Goal: Task Accomplishment & Management: Use online tool/utility

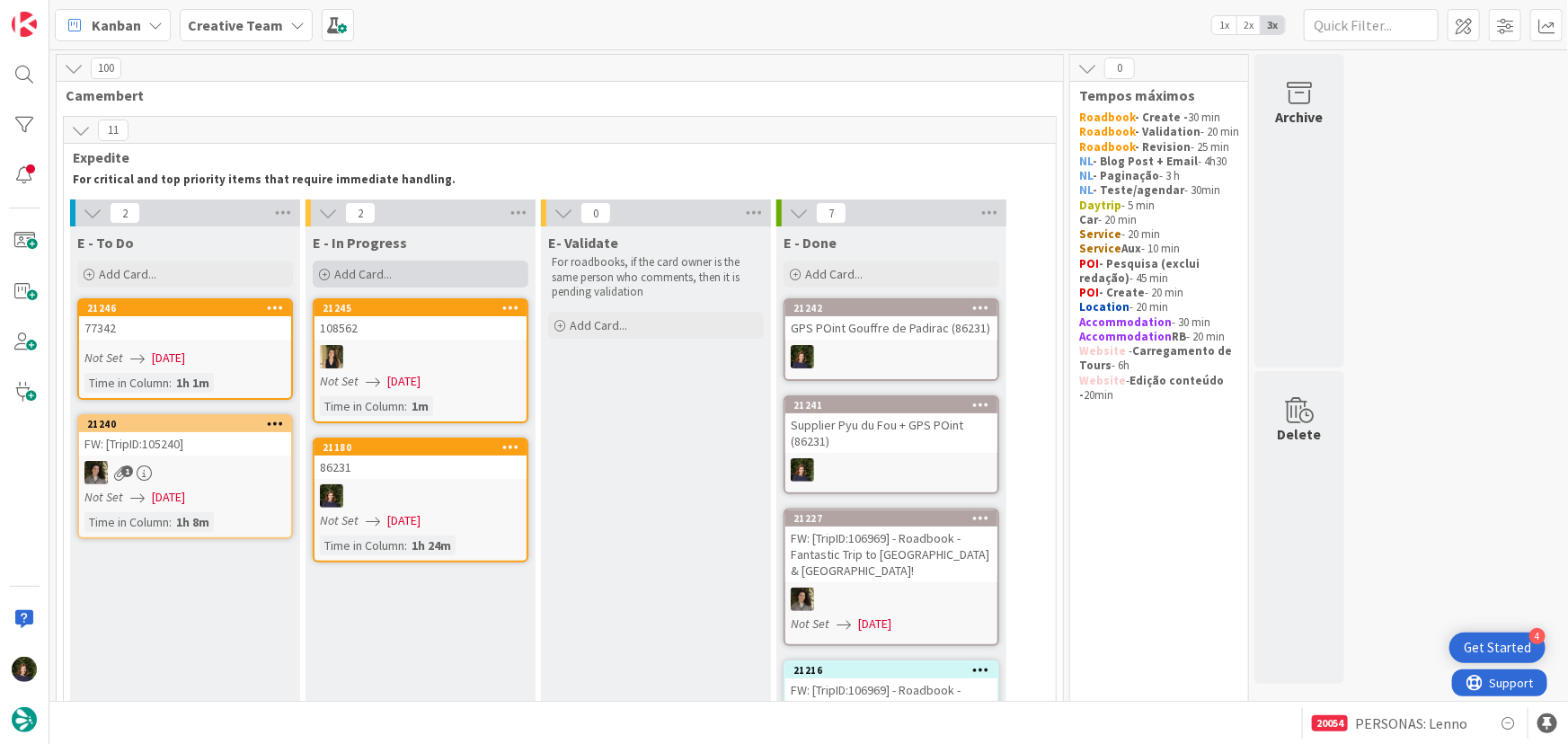
click at [372, 277] on span "Add Card..." at bounding box center [363, 273] width 57 height 16
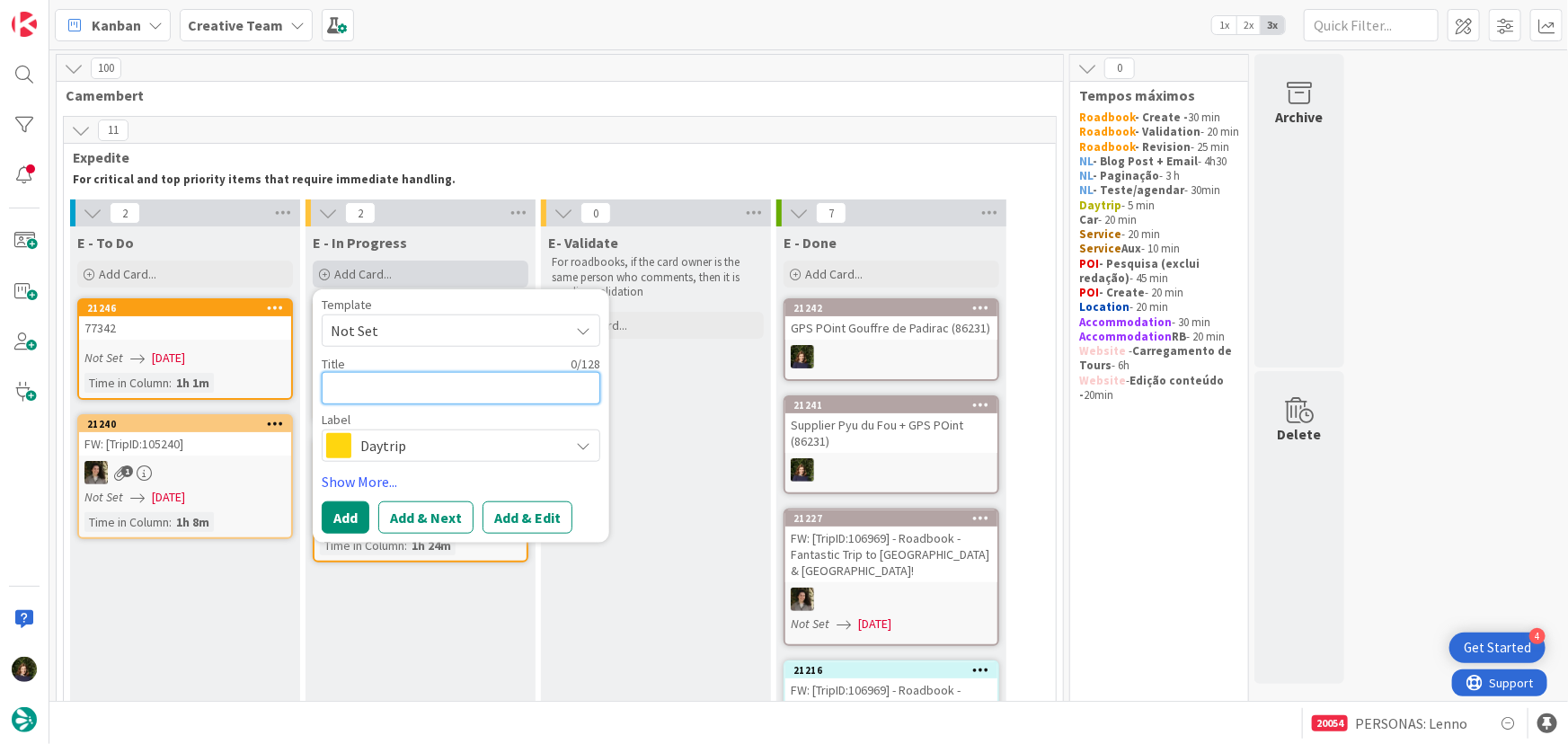
type textarea "D"
type textarea "x"
type textarea "DE"
type textarea "x"
type textarea "DEs"
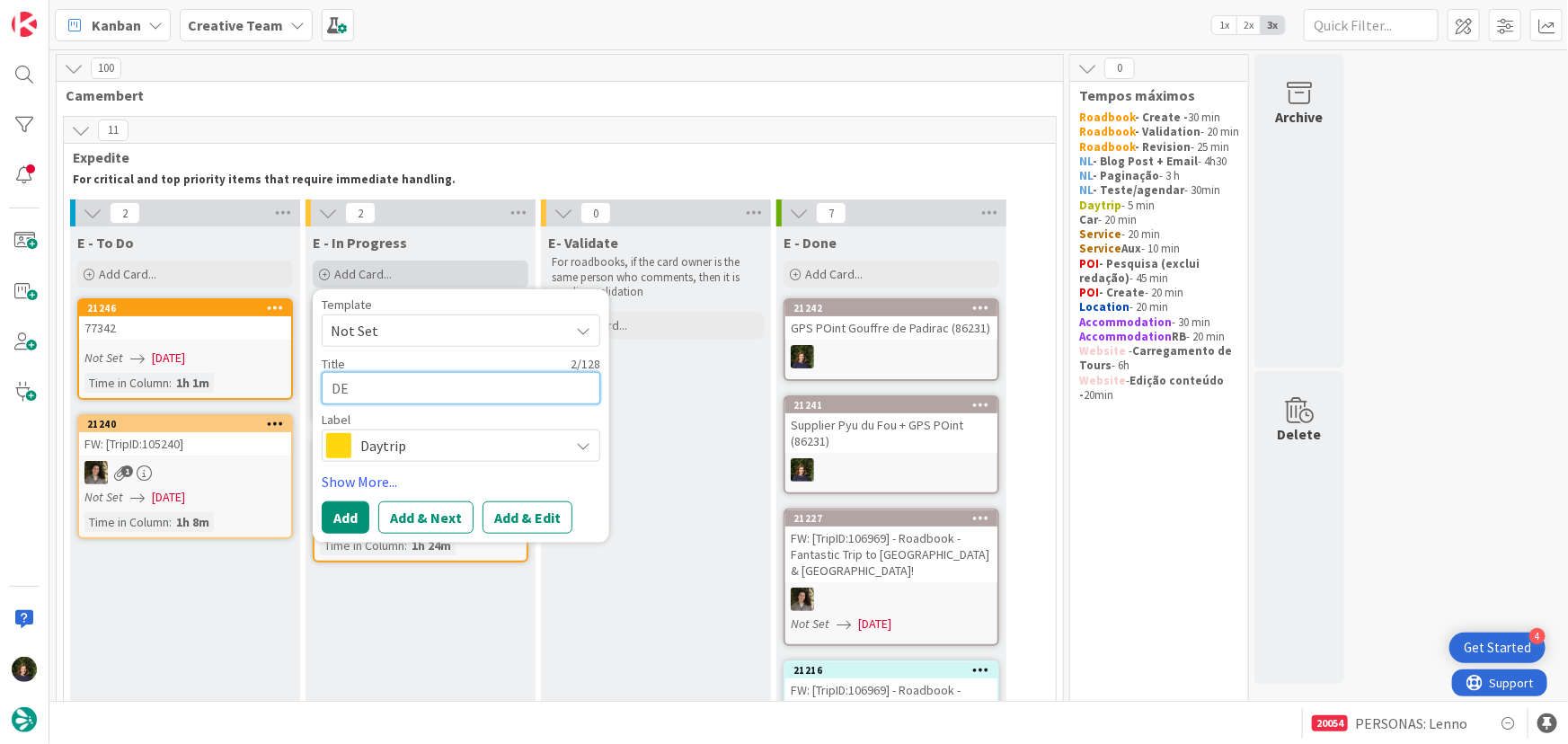
type textarea "x"
type textarea "DE"
type textarea "x"
type textarea "D"
type textarea "x"
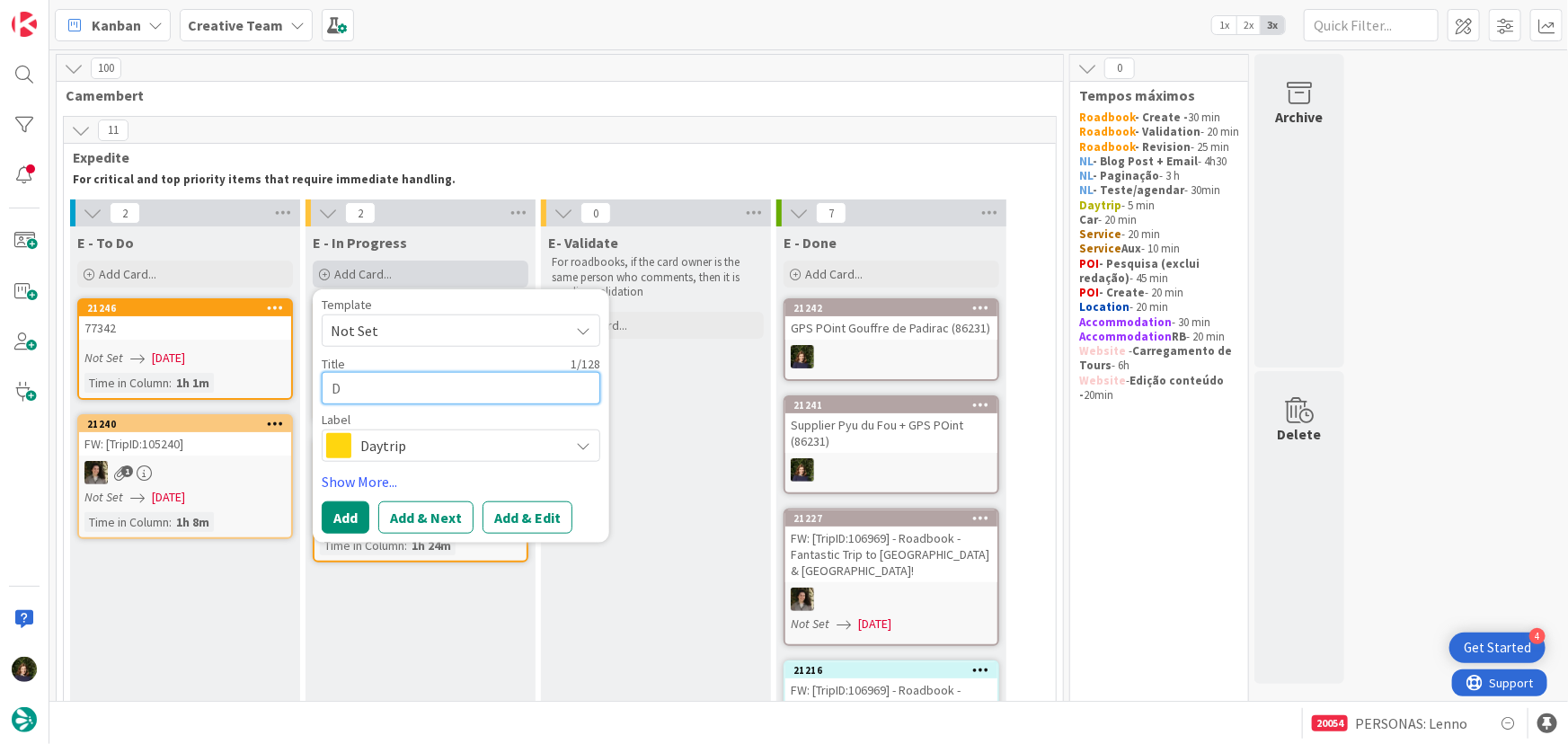
type textarea "DE"
type textarea "x"
type textarea "DES"
type textarea "x"
type textarea "DESK"
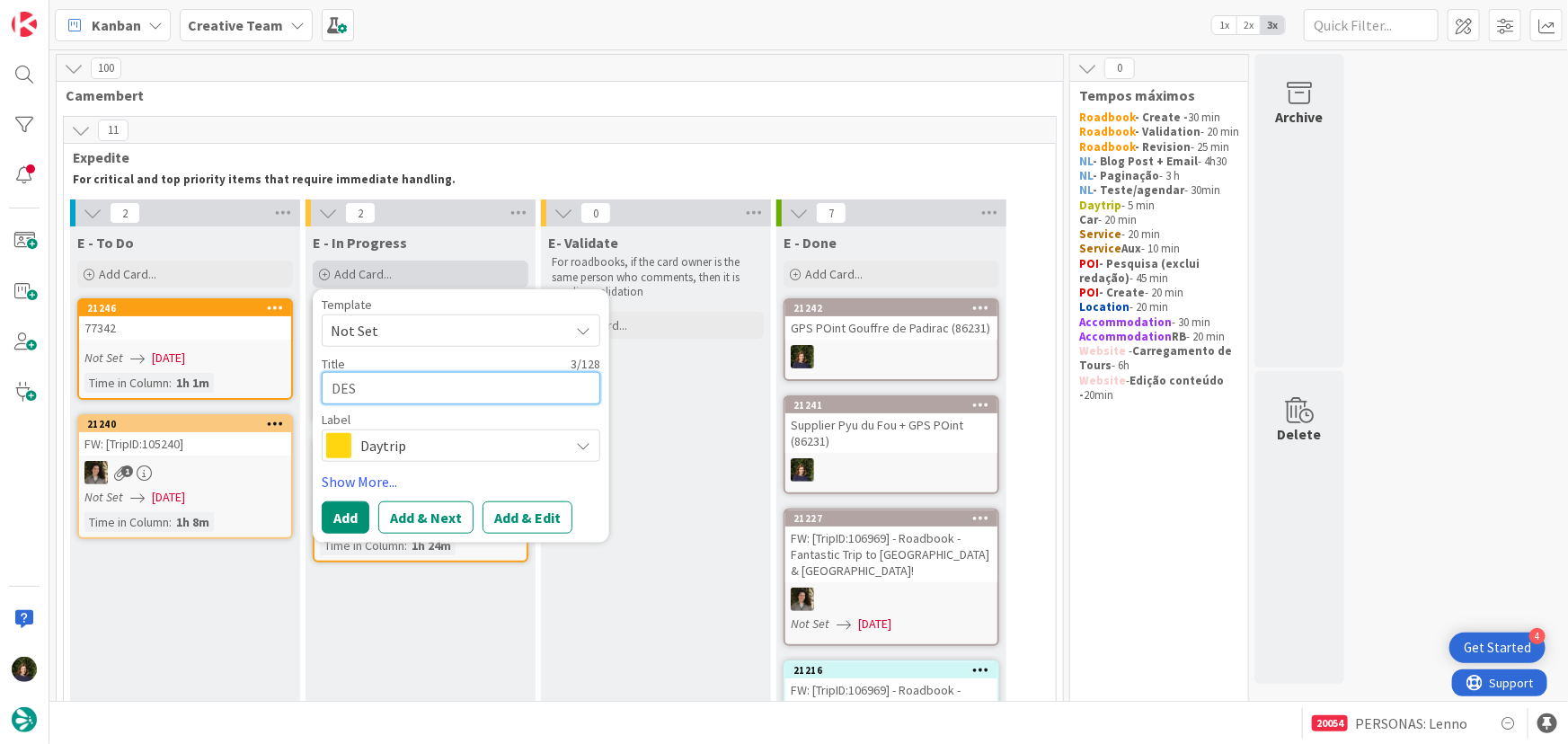
type textarea "x"
type textarea "DESK"
type textarea "x"
type textarea "DESK A"
type textarea "x"
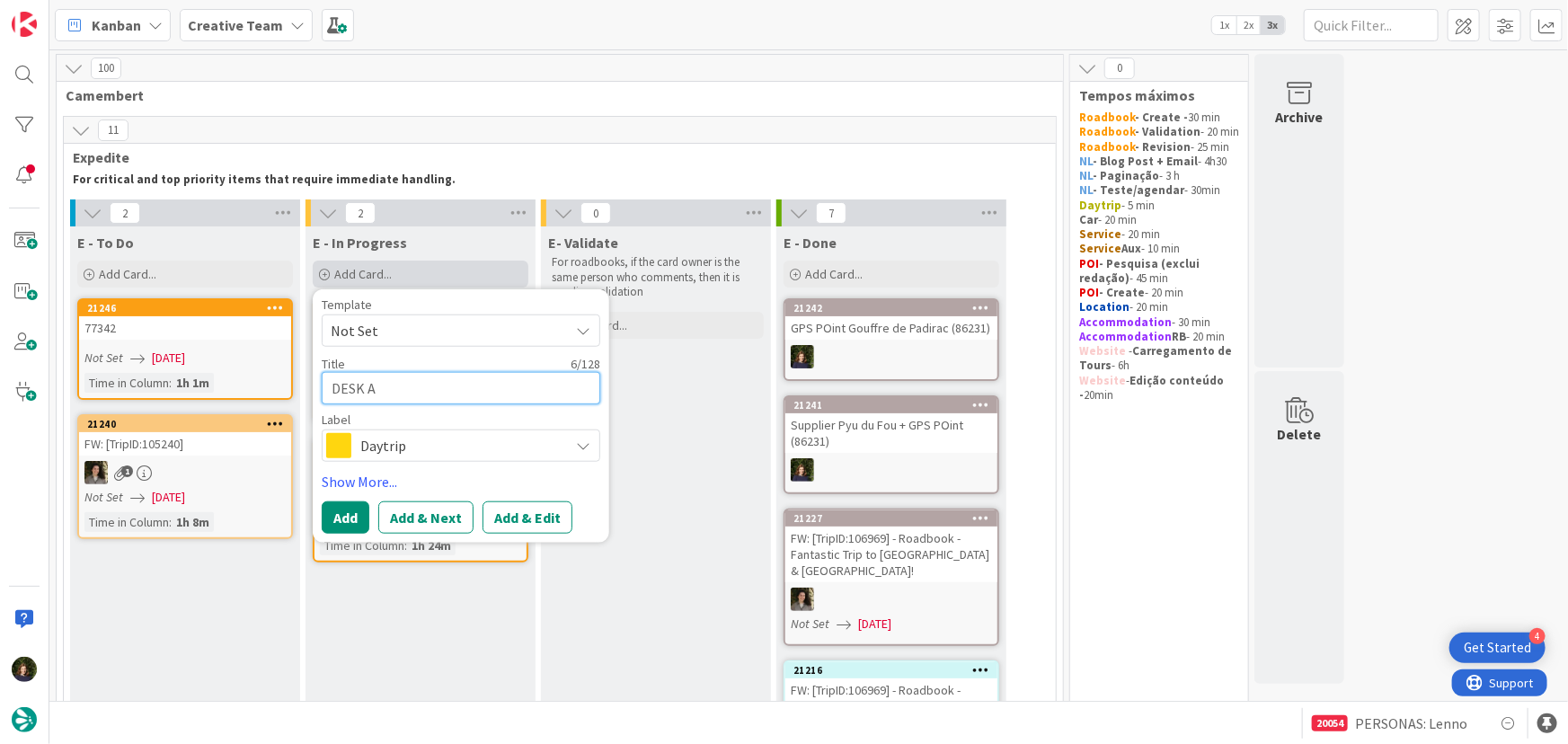
type textarea "DESK AV"
type textarea "x"
type textarea "DESK AVI"
type textarea "x"
type textarea "DESK AVIS"
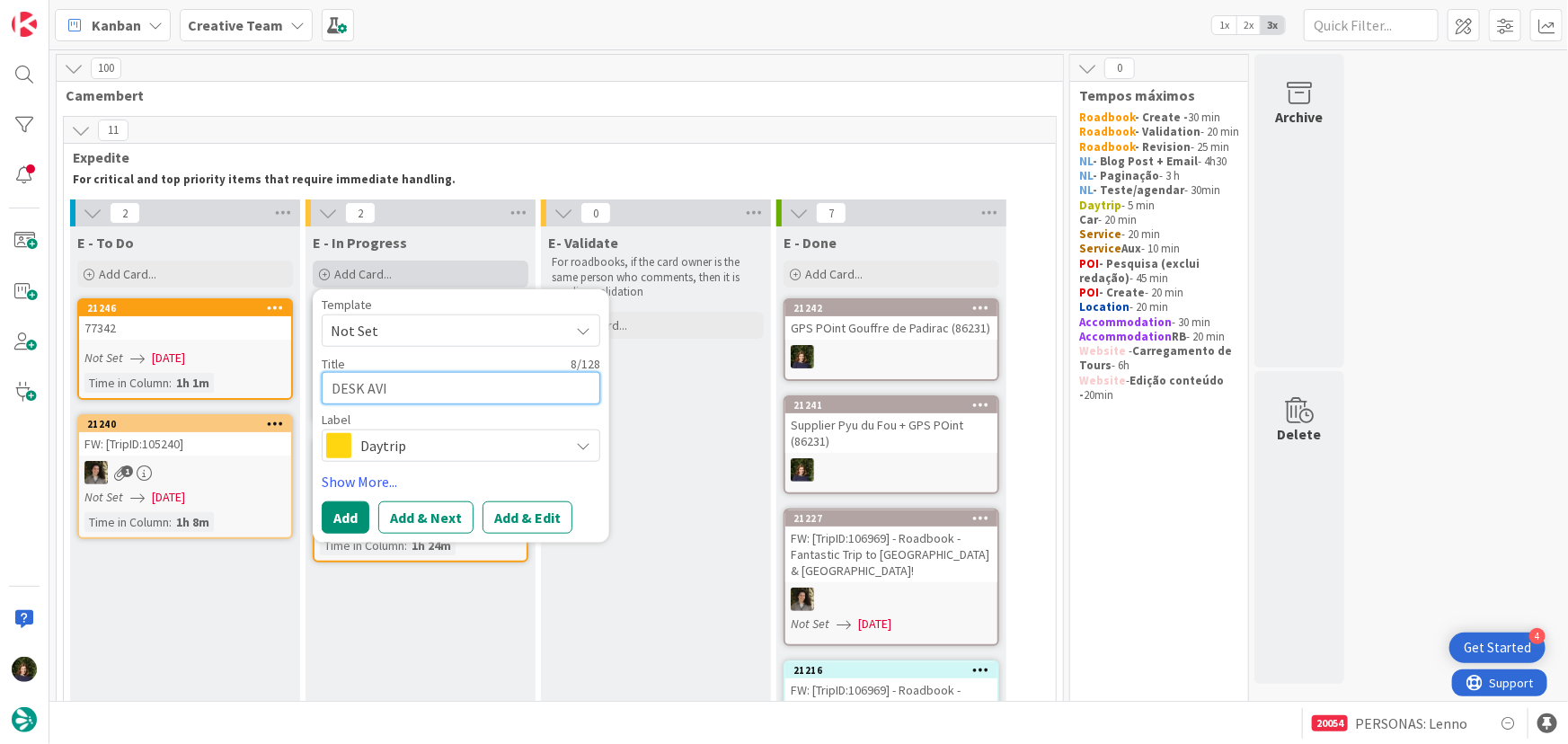
type textarea "x"
type textarea "DESK AVIS"
type textarea "x"
type textarea "DESK AVIS"
click at [375, 448] on span "Daytrip" at bounding box center [460, 445] width 199 height 25
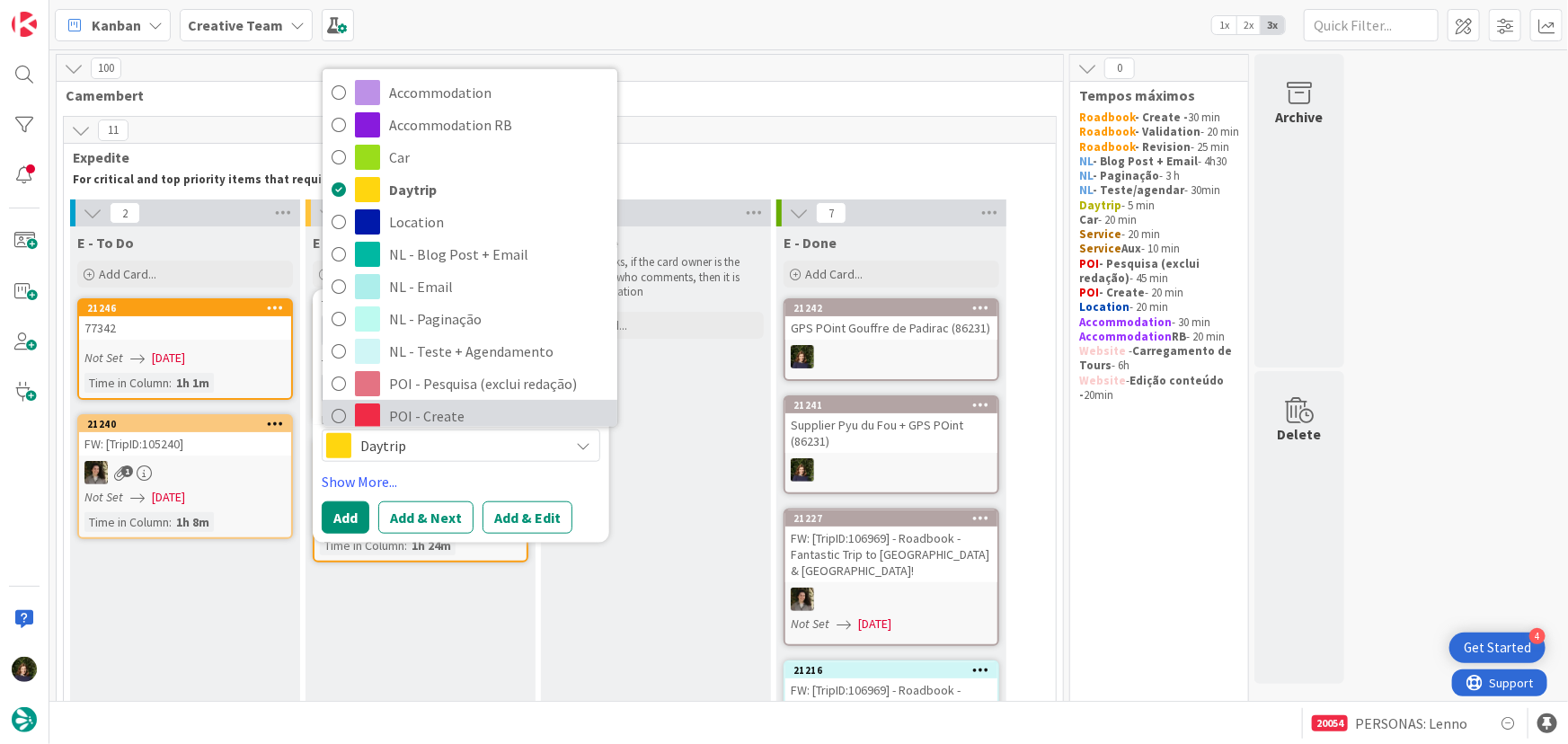
click at [425, 402] on span "POI - Create" at bounding box center [499, 415] width 220 height 27
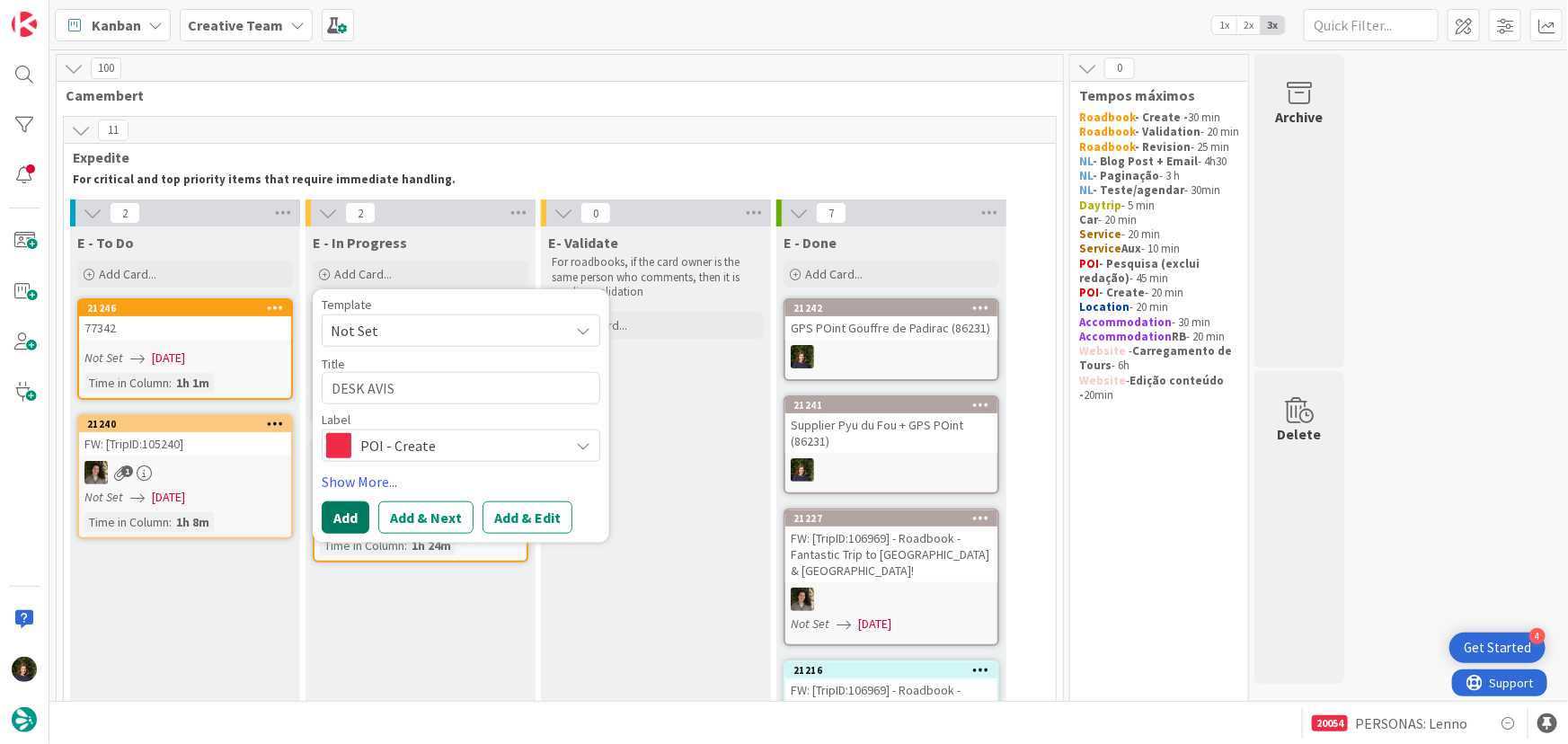
click at [327, 521] on button "Add" at bounding box center [345, 517] width 47 height 32
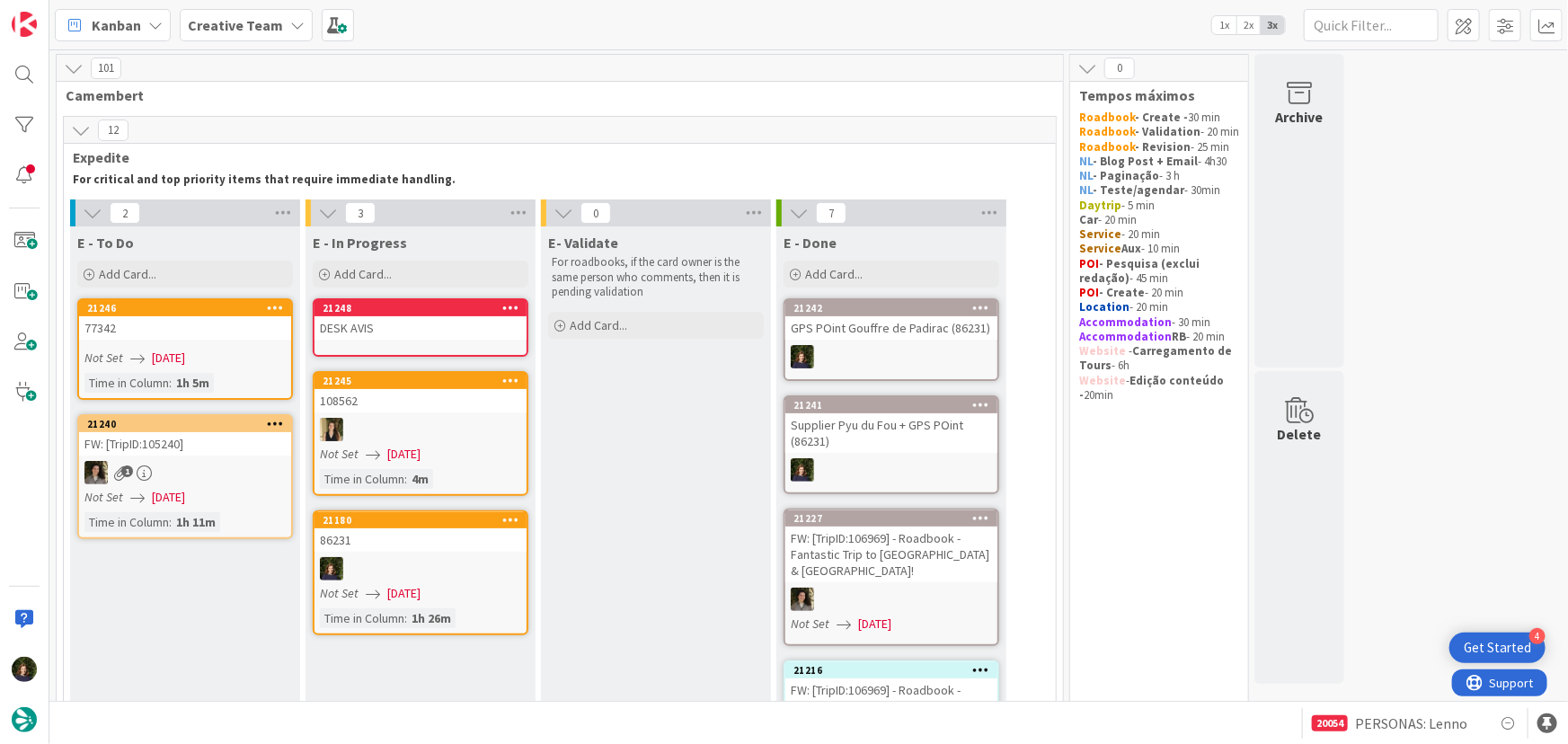
click at [372, 333] on div "DESK AVIS" at bounding box center [420, 327] width 212 height 23
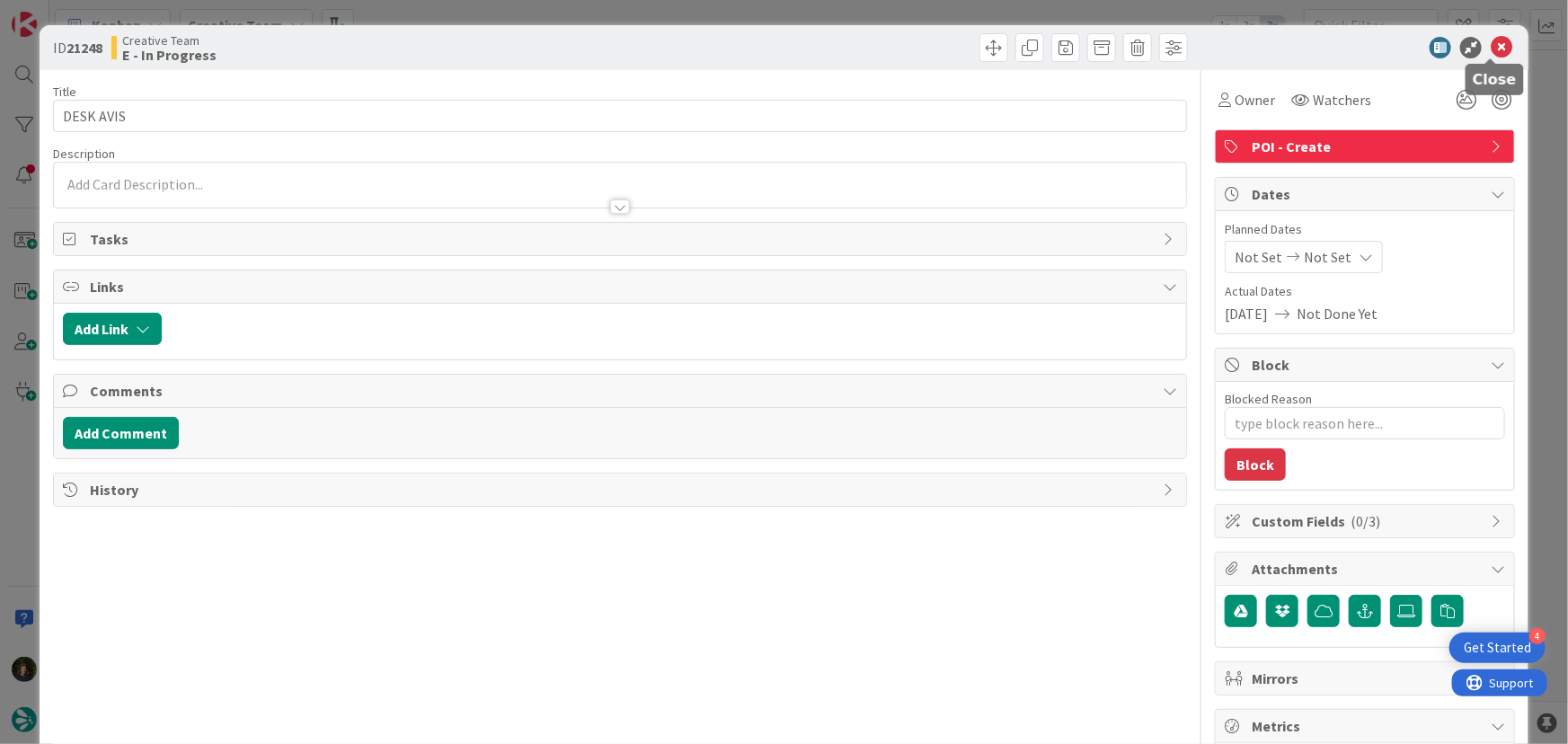
click at [1500, 46] on icon at bounding box center [1501, 47] width 21 height 21
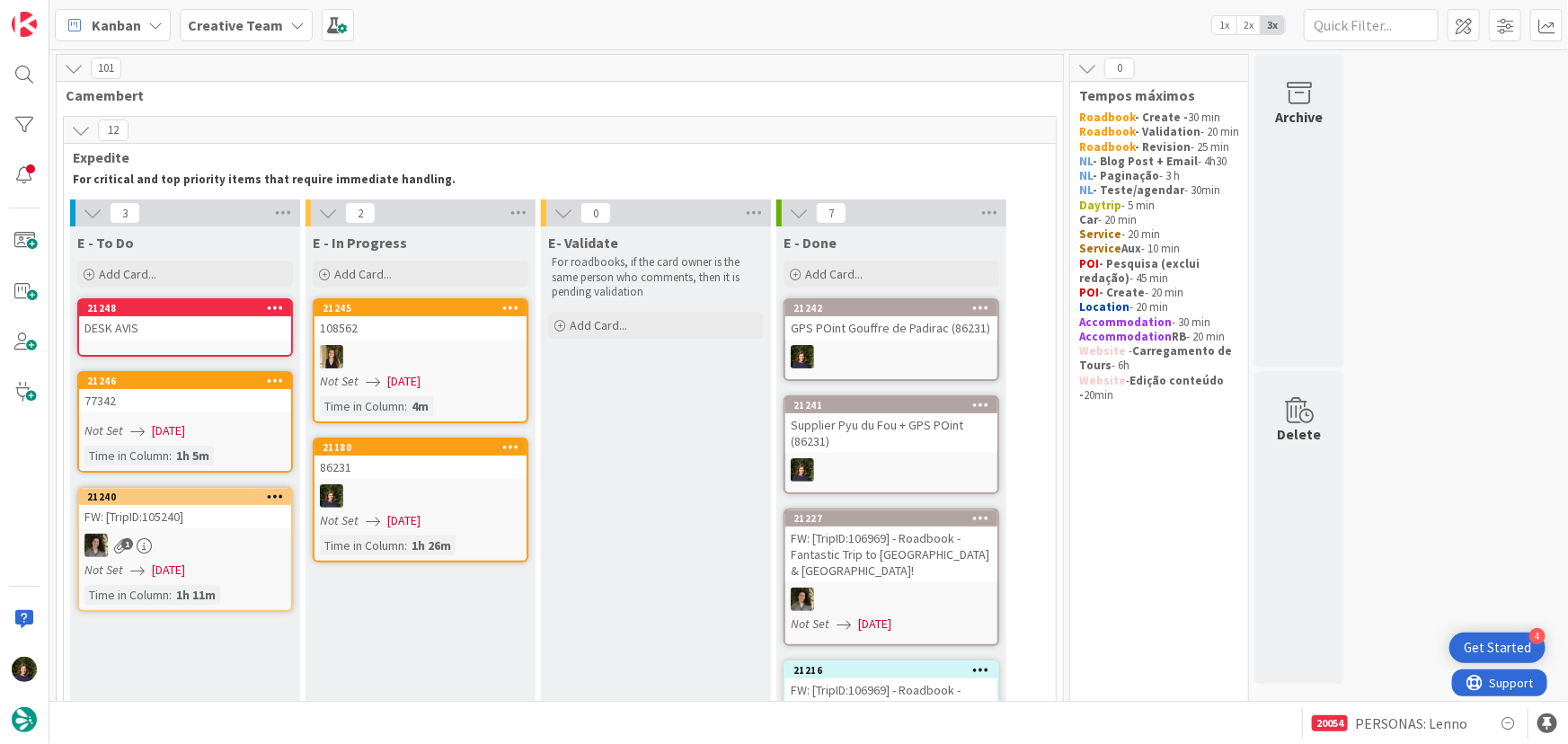
click at [211, 323] on div "DESK AVIS" at bounding box center [184, 327] width 212 height 23
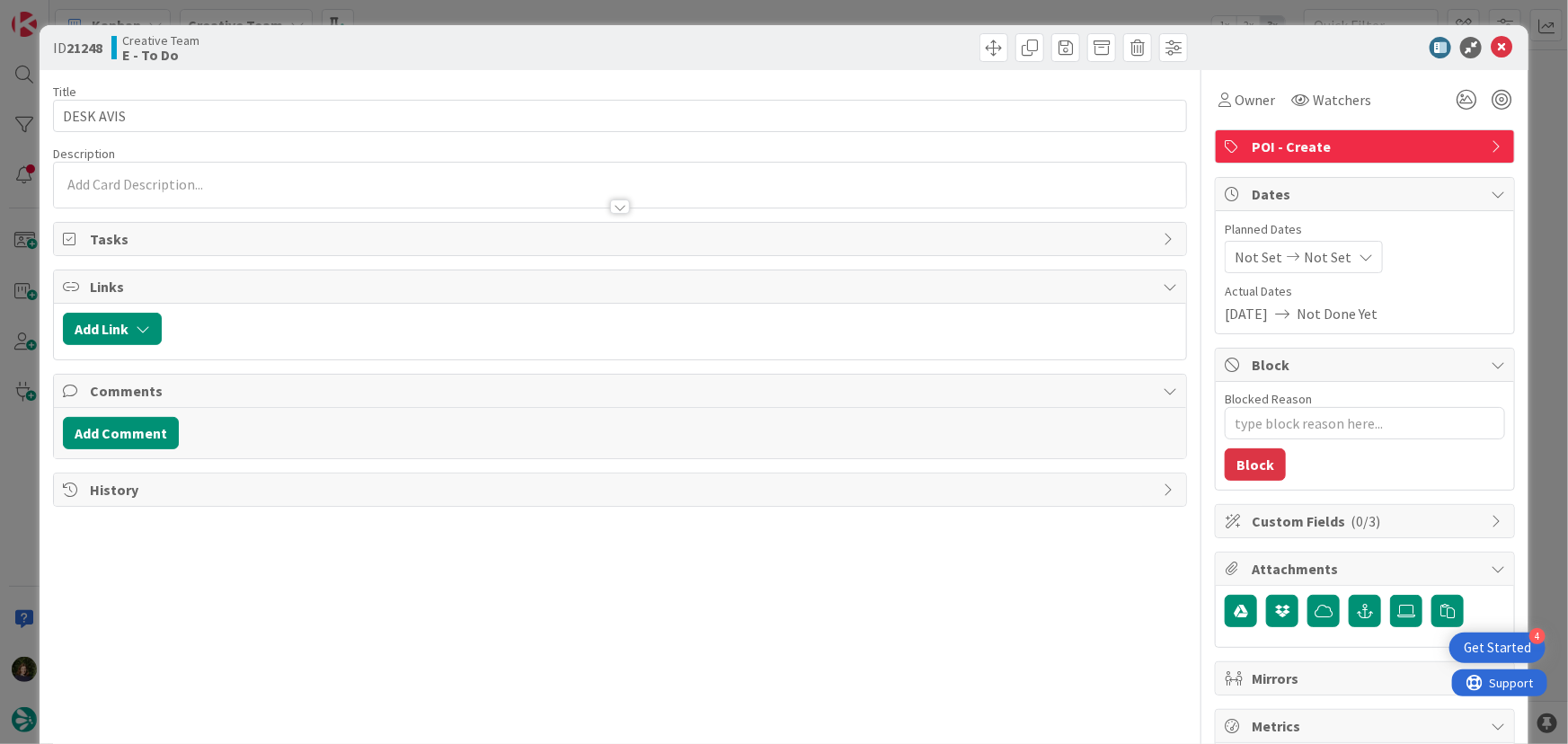
type textarea "x"
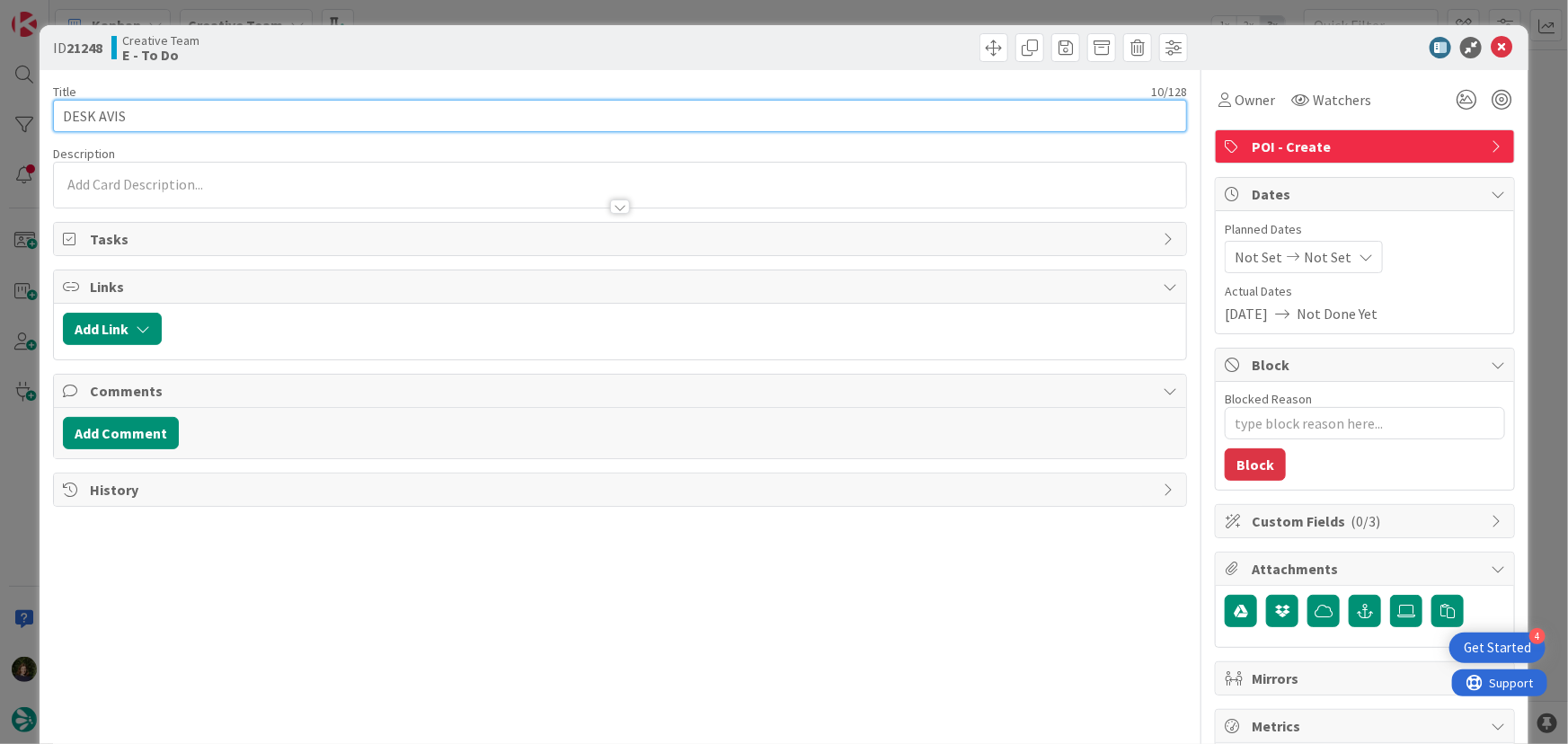
click at [151, 115] on input "DESK AVIS" at bounding box center [620, 116] width 1135 height 32
type input "DESK AVIS ("
type textarea "x"
type input "DESK AVIS (8"
type textarea "x"
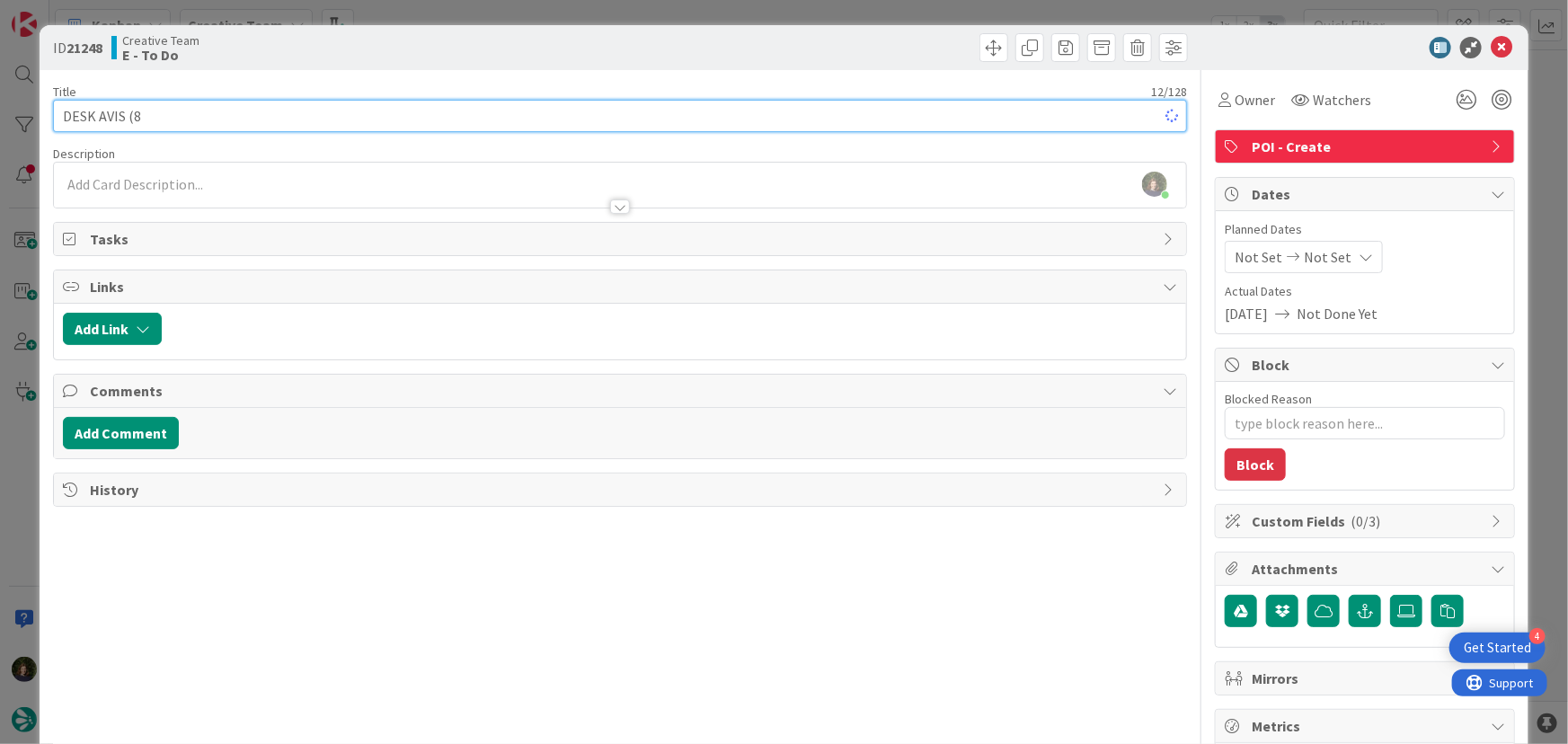
type input "DESK AVIS (86"
type textarea "x"
type input "DESK AVIS (86231"
type textarea "x"
type input "DESK AVIS (86231)"
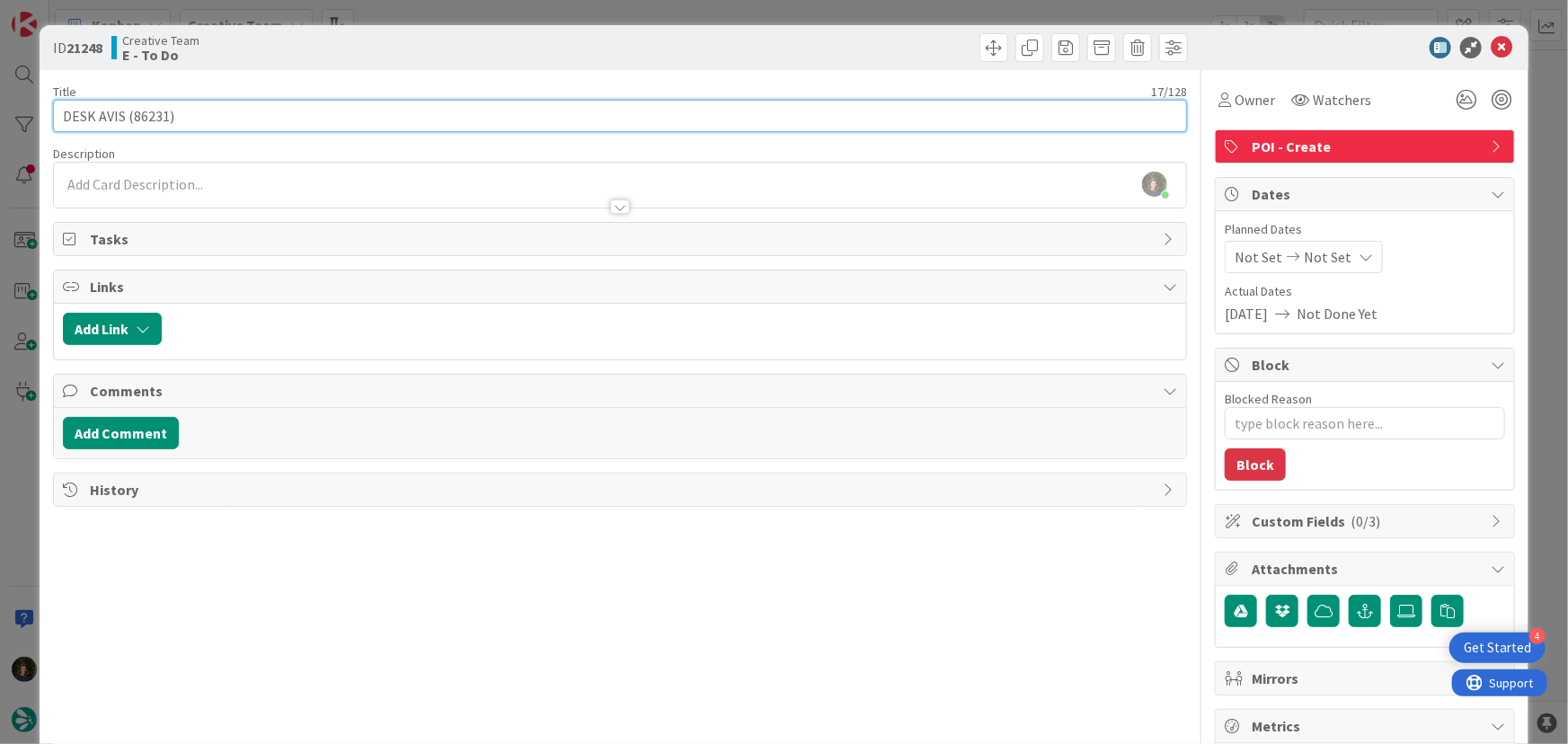
type textarea "x"
type input "DESK AVIS (86231)"
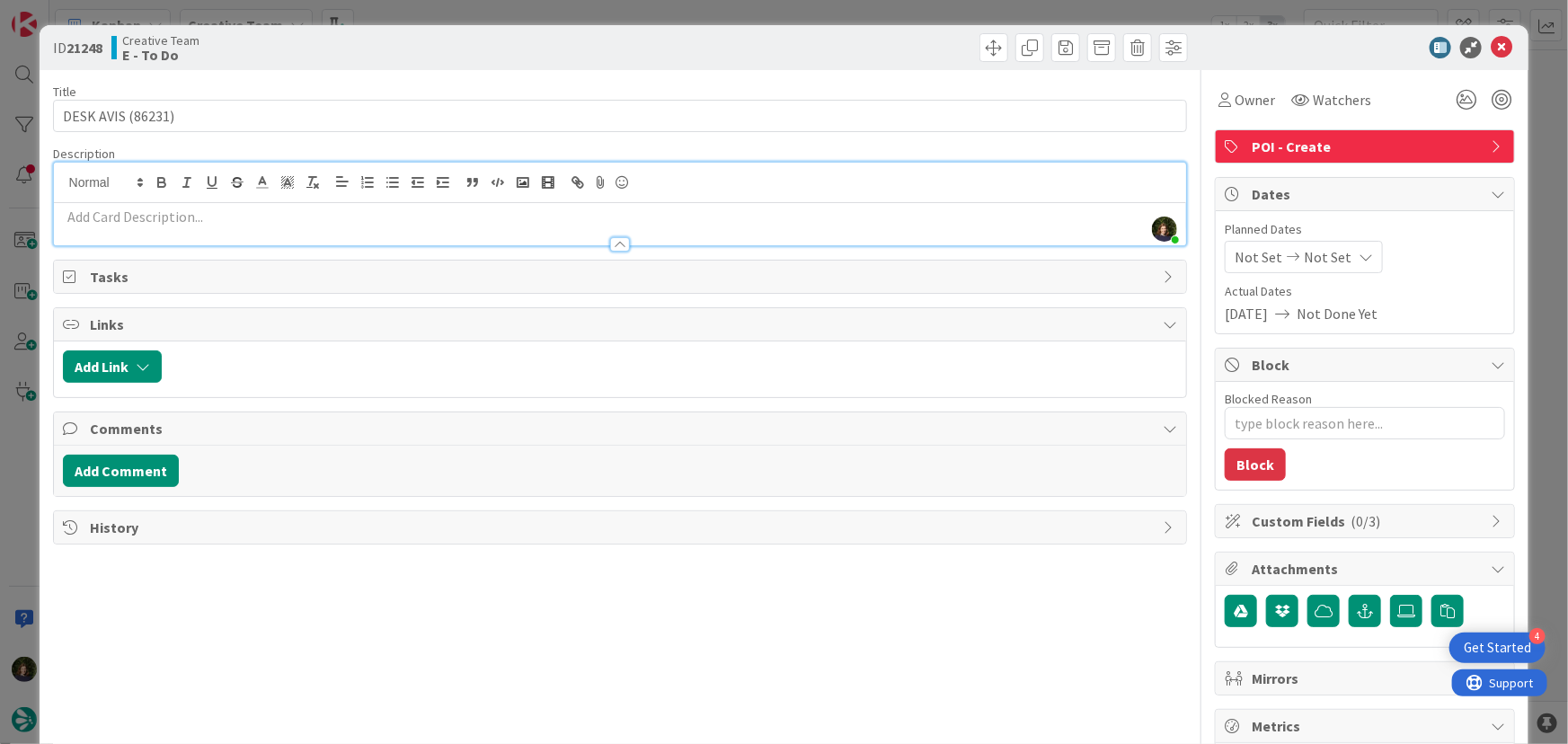
click at [171, 180] on div "[PERSON_NAME] just joined" at bounding box center [620, 204] width 1133 height 82
type textarea "x"
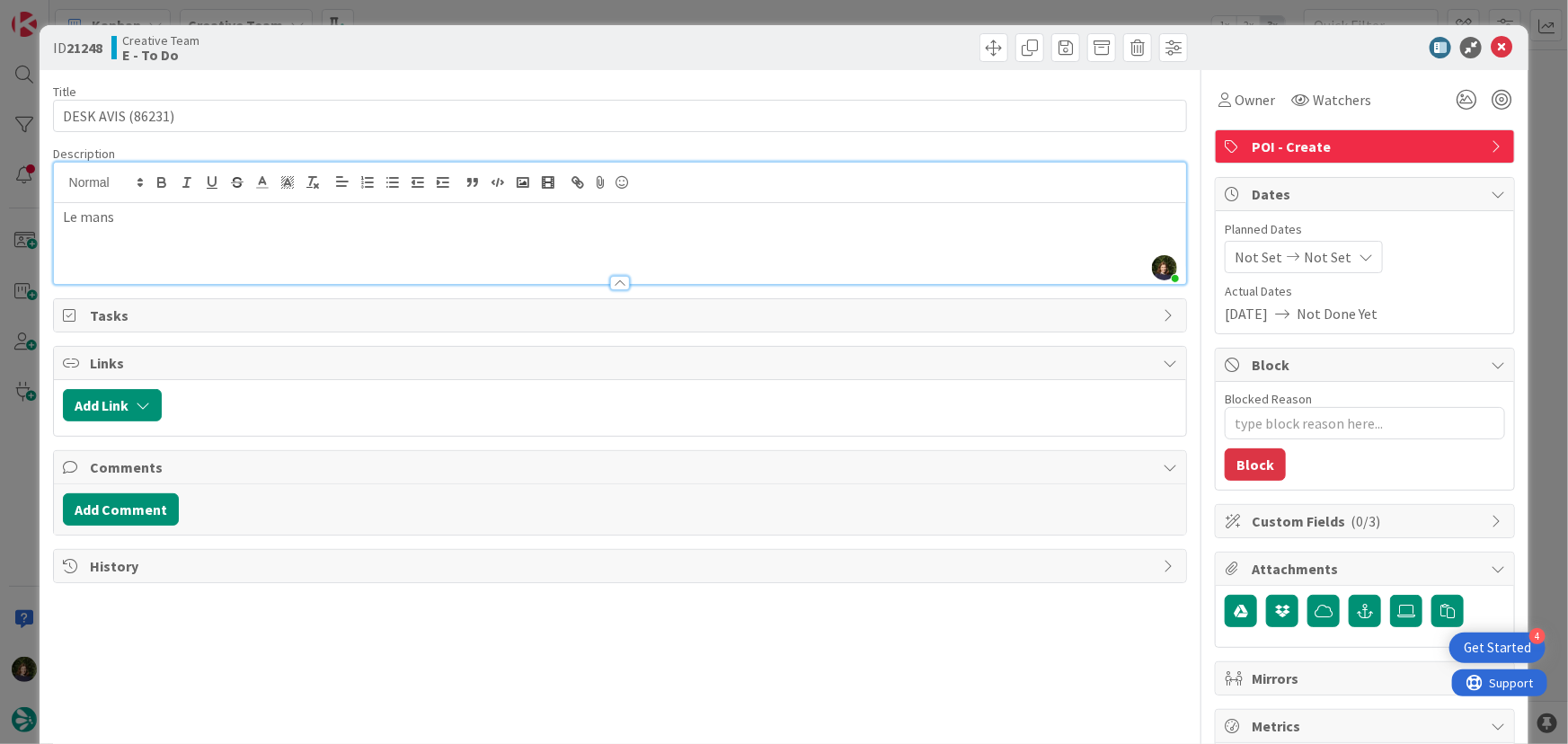
click at [86, 212] on p "Le mans" at bounding box center [621, 217] width 1116 height 20
click at [370, 226] on div "Le Mans" at bounding box center [620, 243] width 1133 height 81
click at [56, 210] on div "[GEOGRAPHIC_DATA]" at bounding box center [620, 243] width 1133 height 81
click at [309, 216] on p "em: [GEOGRAPHIC_DATA]" at bounding box center [621, 217] width 1116 height 20
type textarea "x"
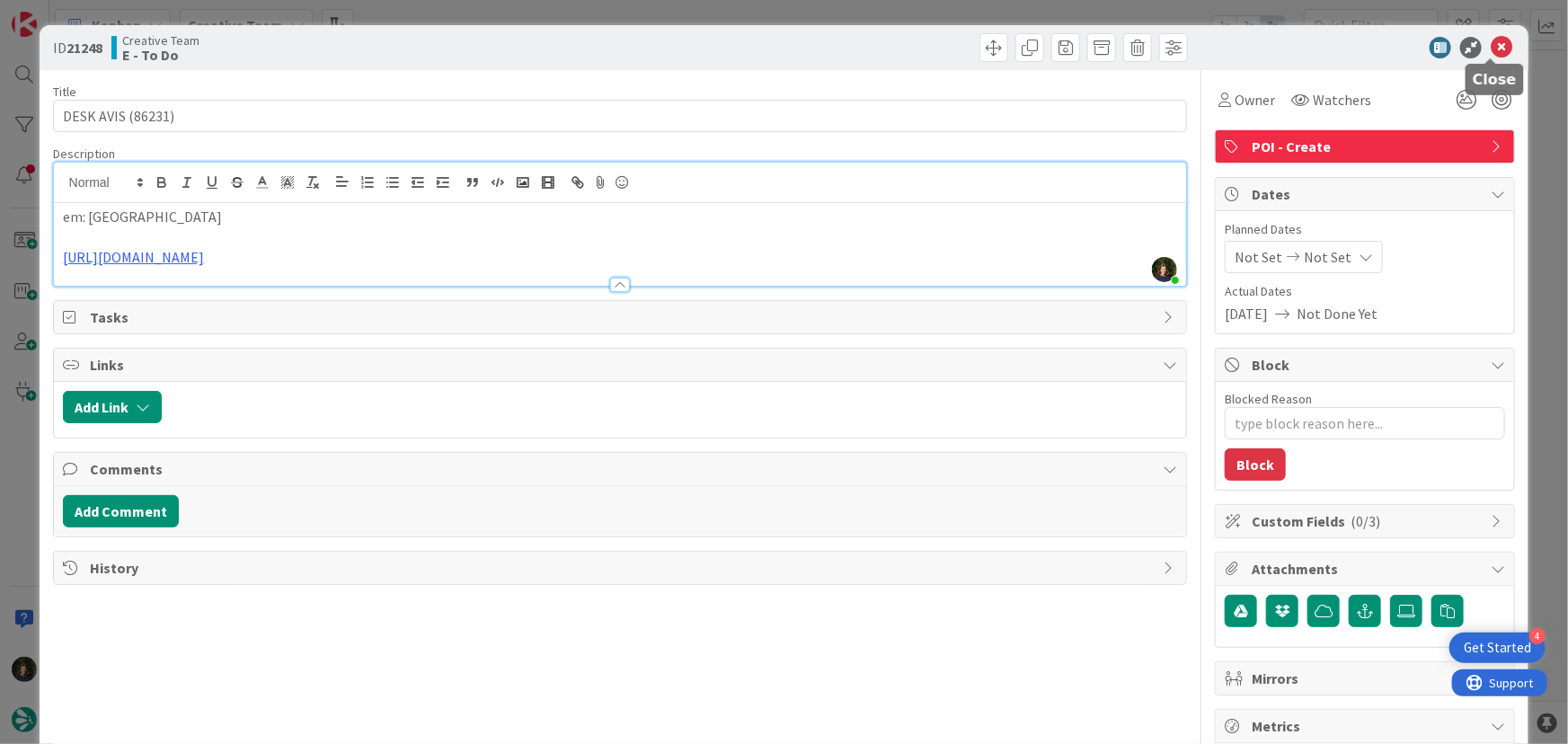
click at [1491, 45] on icon at bounding box center [1501, 47] width 21 height 21
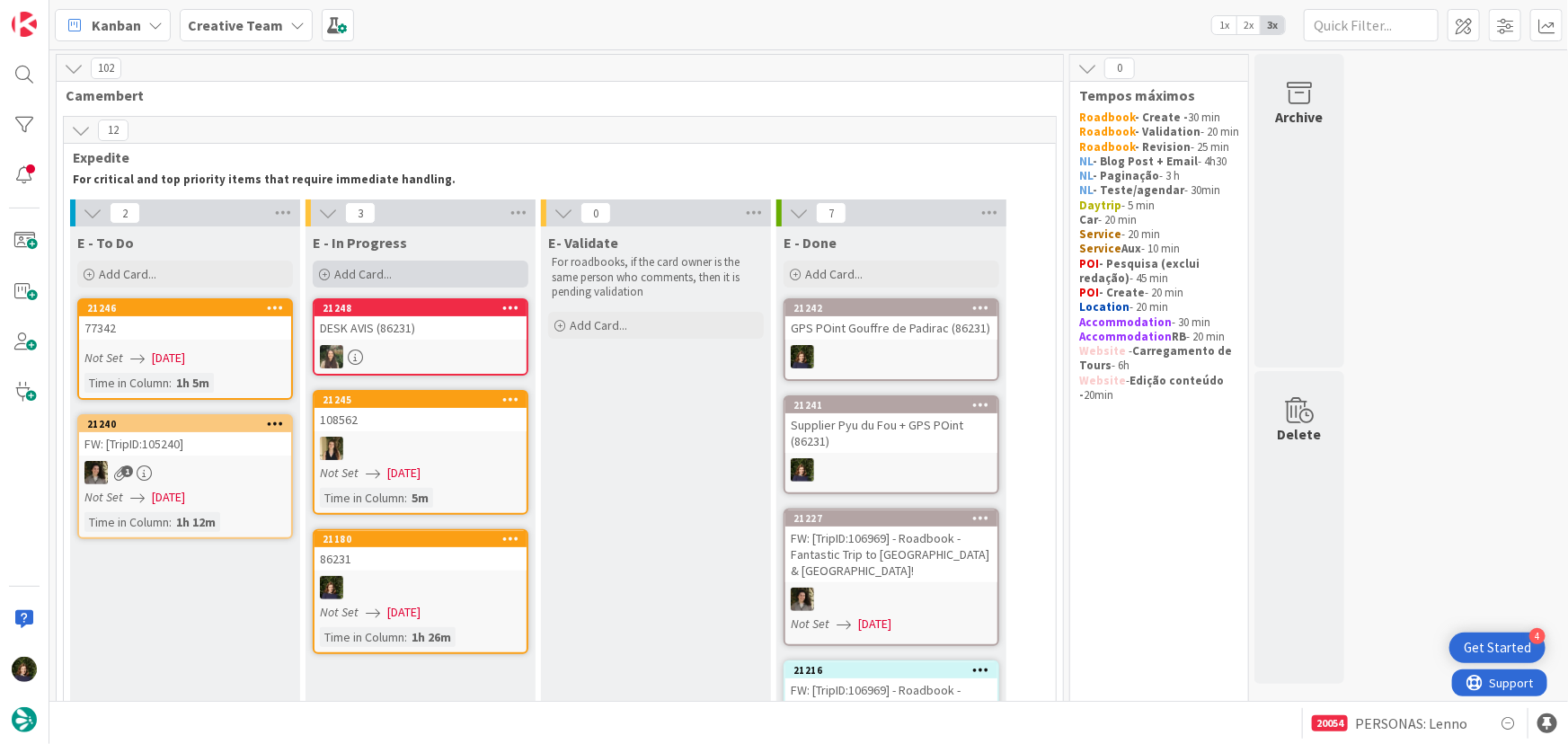
click at [395, 279] on div "Add Card..." at bounding box center [420, 273] width 216 height 27
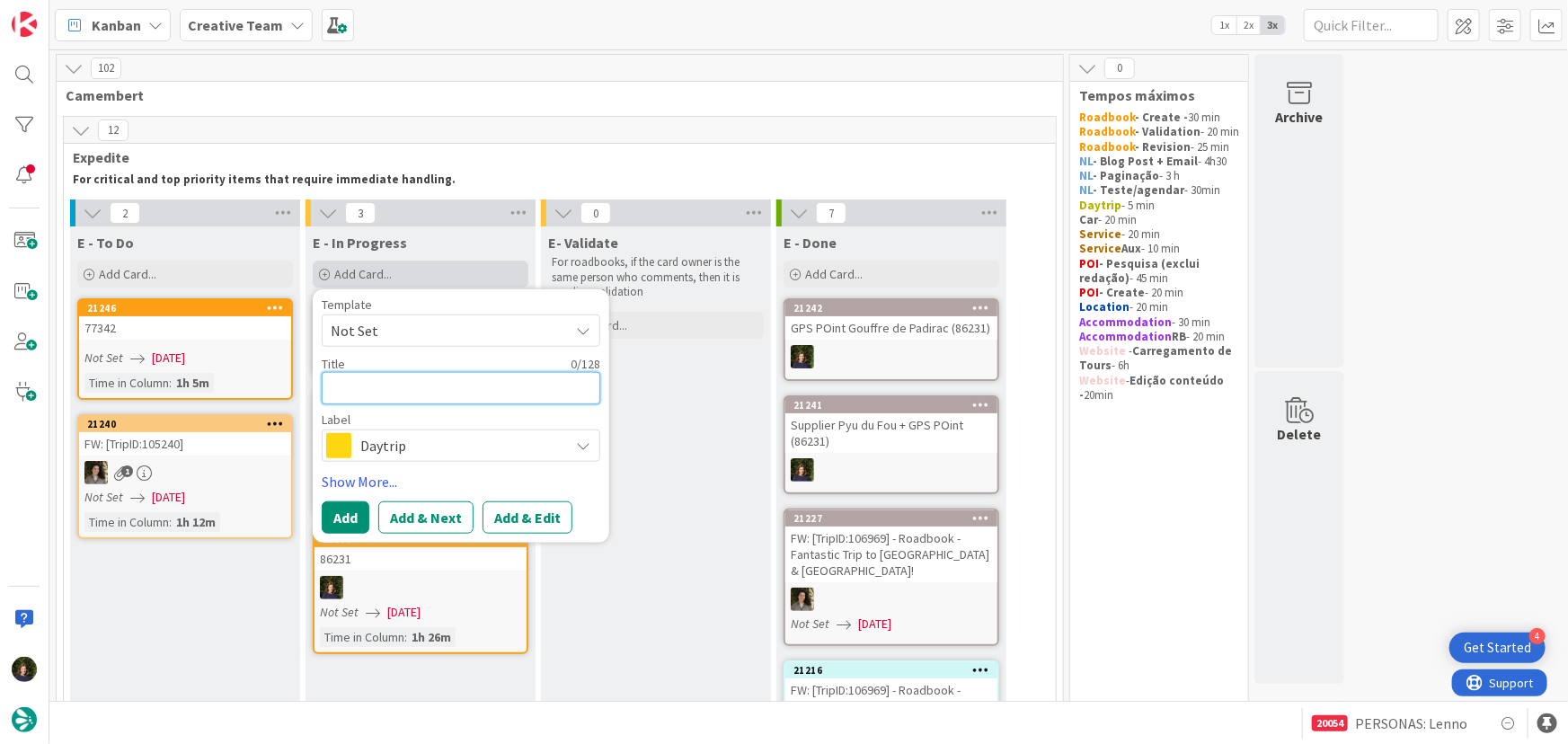
type textarea "G"
type textarea "x"
type textarea "GP"
type textarea "x"
type textarea "GPS"
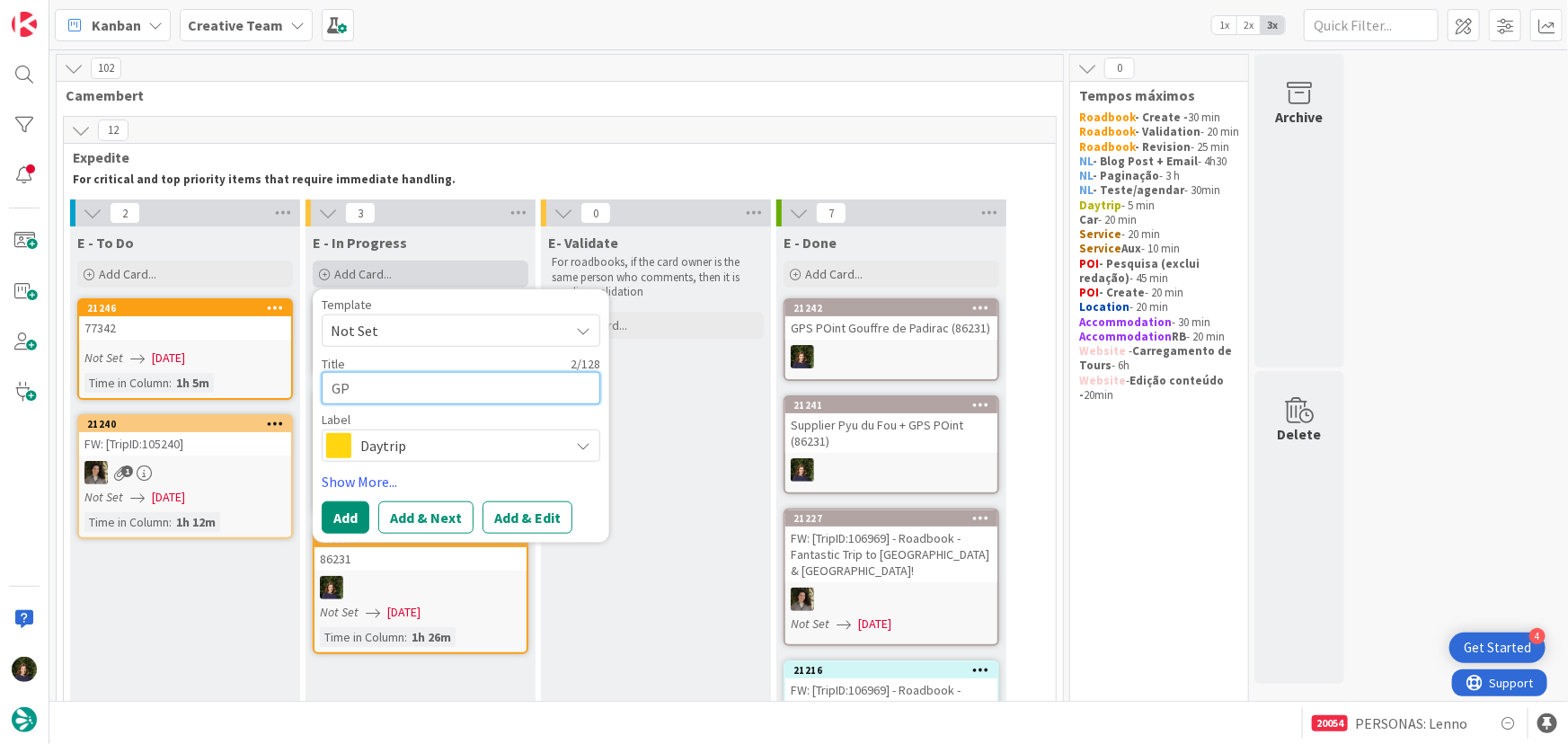
type textarea "x"
type textarea "GPS"
type textarea "x"
type textarea "GPS i"
type textarea "x"
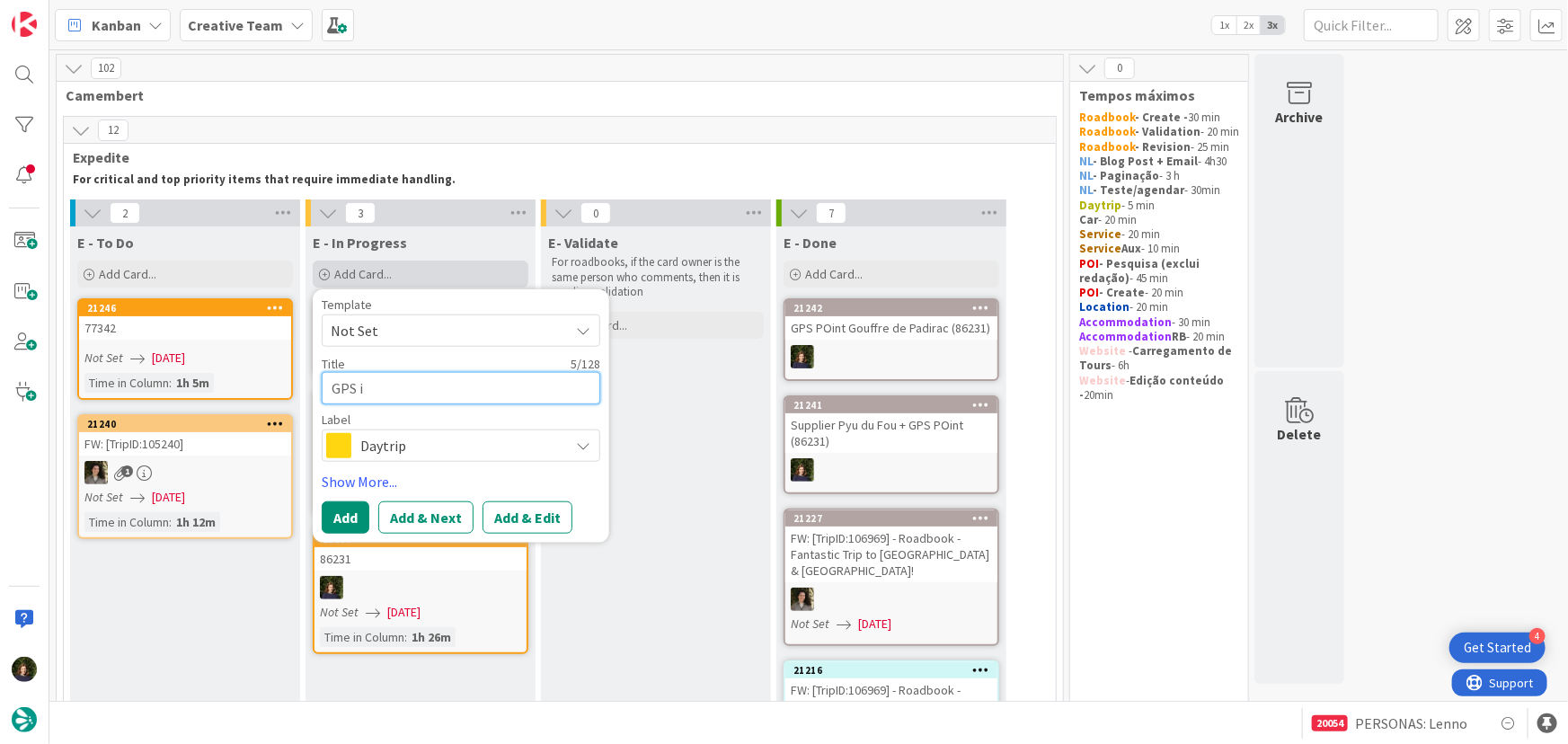
type textarea "GPS"
type textarea "x"
type textarea "GPS P"
type textarea "x"
type textarea "GPS PI"
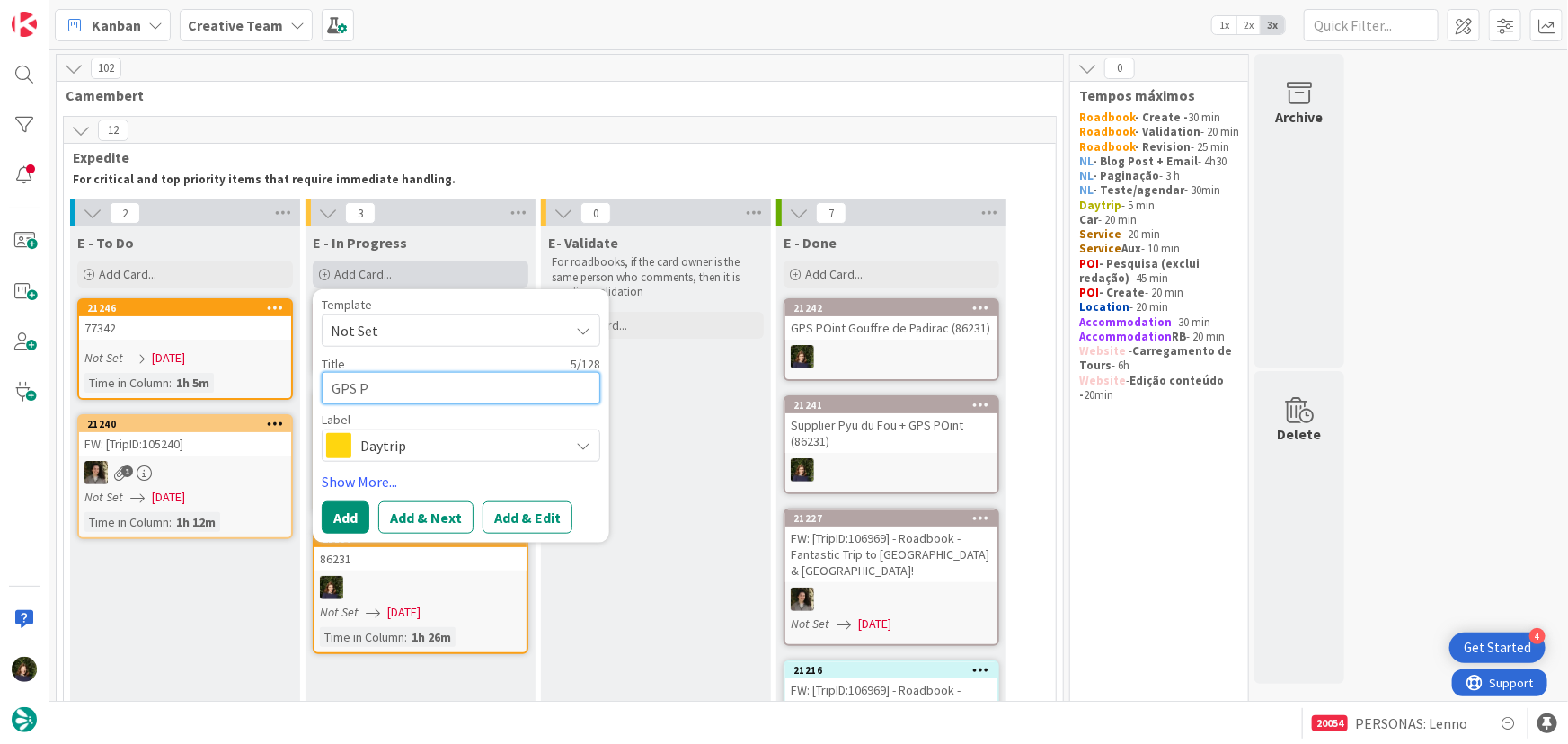
type textarea "x"
type textarea "GPS PIn"
type textarea "x"
type textarea "GPS PInt"
type textarea "x"
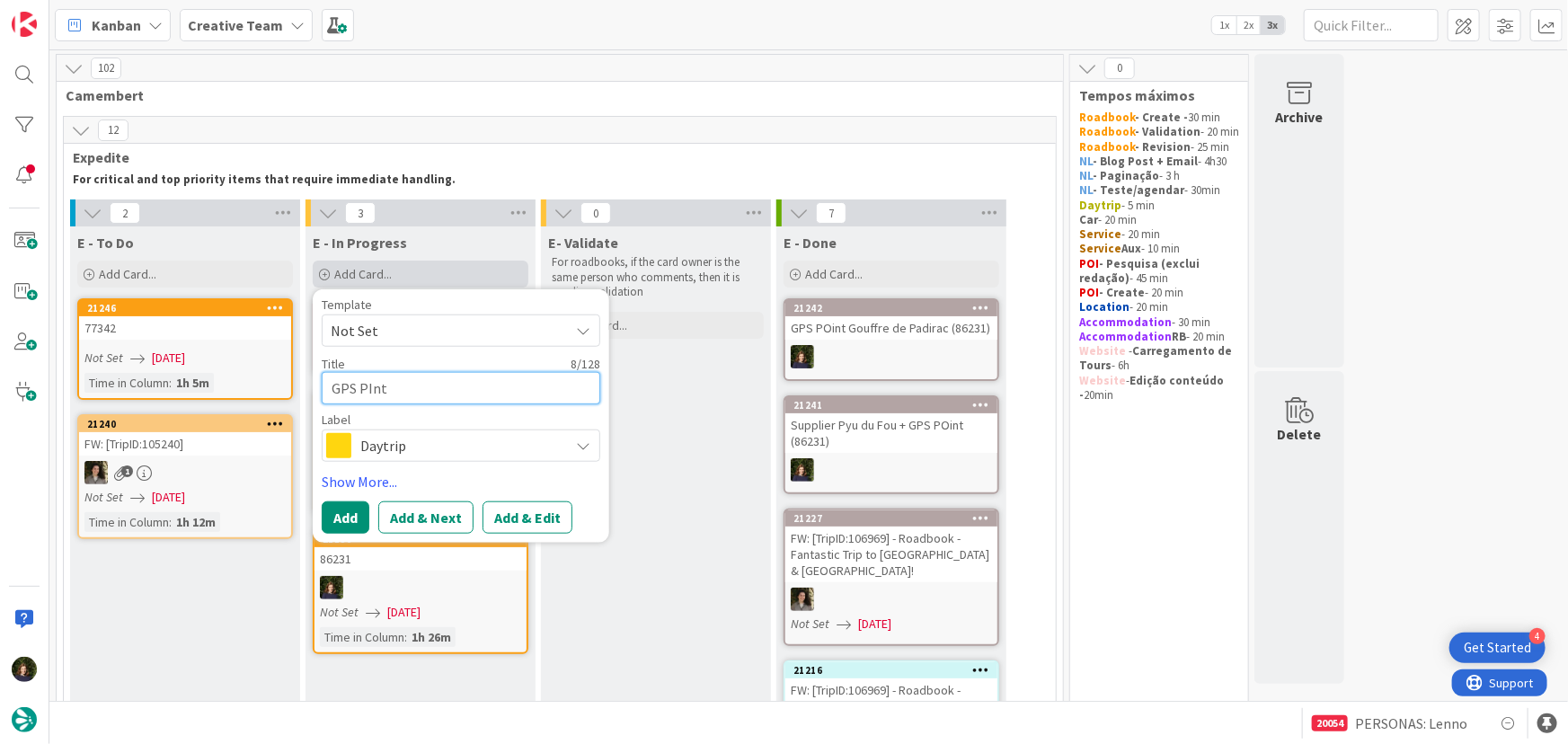
type textarea "GPS PInt"
type textarea "x"
type textarea "GPS PInt"
type textarea "x"
type textarea "GPS PIn"
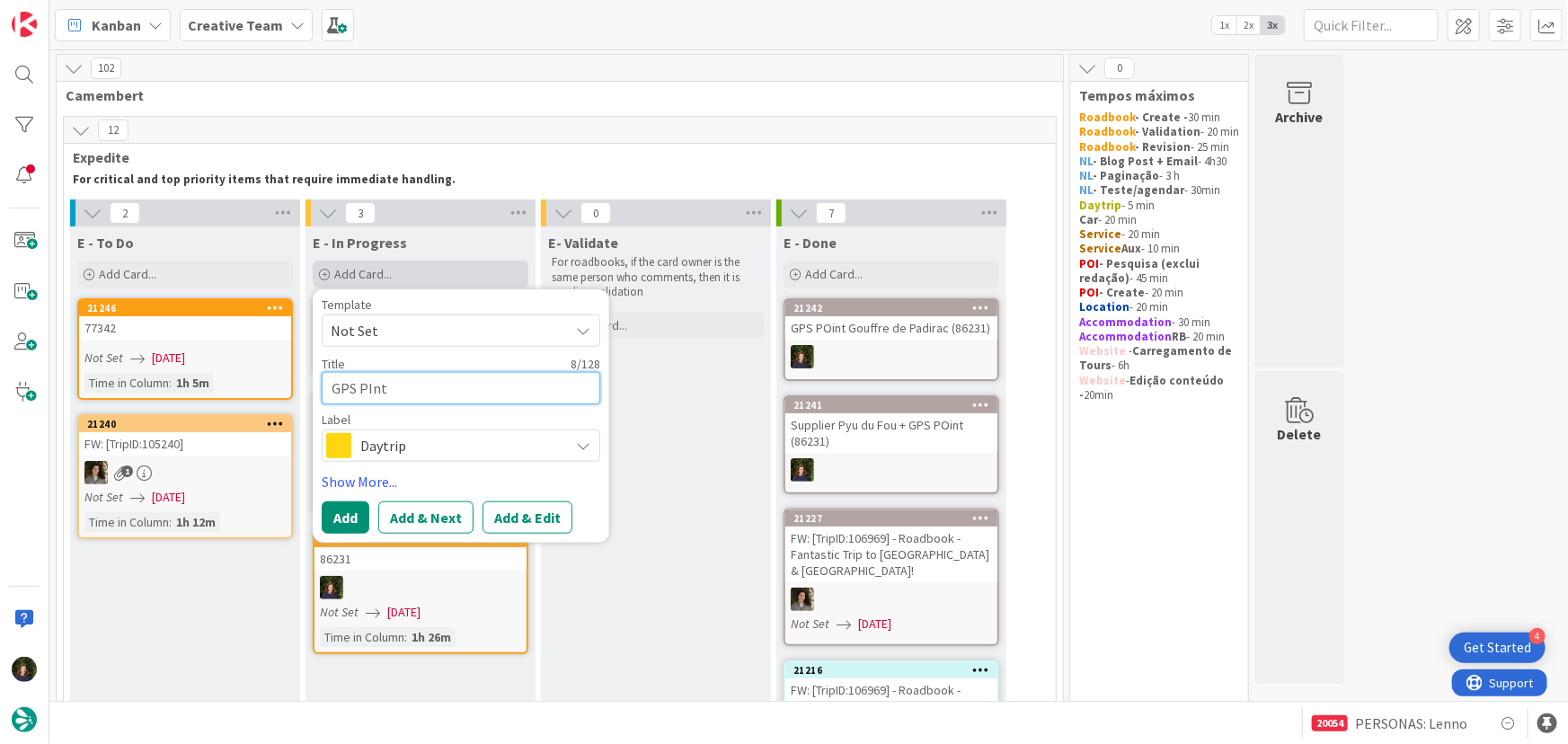
type textarea "x"
type textarea "GPS PI"
type textarea "x"
type textarea "GPS P"
type textarea "x"
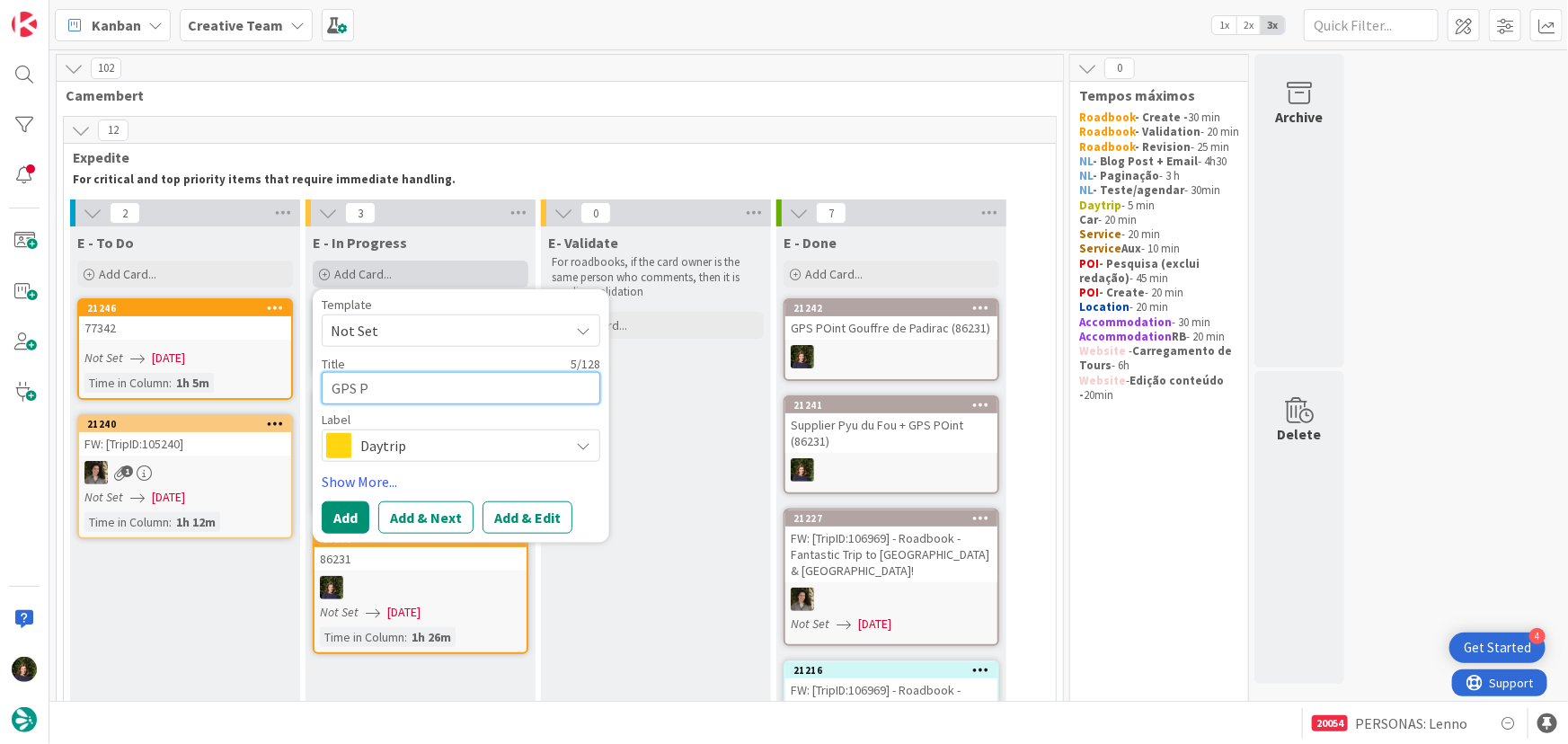
type textarea "GPS Po"
type textarea "x"
type textarea "GPS Poi"
type textarea "x"
type textarea "GPS Poin"
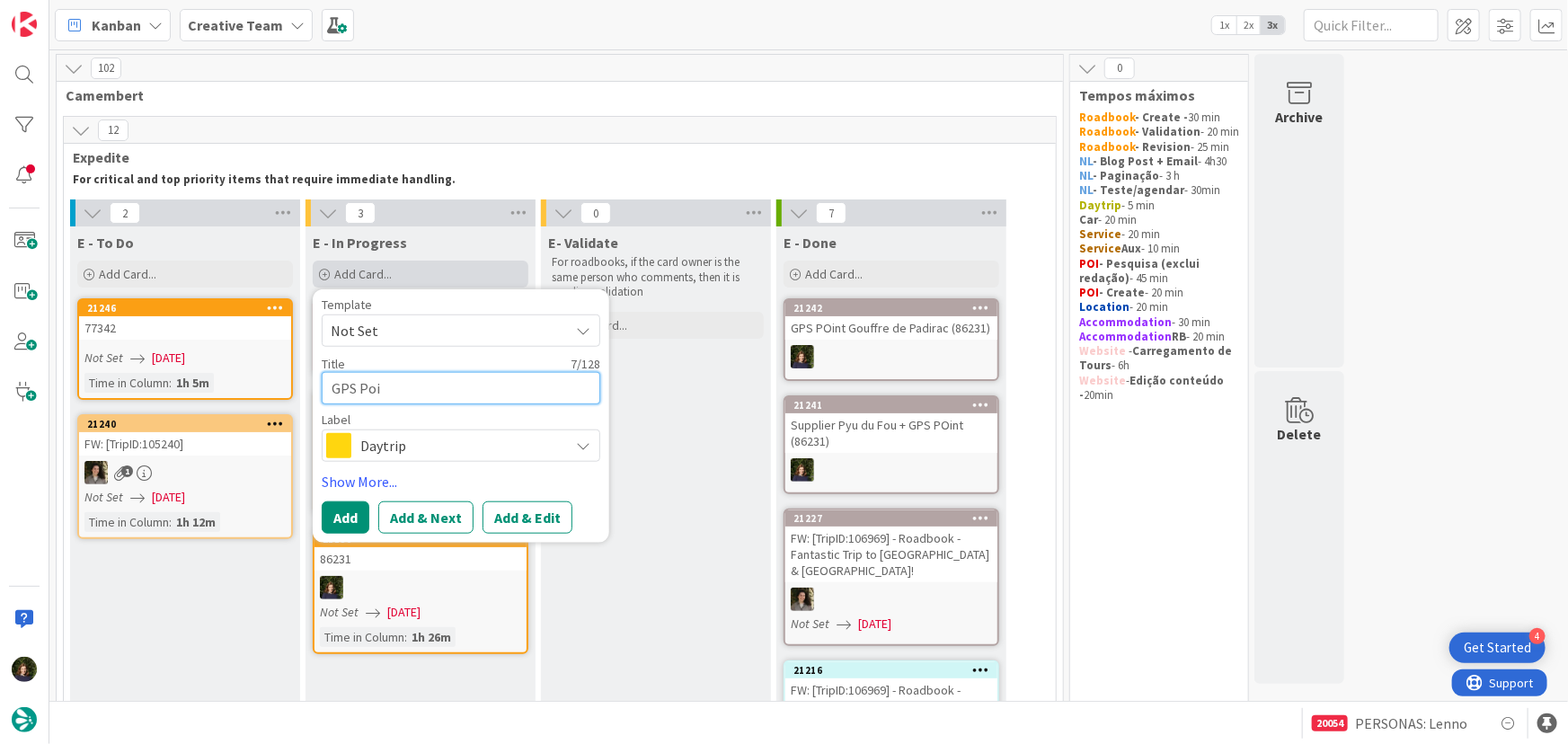
type textarea "x"
type textarea "GPS Point"
type textarea "x"
type textarea "GPS Point"
type textarea "x"
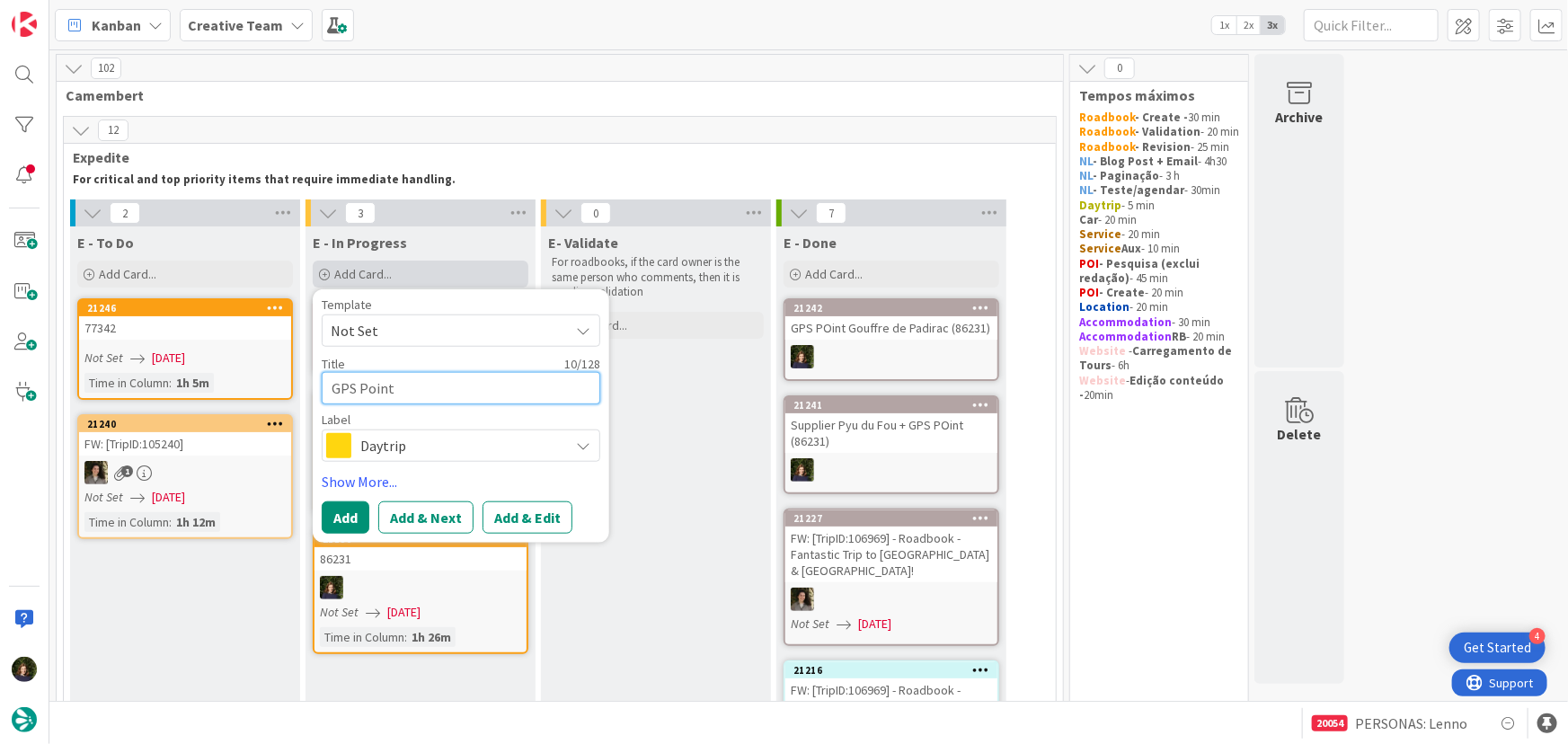
type textarea "GPS Point L"
type textarea "x"
type textarea "GPS Point La"
type textarea "x"
type textarea "GPS Point La"
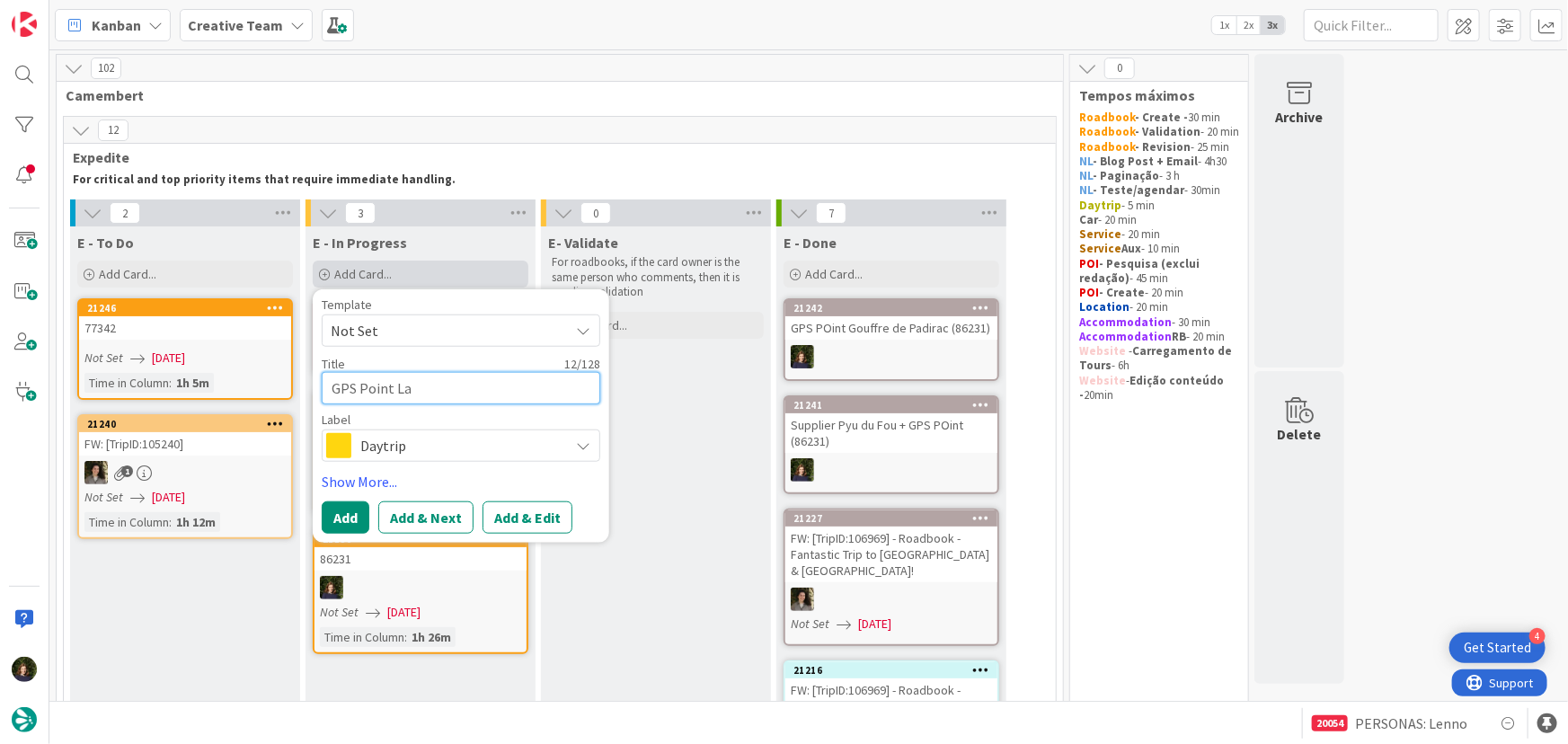
type textarea "x"
type textarea "GPS Point La G"
type textarea "x"
type textarea "GPS Point La Gr"
type textarea "x"
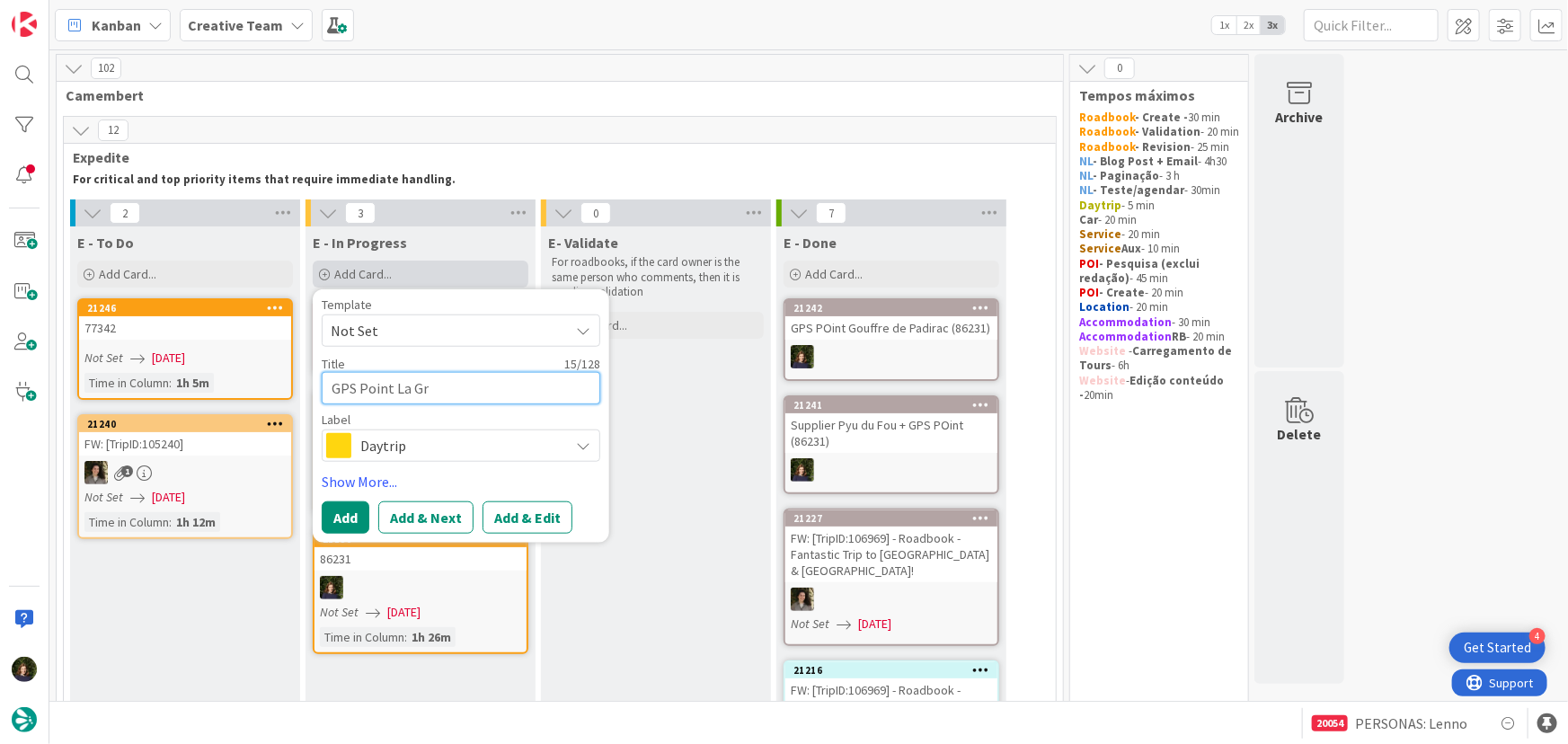
type textarea "GPS Point La Gro"
type textarea "x"
type textarea "GPS Point La Grot"
type textarea "x"
type textarea "GPS Point [PERSON_NAME]"
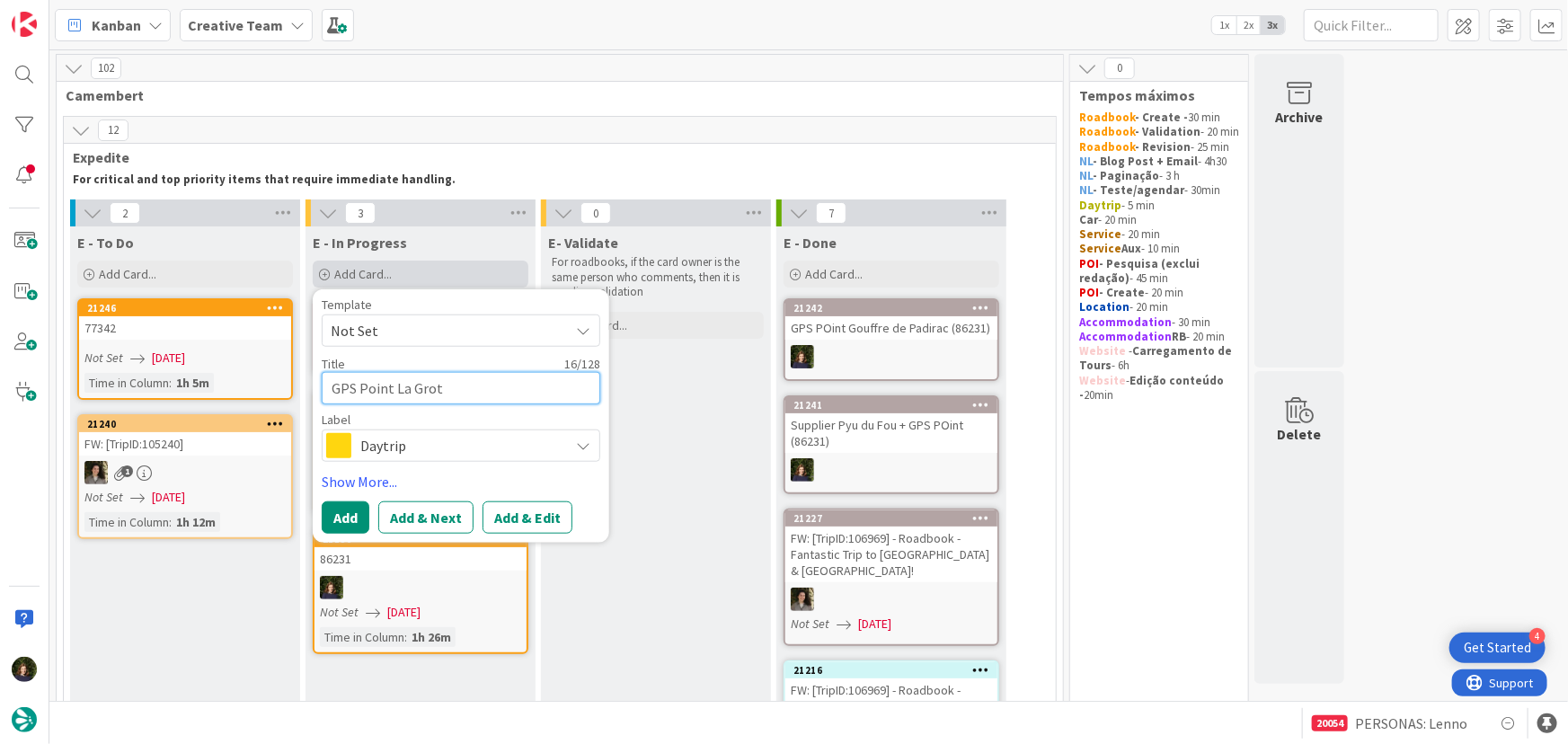
type textarea "x"
type textarea "GPS Point [PERSON_NAME]"
type textarea "x"
type textarea "GPS Point [PERSON_NAME]"
type textarea "x"
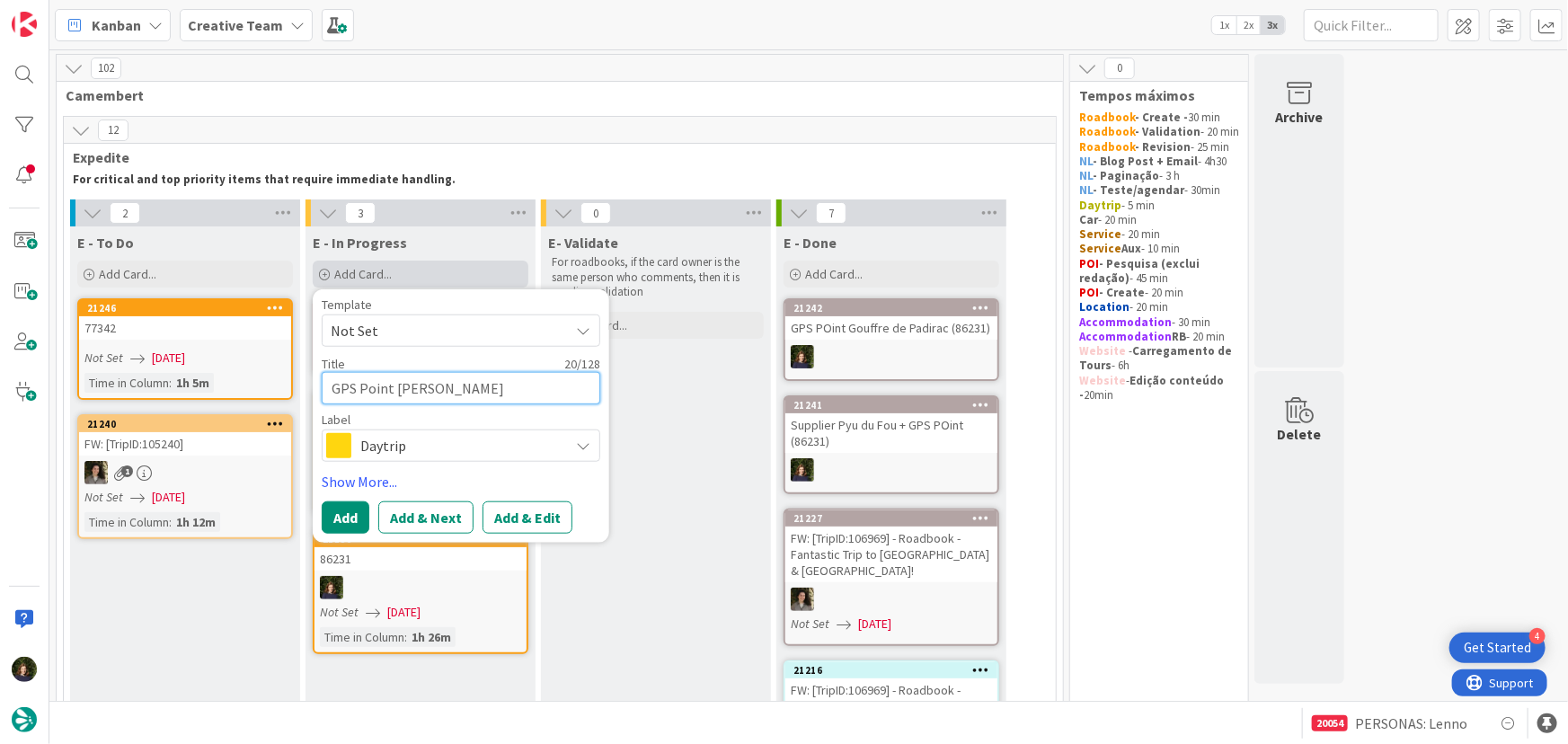
type textarea "GPS Point [PERSON_NAME] d"
type textarea "x"
type textarea "GPS Point [PERSON_NAME] de"
type textarea "x"
type textarea "GPS Point [PERSON_NAME] de"
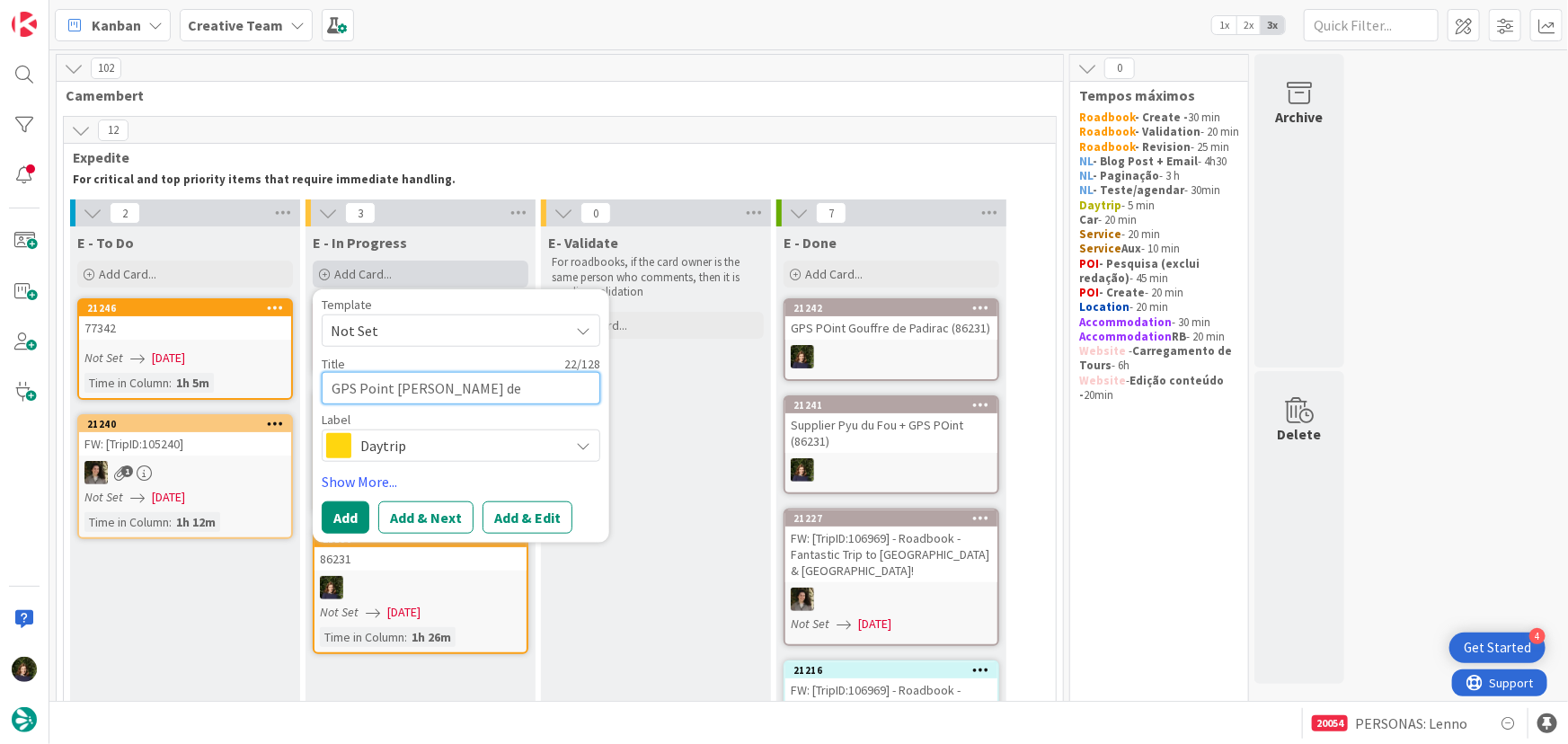
type textarea "x"
type textarea "GPS Point [PERSON_NAME] de F"
type textarea "x"
type textarea "GPS Point [PERSON_NAME] de Fo"
type textarea "x"
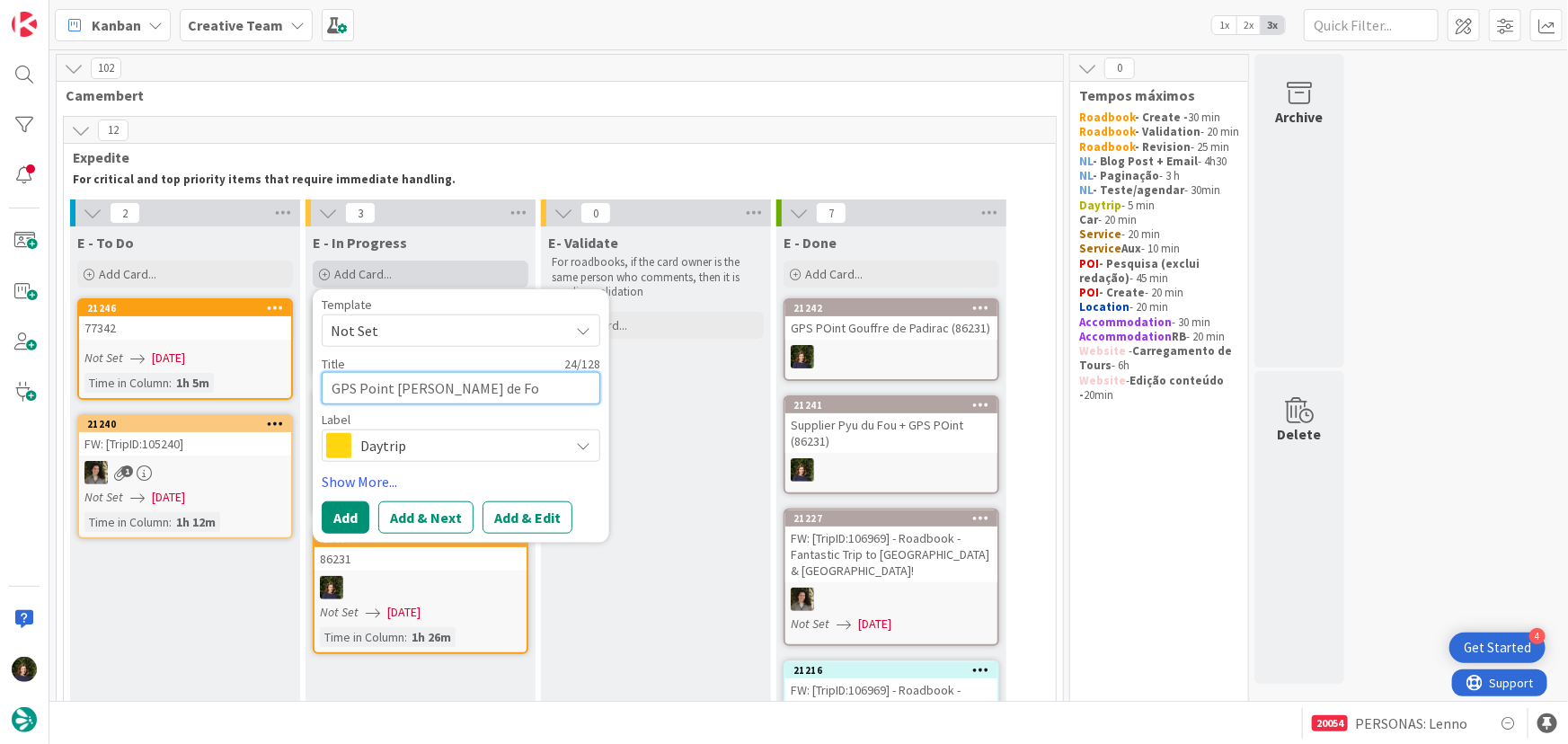
type textarea "GPS Point [PERSON_NAME] de Fon"
type textarea "x"
type textarea "GPS Point [PERSON_NAME] de Font"
type textarea "x"
type textarea "GPS Point [PERSON_NAME][GEOGRAPHIC_DATA][PERSON_NAME]"
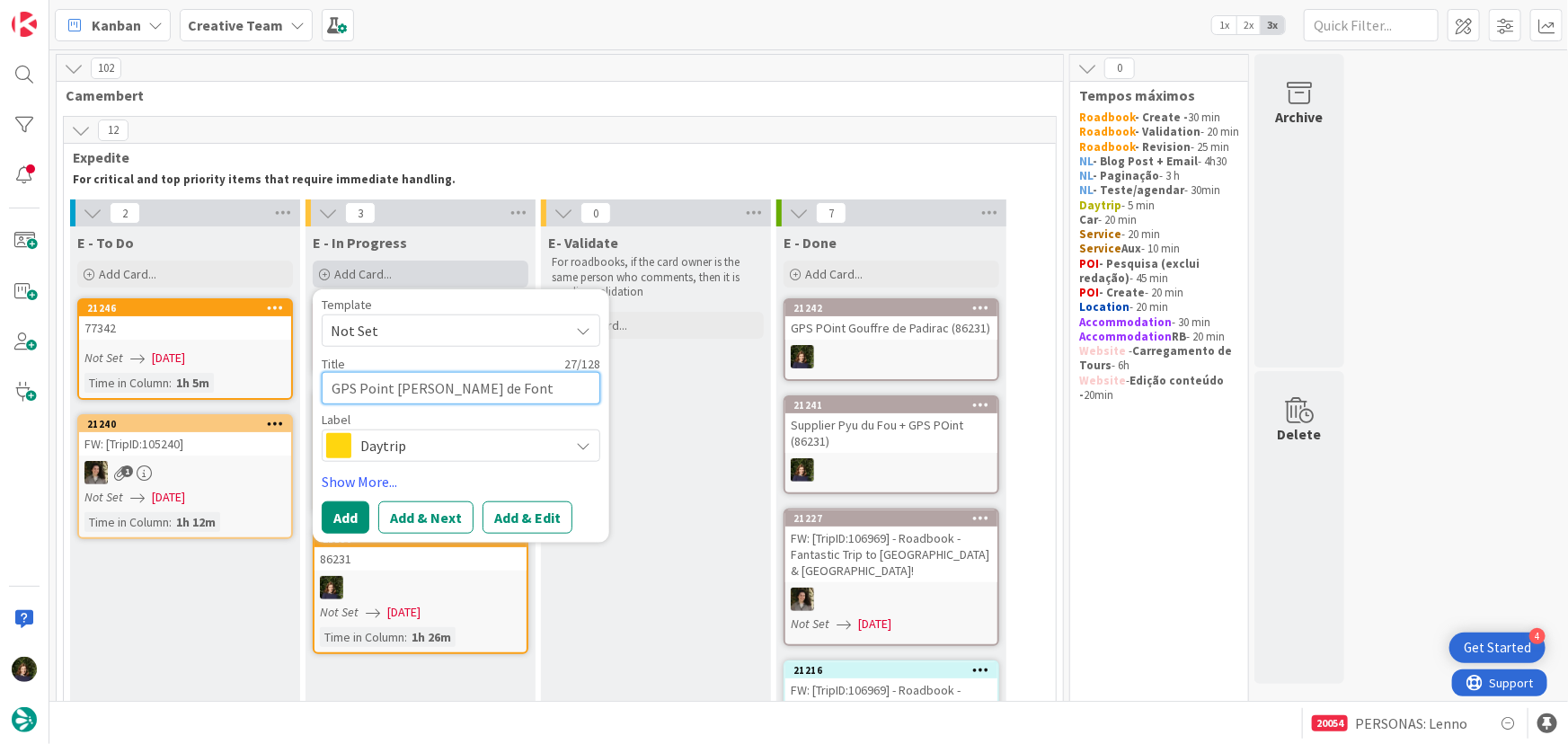
type textarea "x"
type textarea "GPS Point [PERSON_NAME][GEOGRAPHIC_DATA][PERSON_NAME]-"
type textarea "x"
type textarea "GPS Point [PERSON_NAME][GEOGRAPHIC_DATA][PERSON_NAME]"
type textarea "x"
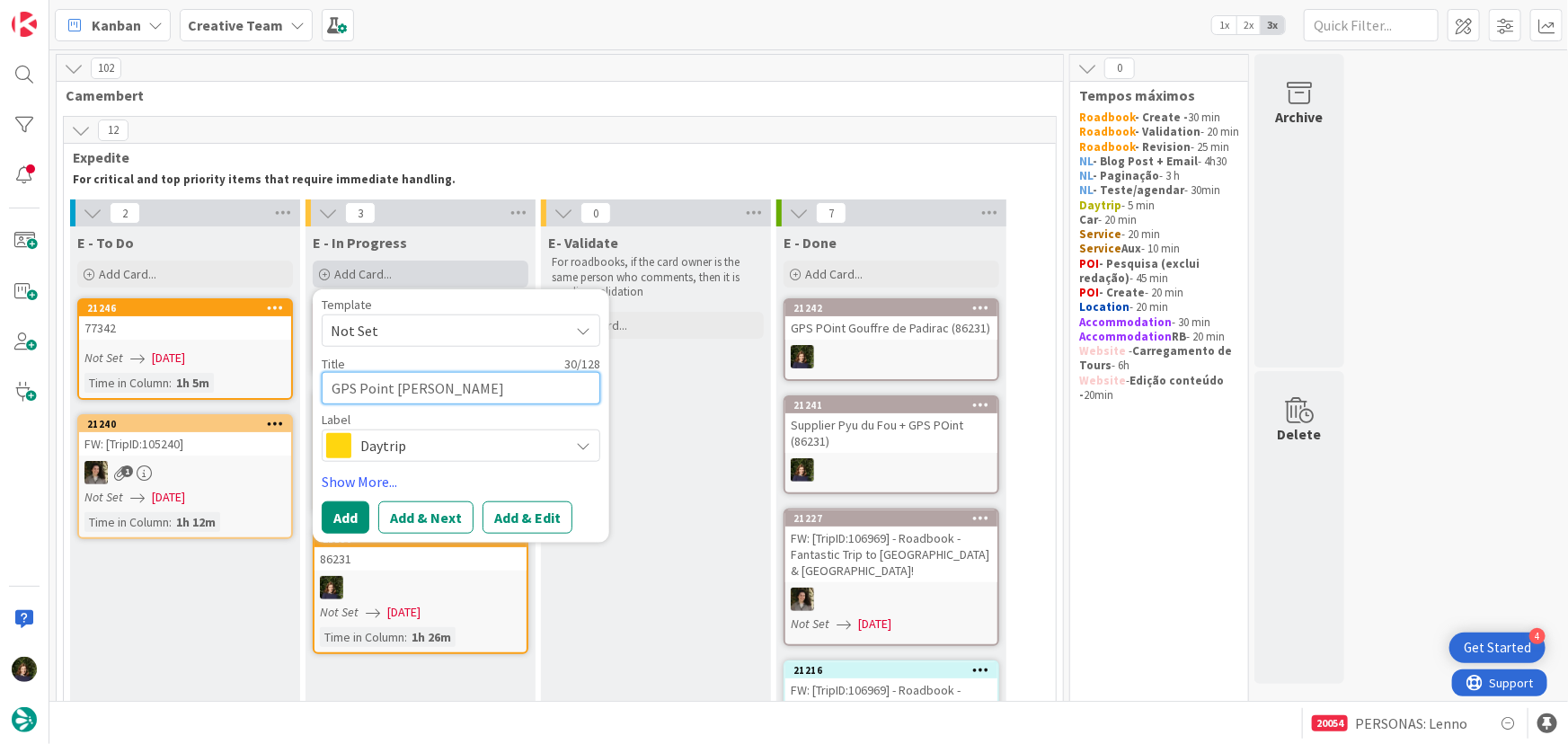
type textarea "GPS Point [PERSON_NAME][GEOGRAPHIC_DATA][PERSON_NAME]"
type textarea "x"
type textarea "GPS Point [PERSON_NAME][GEOGRAPHIC_DATA][PERSON_NAME]-"
type textarea "x"
type textarea "GPS Point [PERSON_NAME] [PERSON_NAME]-de-G"
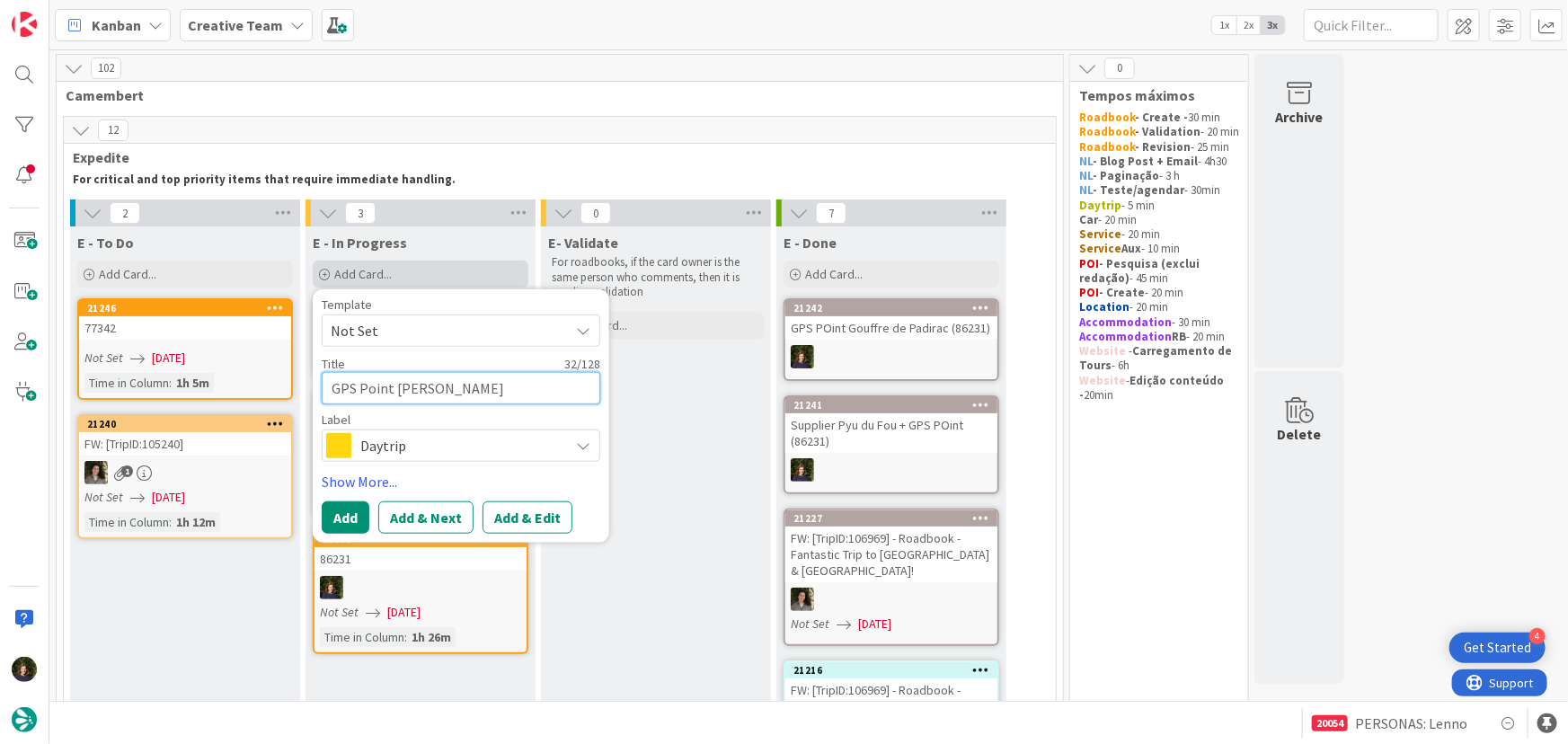
type textarea "x"
type textarea "GPS Point [PERSON_NAME] de [GEOGRAPHIC_DATA]"
type textarea "x"
type textarea "GPS Point [PERSON_NAME] [PERSON_NAME][GEOGRAPHIC_DATA]"
type textarea "x"
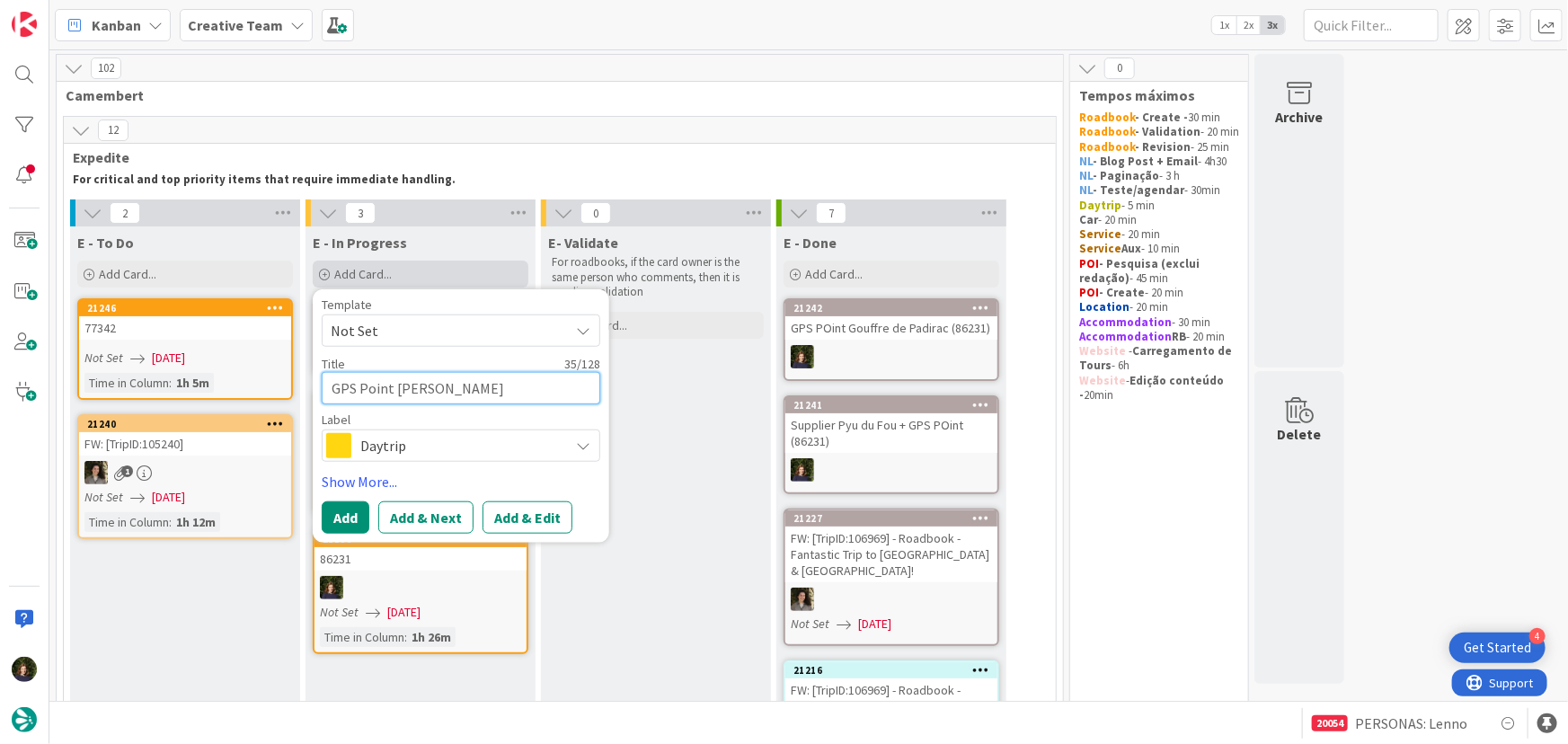
type textarea "GPS Point [PERSON_NAME][GEOGRAPHIC_DATA][PERSON_NAME]"
type textarea "x"
type textarea "GPS Point [PERSON_NAME] [PERSON_NAME][GEOGRAPHIC_DATA]"
type textarea "x"
type textarea "GPS Point [PERSON_NAME] [PERSON_NAME][GEOGRAPHIC_DATA]"
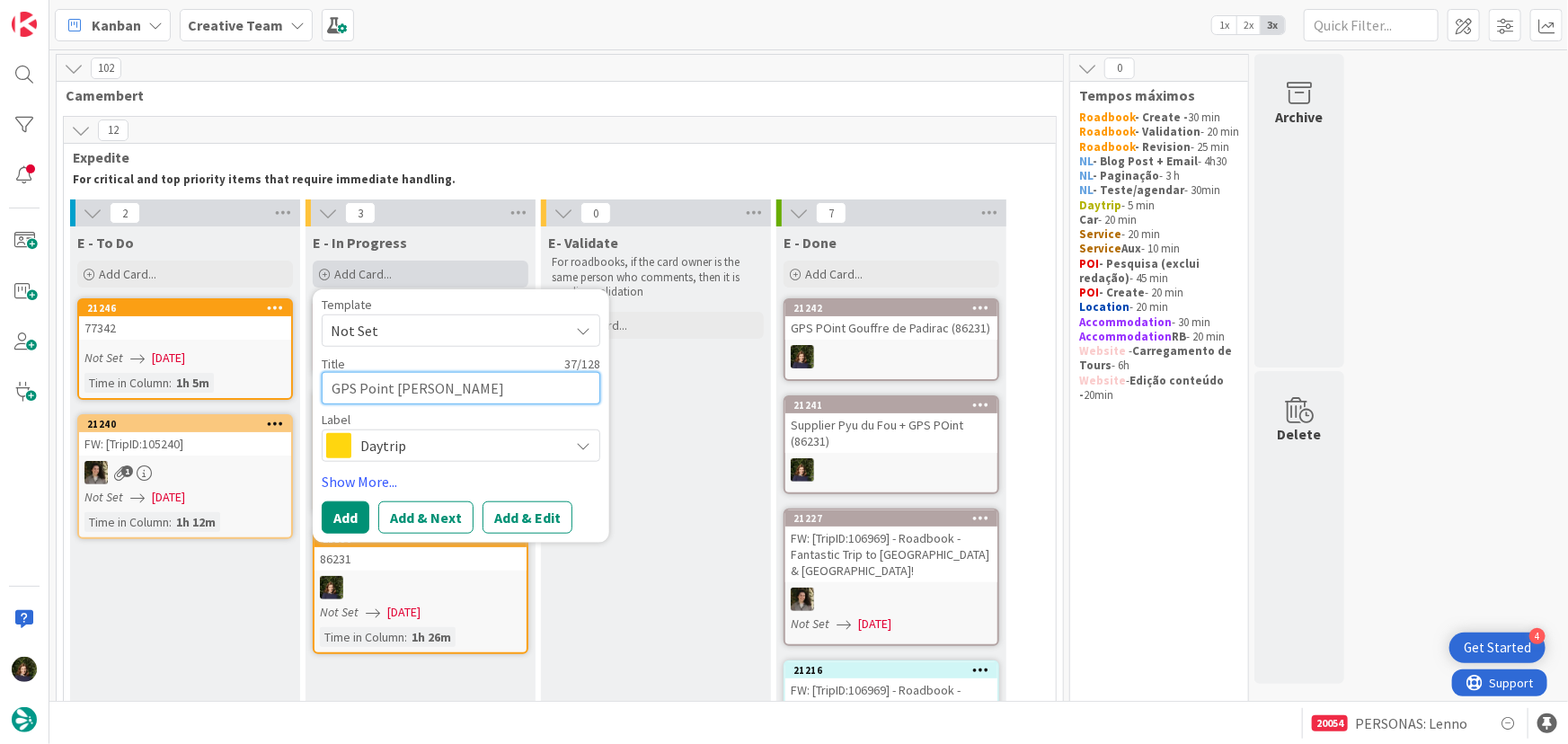
type textarea "x"
type textarea "GPS Point [PERSON_NAME][GEOGRAPHIC_DATA][PERSON_NAME] ("
type textarea "x"
type textarea "GPS Point [PERSON_NAME] [PERSON_NAME] (8"
type textarea "x"
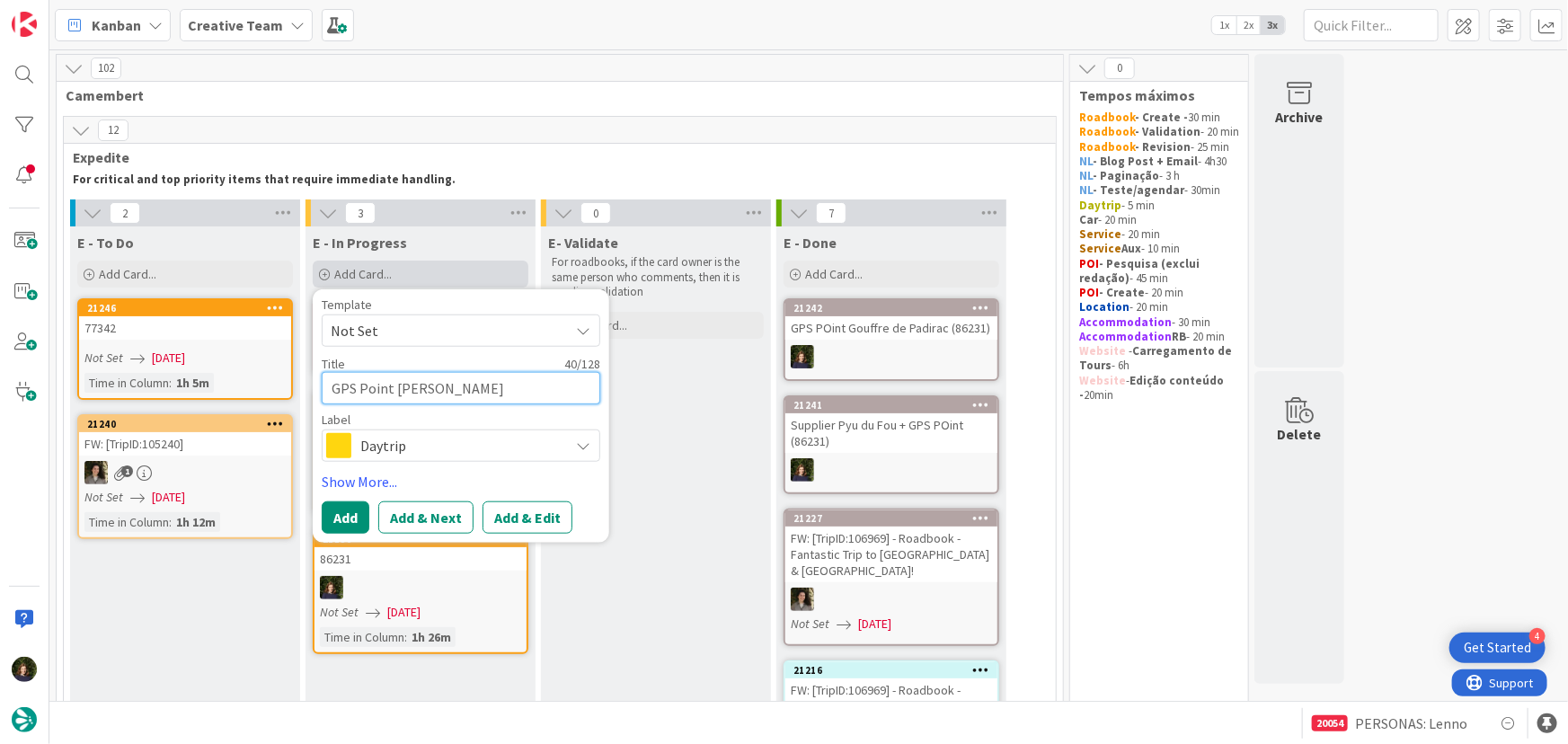
type textarea "GPS Point [PERSON_NAME] [PERSON_NAME] (86"
type textarea "x"
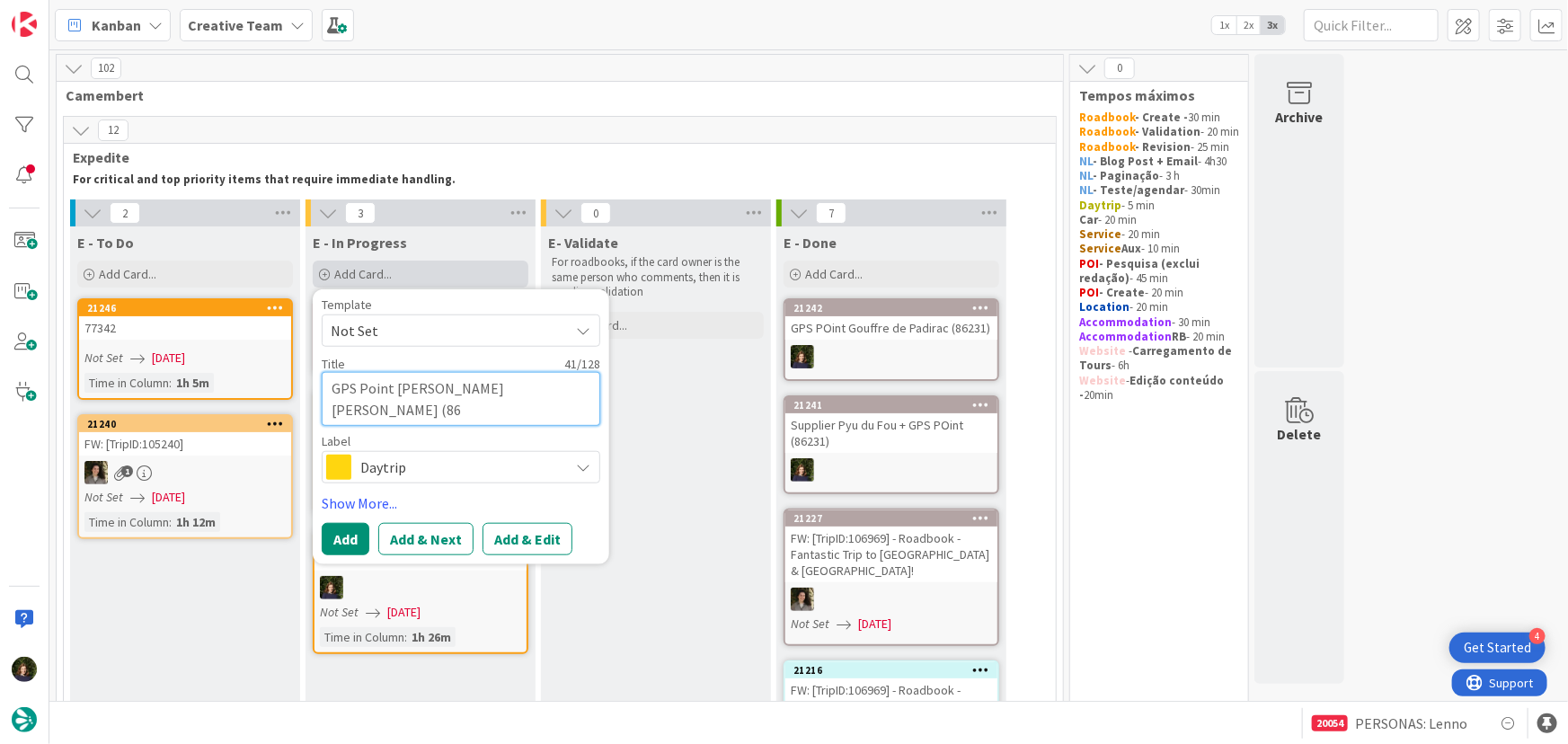
type textarea "GPS Point [PERSON_NAME][GEOGRAPHIC_DATA][PERSON_NAME] (862"
type textarea "x"
type textarea "GPS Point [PERSON_NAME][GEOGRAPHIC_DATA][PERSON_NAME] (8623"
type textarea "x"
type textarea "GPS Point [PERSON_NAME][GEOGRAPHIC_DATA][PERSON_NAME] (86231"
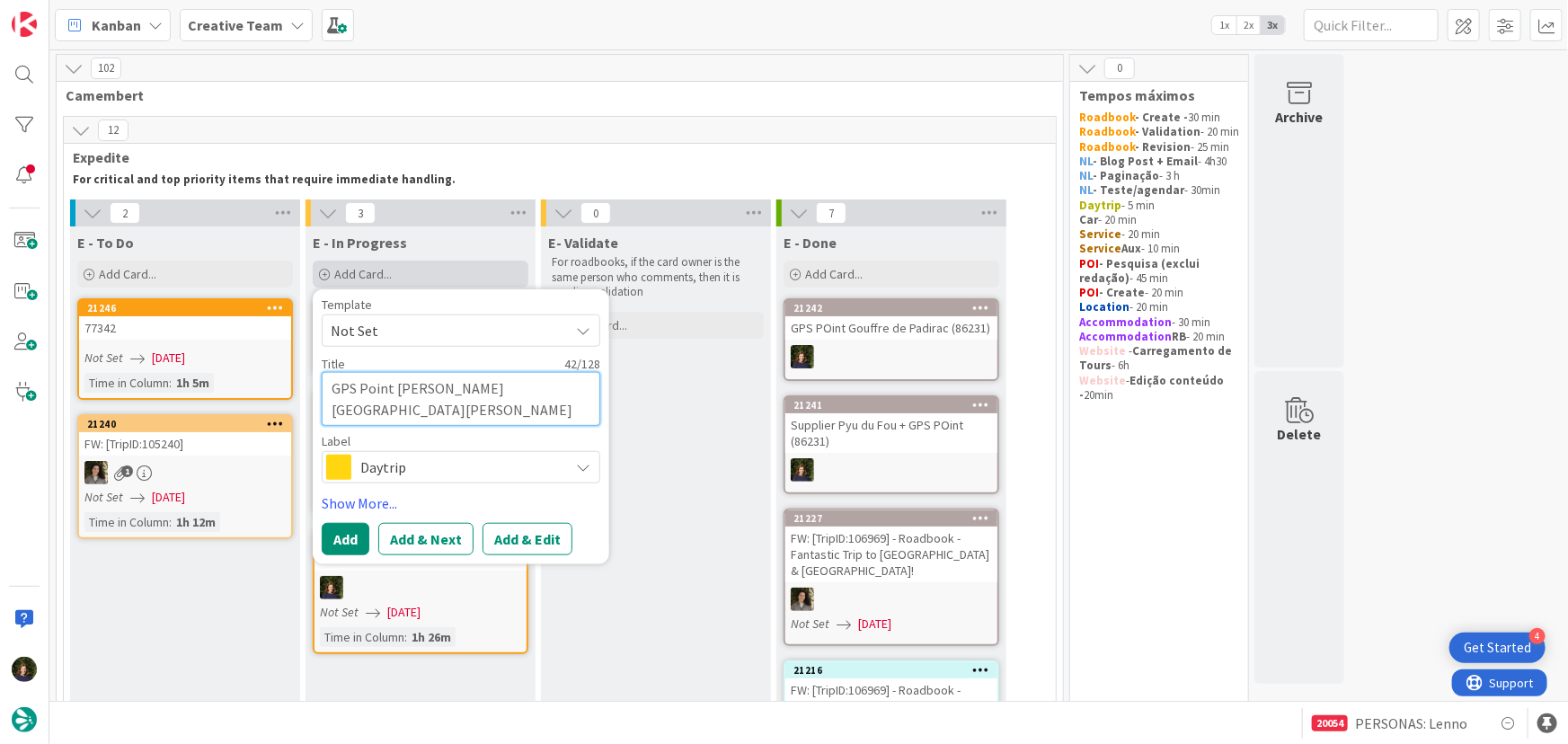
type textarea "x"
type textarea "GPS Point [PERSON_NAME][GEOGRAPHIC_DATA][PERSON_NAME] (86231)"
type textarea "x"
type textarea "GPS Point [PERSON_NAME][GEOGRAPHIC_DATA][PERSON_NAME] (86231)"
click at [360, 474] on span "Daytrip" at bounding box center [460, 467] width 199 height 25
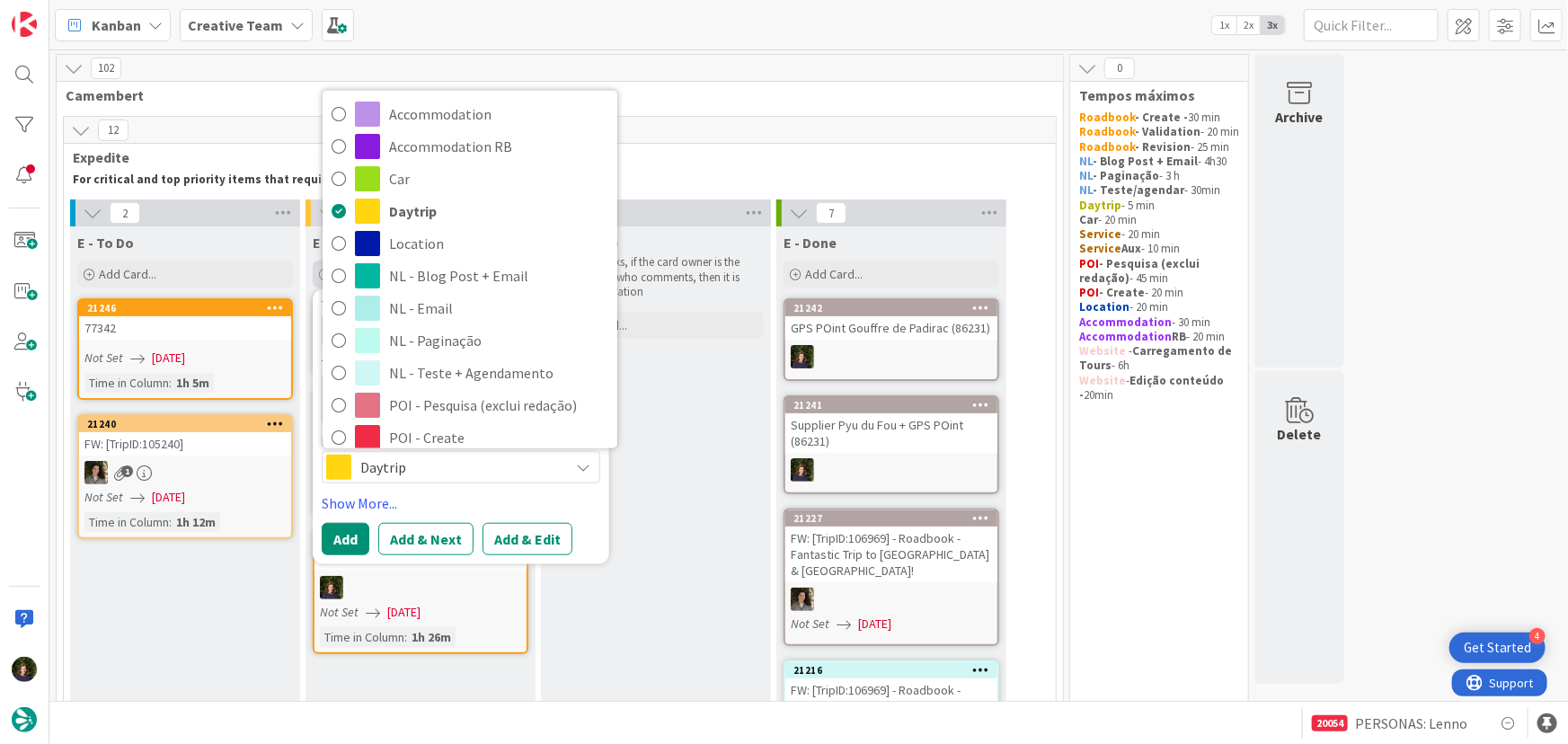
drag, startPoint x: 432, startPoint y: 272, endPoint x: 424, endPoint y: 283, distance: 13.6
click at [432, 586] on span "Service Aux" at bounding box center [499, 599] width 220 height 27
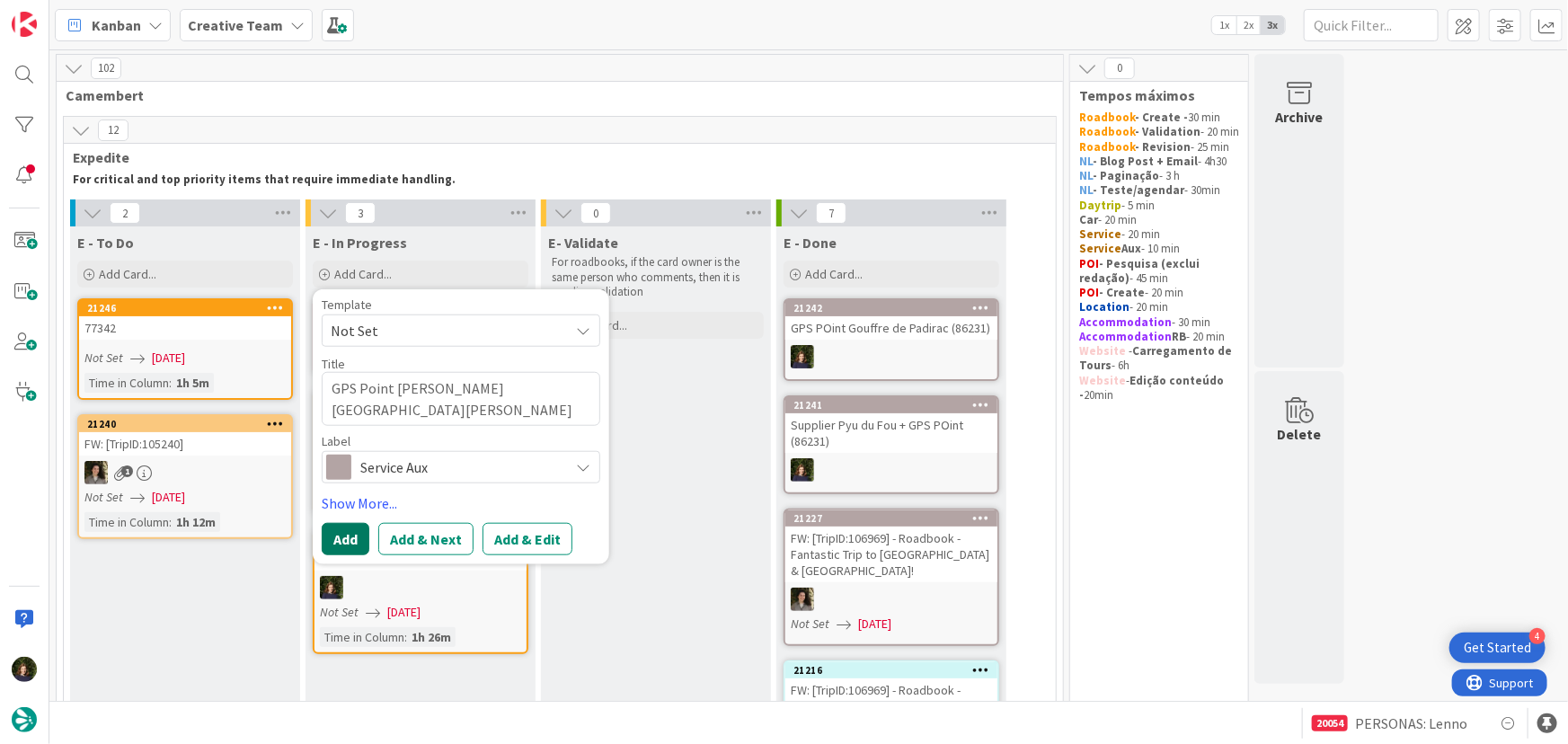
click at [324, 546] on button "Add" at bounding box center [345, 538] width 47 height 32
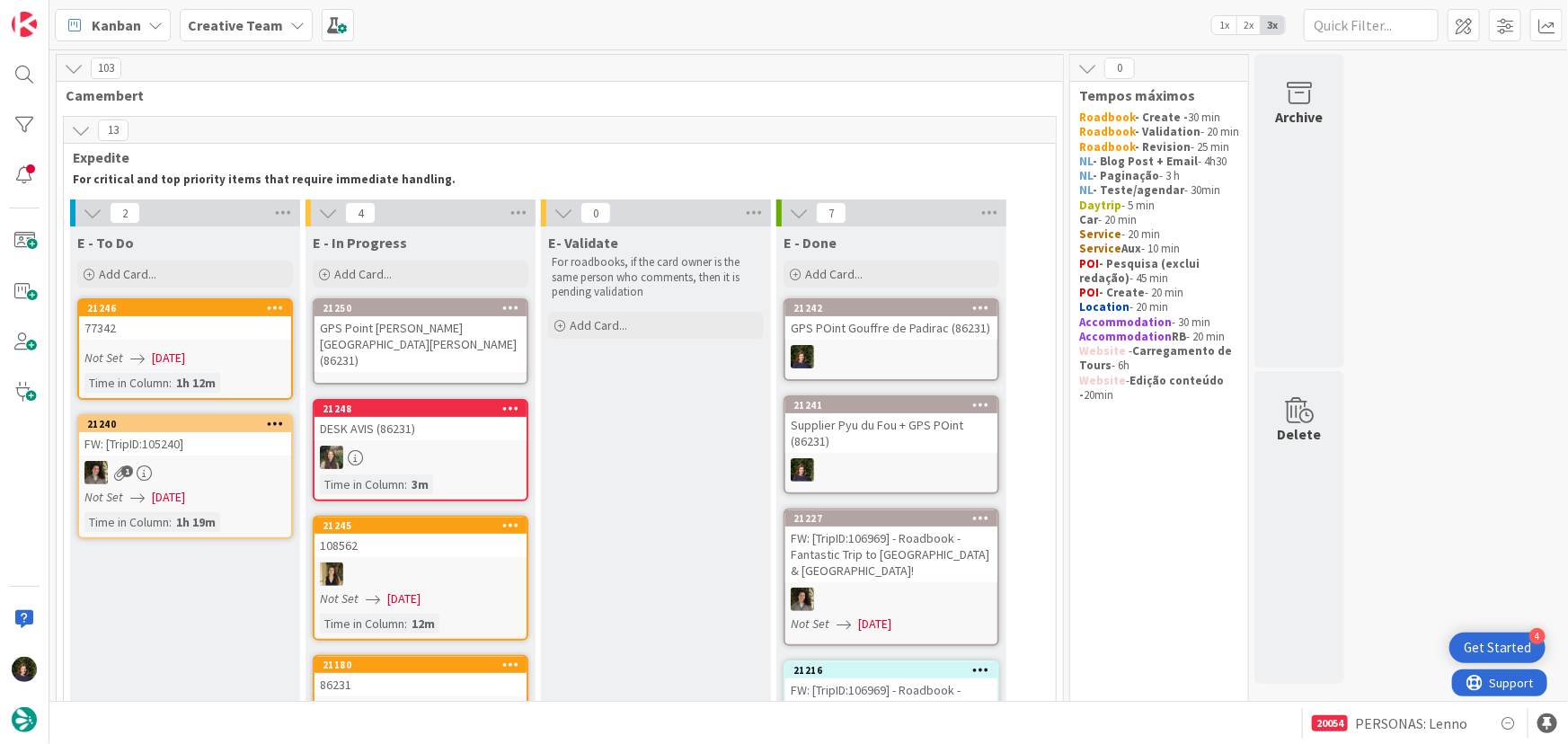
click at [419, 342] on div "GPS Point [PERSON_NAME][GEOGRAPHIC_DATA][PERSON_NAME] (86231)" at bounding box center [420, 344] width 212 height 56
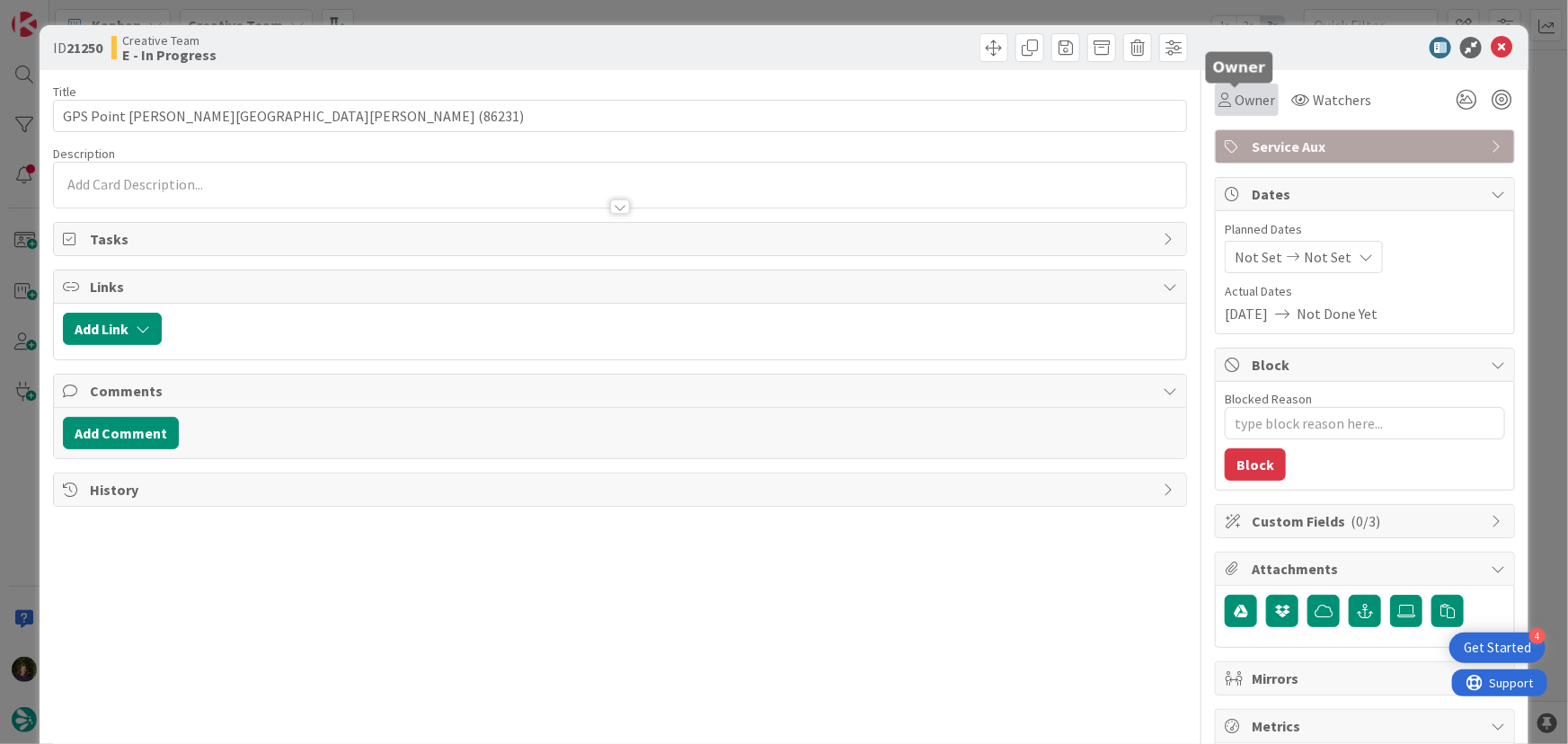
click at [1247, 97] on span "Owner" at bounding box center [1256, 99] width 41 height 21
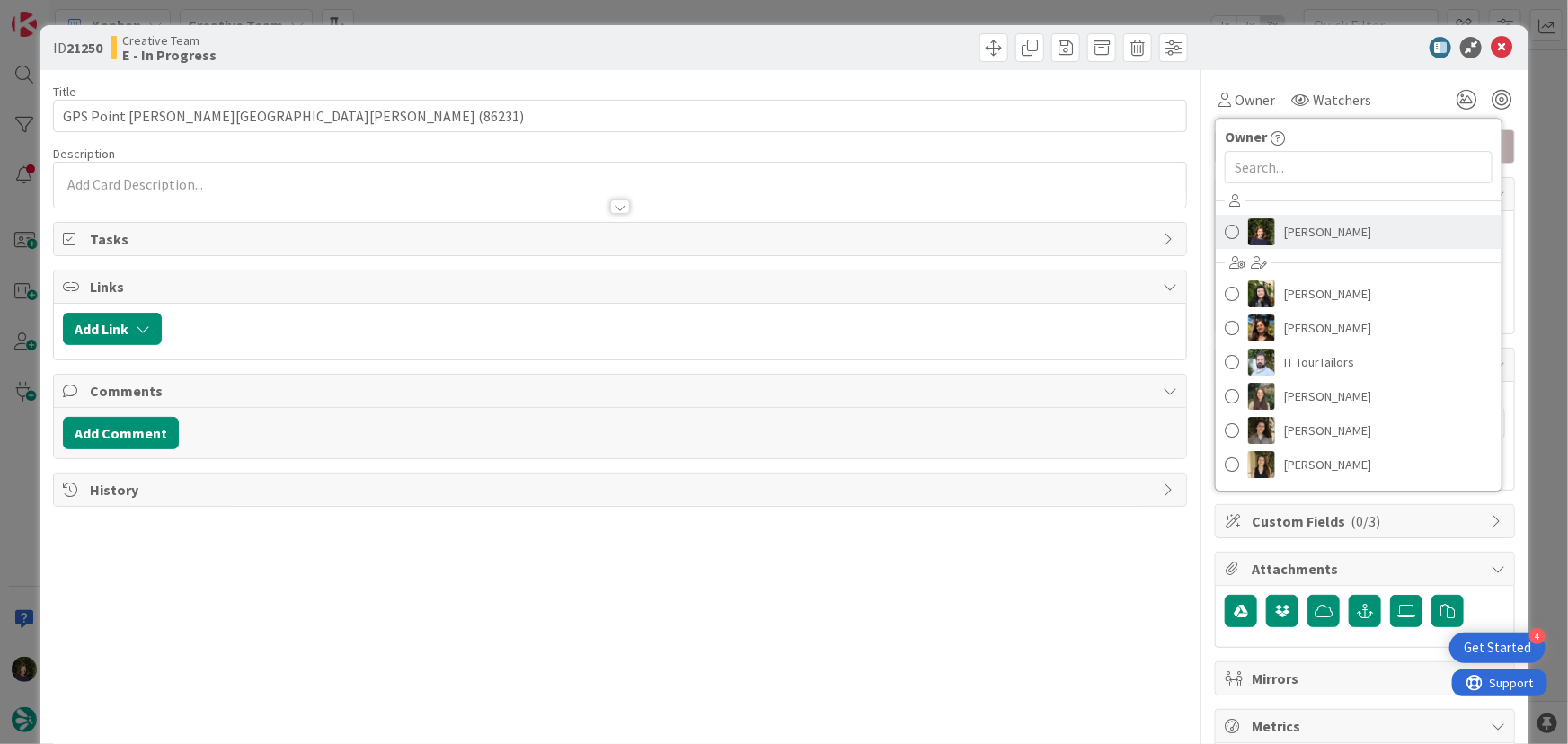
click at [1286, 225] on span "[PERSON_NAME]" at bounding box center [1328, 232] width 87 height 27
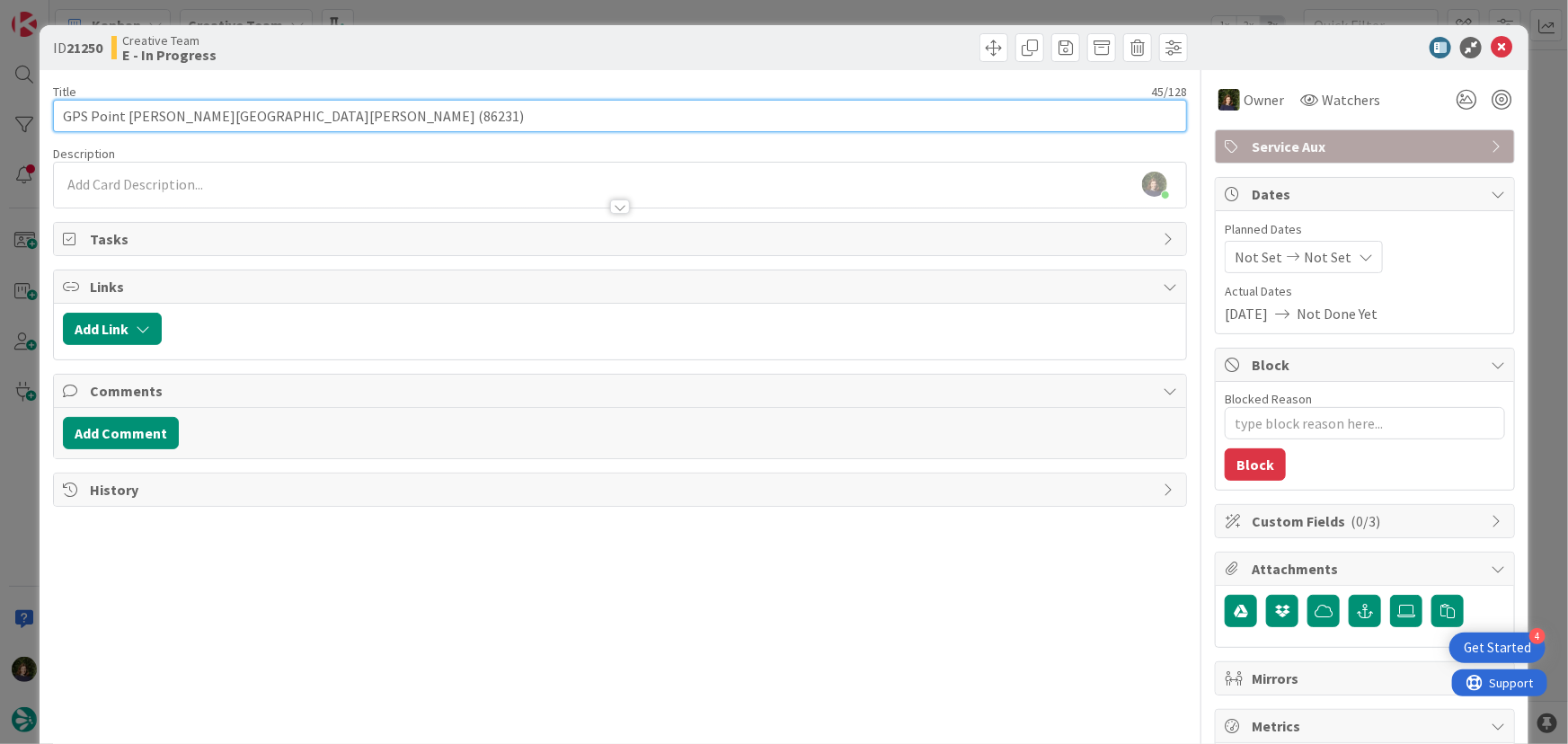
drag, startPoint x: 126, startPoint y: 113, endPoint x: 302, endPoint y: 116, distance: 176.0
click at [302, 116] on input "GPS Point [PERSON_NAME][GEOGRAPHIC_DATA][PERSON_NAME] (86231)" at bounding box center [620, 116] width 1135 height 32
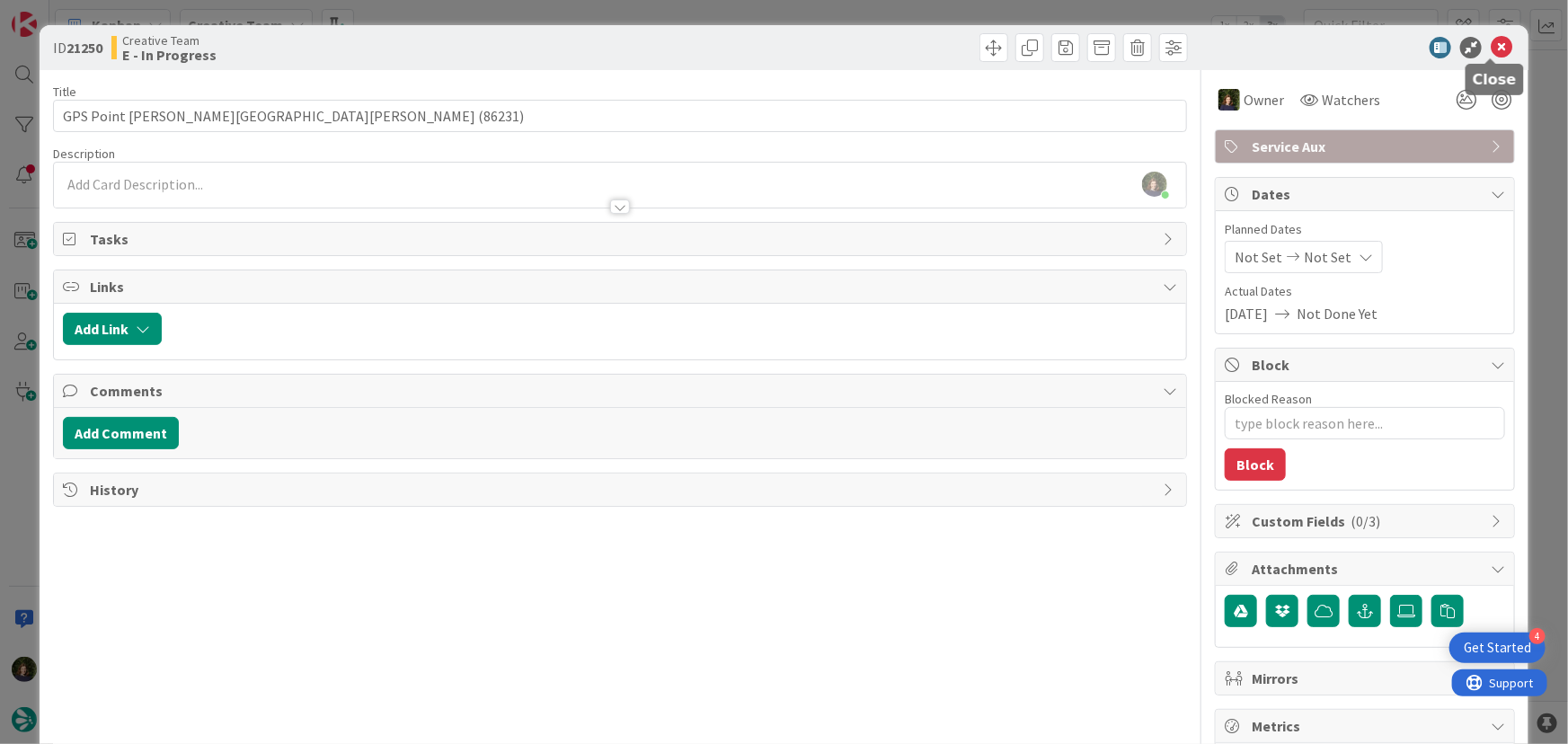
click at [1491, 55] on icon at bounding box center [1501, 47] width 21 height 21
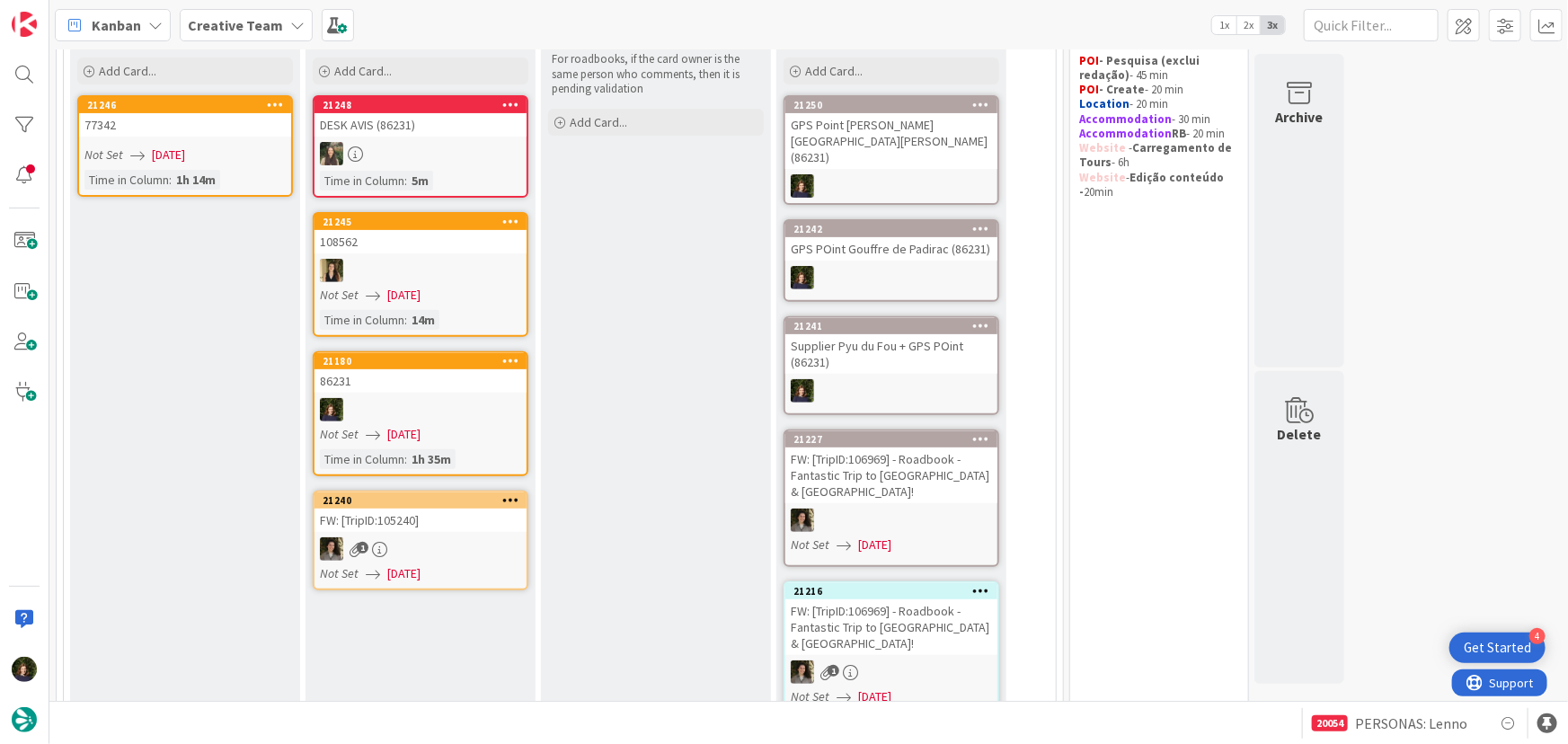
scroll to position [81, 0]
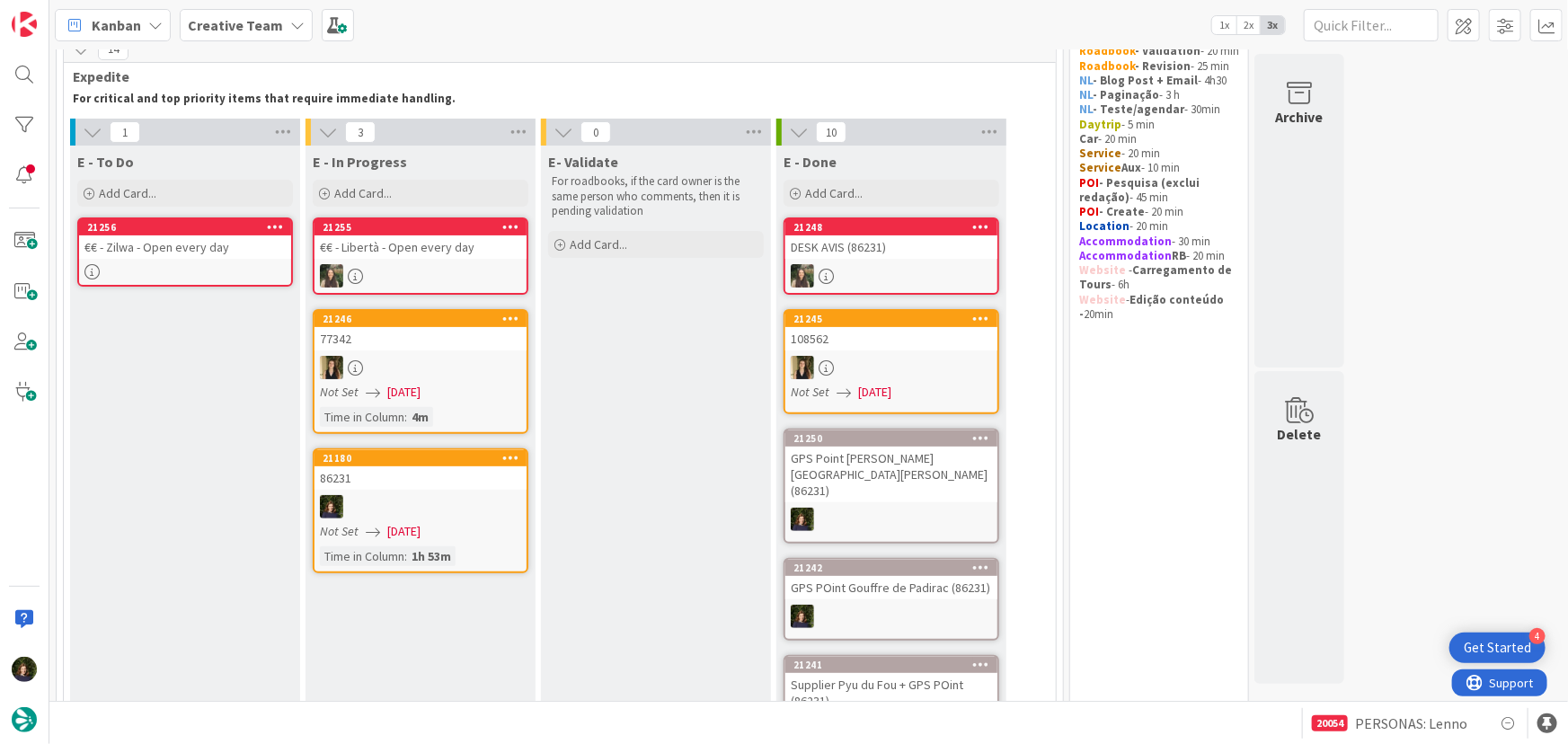
click at [421, 363] on div at bounding box center [420, 367] width 212 height 23
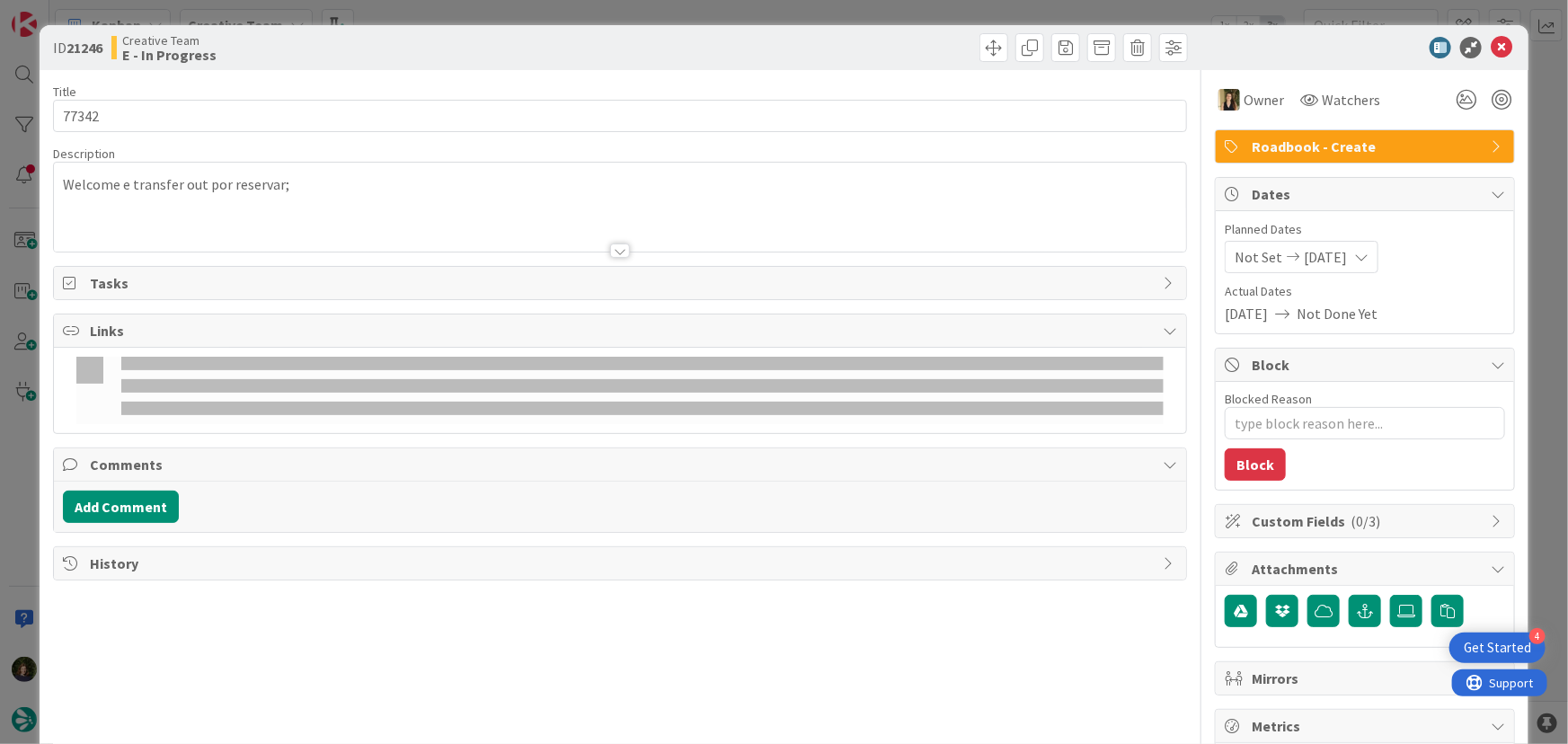
type textarea "x"
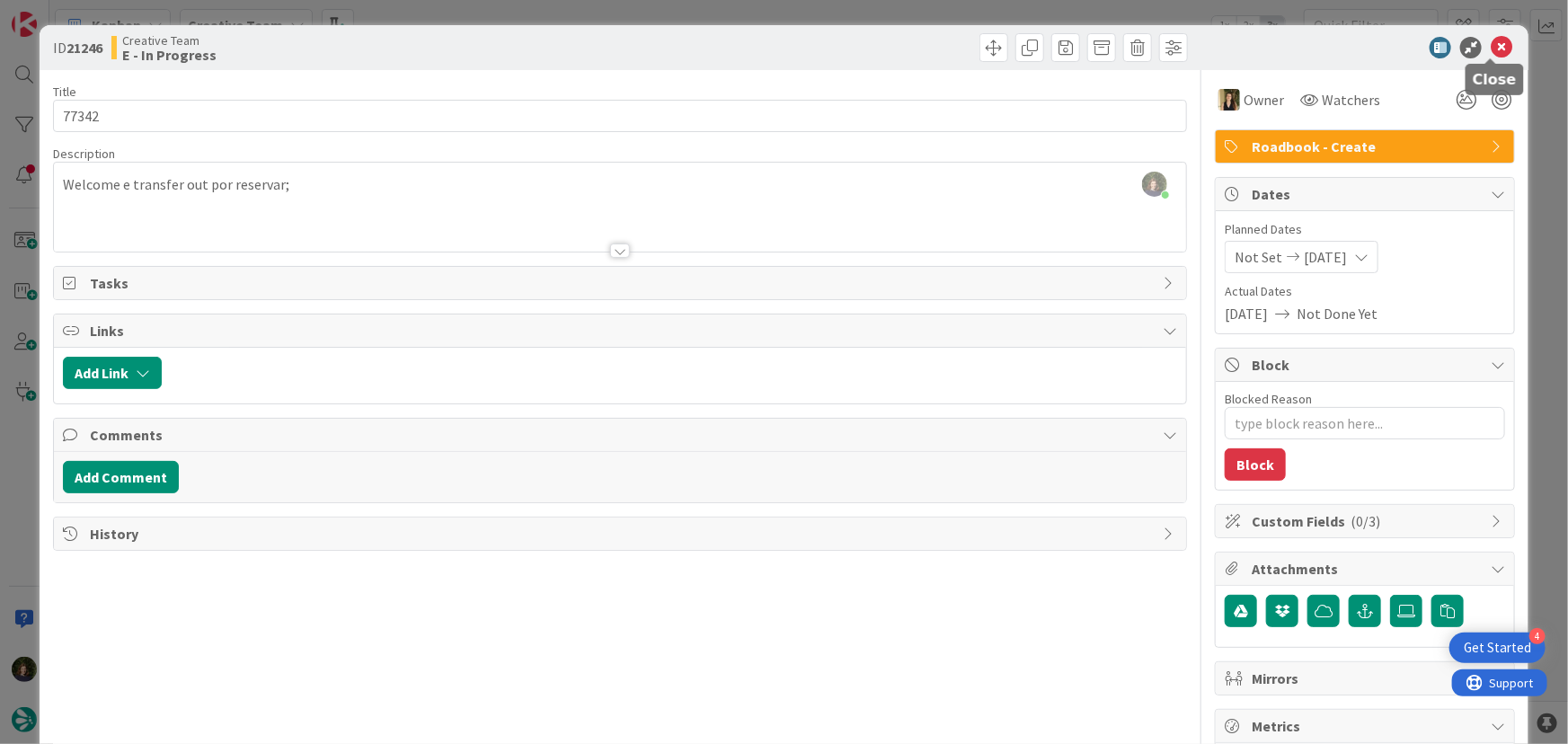
click at [1491, 53] on icon at bounding box center [1501, 47] width 21 height 21
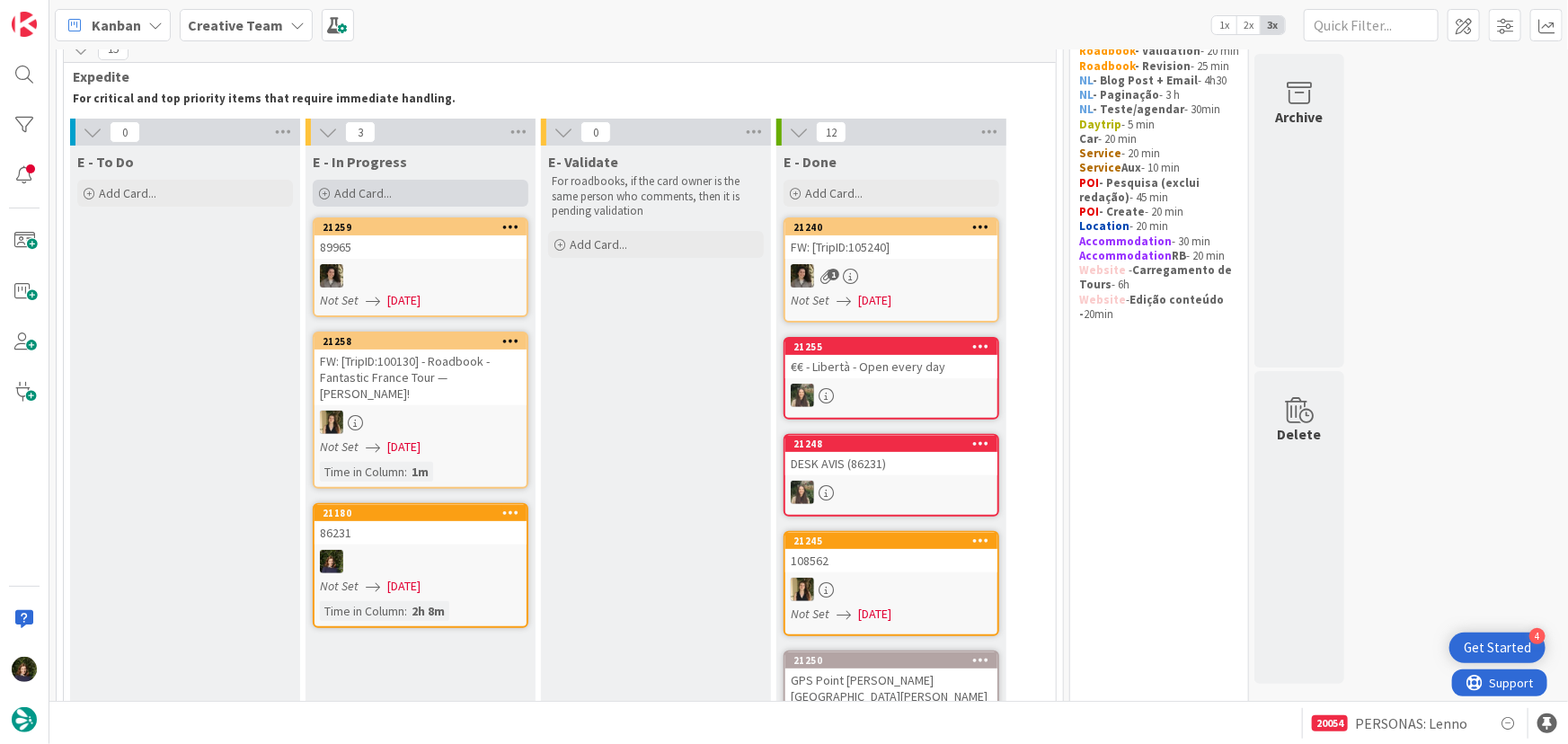
click at [390, 190] on span "Add Card..." at bounding box center [363, 193] width 57 height 16
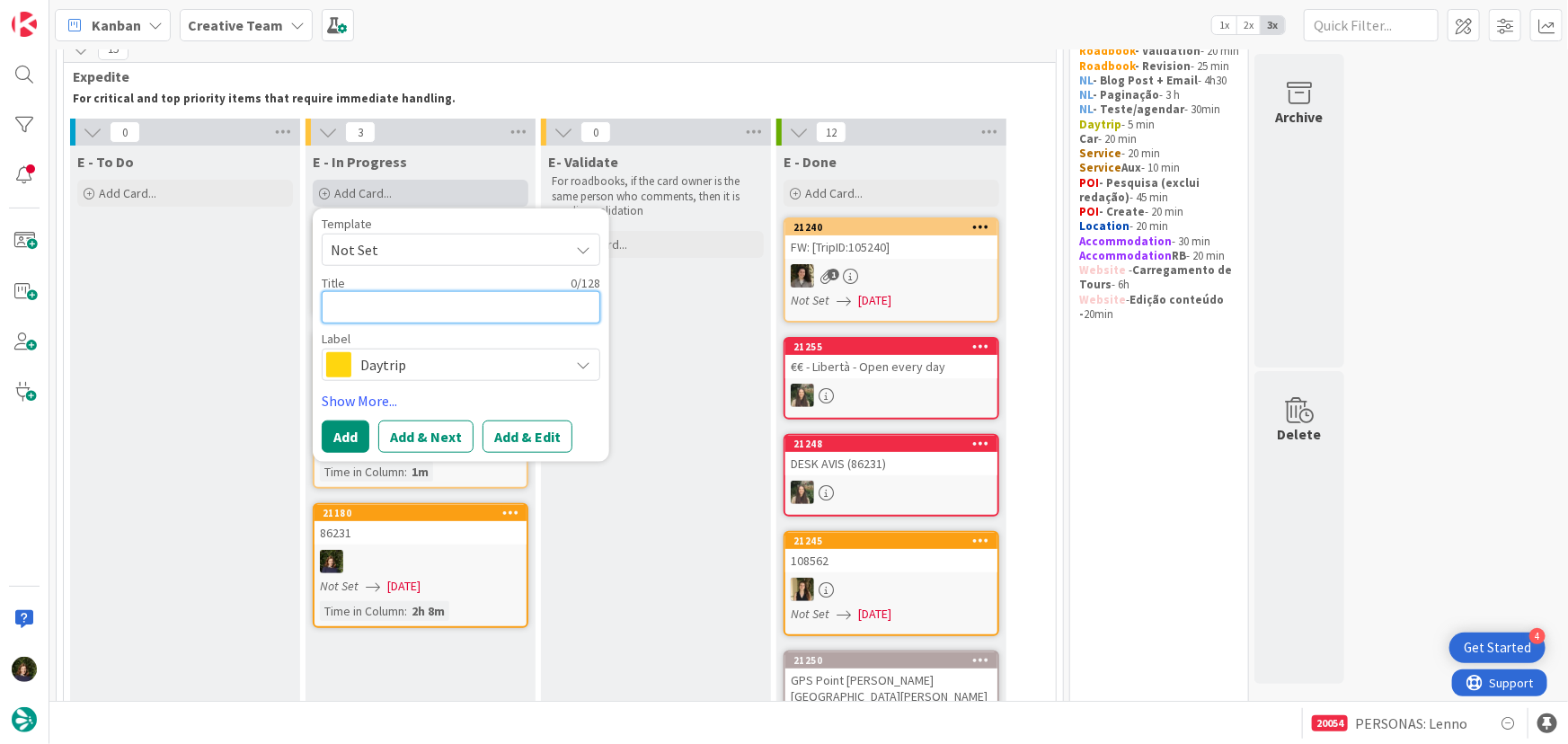
type textarea "G"
type textarea "x"
type textarea "GP"
type textarea "x"
type textarea "GPS"
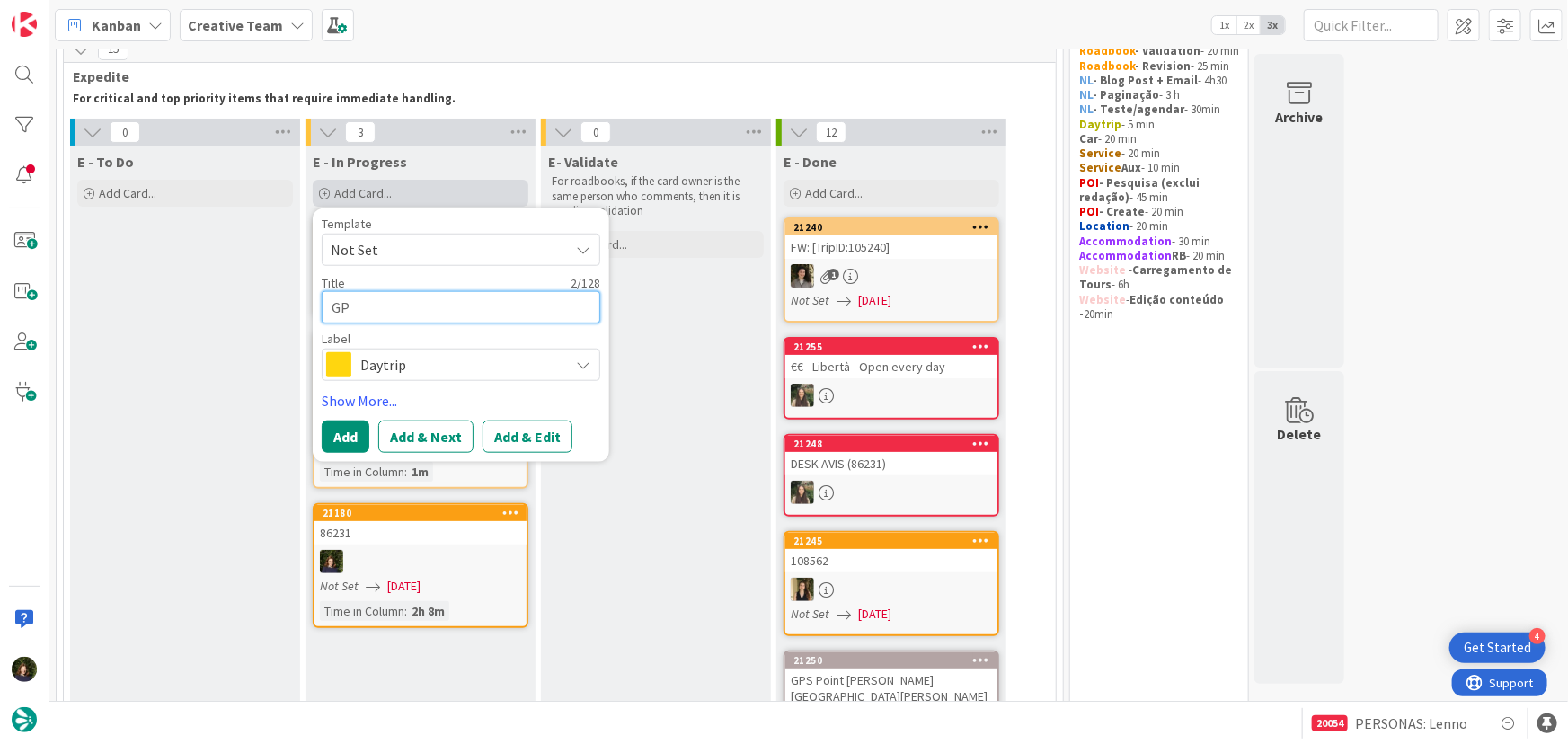
type textarea "x"
type textarea "GPS"
type textarea "x"
type textarea "GPS P"
type textarea "x"
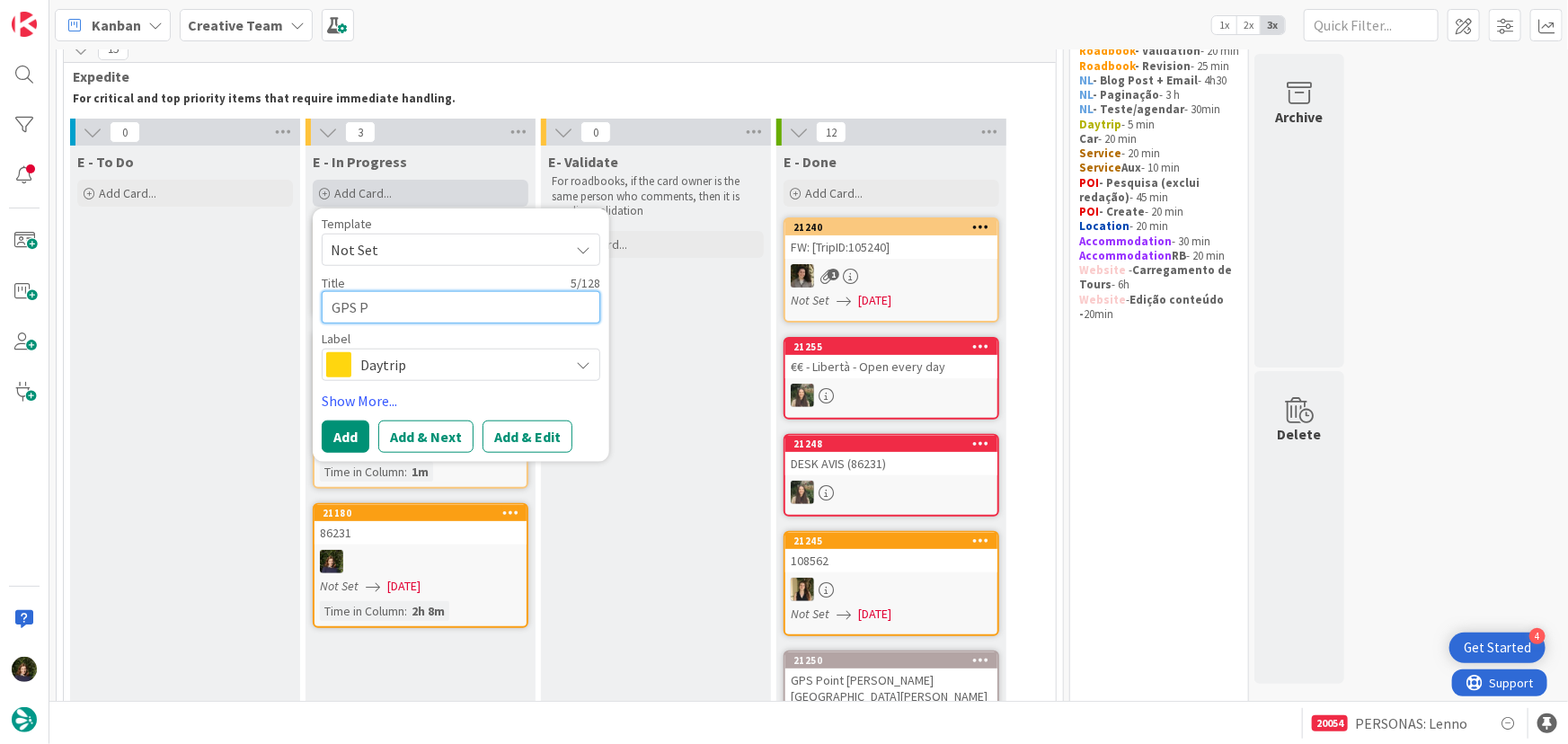
type textarea "GPS Po"
type textarea "x"
type textarea "GPS Poi"
type textarea "x"
type textarea "GPS Poin"
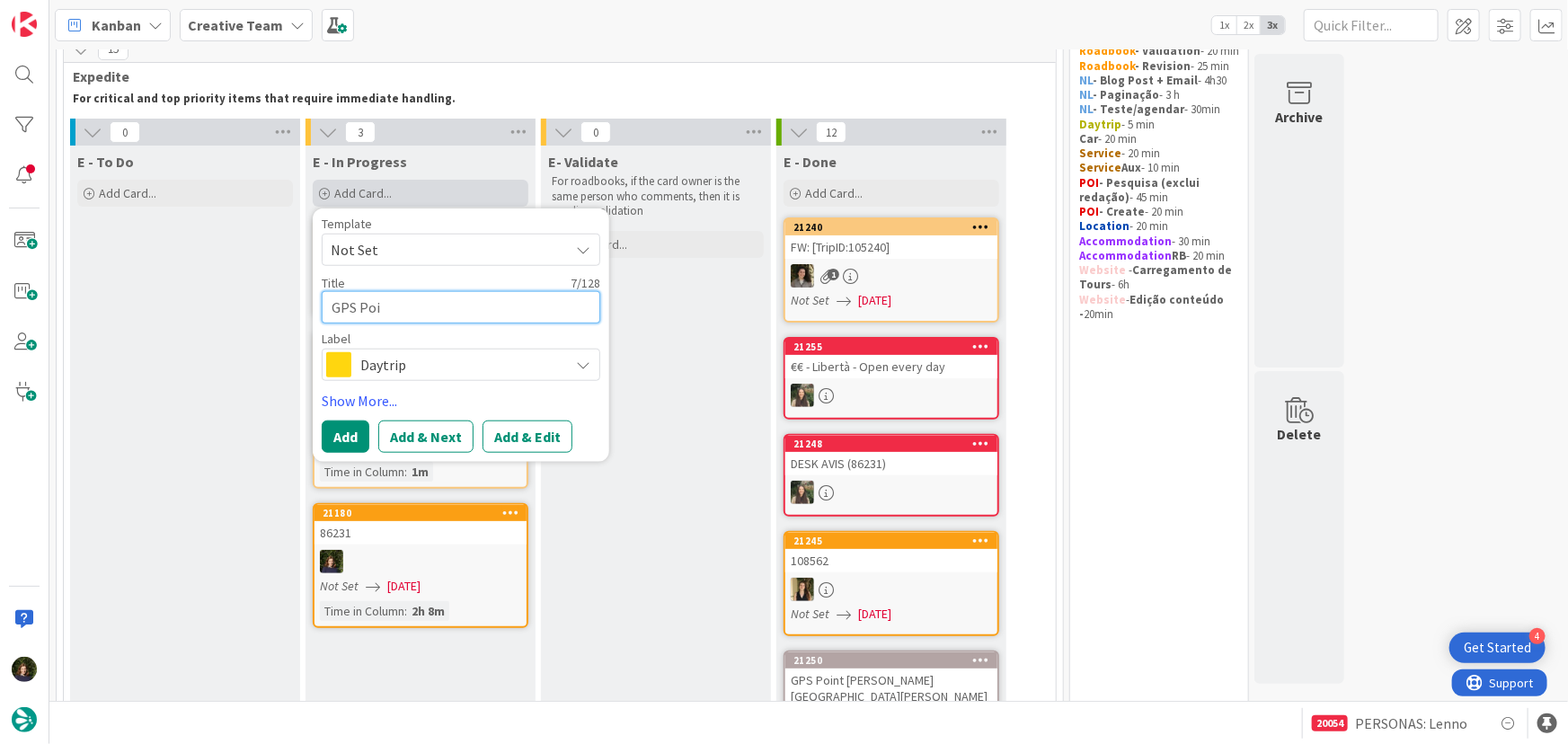
type textarea "x"
type textarea "GPS Point"
type textarea "x"
type textarea "GPS Point"
type textarea "x"
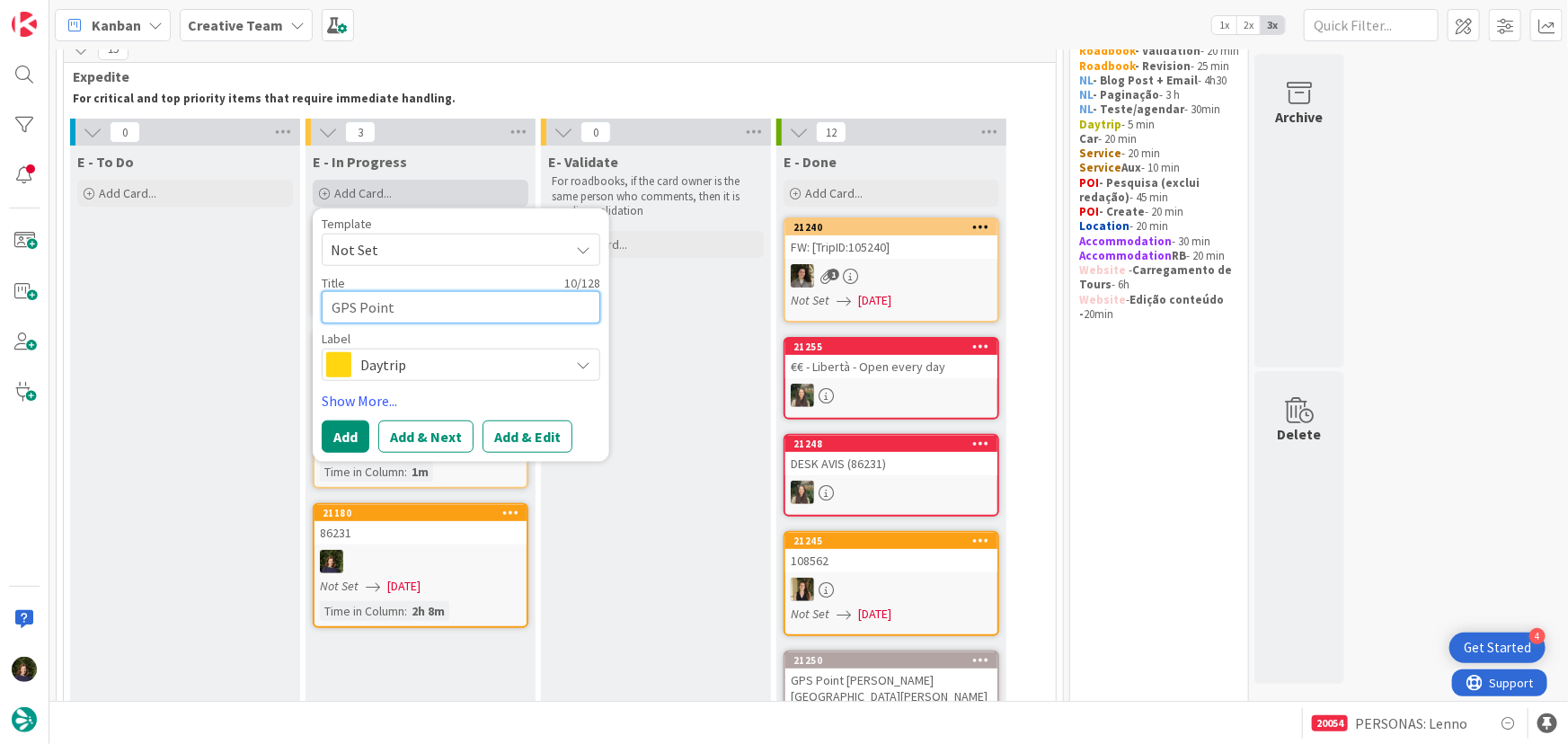
type textarea "GPS Point ("
type textarea "x"
type textarea "GPS Point"
type textarea "x"
click at [439, 312] on textarea "GPS Point" at bounding box center [461, 307] width 279 height 32
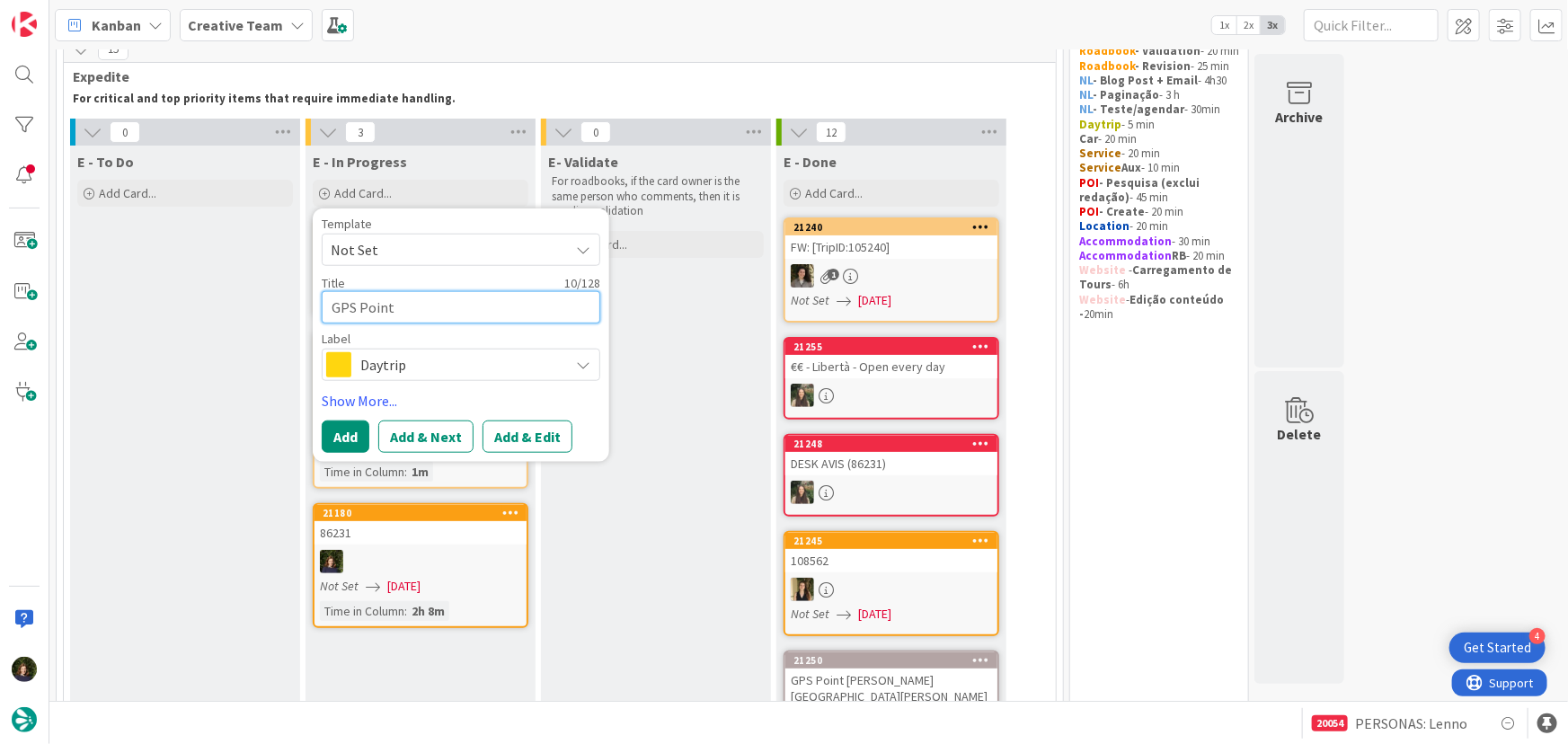
paste textarea "New Generation Guide)"
type textarea "GPS Point New Generation Guide)"
type textarea "x"
type textarea "GPS Point New Generation Guide"
type textarea "x"
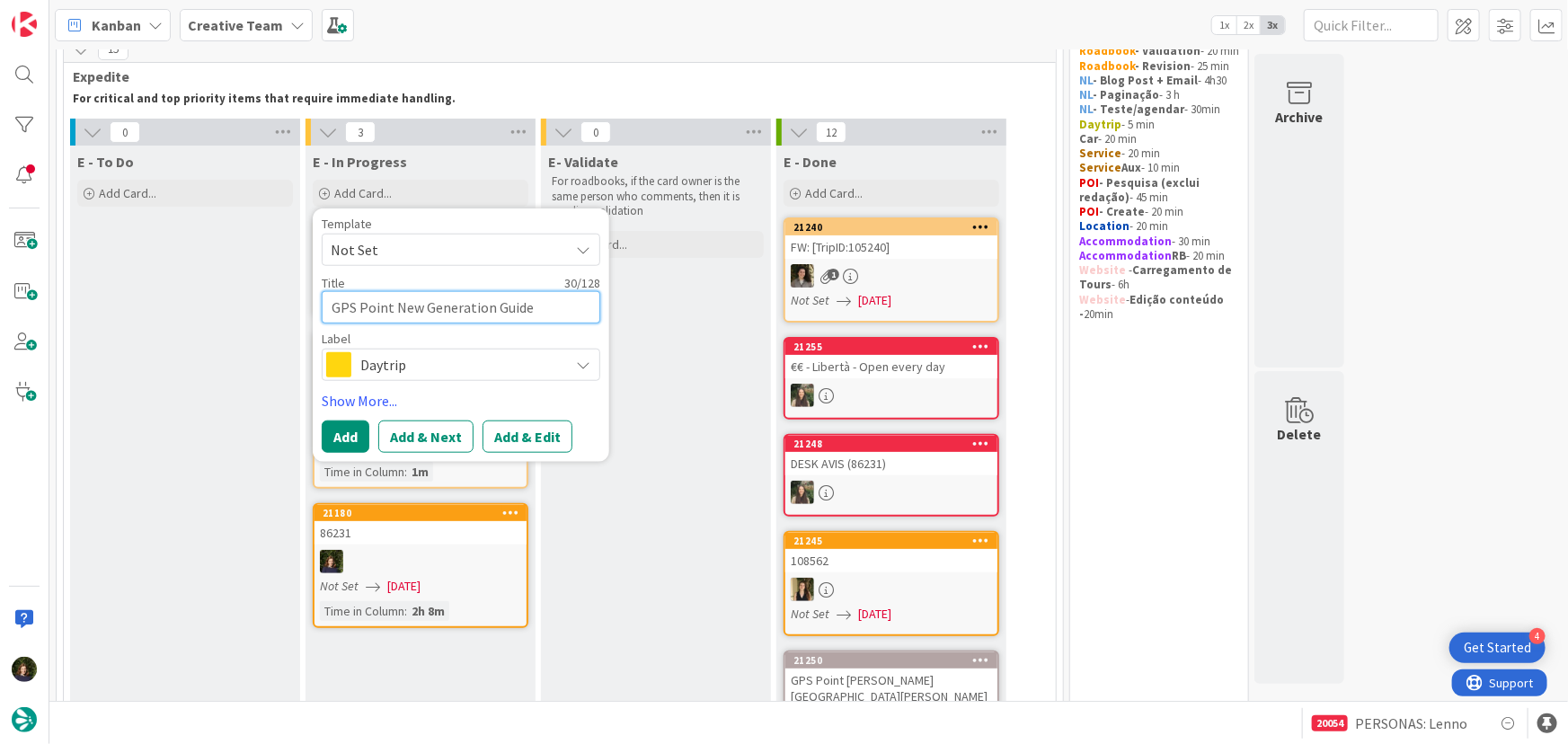
type textarea "GPS Point New Generation Guide"
type textarea "x"
type textarea "GPS Point New Generation Guide ("
type textarea "x"
type textarea "GPS Point New Generation Guide (8"
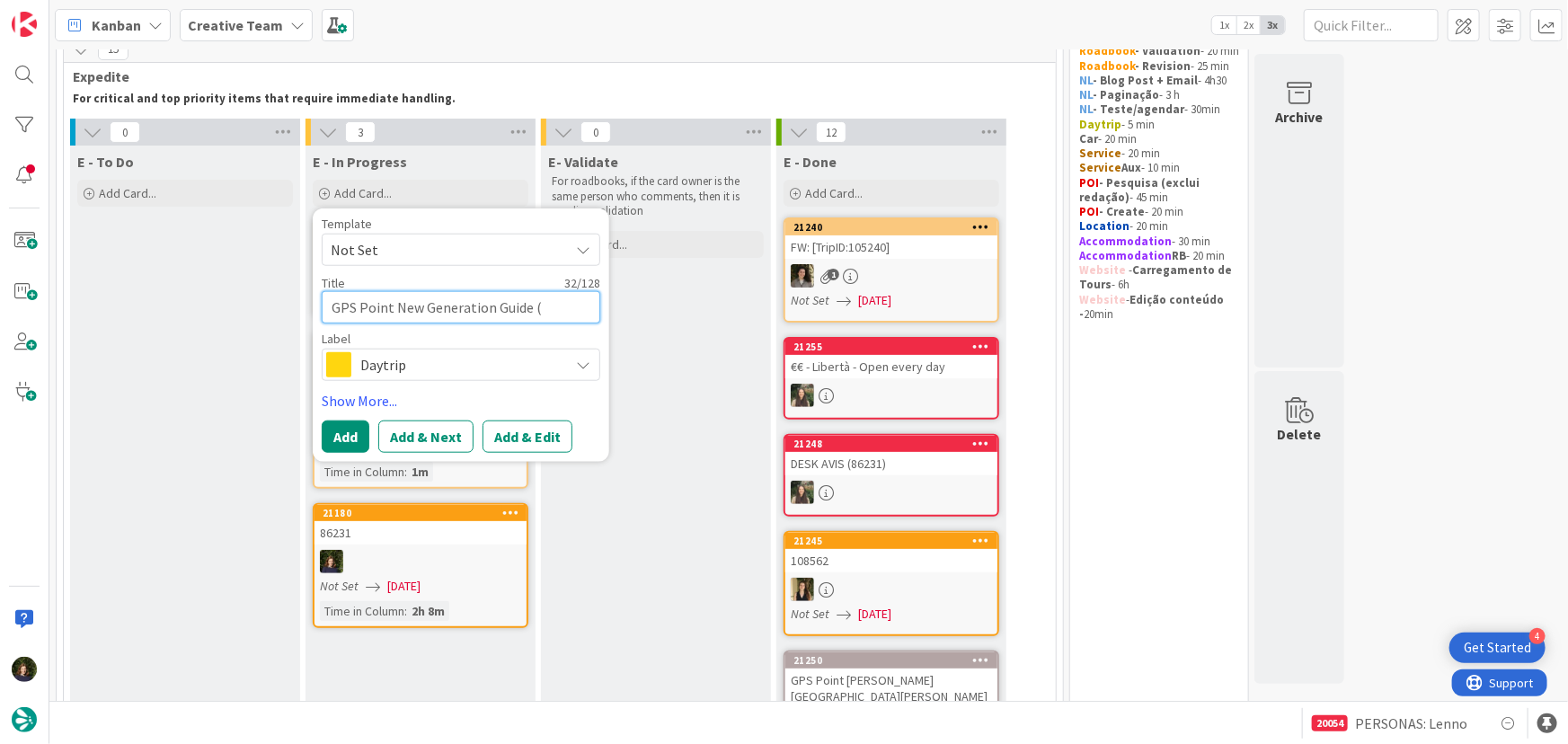
type textarea "x"
type textarea "GPS Point New Generation Guide (86"
type textarea "x"
type textarea "GPS Point New Generation Guide (862"
type textarea "x"
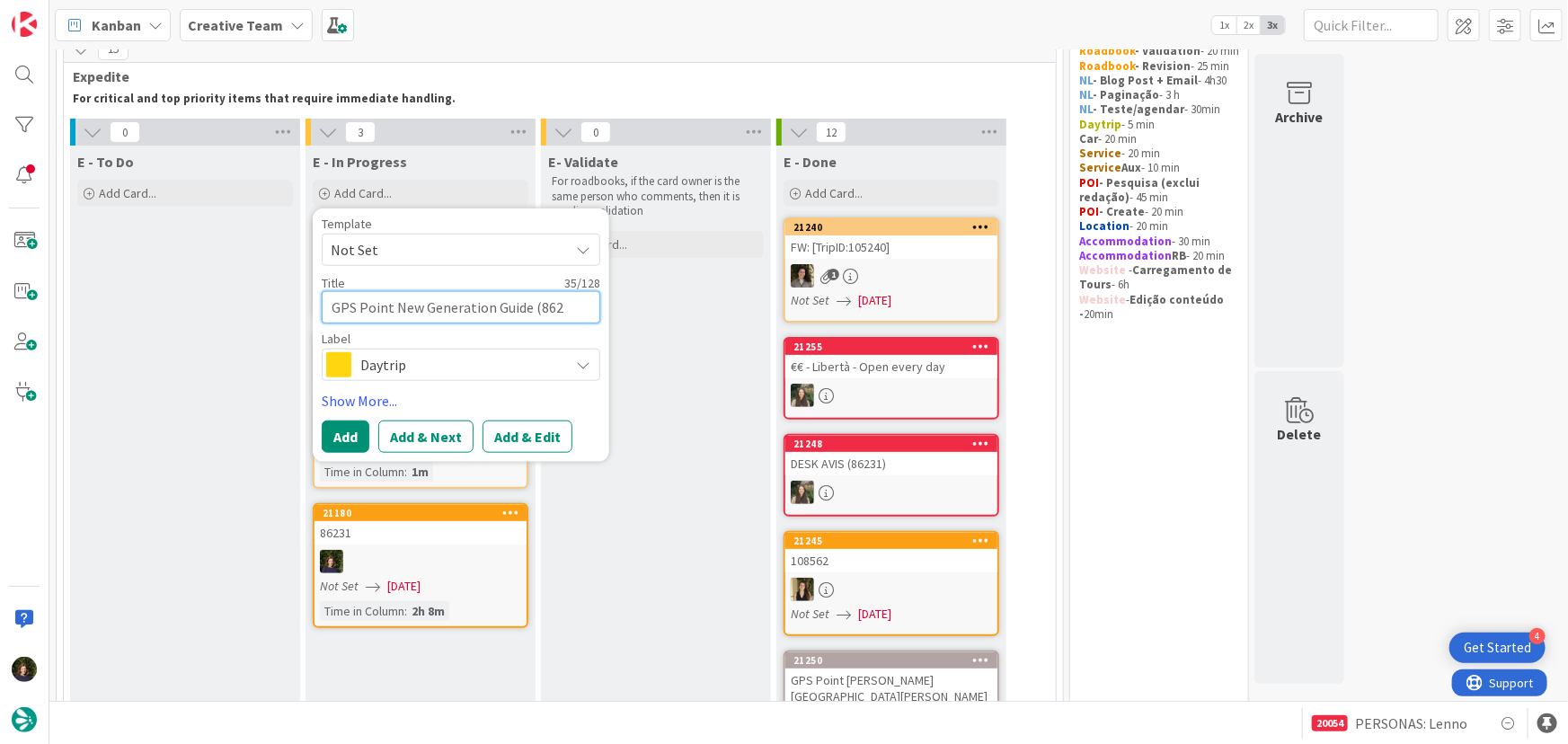
type textarea "GPS Point New Generation Guide (8623"
type textarea "x"
type textarea "GPS Point New Generation Guide (86231"
type textarea "x"
type textarea "GPS Point New Generation Guide (86231)"
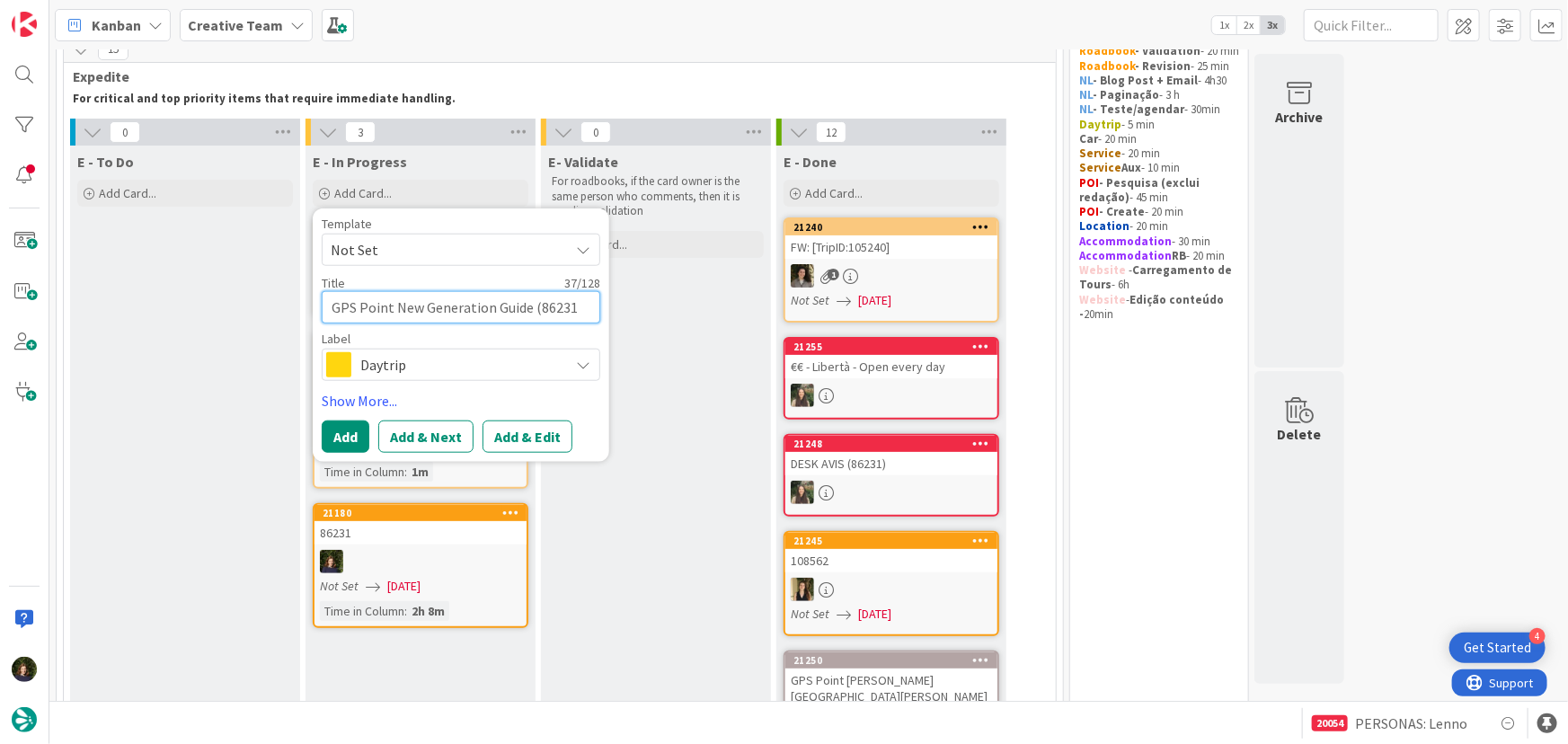
type textarea "x"
click at [422, 356] on span "Daytrip" at bounding box center [460, 364] width 199 height 25
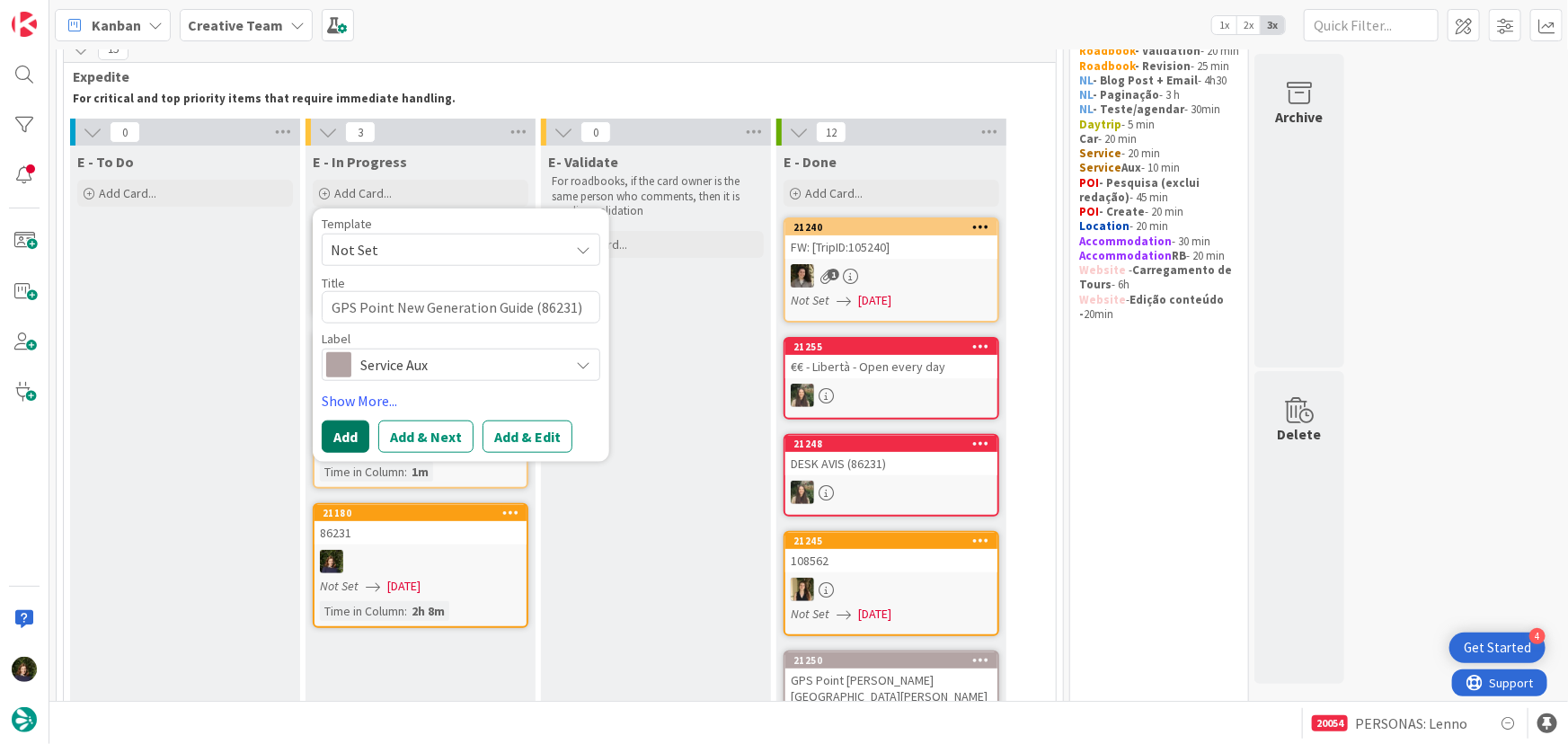
drag, startPoint x: 354, startPoint y: 448, endPoint x: 348, endPoint y: 439, distance: 10.8
click at [352, 448] on button "Add" at bounding box center [345, 436] width 47 height 32
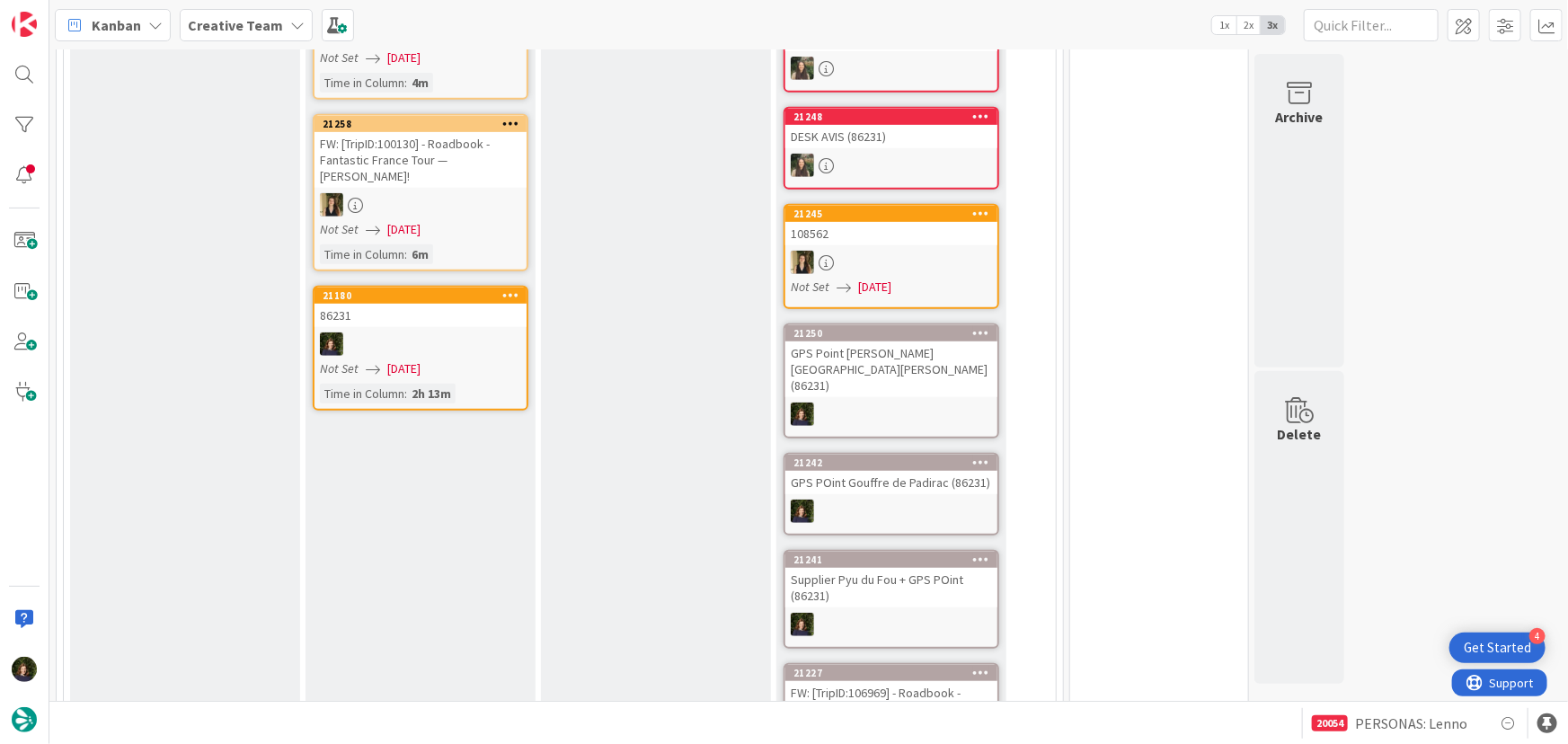
scroll to position [163, 0]
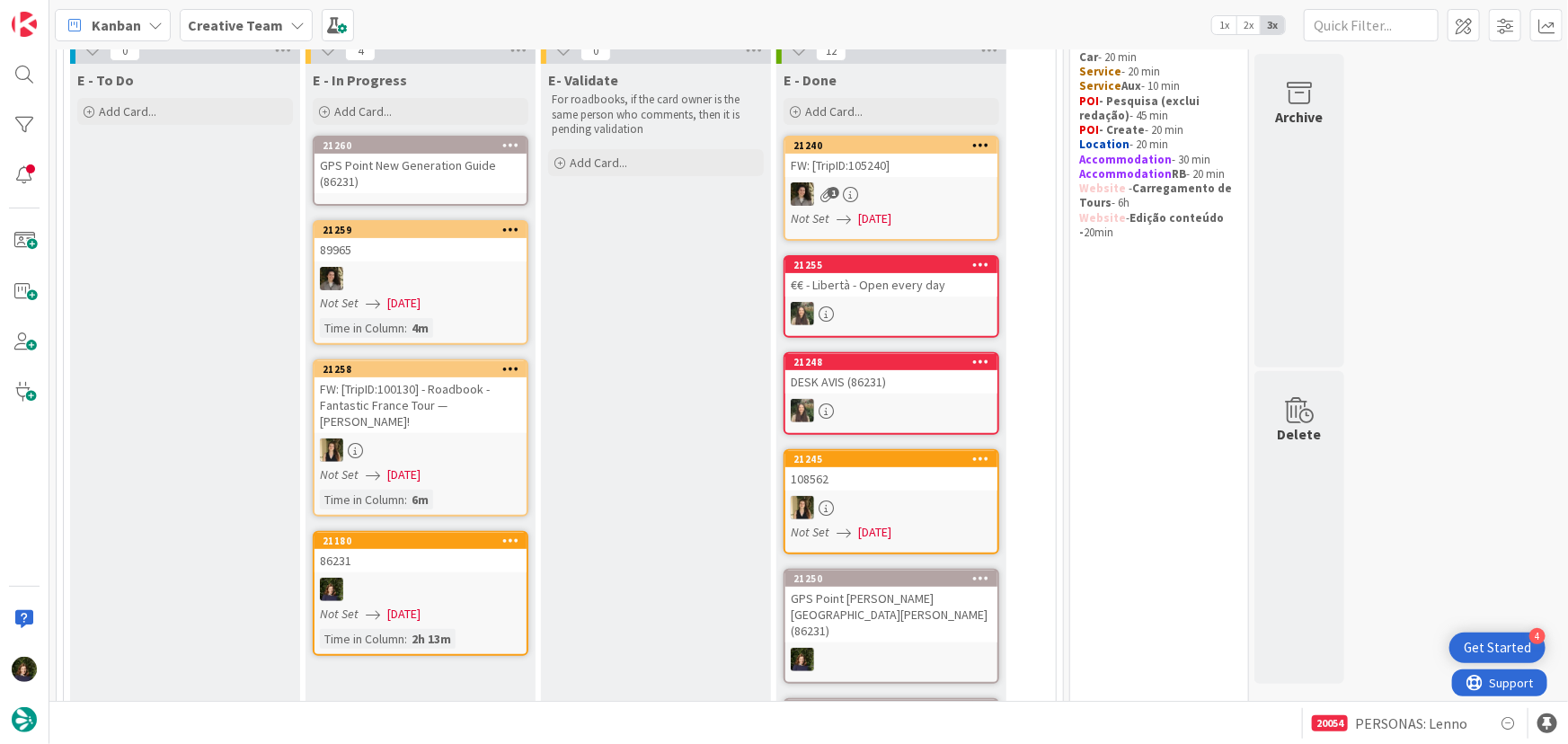
click at [409, 176] on div "GPS Point New Generation Guide (86231)" at bounding box center [420, 173] width 212 height 40
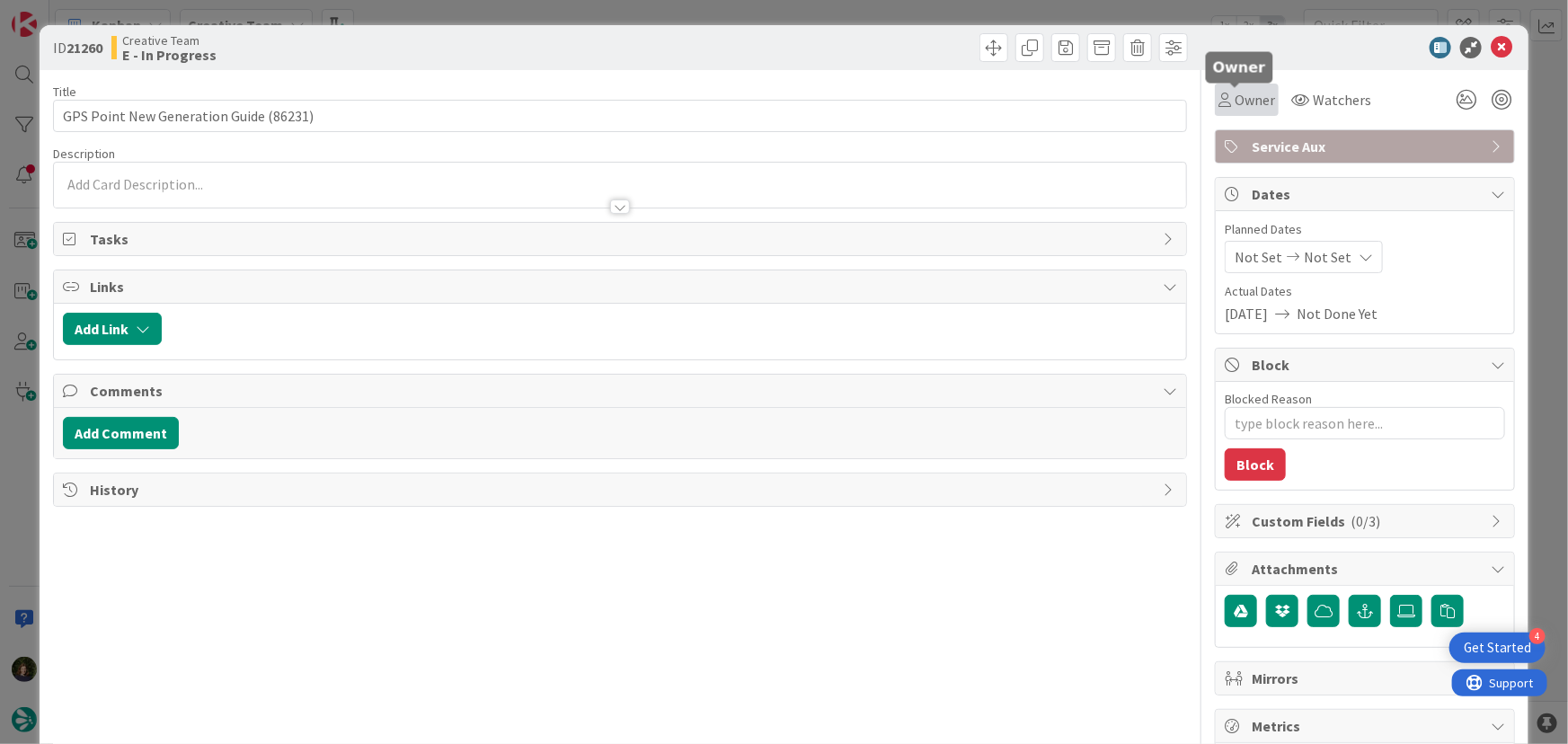
click at [1242, 107] on span "Owner" at bounding box center [1256, 99] width 41 height 21
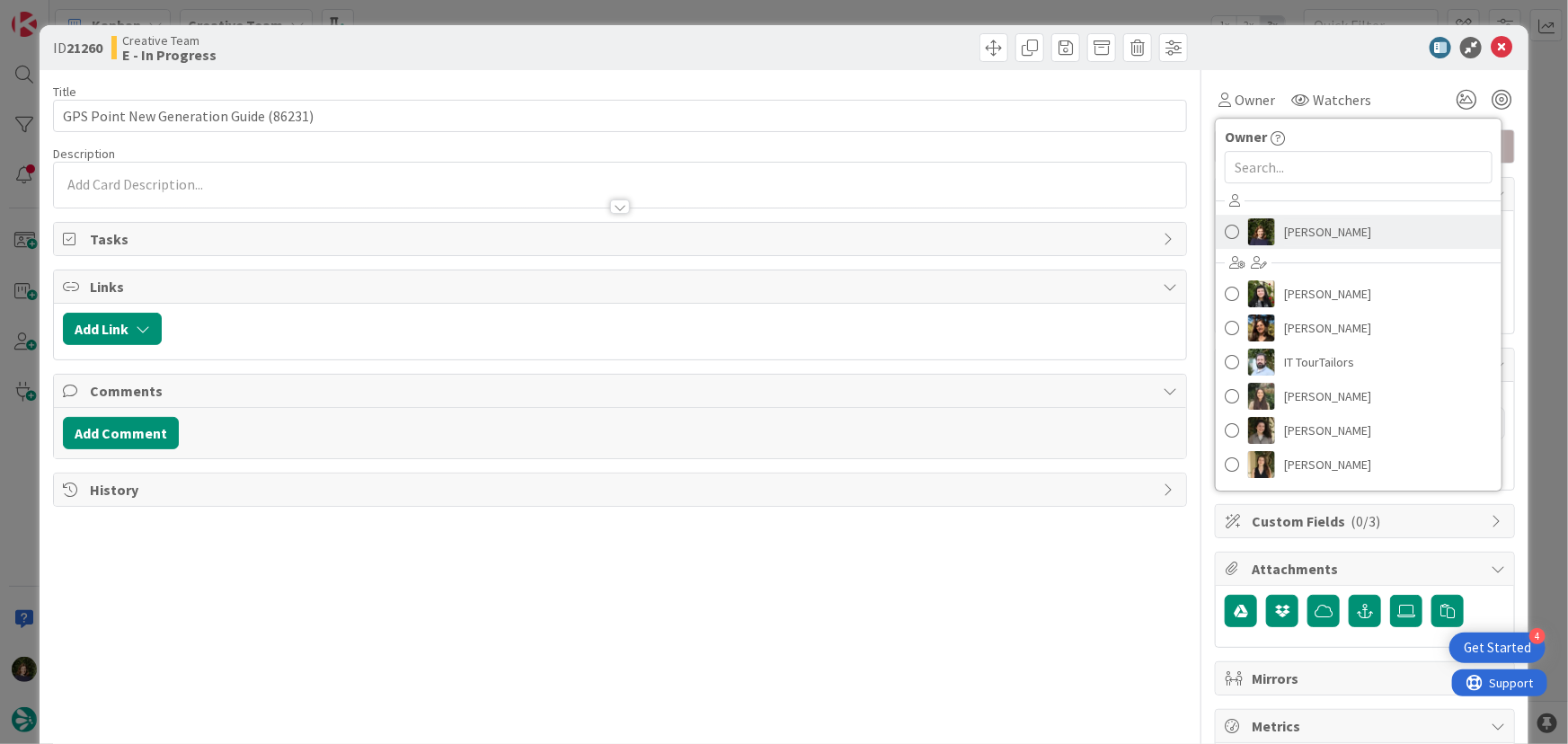
click at [1303, 234] on span "[PERSON_NAME]" at bounding box center [1328, 232] width 87 height 27
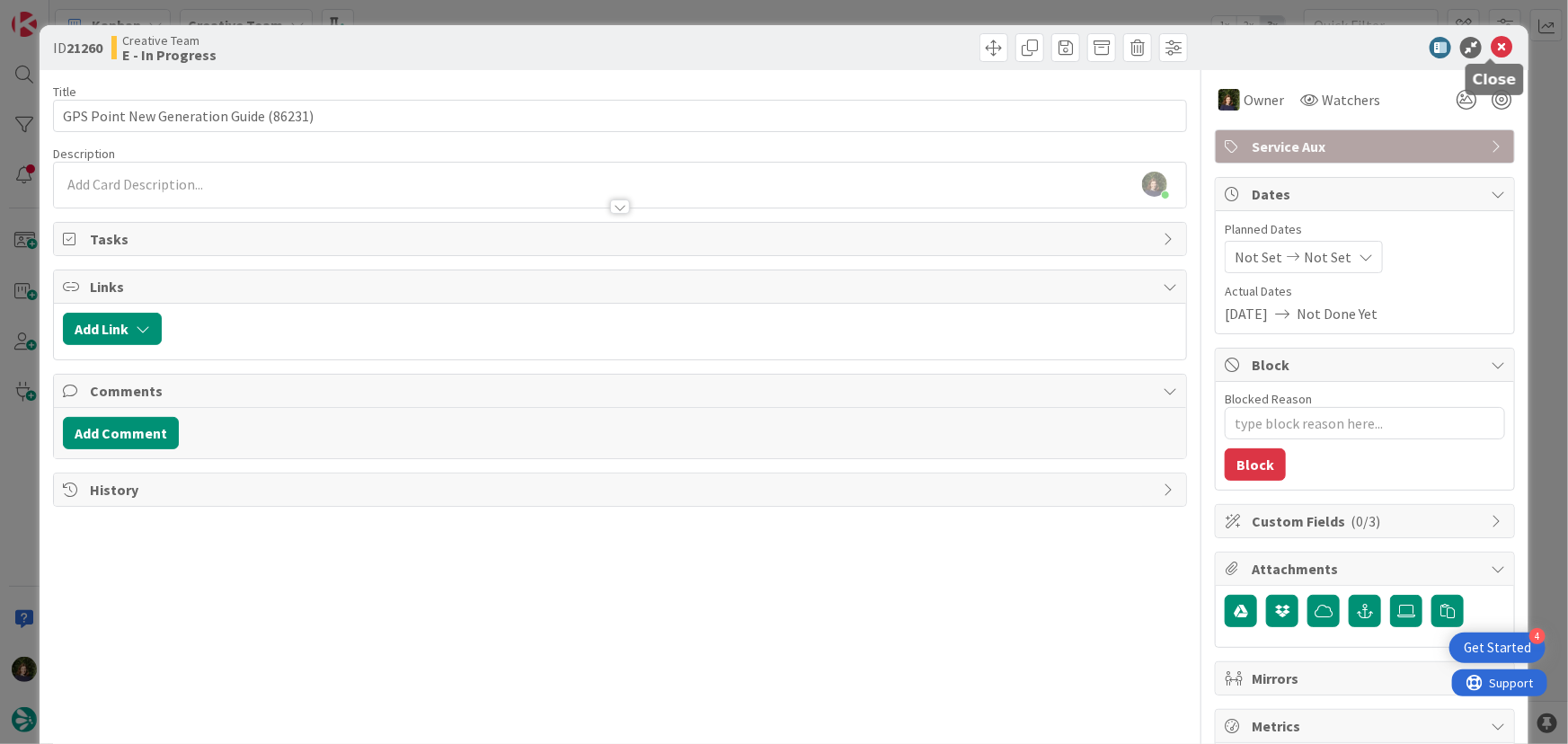
click at [1498, 44] on icon at bounding box center [1501, 47] width 21 height 21
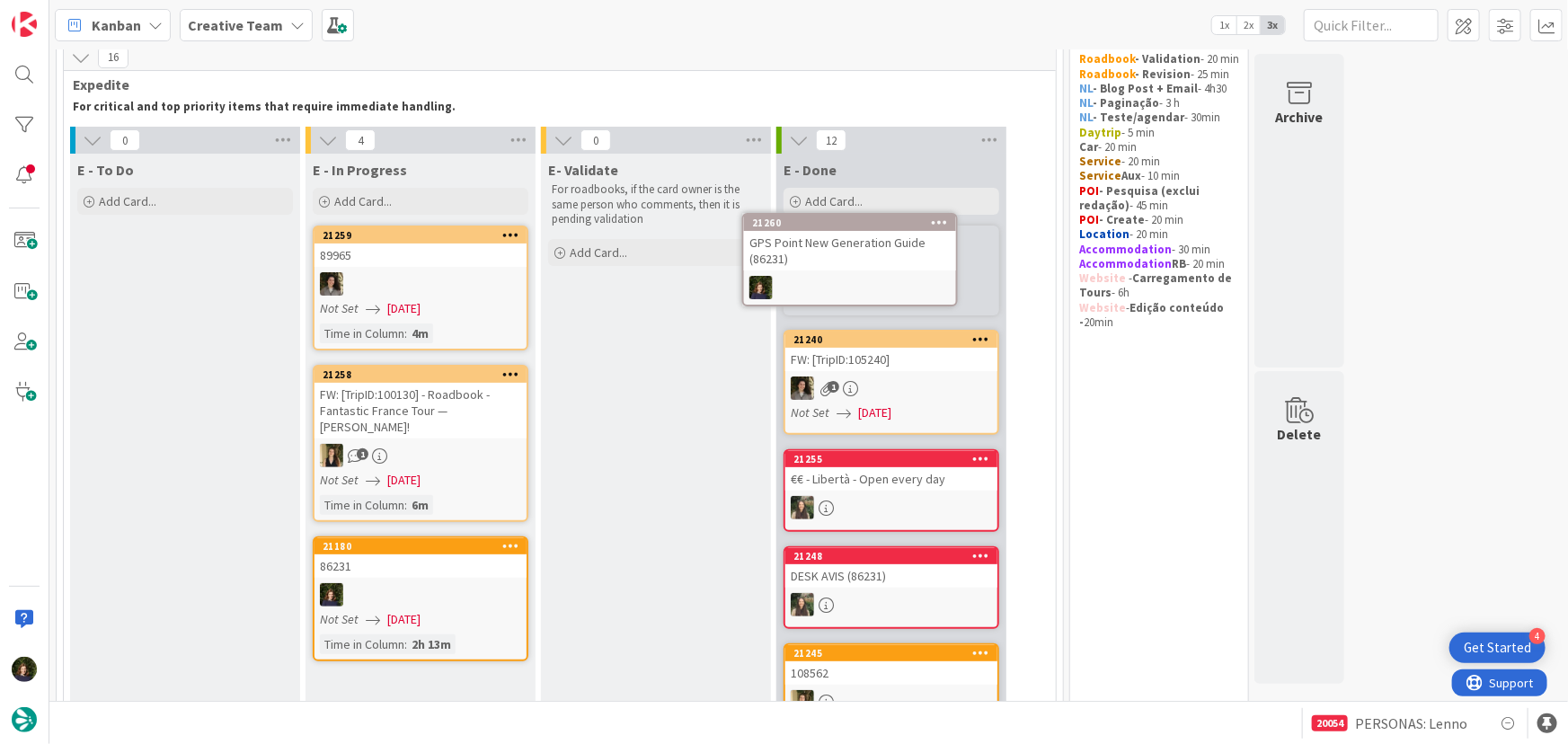
scroll to position [53, 0]
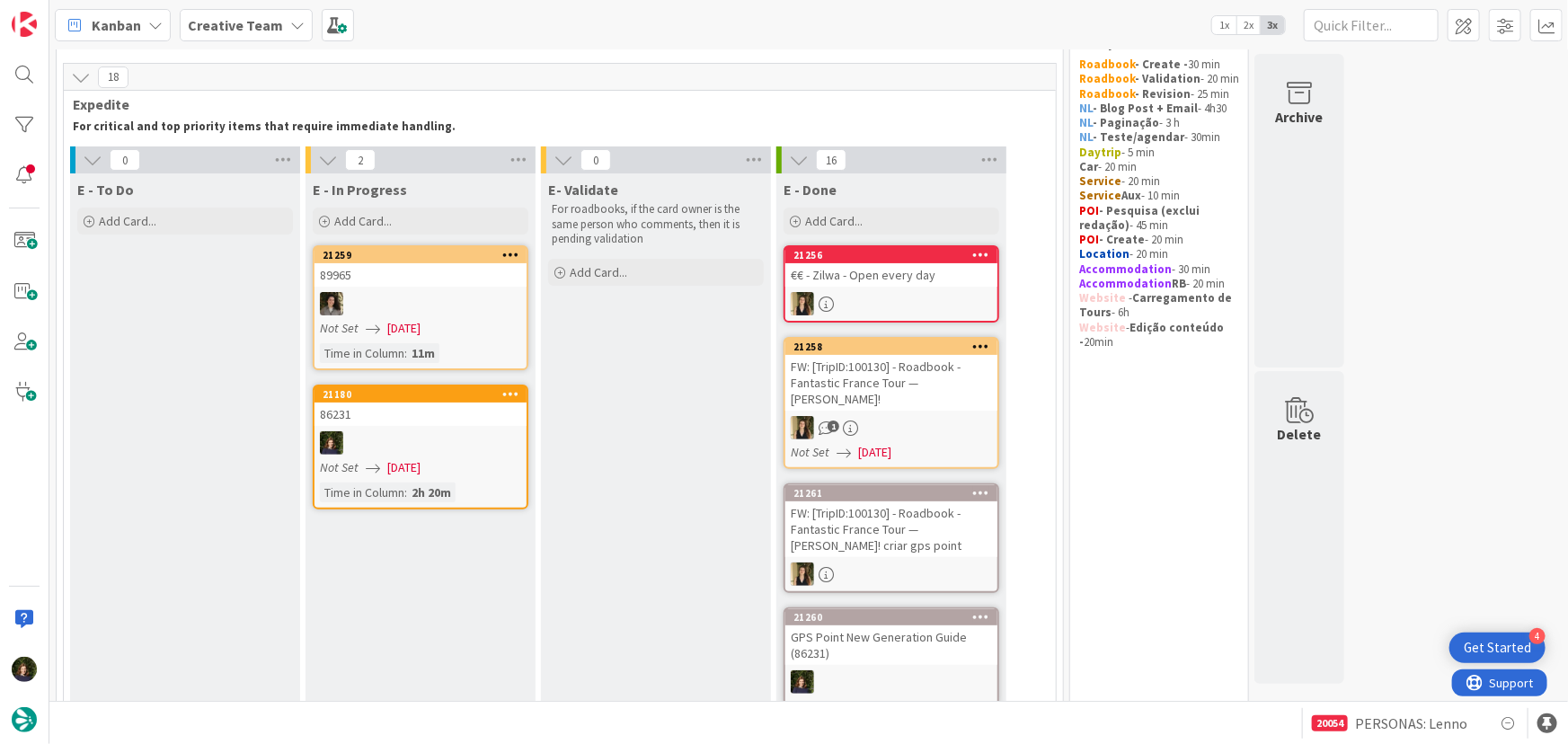
click at [411, 432] on div at bounding box center [420, 443] width 212 height 23
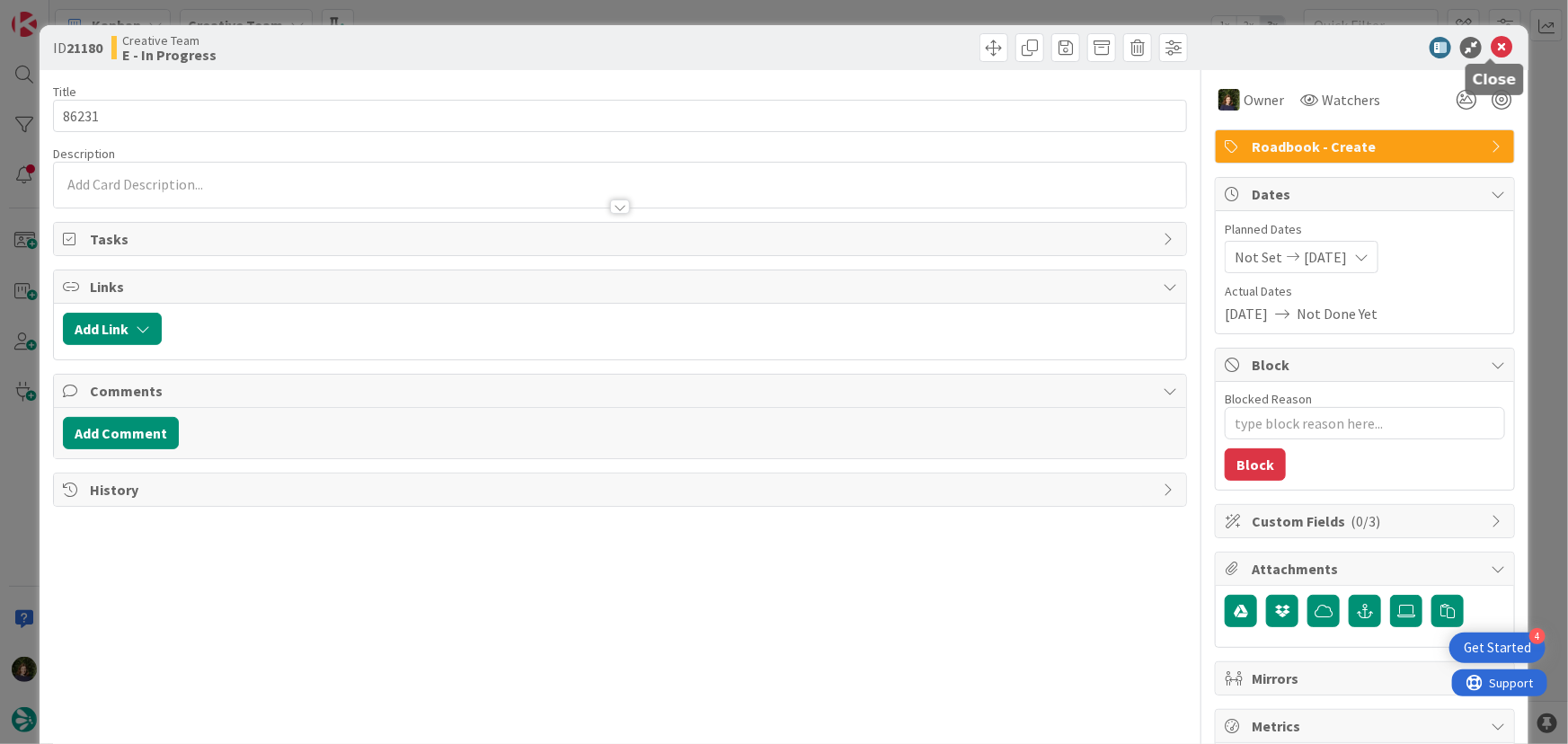
click at [1495, 44] on icon at bounding box center [1501, 47] width 21 height 21
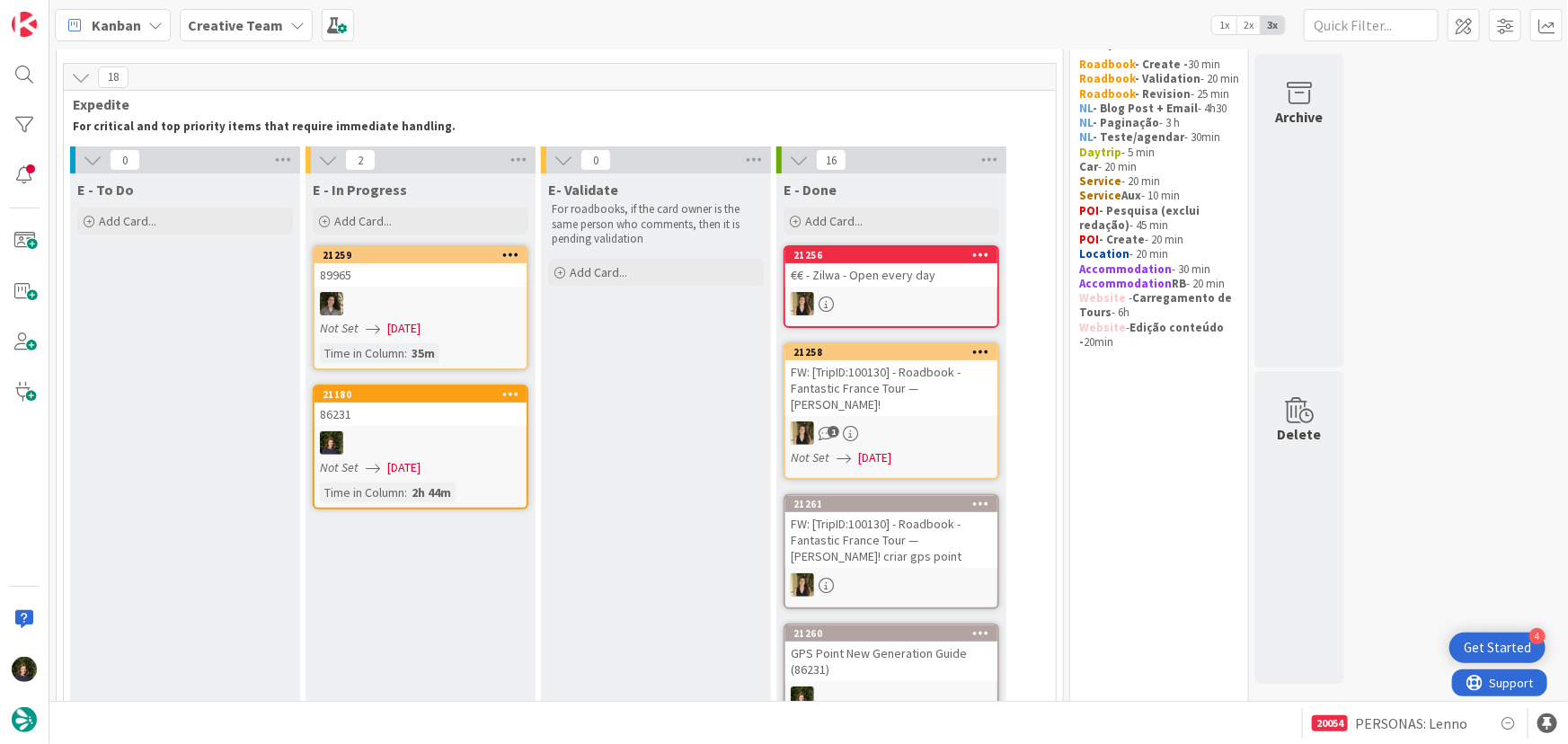
click at [516, 394] on icon at bounding box center [511, 394] width 17 height 13
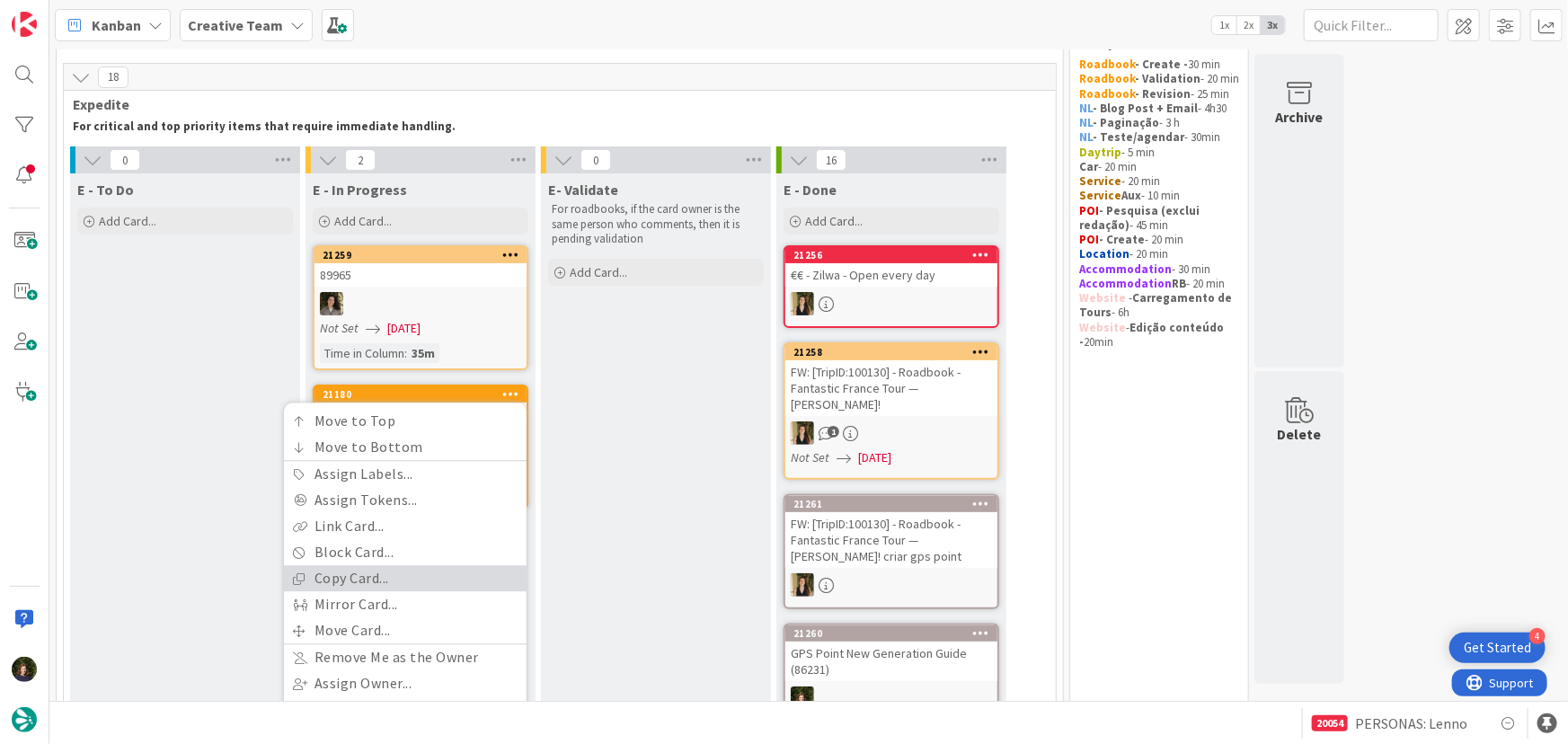
click at [427, 576] on link "Copy Card..." at bounding box center [405, 579] width 243 height 26
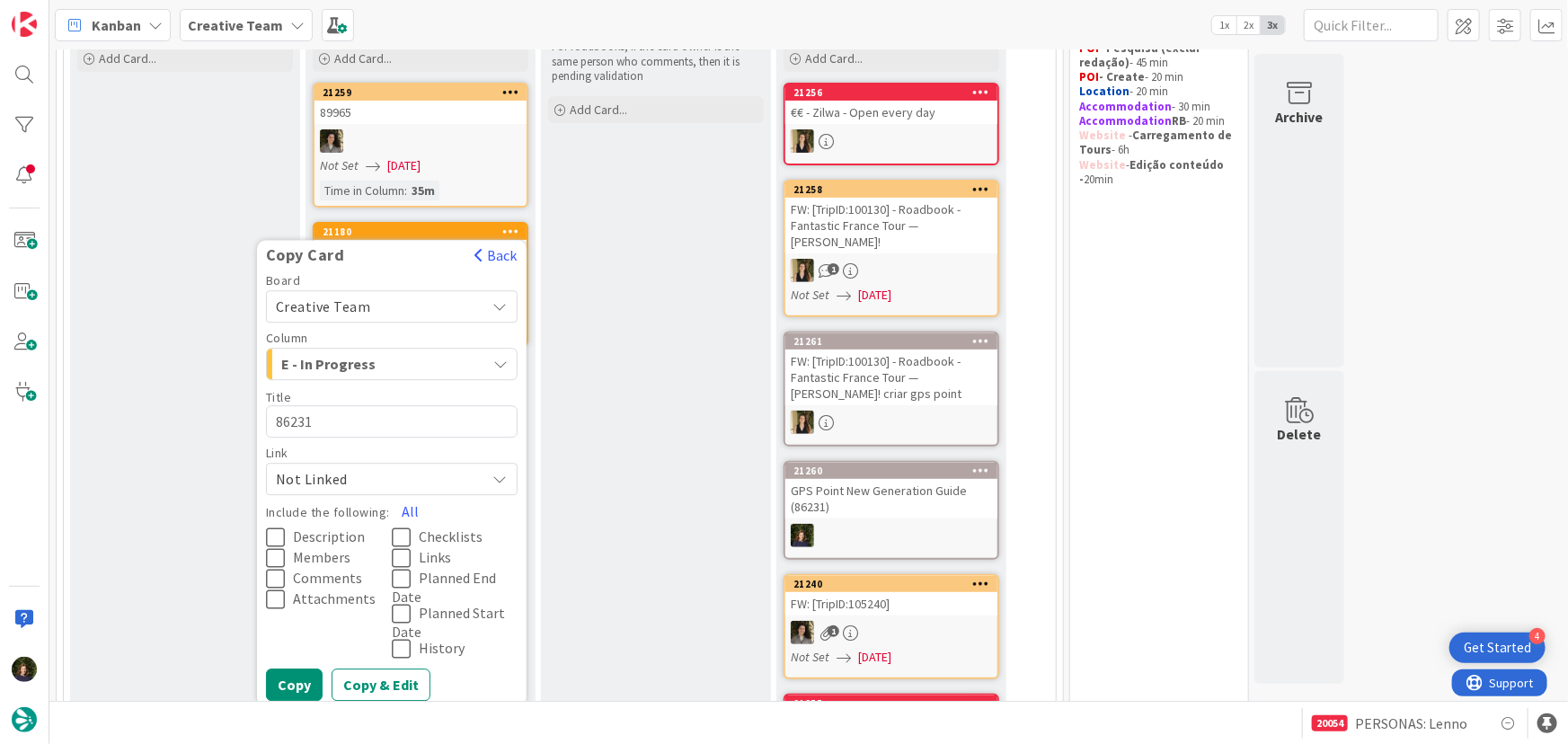
scroll to position [216, 0]
click at [412, 503] on button "All" at bounding box center [411, 511] width 41 height 32
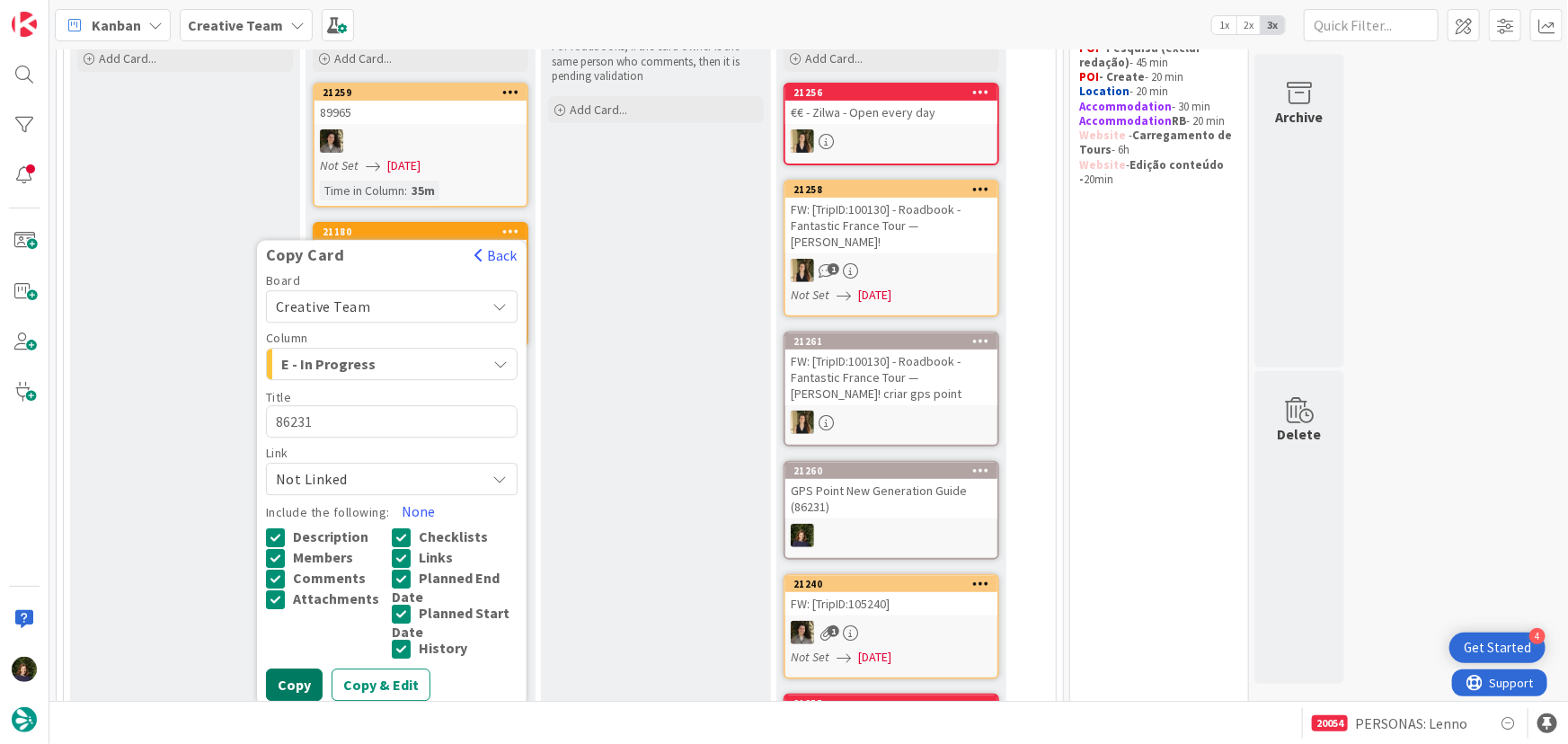
click at [308, 680] on button "Copy" at bounding box center [294, 685] width 57 height 32
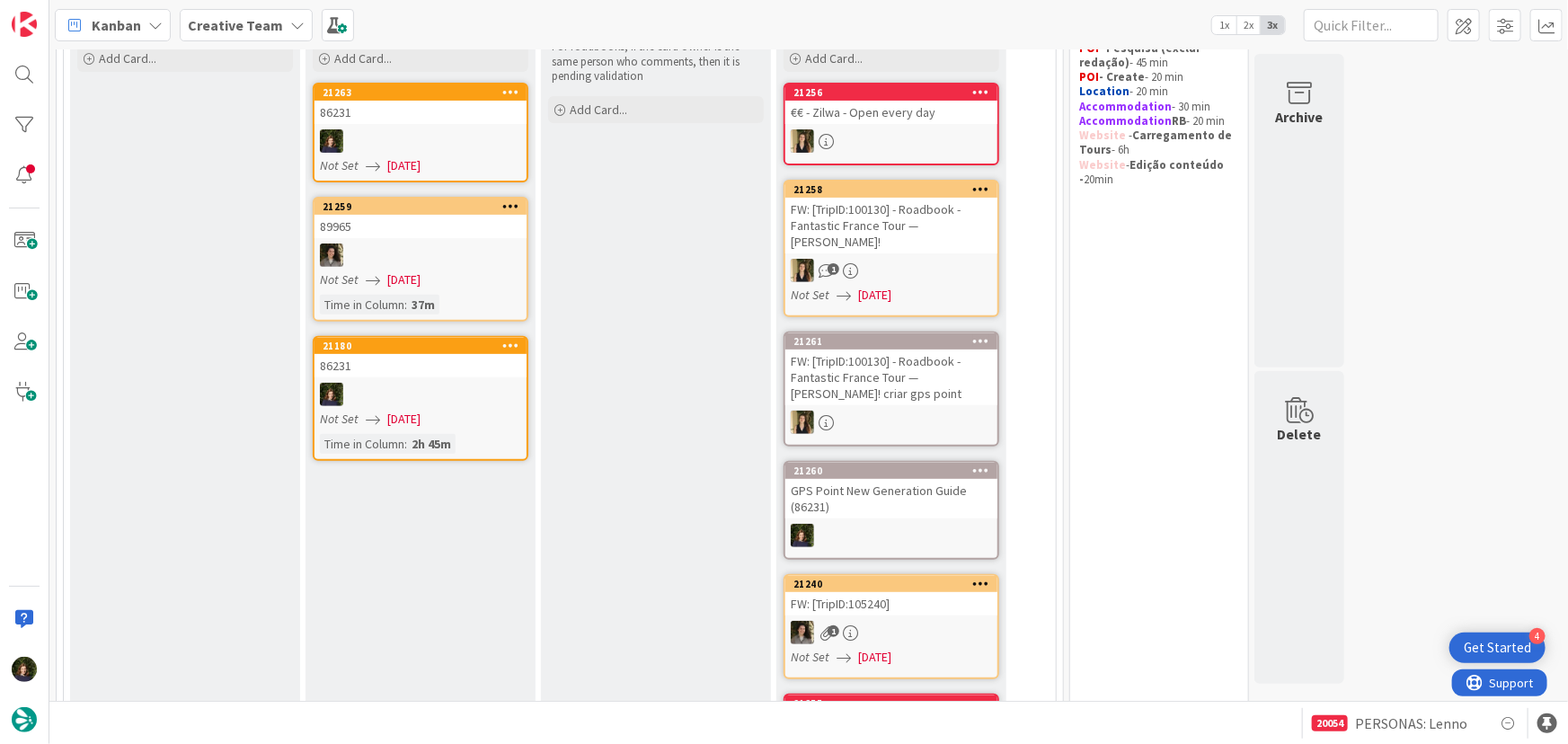
click at [515, 340] on icon at bounding box center [511, 346] width 17 height 13
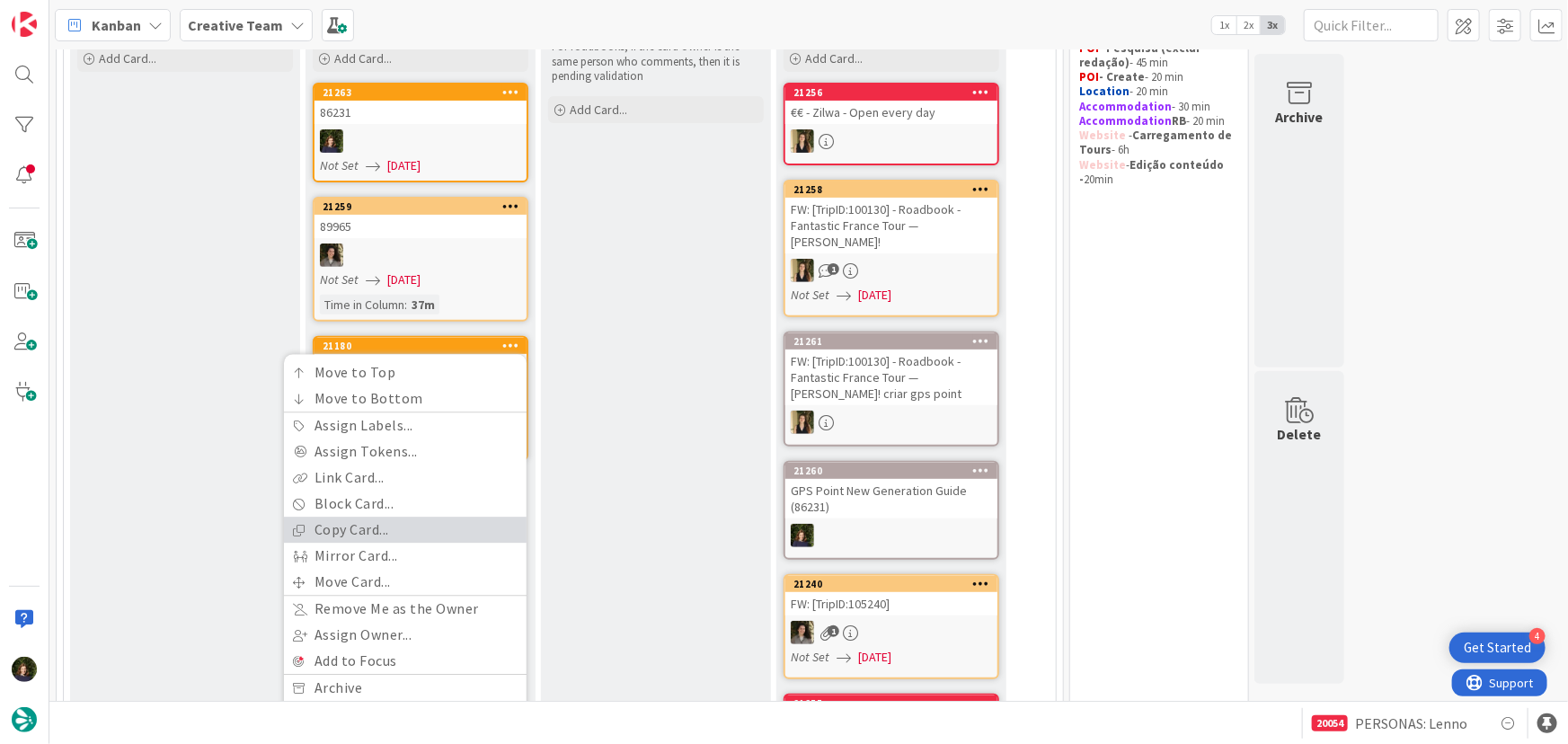
click at [424, 524] on link "Copy Card..." at bounding box center [405, 531] width 243 height 26
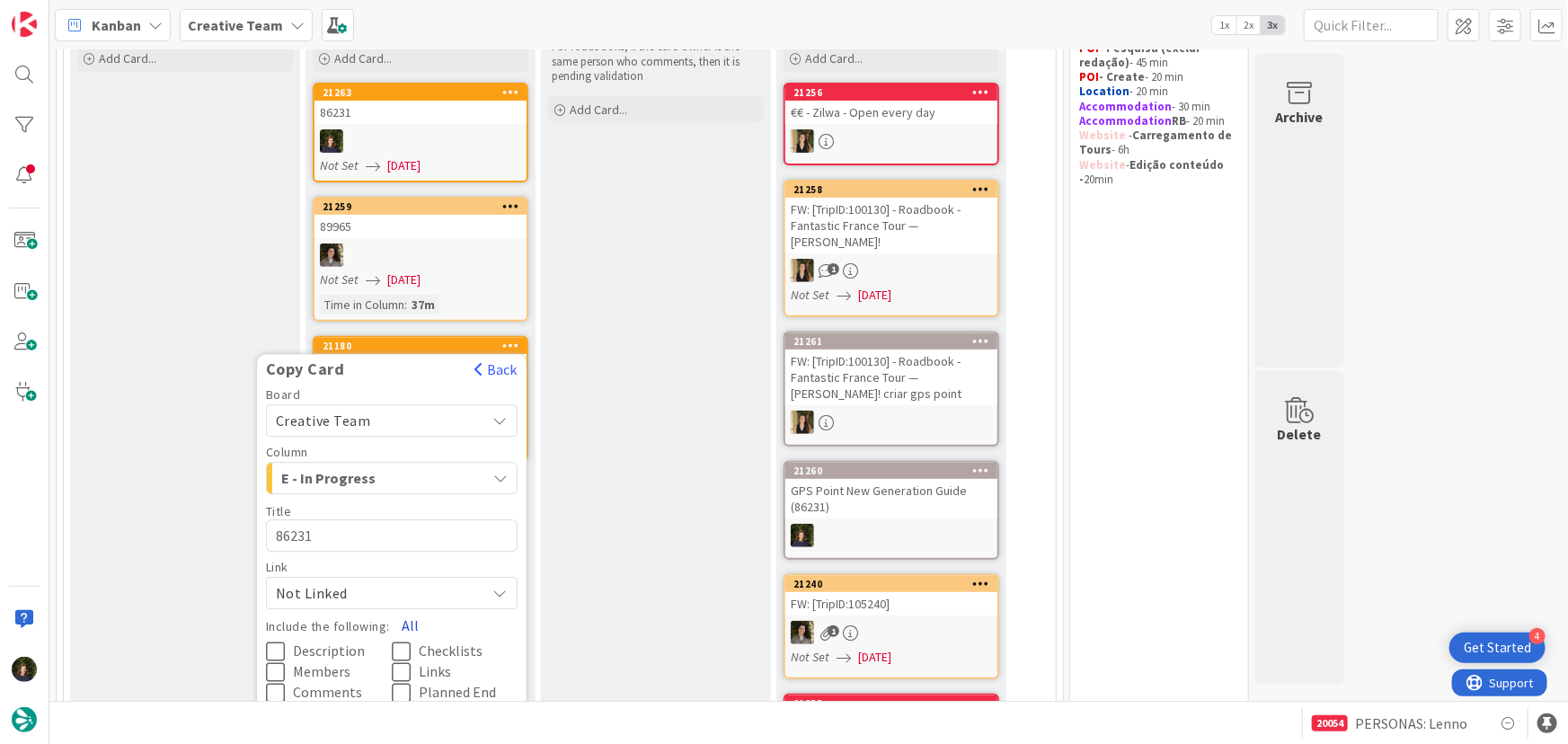
click at [402, 620] on button "All" at bounding box center [411, 625] width 41 height 32
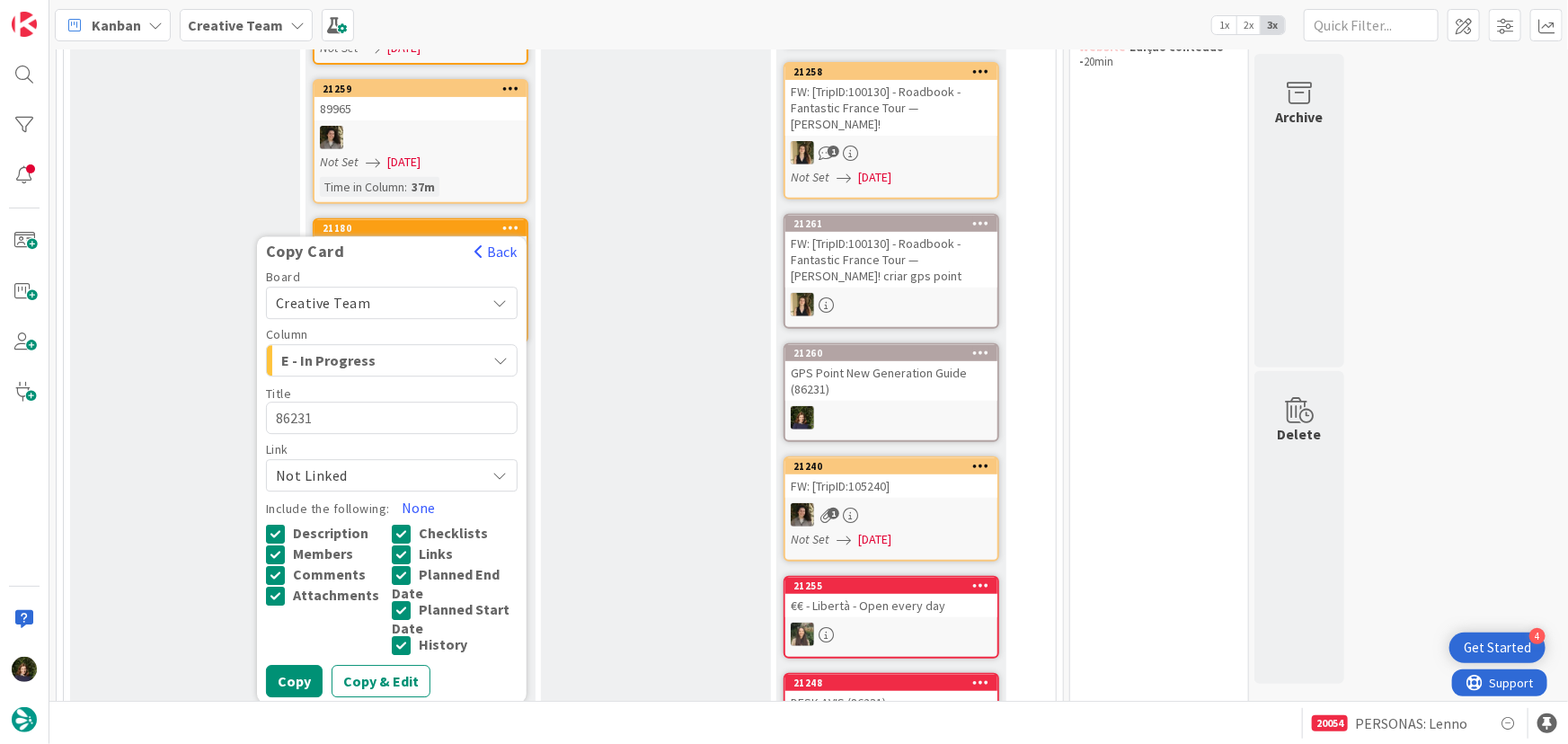
scroll to position [461, 0]
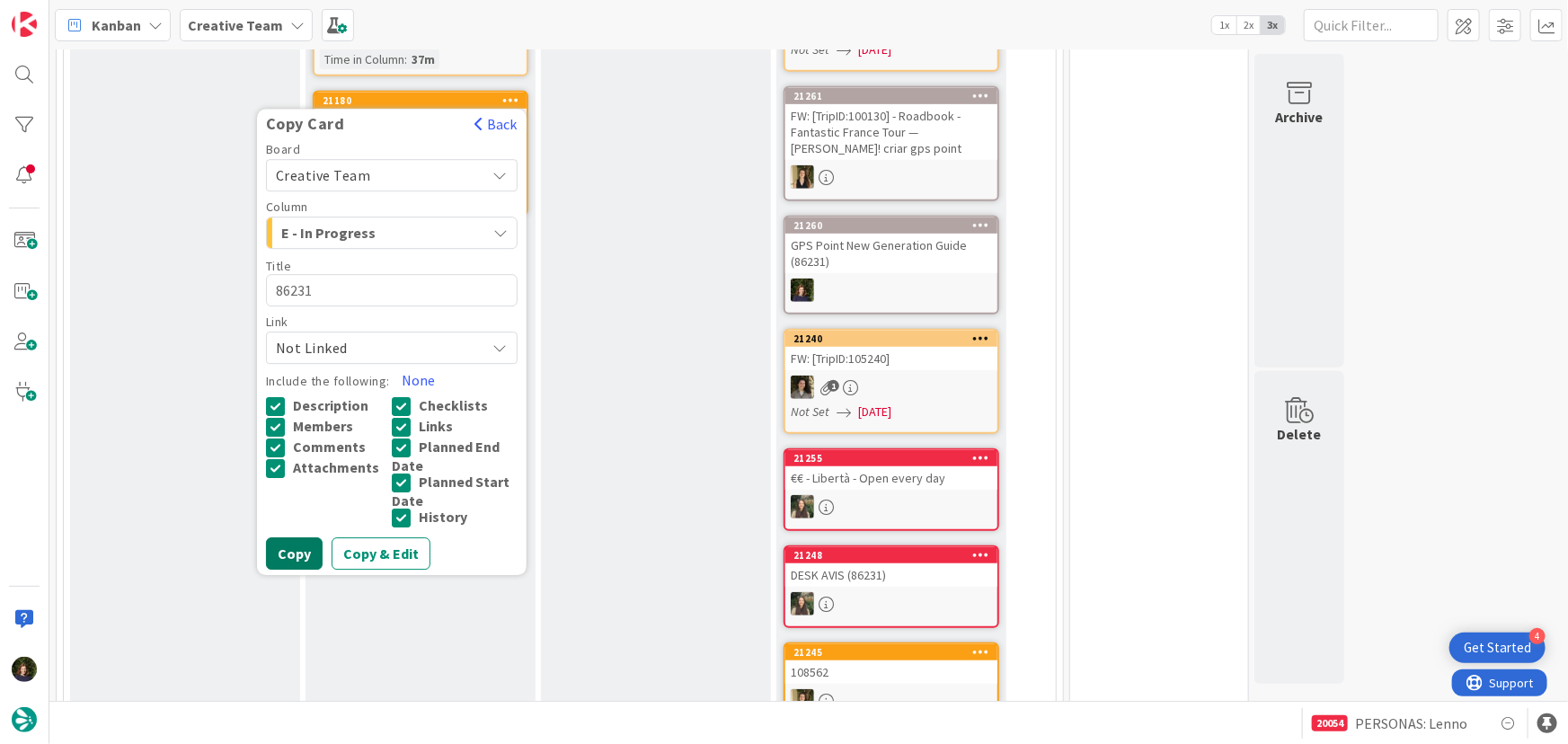
click at [297, 552] on button "Copy" at bounding box center [294, 554] width 57 height 32
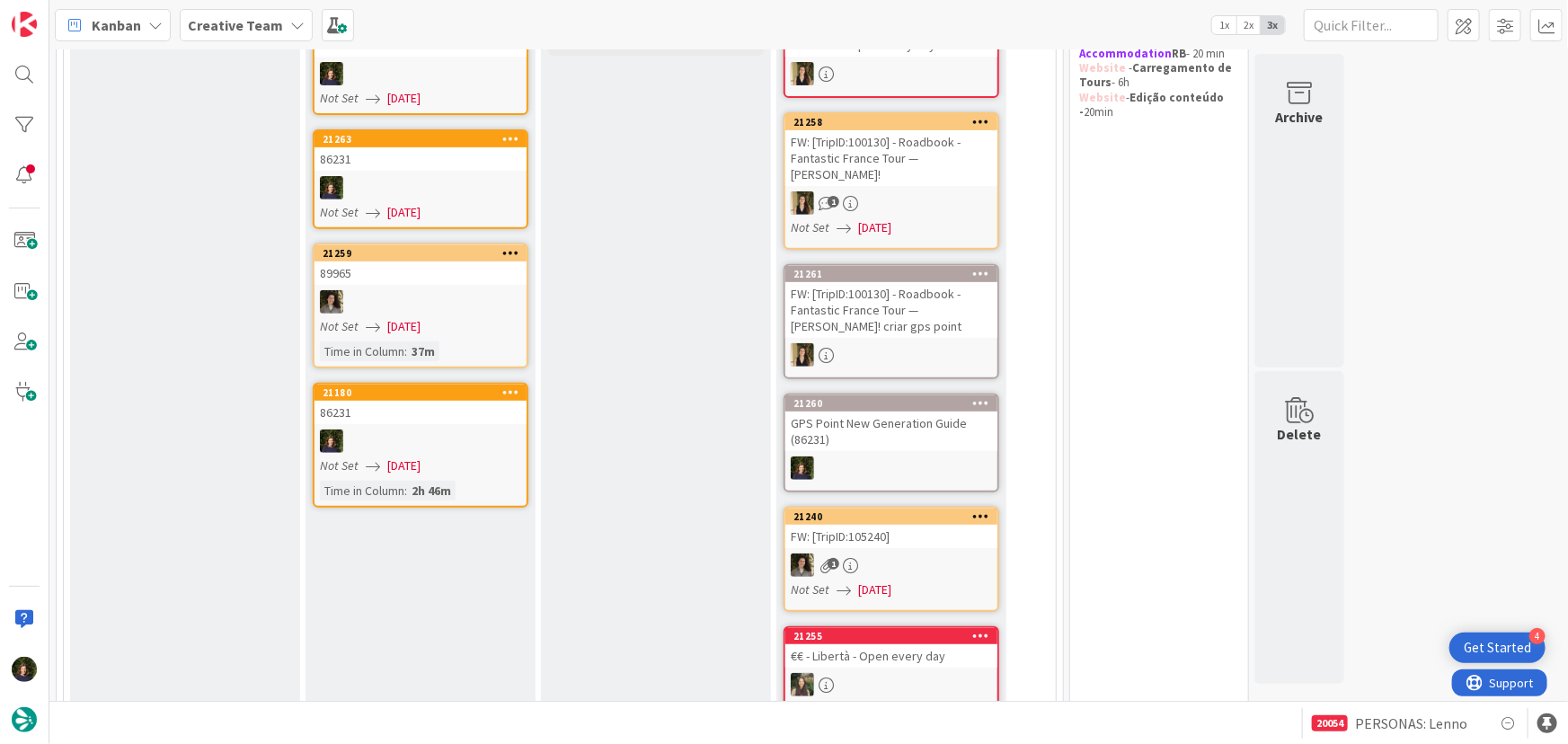
scroll to position [379, 0]
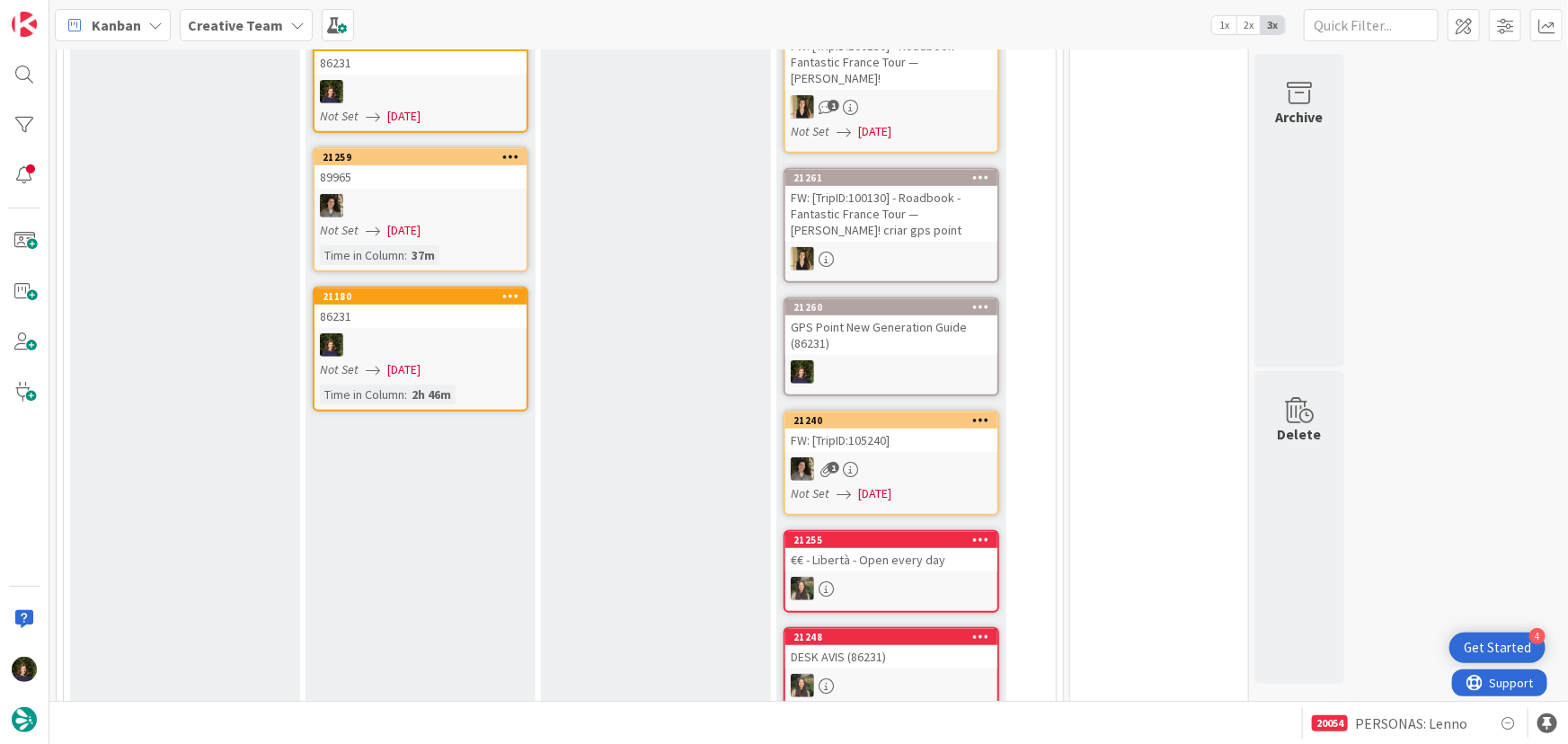
click at [512, 294] on icon at bounding box center [511, 296] width 17 height 13
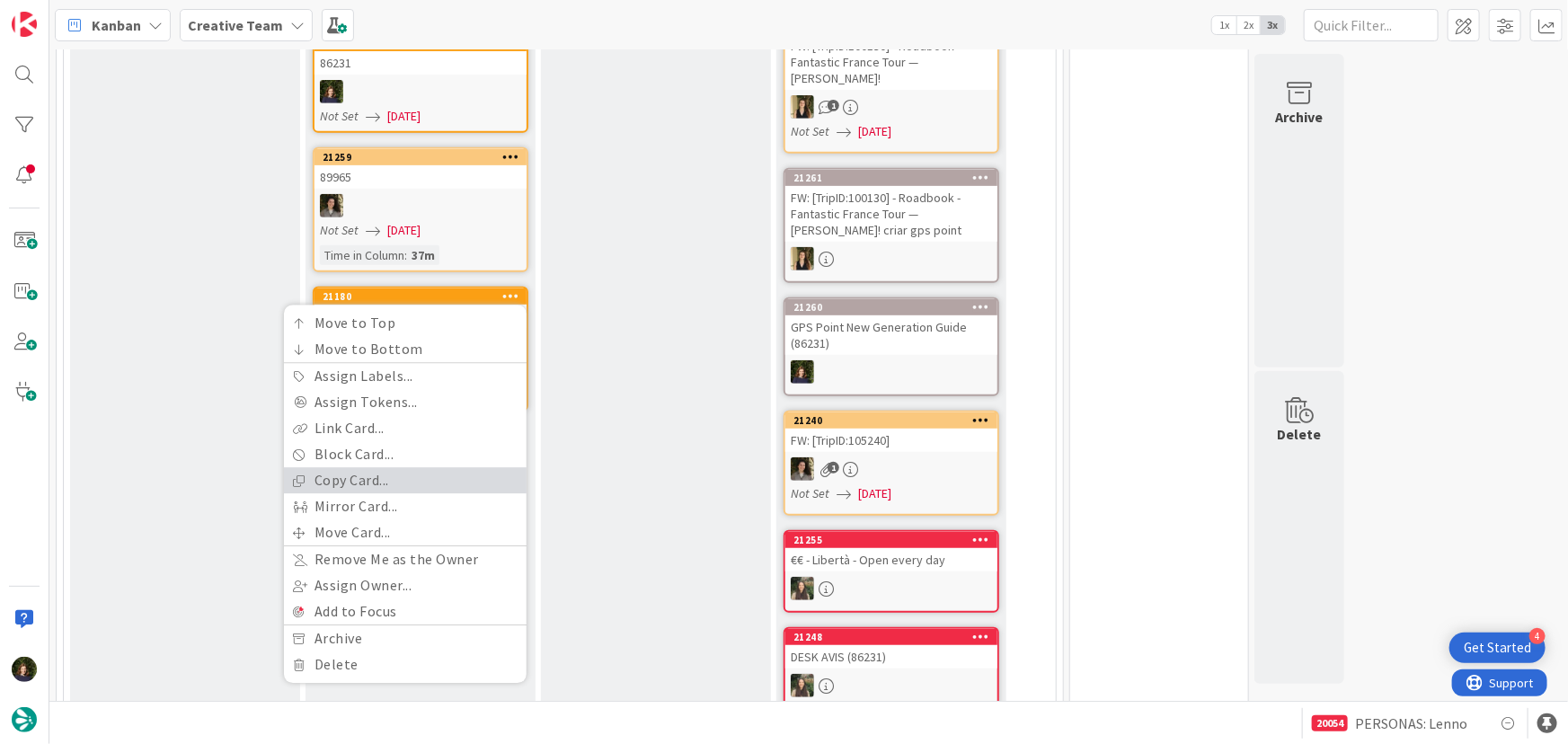
click at [419, 478] on link "Copy Card..." at bounding box center [405, 481] width 243 height 26
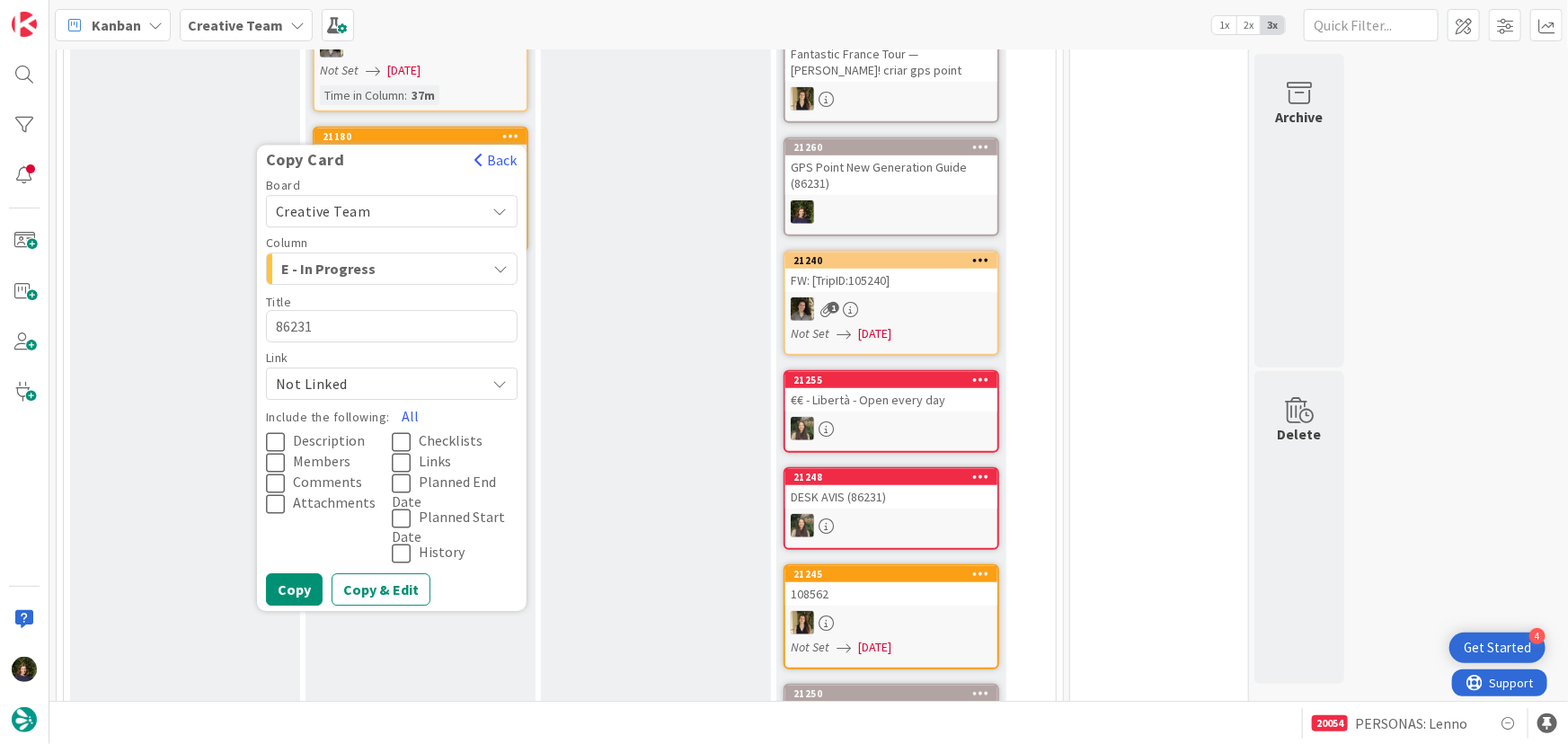
scroll to position [543, 0]
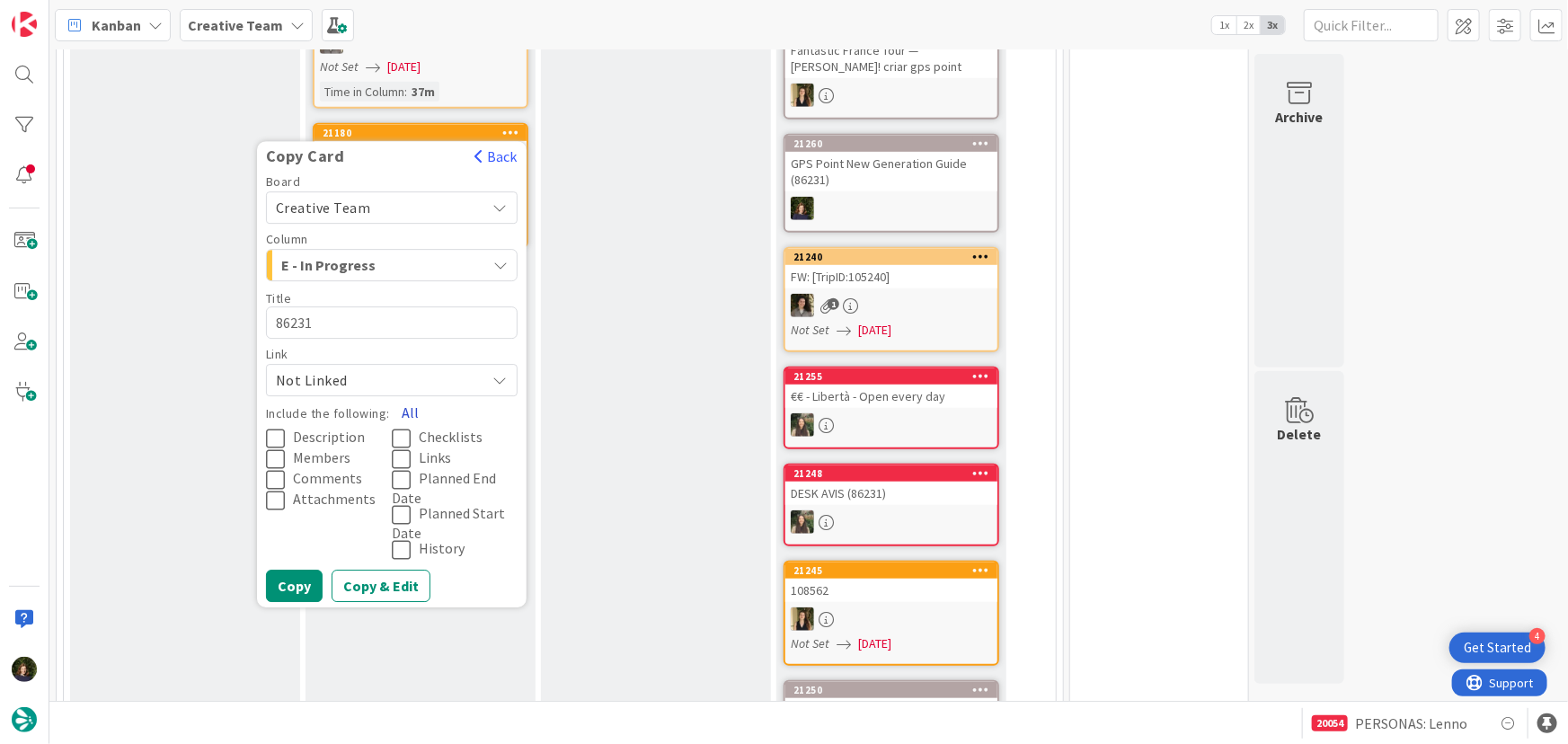
click at [411, 406] on button "All" at bounding box center [411, 413] width 41 height 32
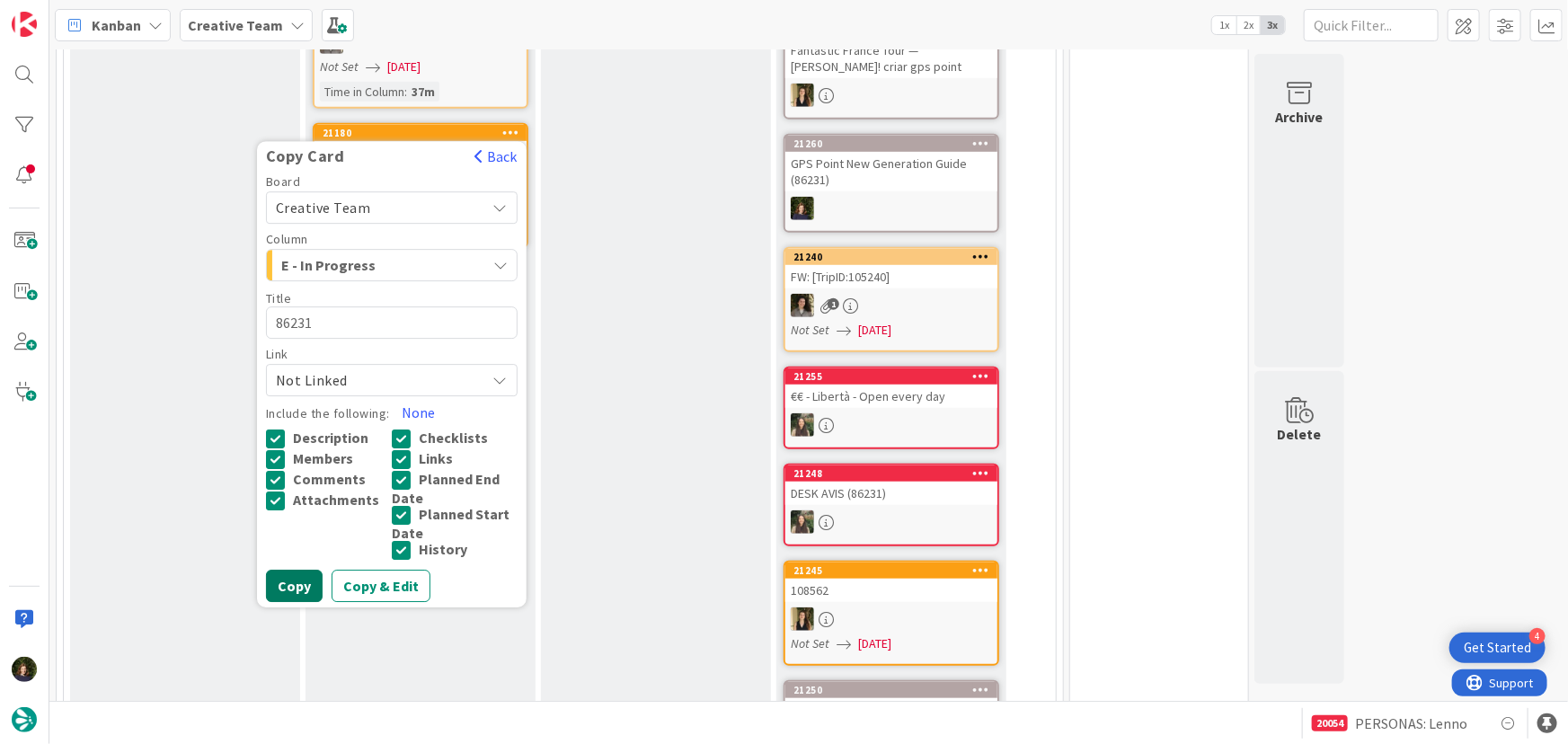
click at [287, 593] on button "Copy" at bounding box center [294, 586] width 57 height 32
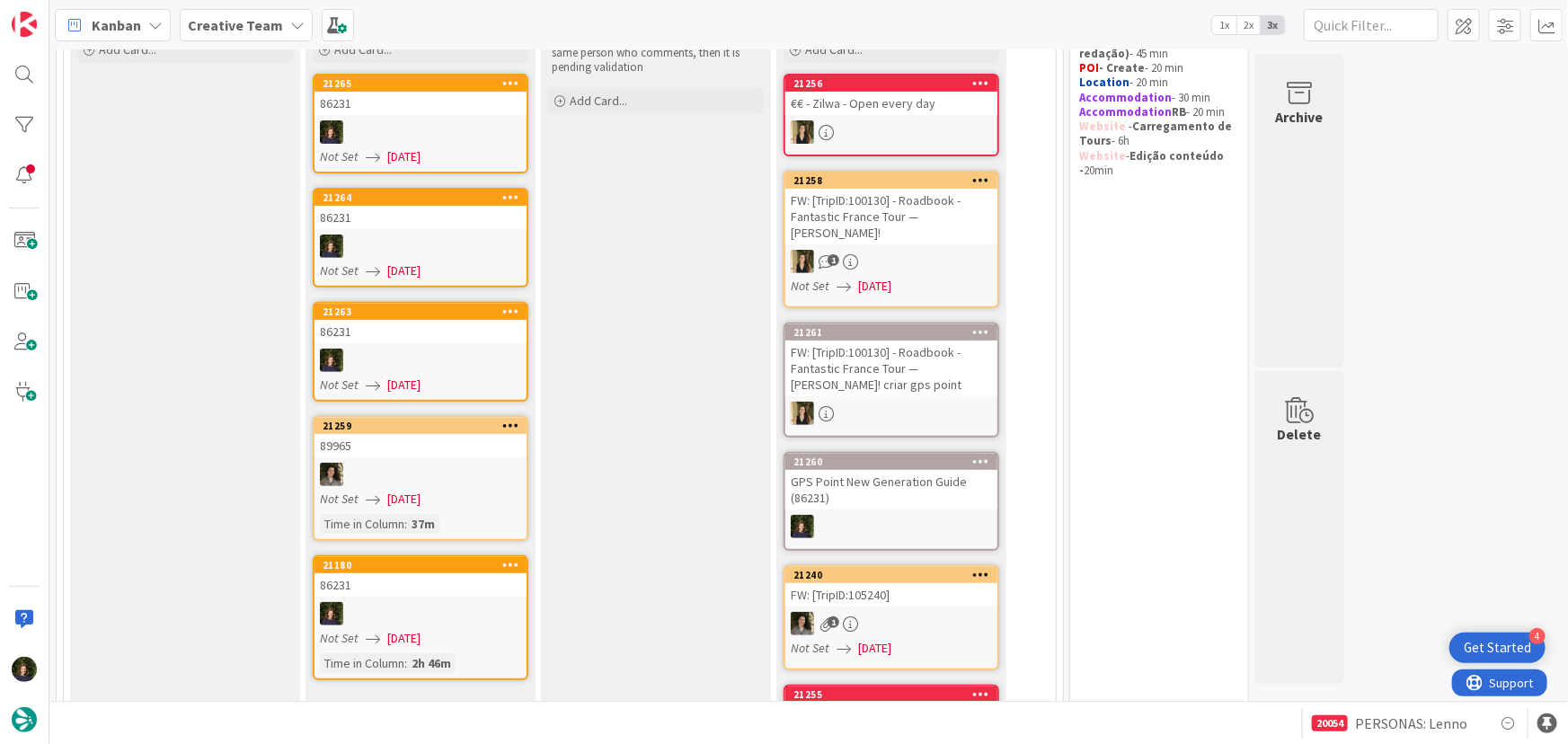
scroll to position [134, 0]
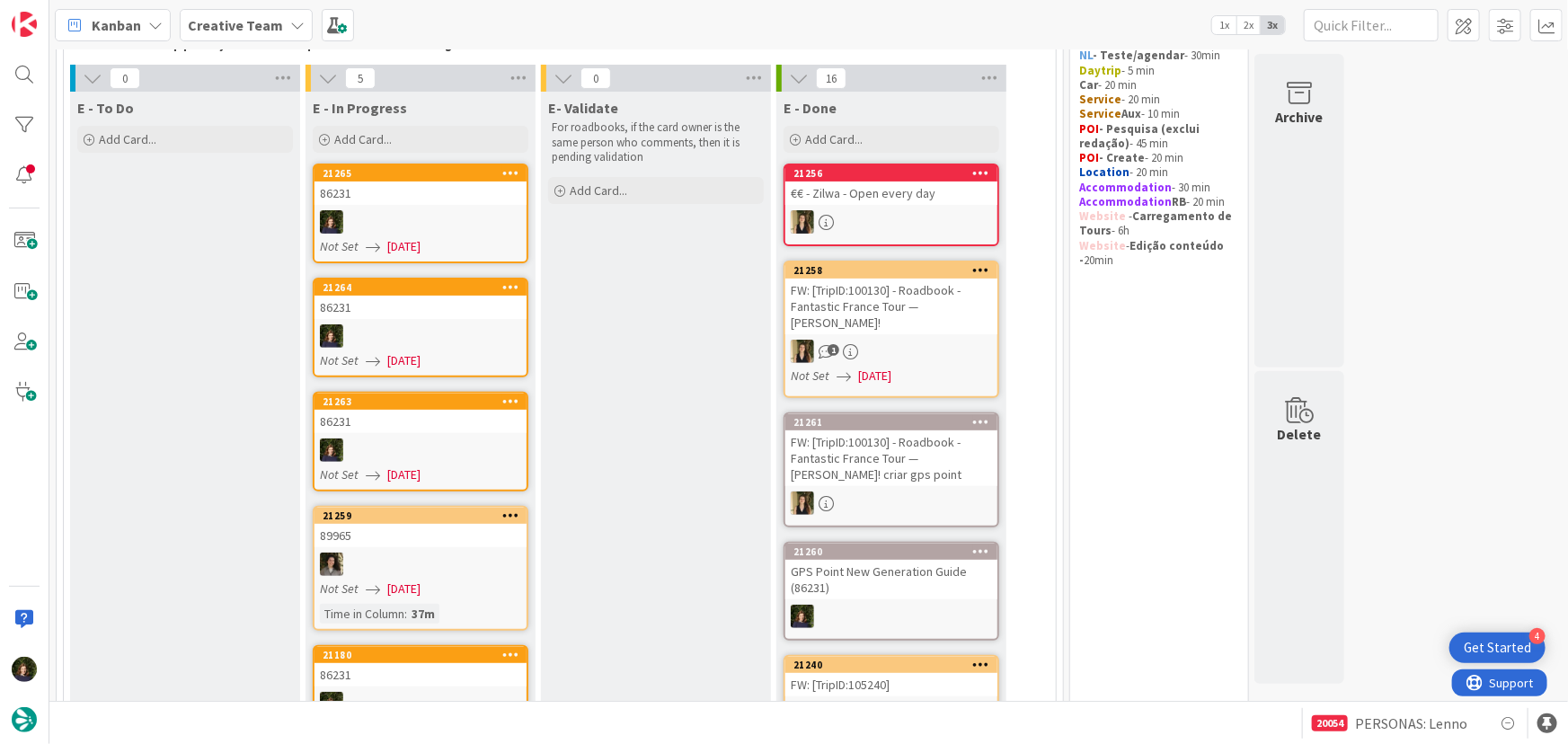
click at [517, 166] on icon at bounding box center [511, 172] width 17 height 13
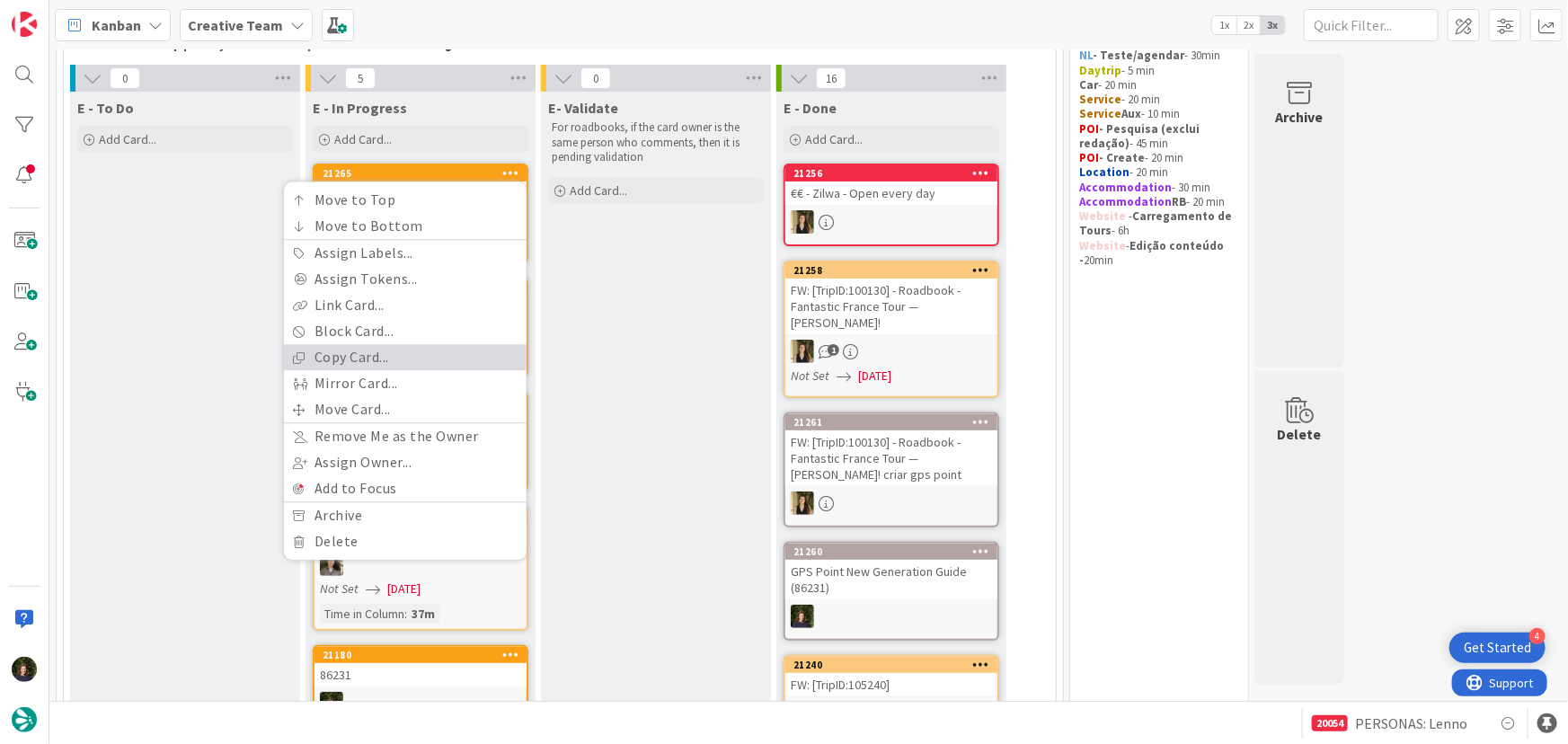
click at [438, 355] on link "Copy Card..." at bounding box center [405, 358] width 243 height 26
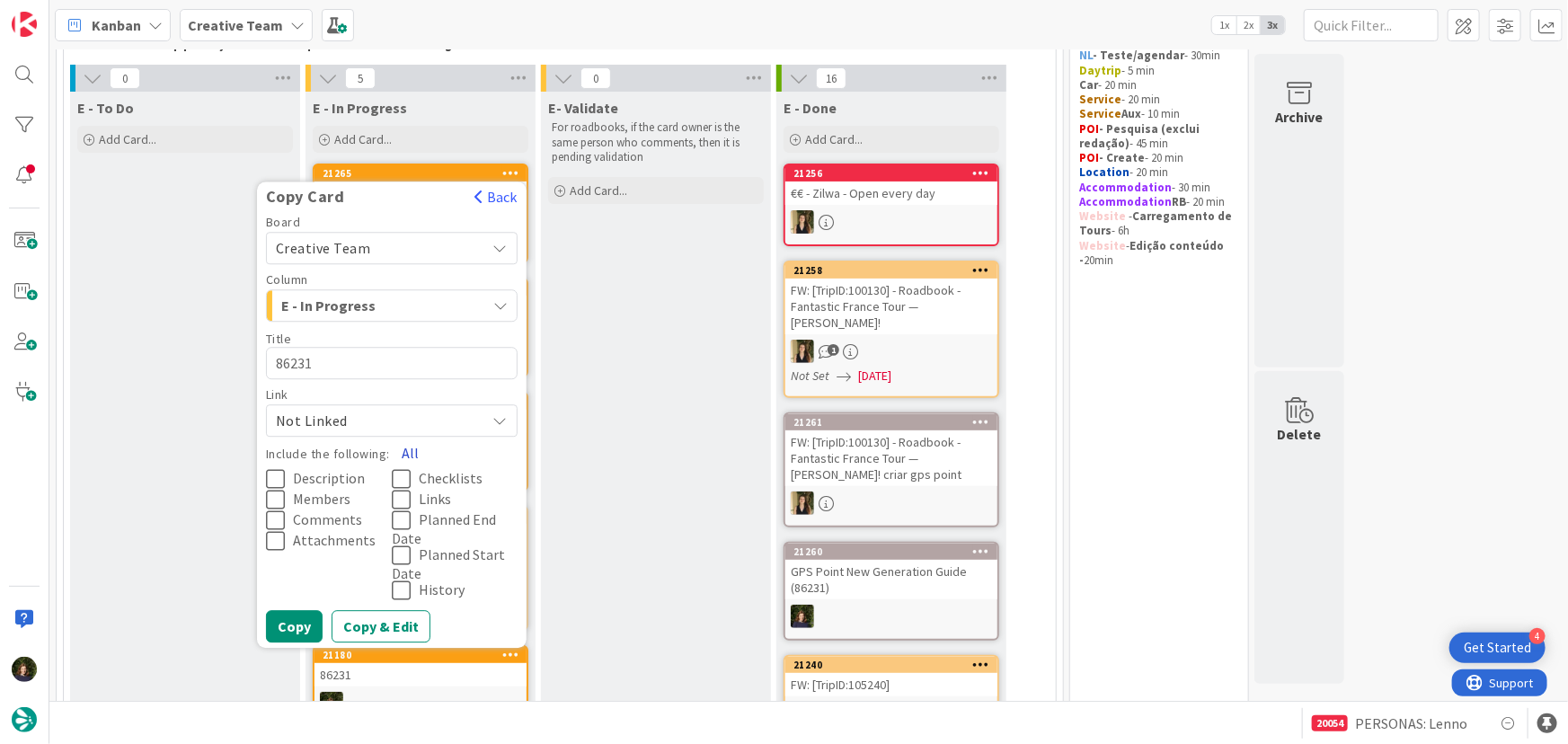
click at [407, 453] on button "All" at bounding box center [411, 453] width 41 height 32
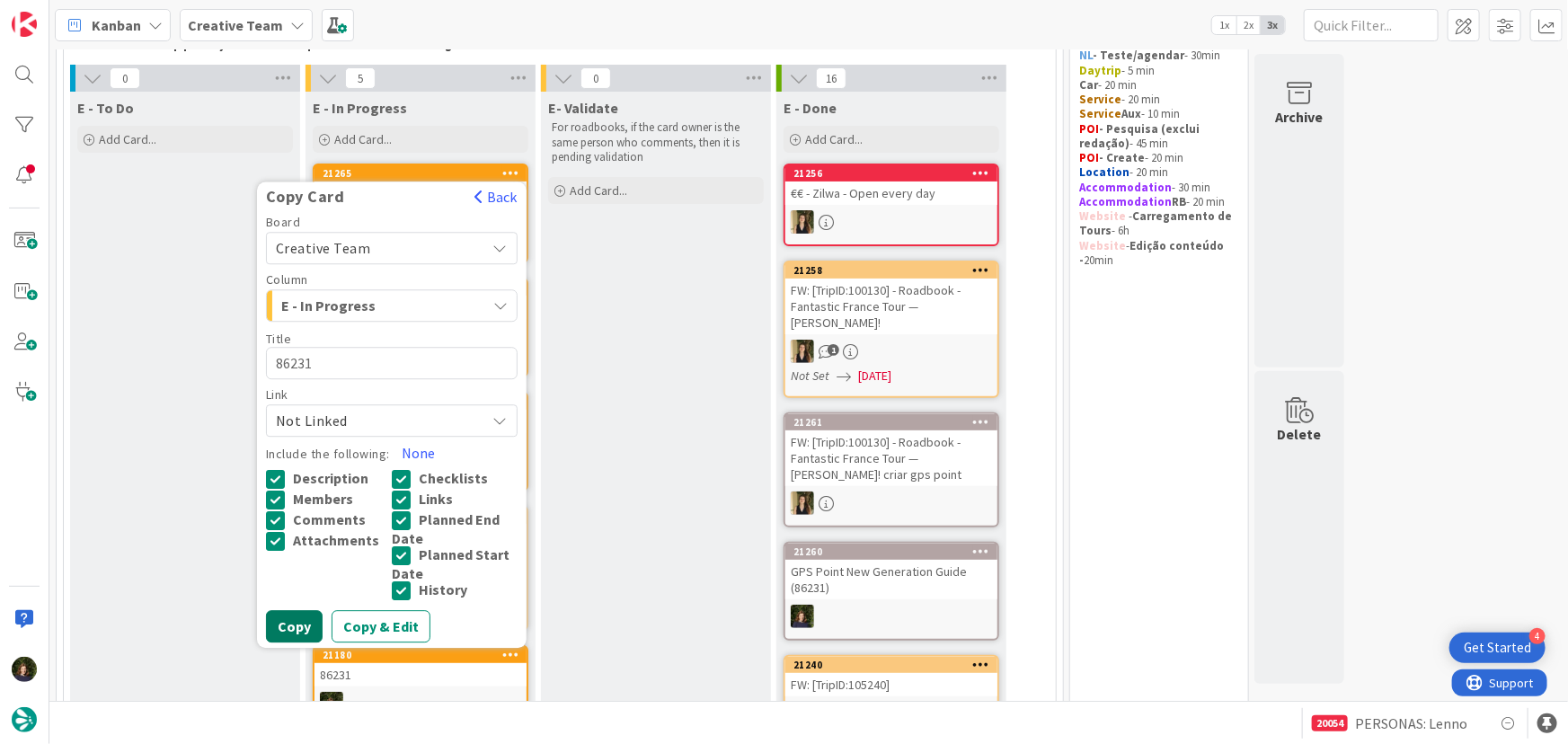
click at [294, 617] on button "Copy" at bounding box center [294, 626] width 57 height 32
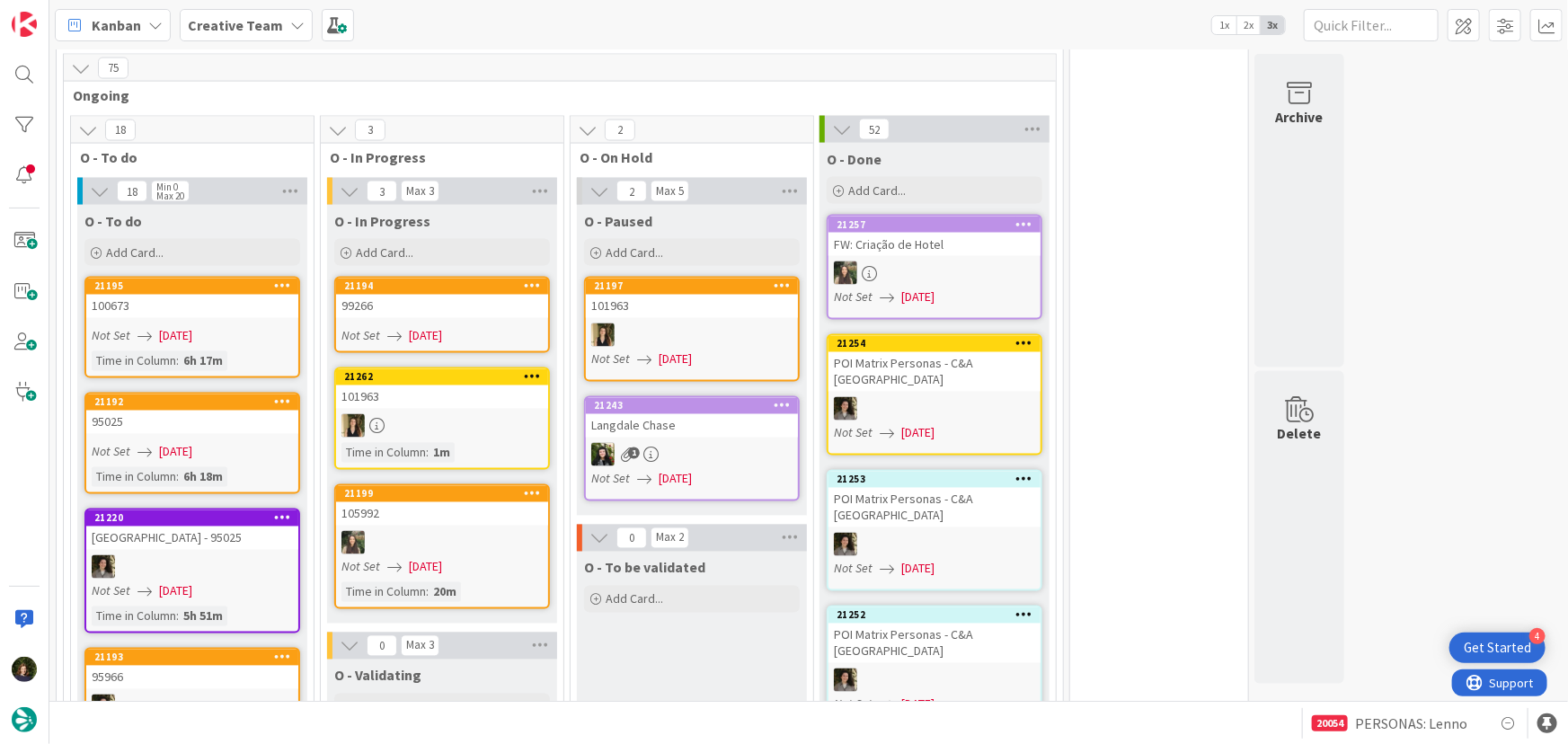
scroll to position [1465, 0]
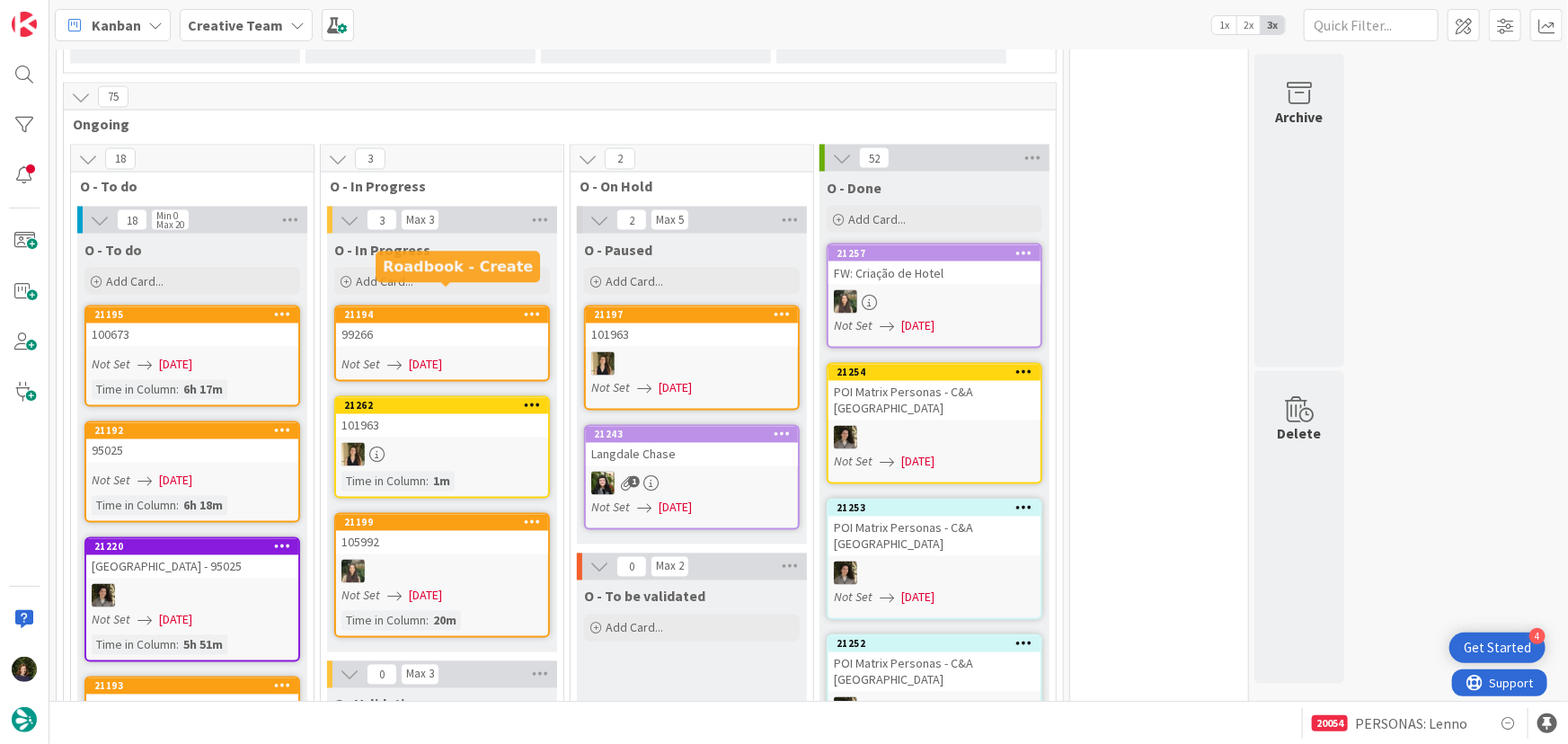
click at [452, 308] on div "21194" at bounding box center [442, 315] width 212 height 16
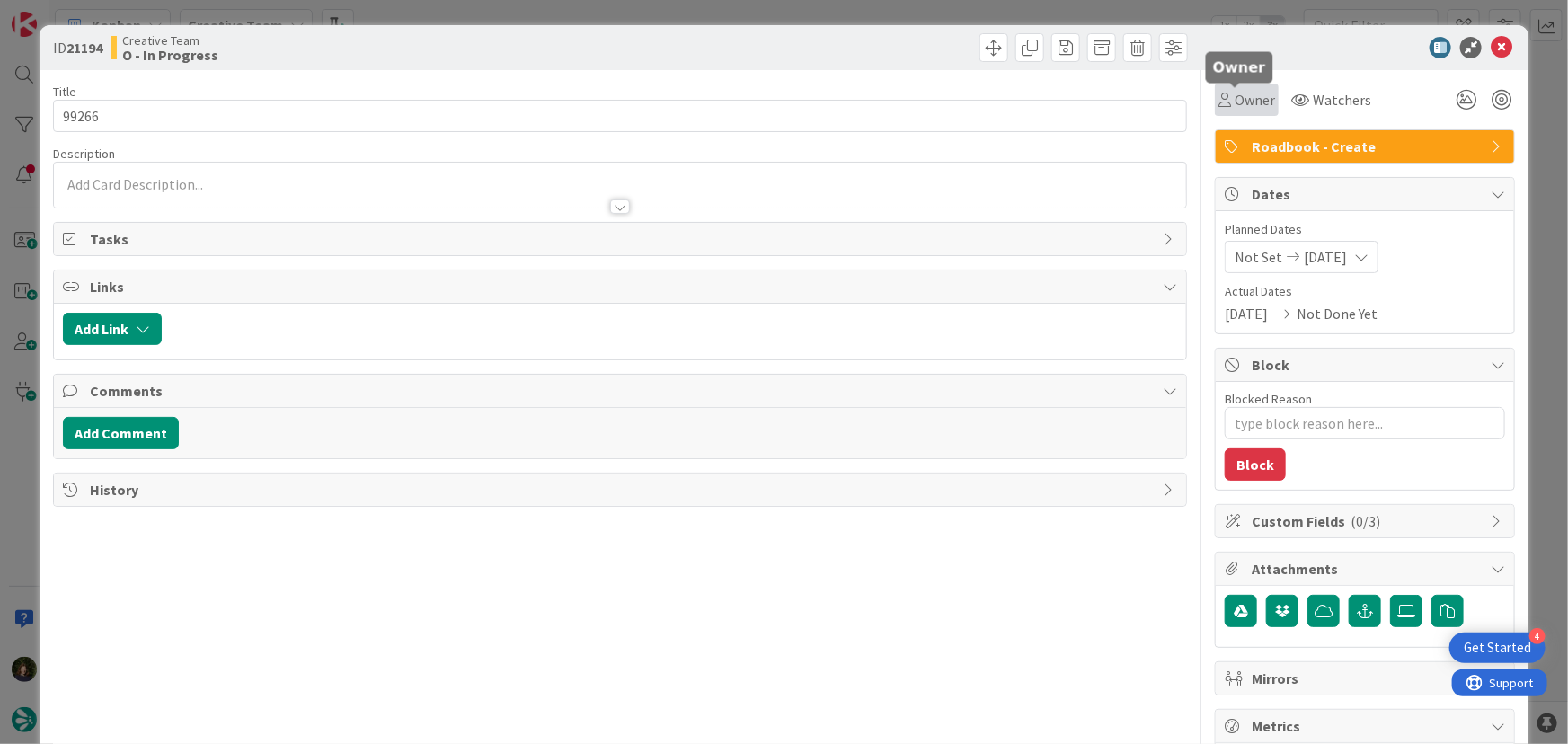
click at [1247, 95] on span "Owner" at bounding box center [1256, 99] width 41 height 21
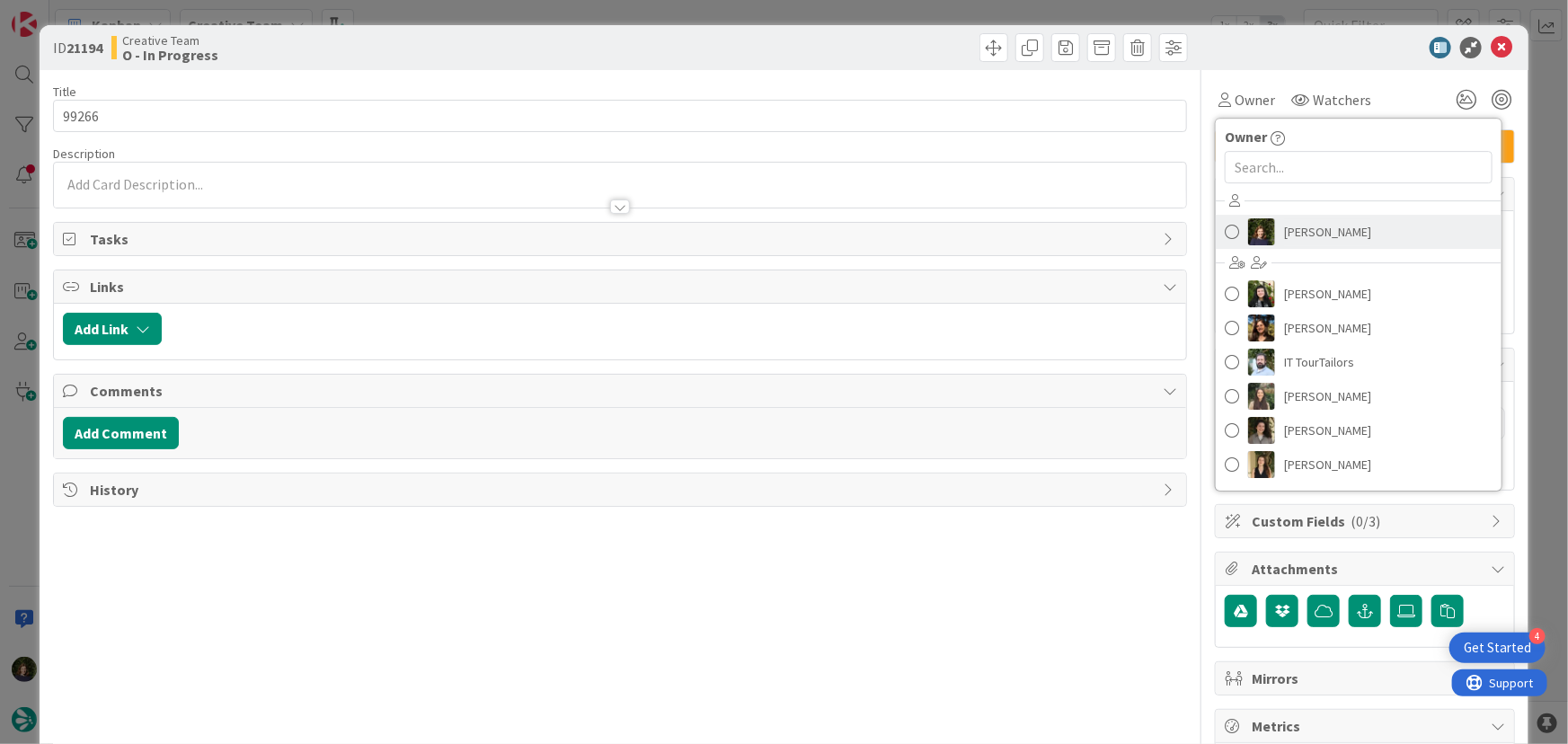
click at [1307, 222] on span "[PERSON_NAME]" at bounding box center [1328, 232] width 87 height 27
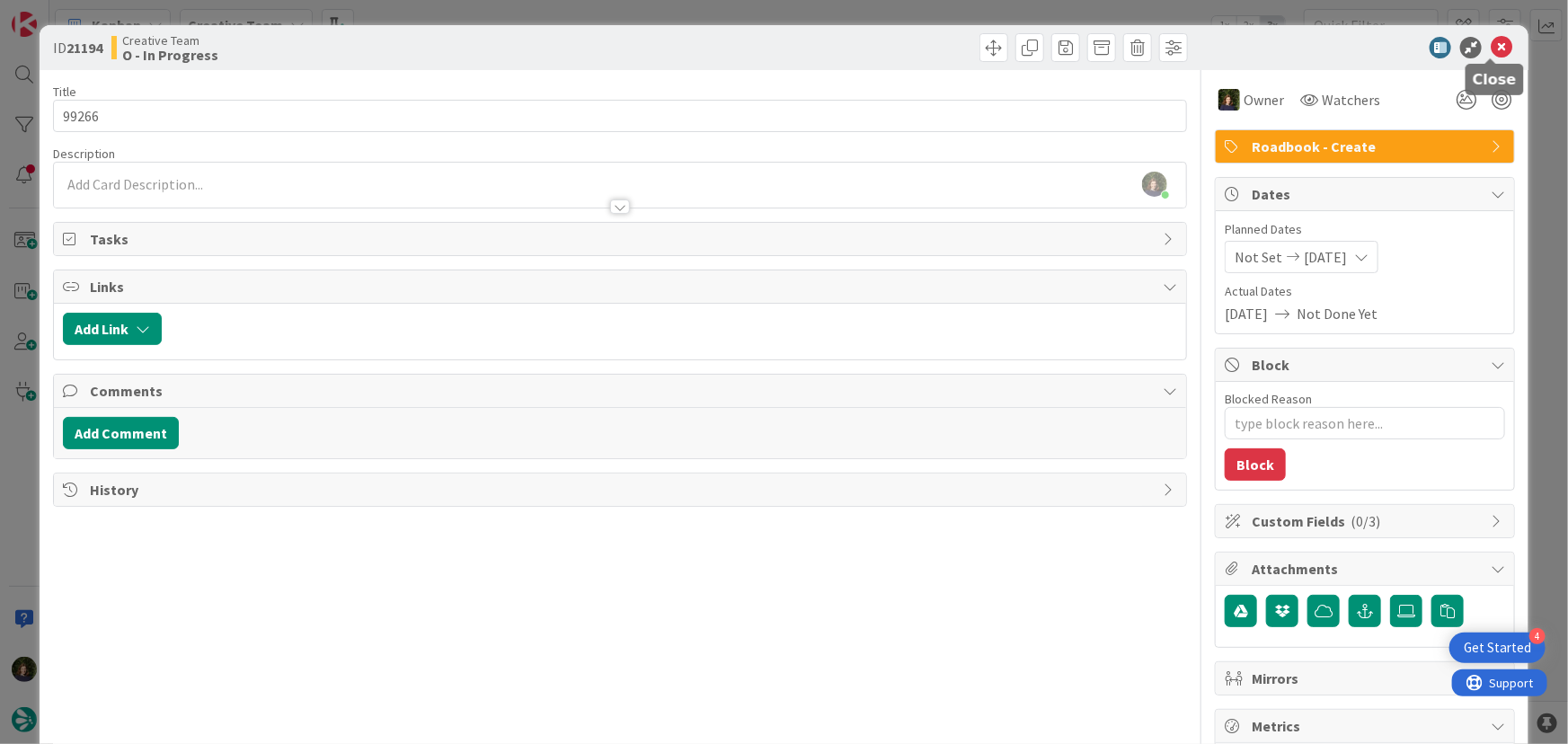
click at [1491, 54] on icon at bounding box center [1501, 47] width 21 height 21
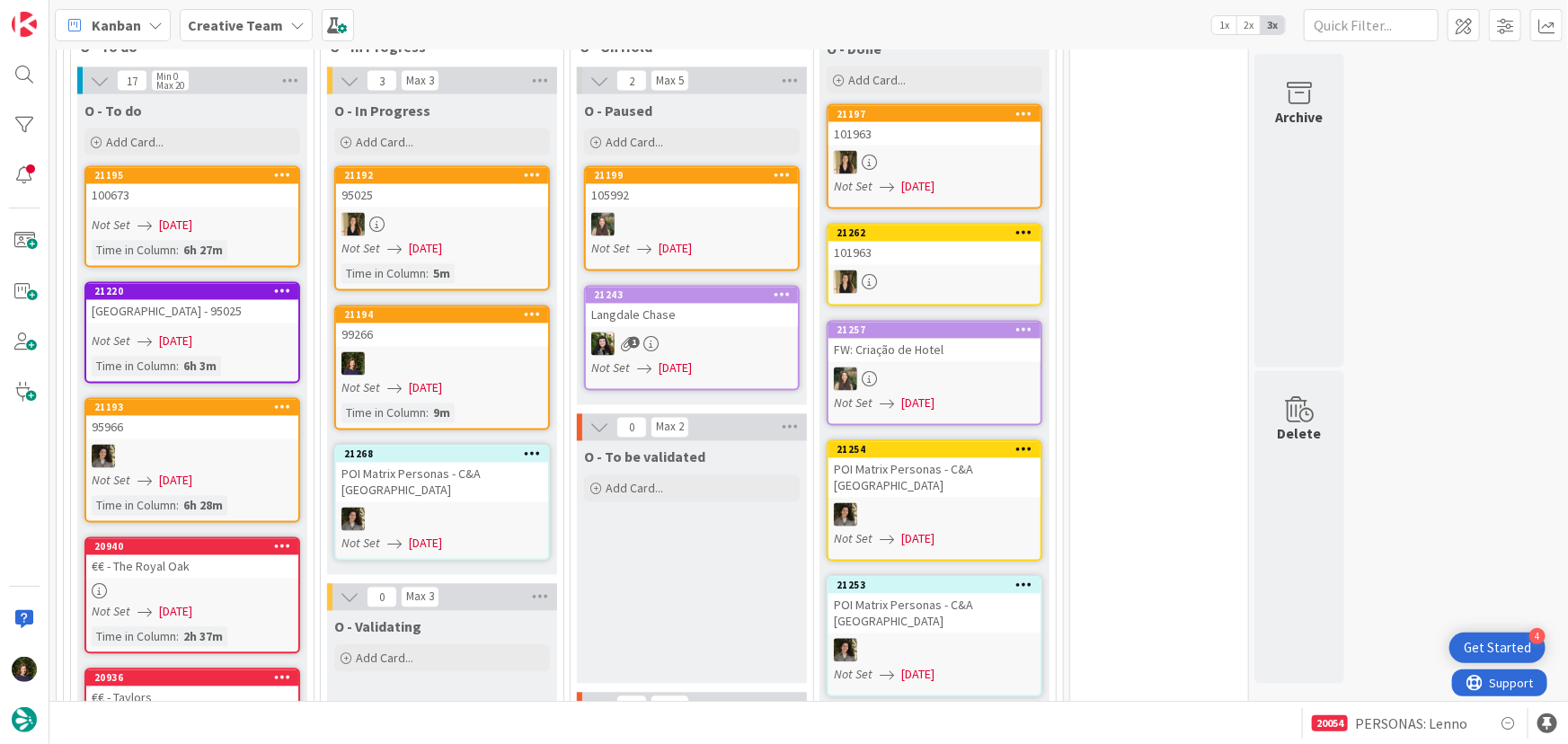
scroll to position [1710, 0]
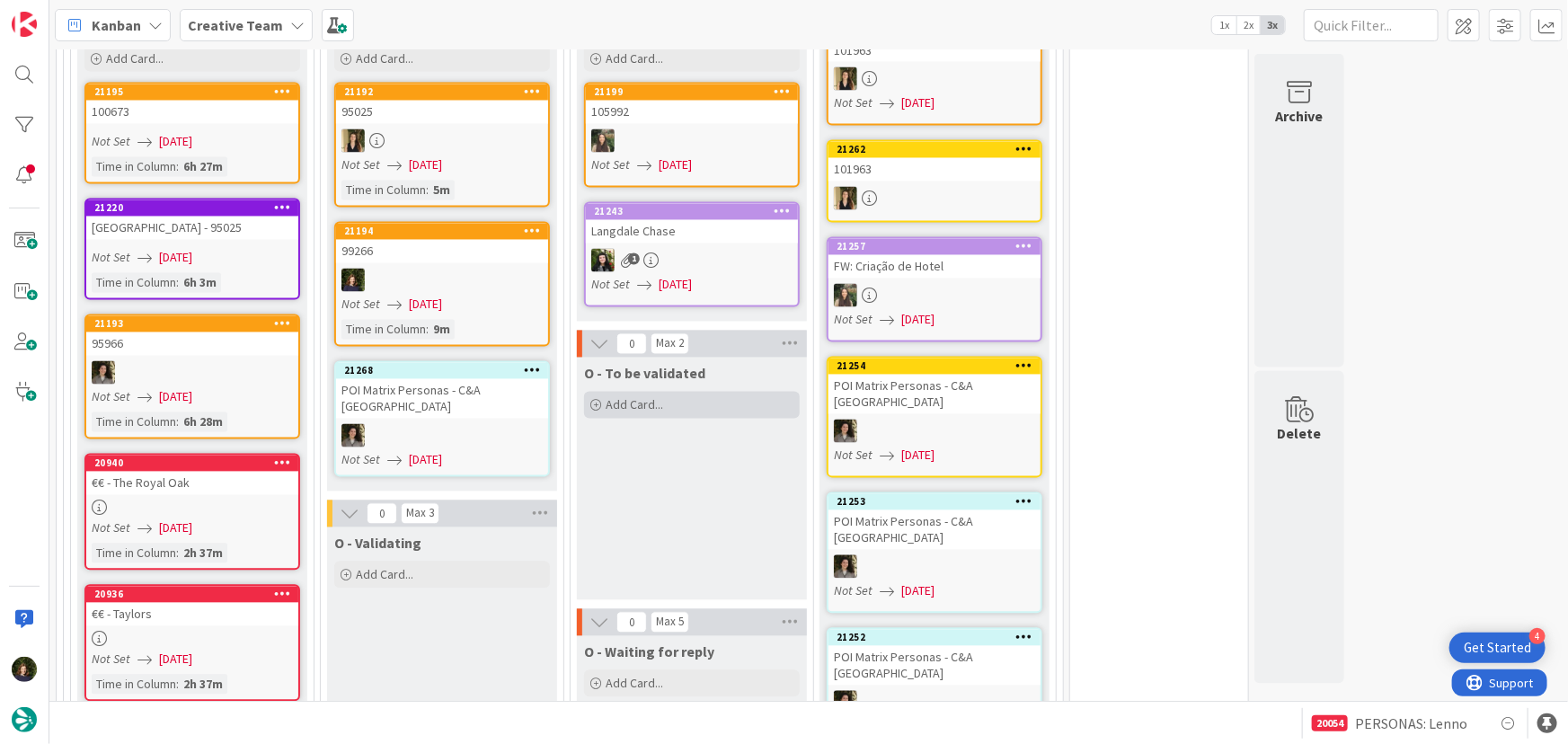
click at [676, 392] on div "Add Card..." at bounding box center [691, 405] width 216 height 27
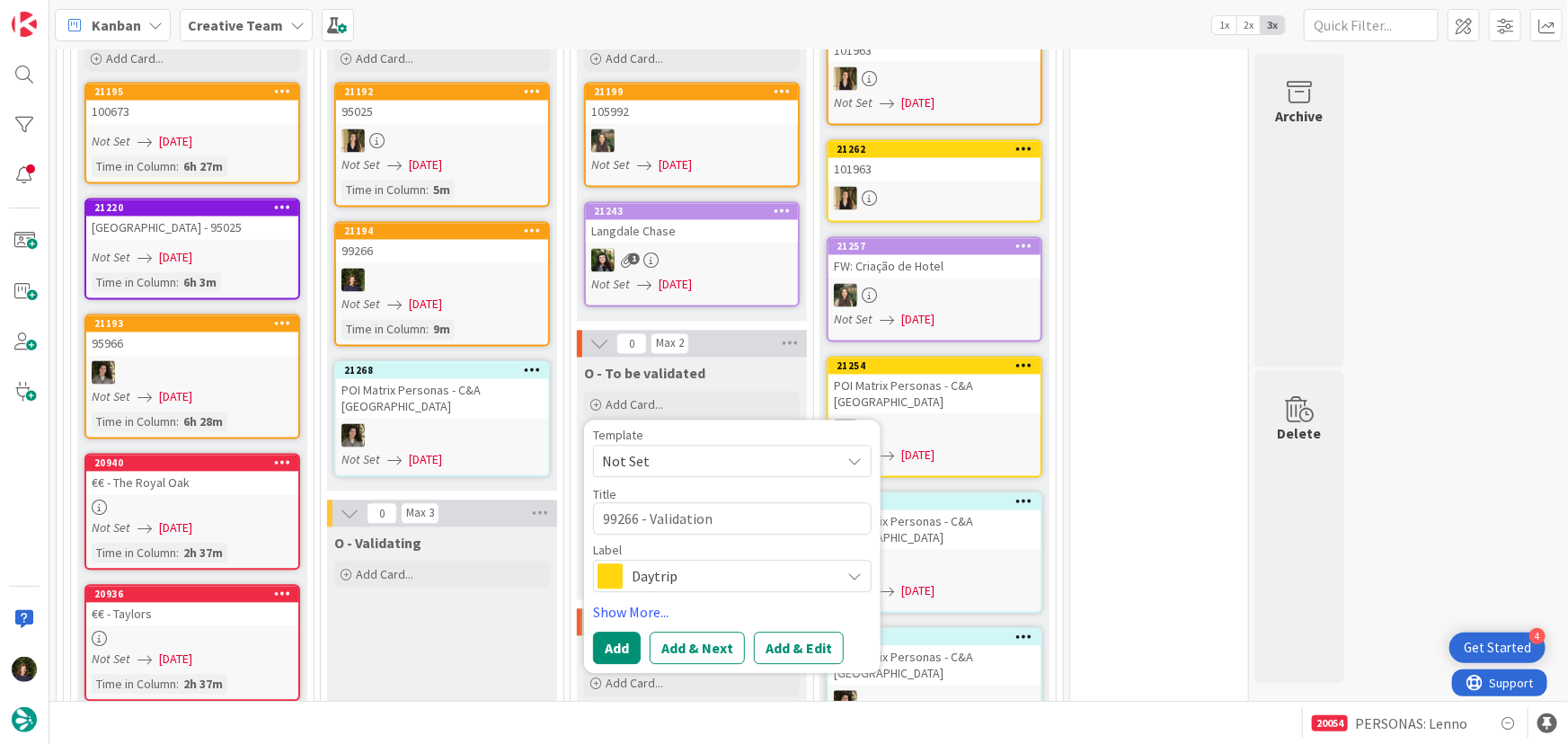
click at [651, 564] on span "Daytrip" at bounding box center [731, 576] width 199 height 25
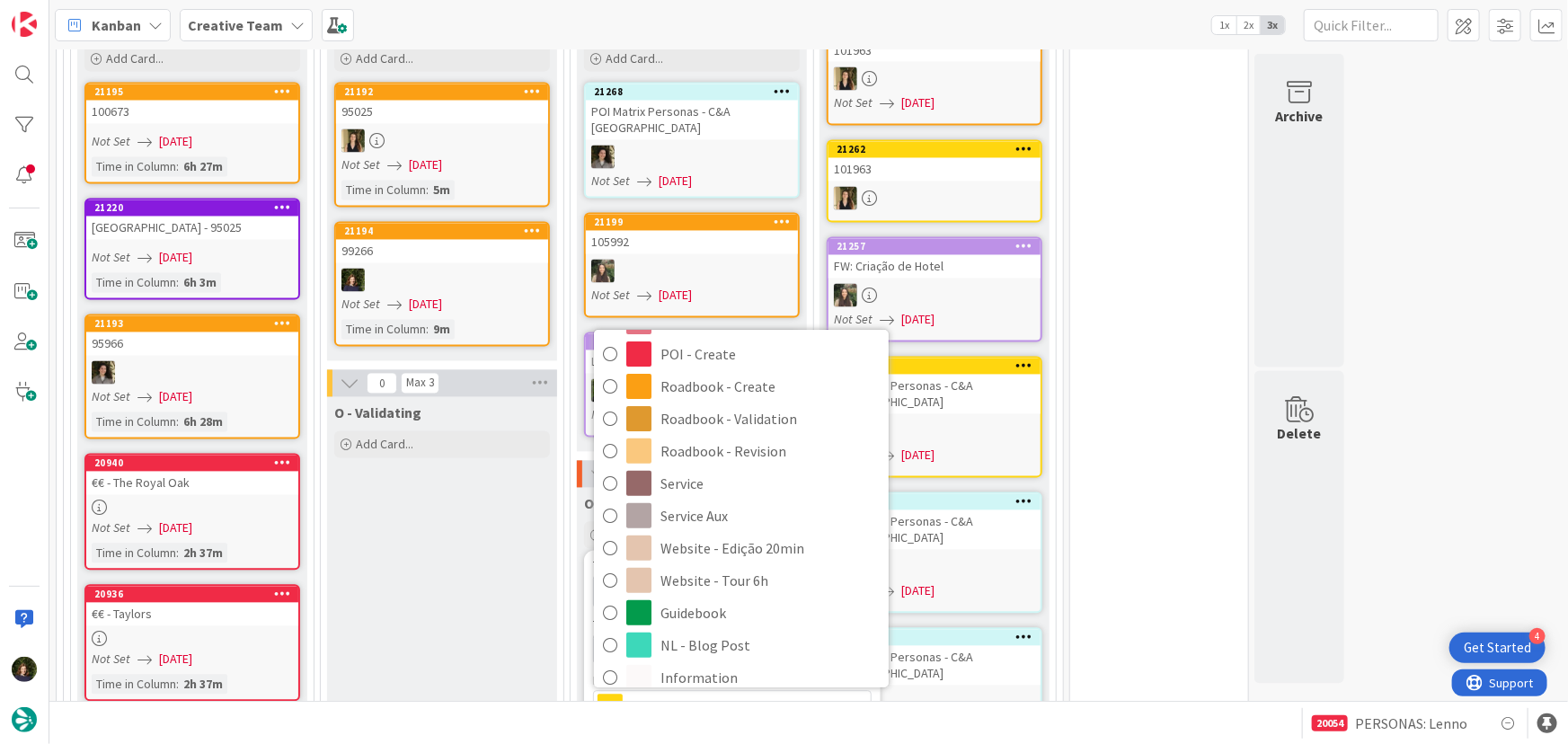
scroll to position [326, 0]
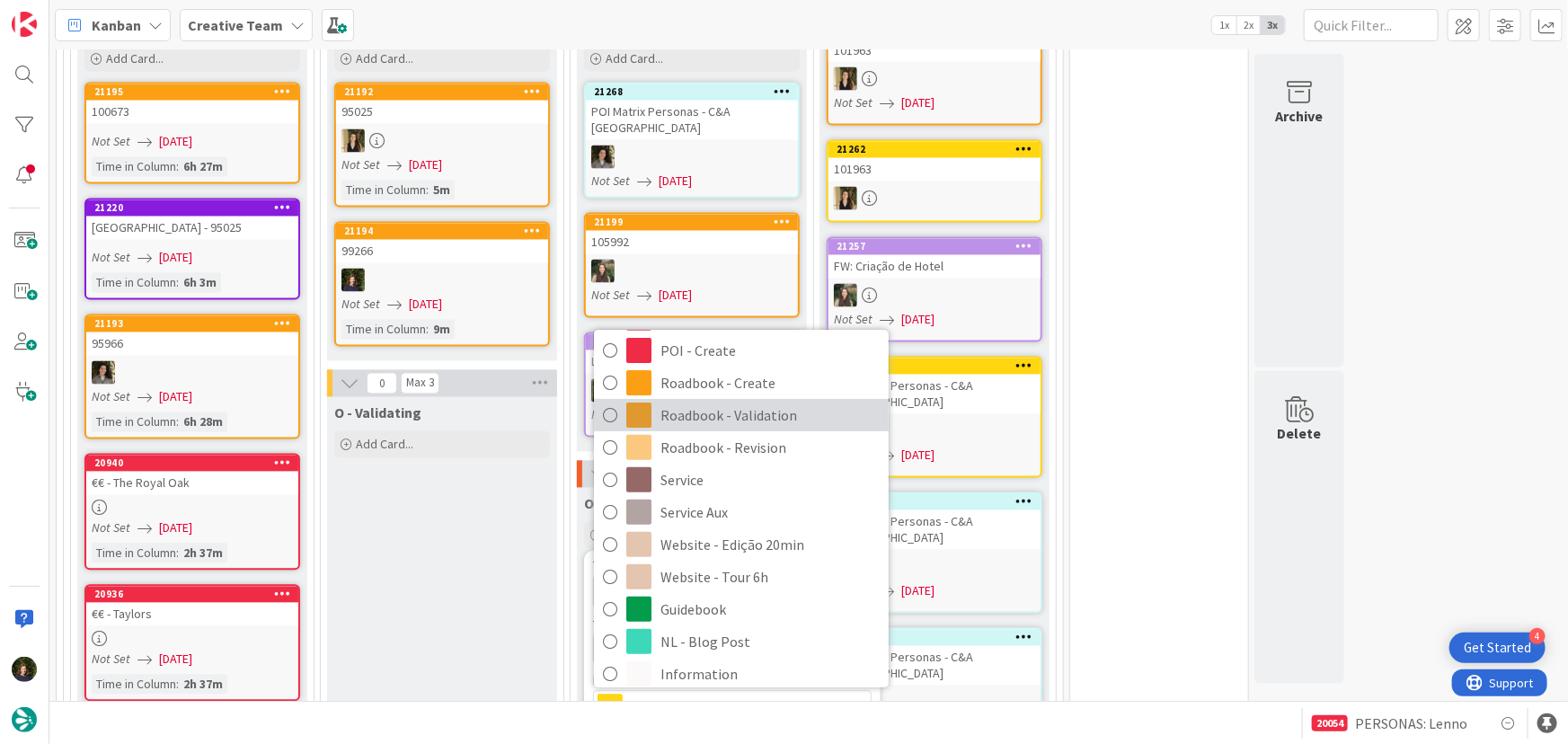
click at [743, 402] on span "Roadbook - Validation" at bounding box center [770, 415] width 220 height 27
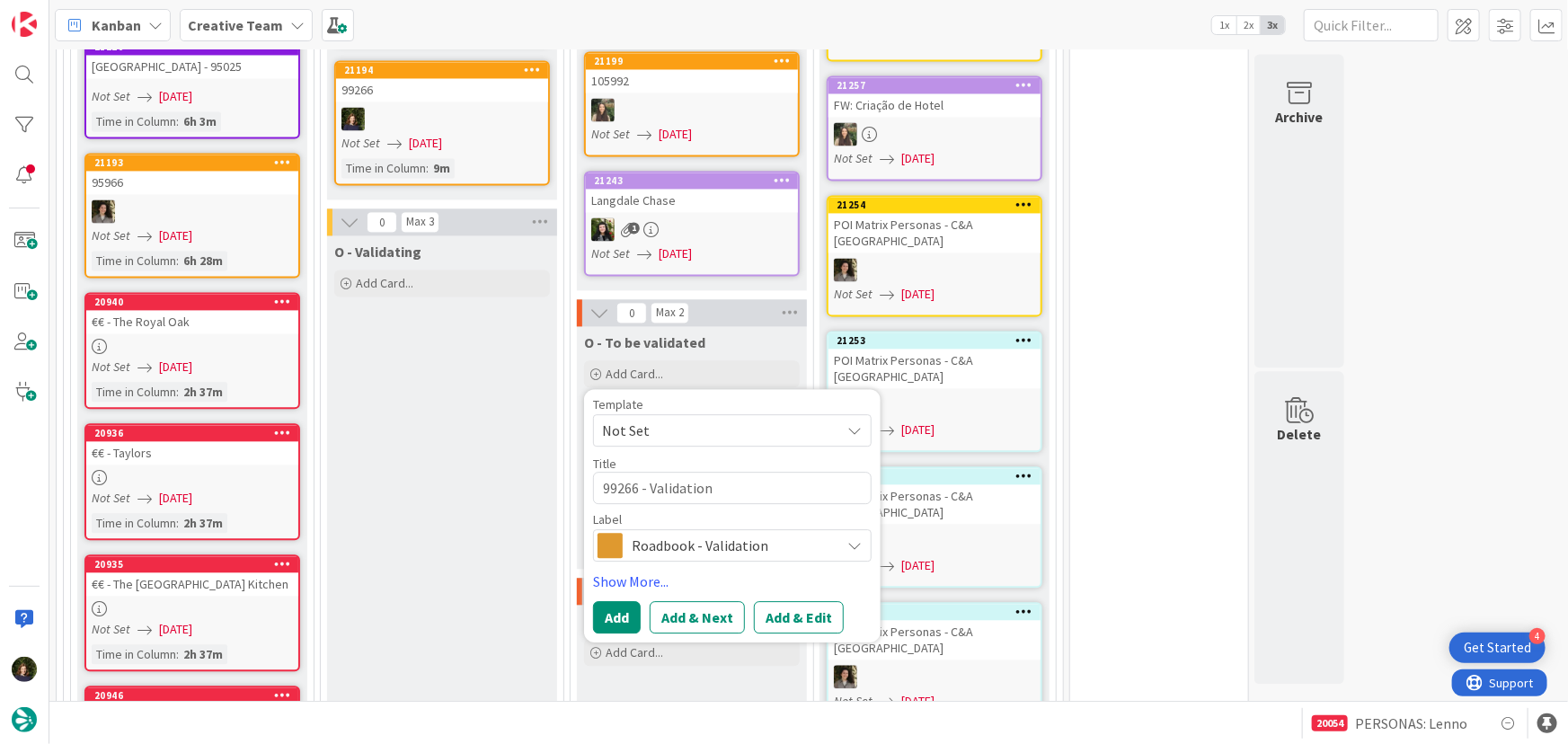
scroll to position [1873, 0]
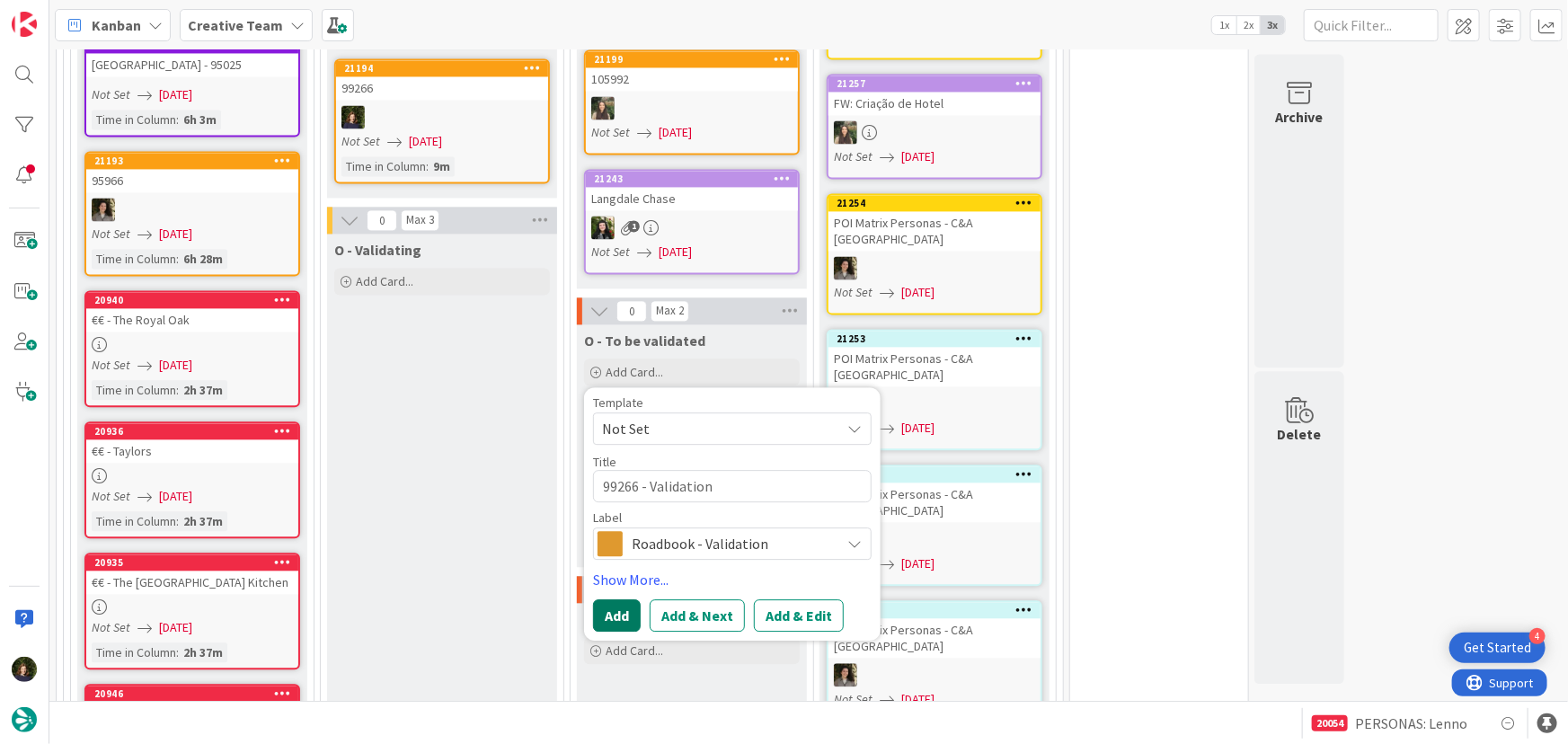
click at [623, 599] on button "Add" at bounding box center [616, 615] width 47 height 32
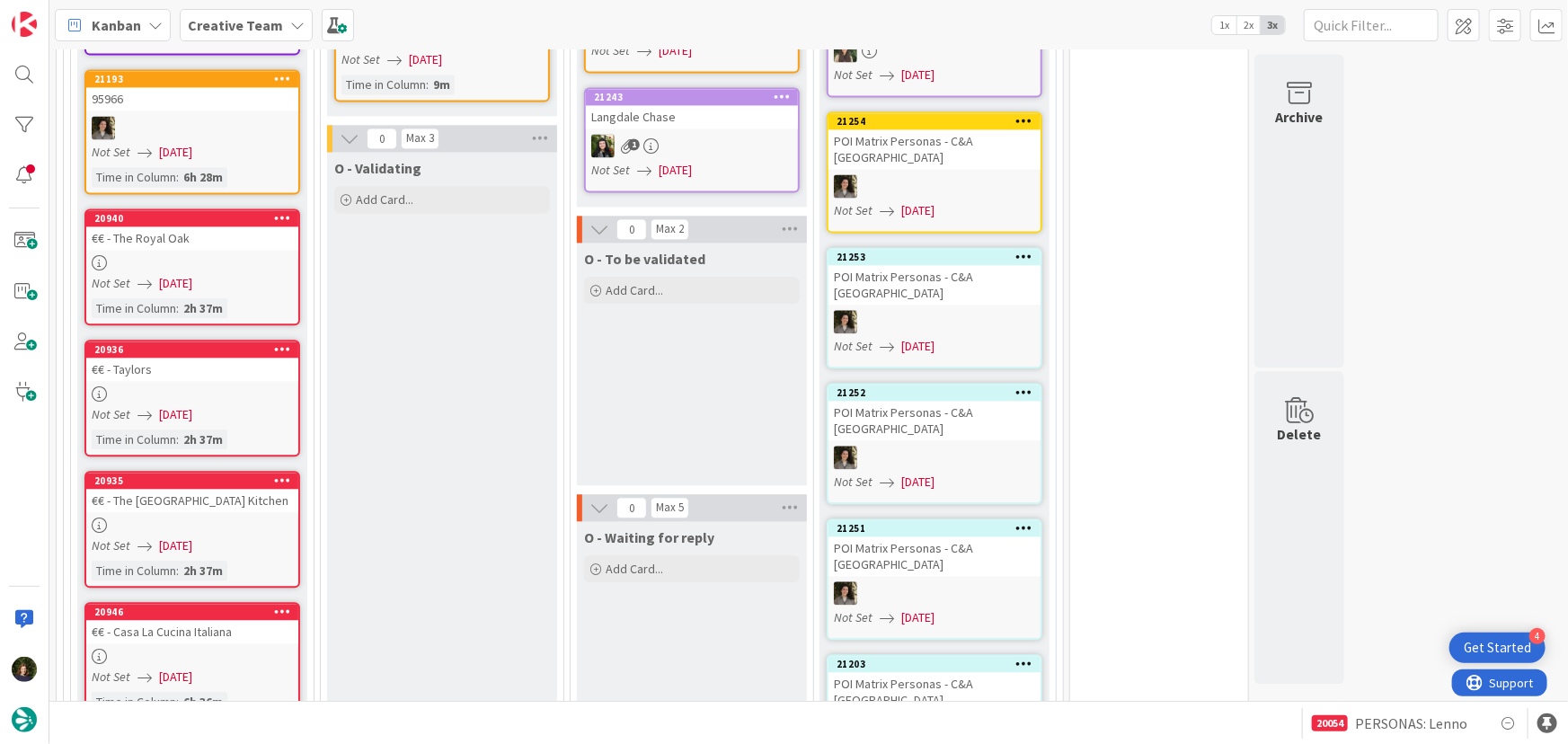
scroll to position [1961, 0]
click at [681, 333] on div "99266 - Validation" at bounding box center [691, 344] width 212 height 23
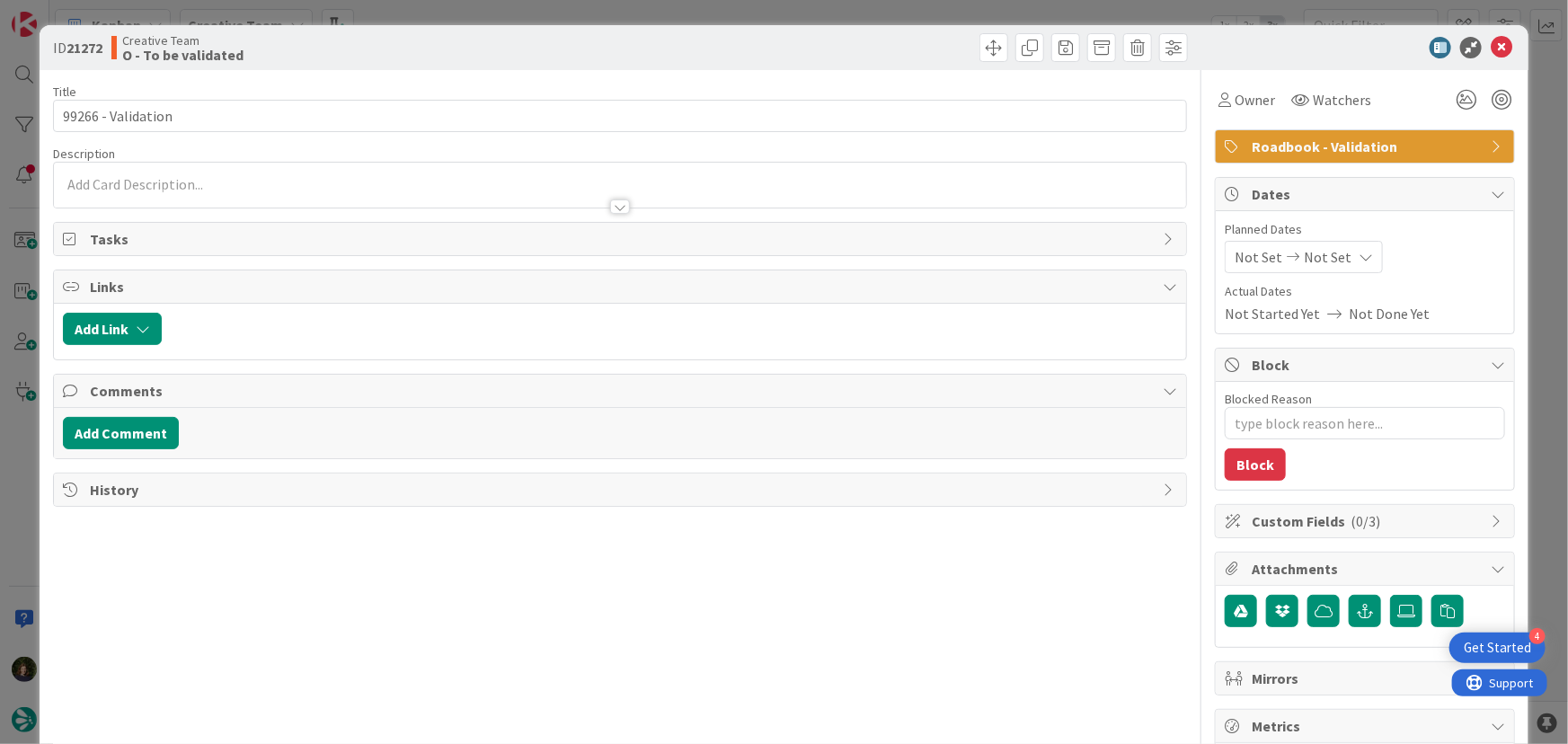
click at [227, 180] on p at bounding box center [621, 184] width 1116 height 20
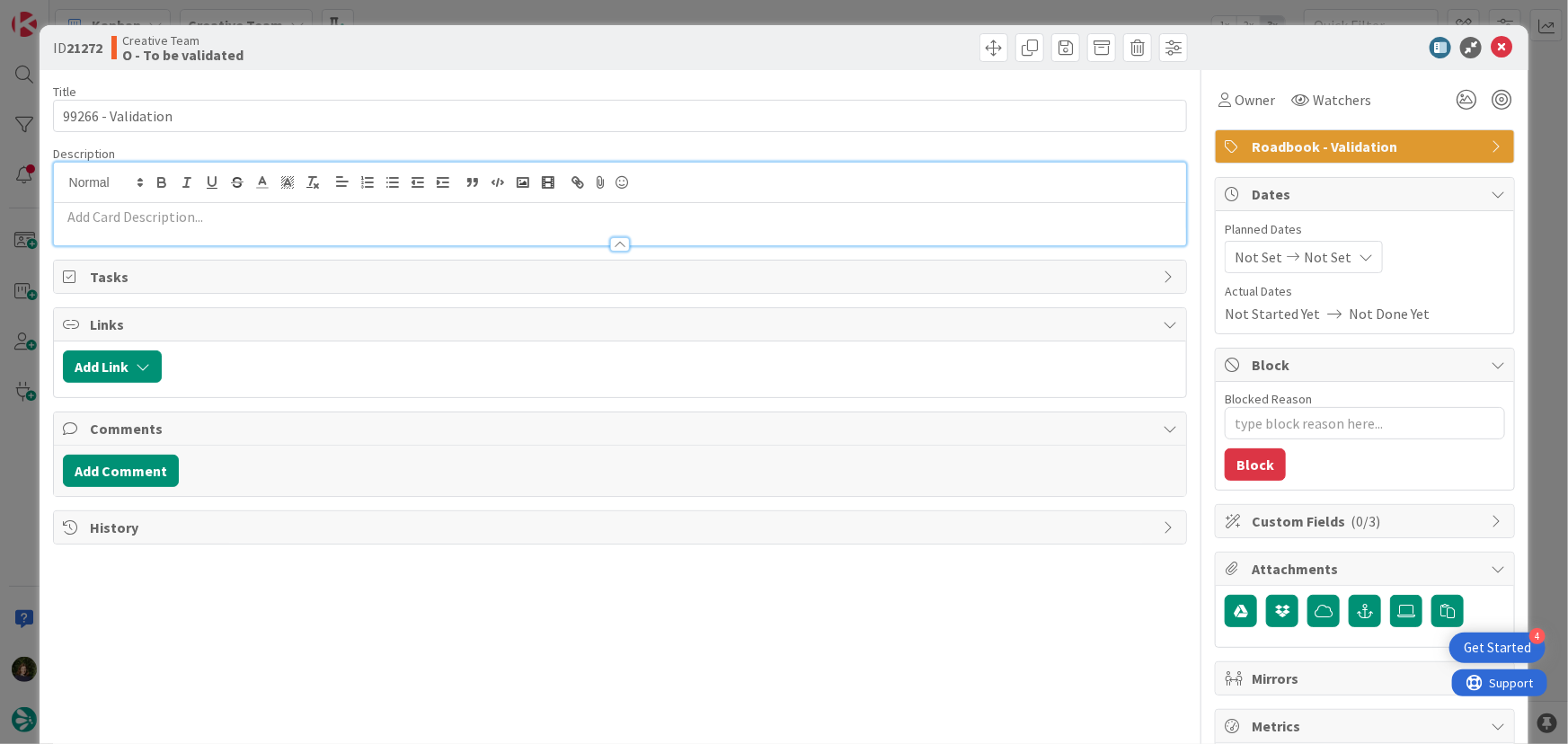
click at [204, 205] on div at bounding box center [620, 224] width 1133 height 43
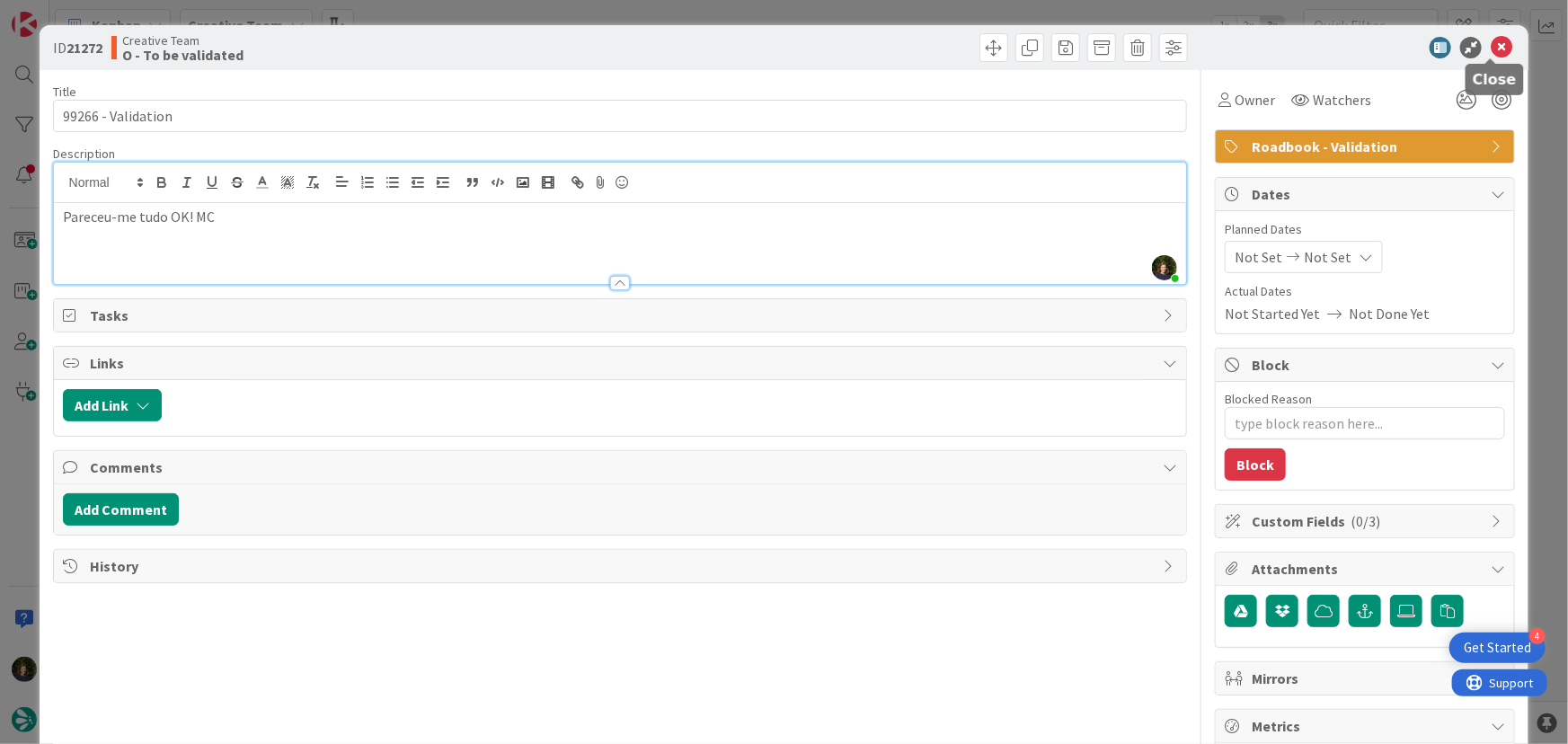
click at [1492, 46] on icon at bounding box center [1501, 47] width 21 height 21
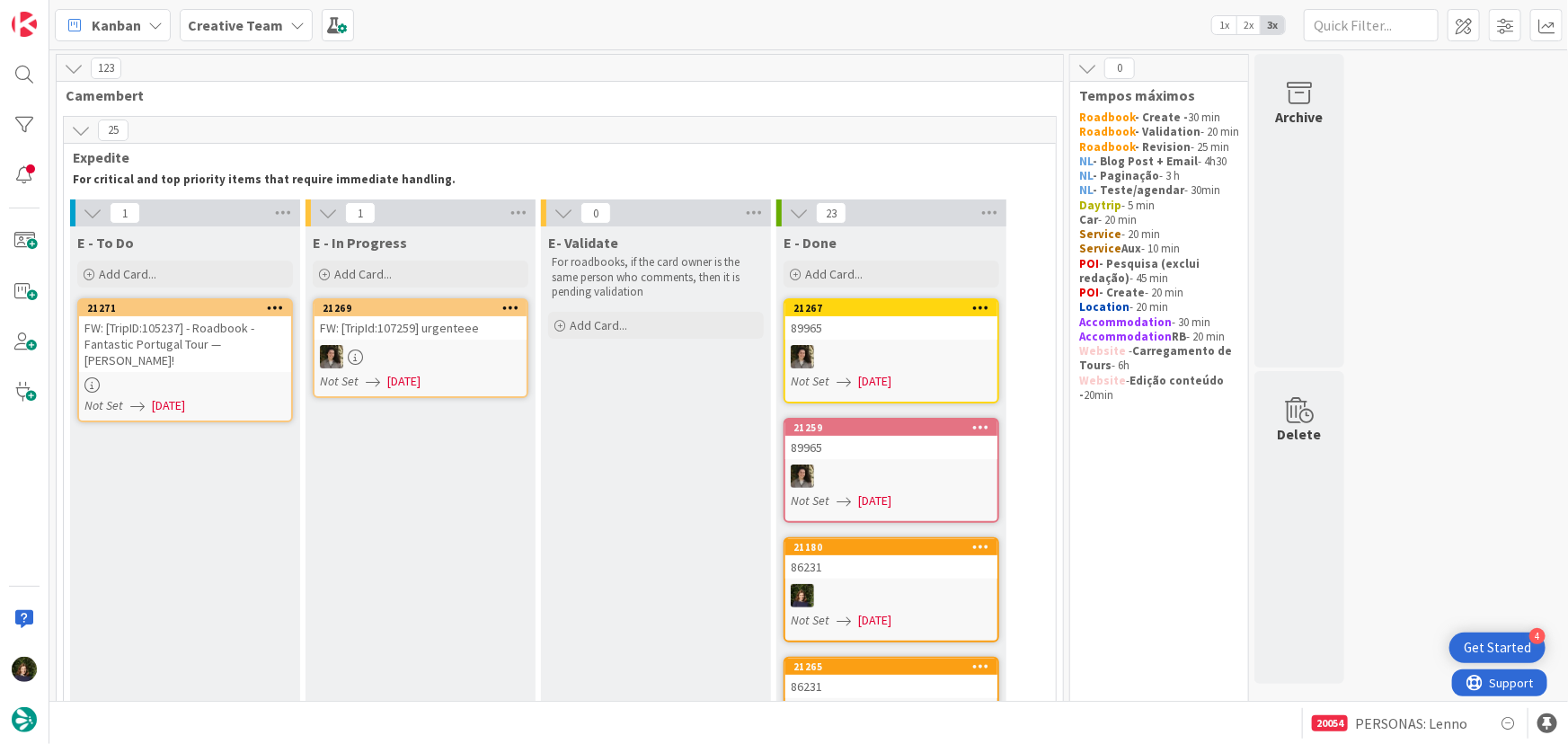
click at [199, 361] on div "FW: [TripID:105237] - Roadbook - Fantastic Portugal Tour — [PERSON_NAME]!" at bounding box center [184, 344] width 212 height 56
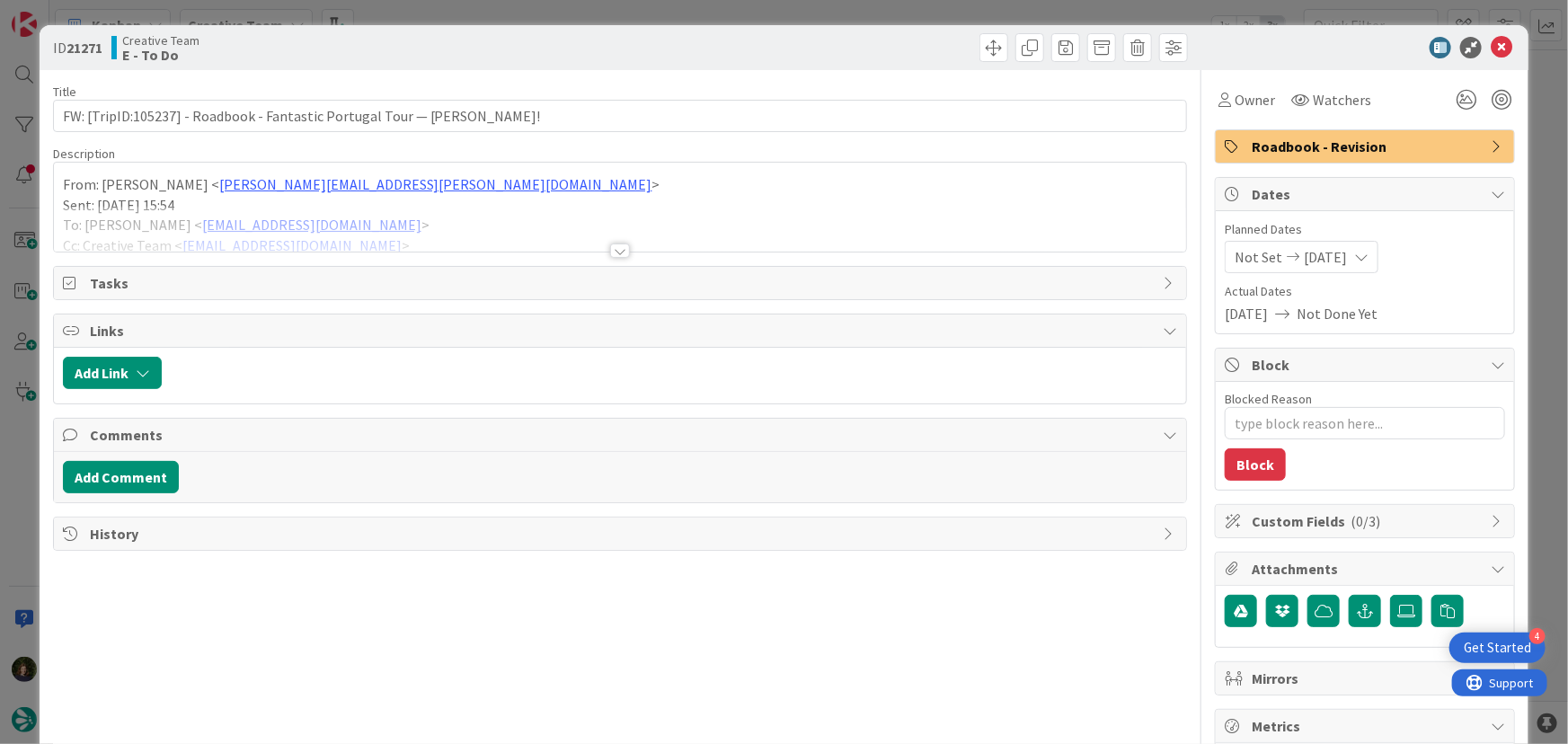
click at [616, 253] on div at bounding box center [619, 251] width 19 height 15
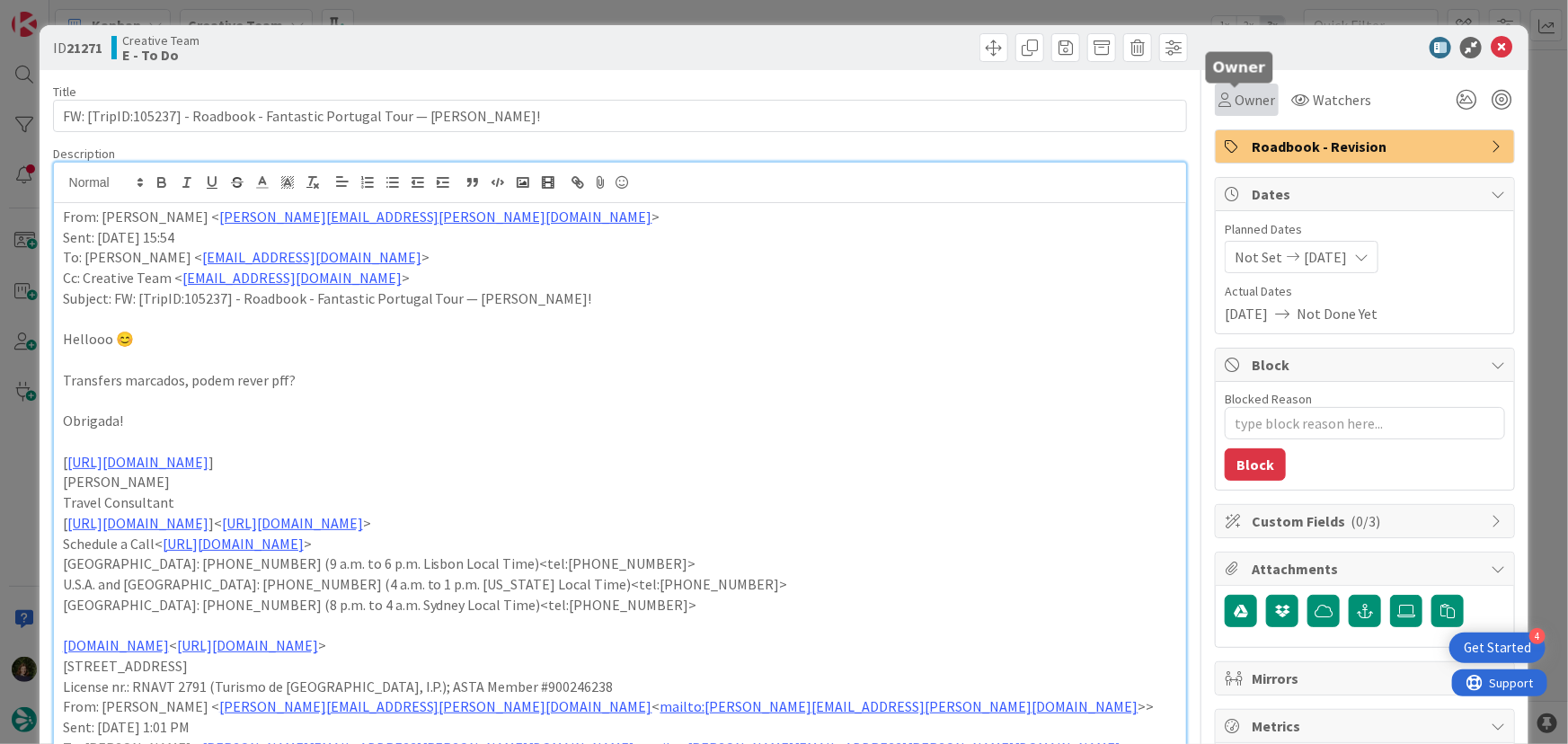
click at [1242, 92] on span "Owner" at bounding box center [1256, 99] width 41 height 21
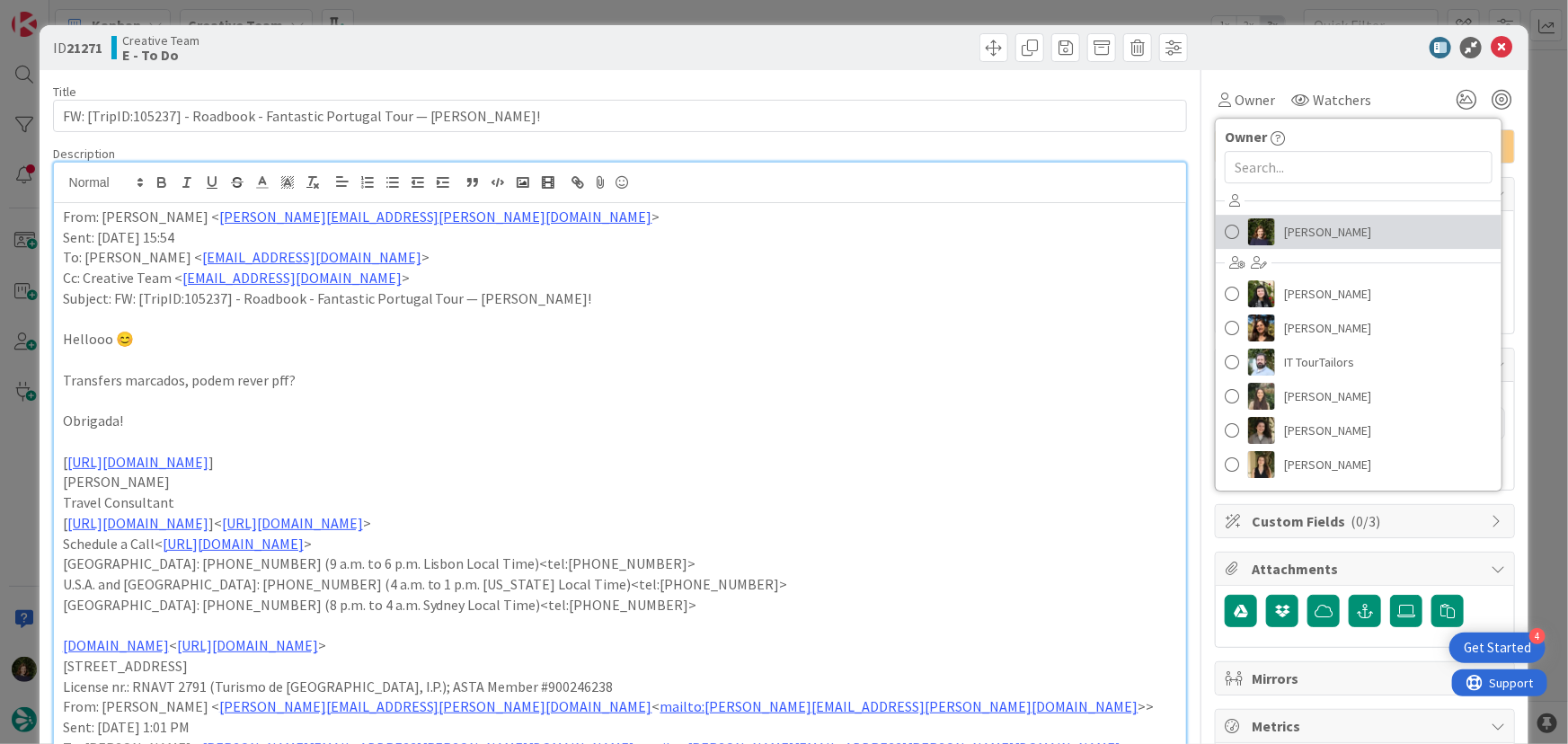
click at [1285, 243] on span "[PERSON_NAME]" at bounding box center [1328, 232] width 87 height 27
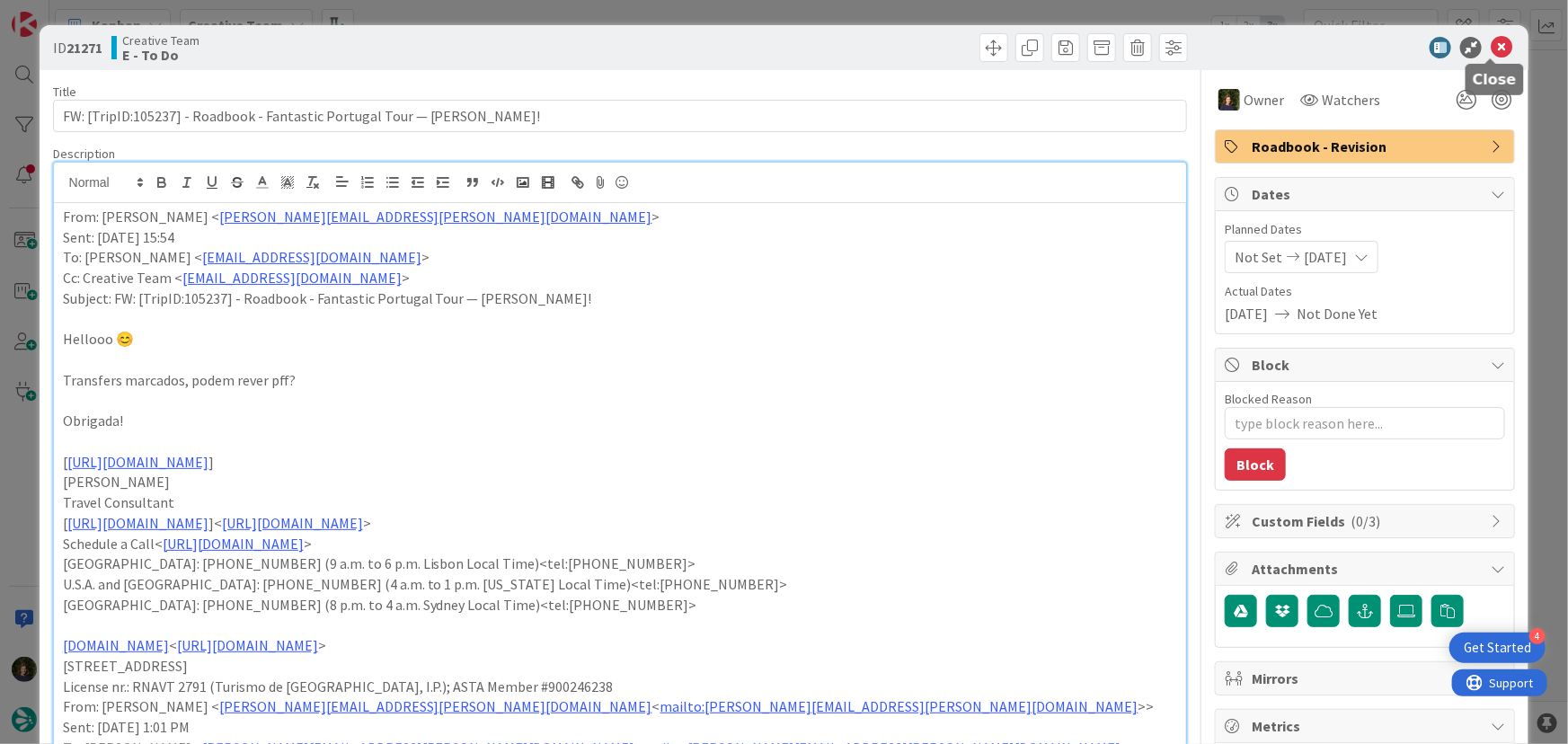
click at [1493, 52] on icon at bounding box center [1501, 47] width 21 height 21
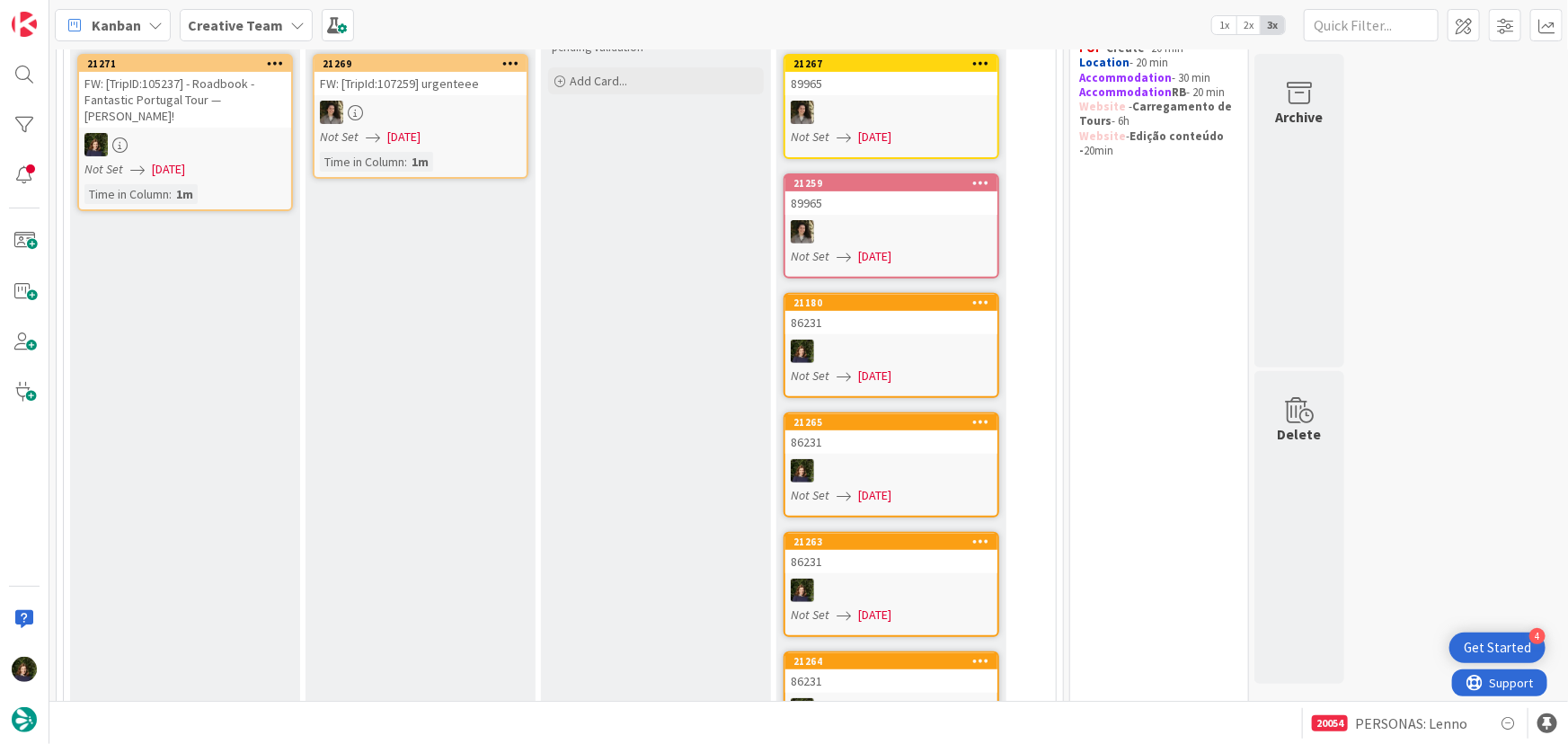
scroll to position [243, 0]
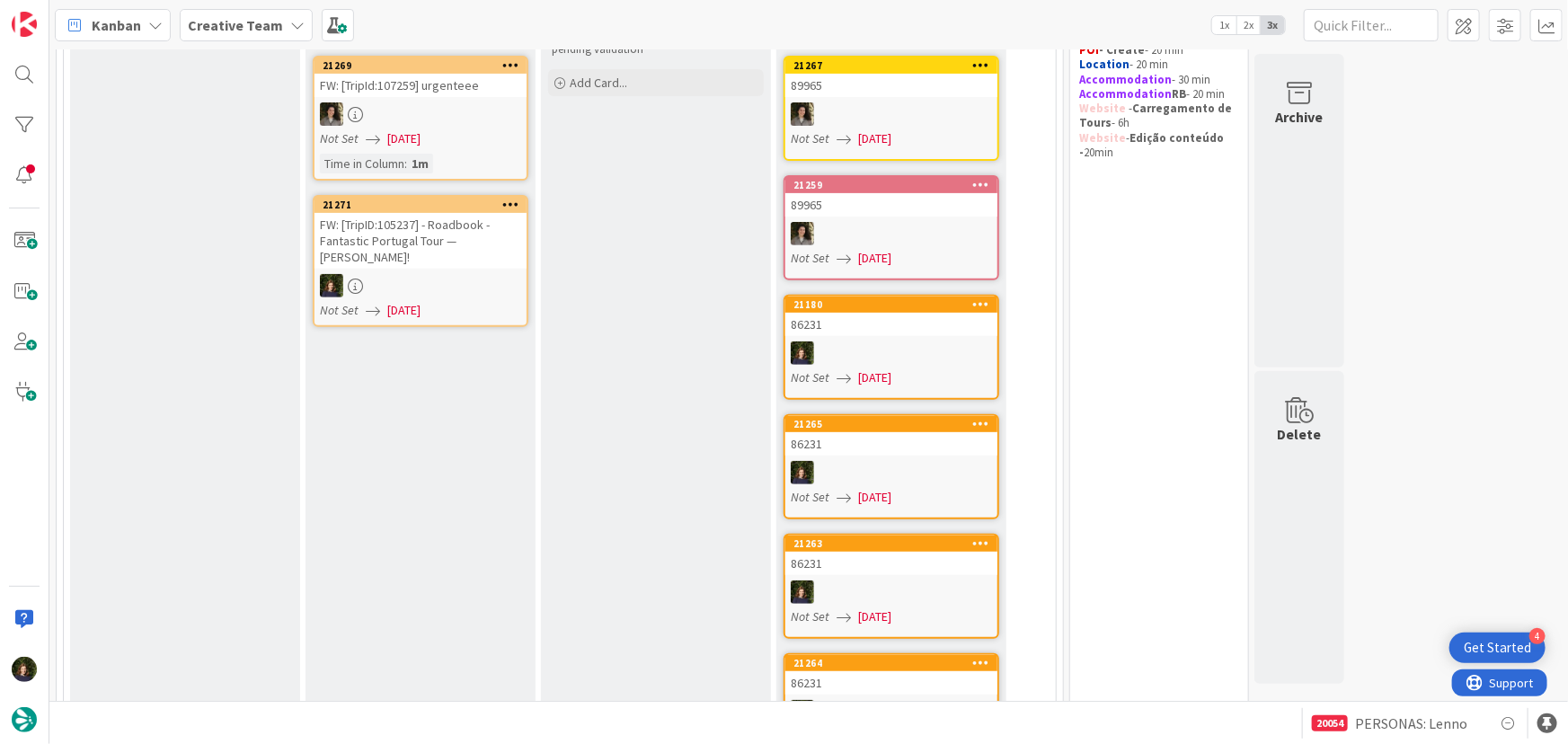
click at [412, 277] on div at bounding box center [420, 285] width 212 height 23
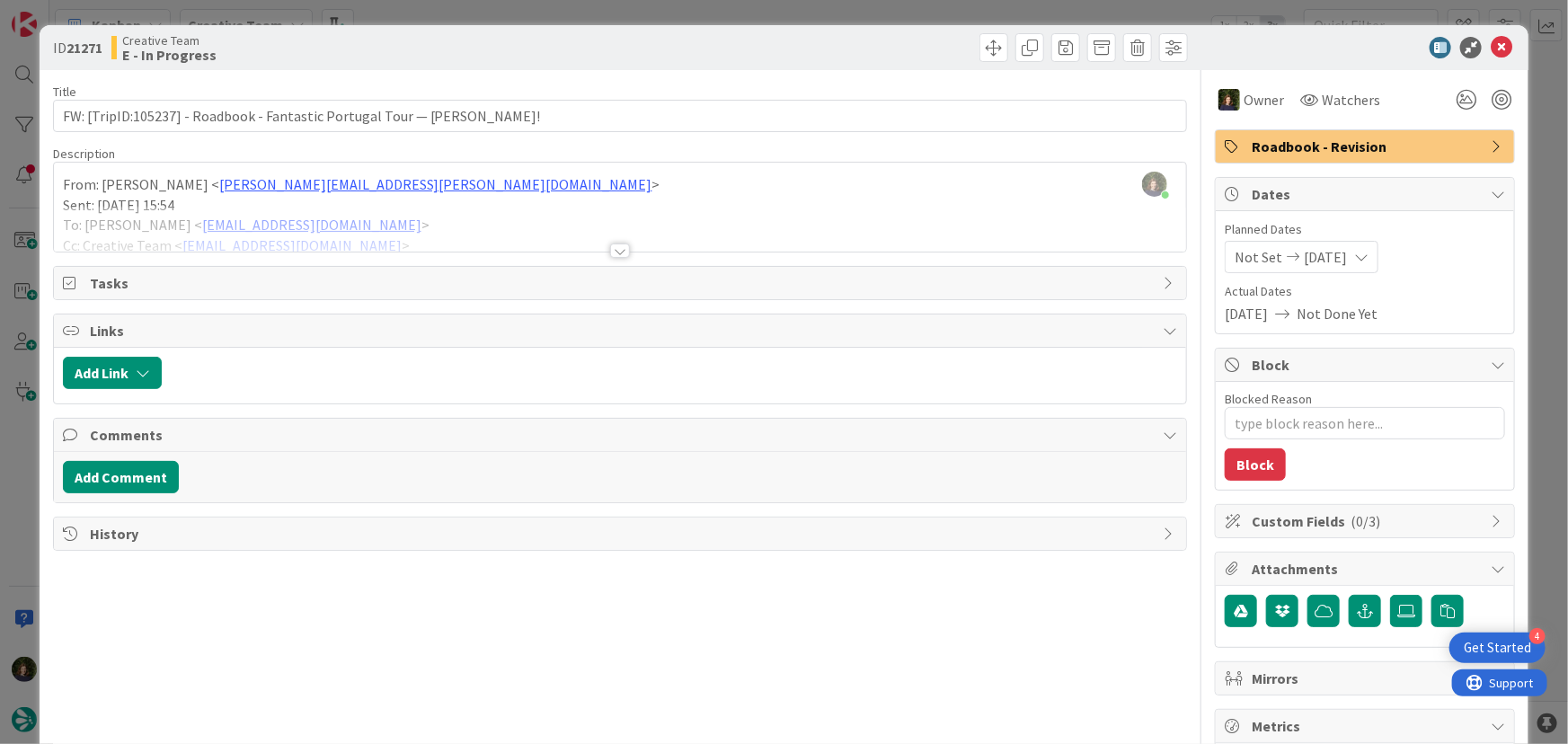
click at [613, 255] on div at bounding box center [619, 251] width 19 height 15
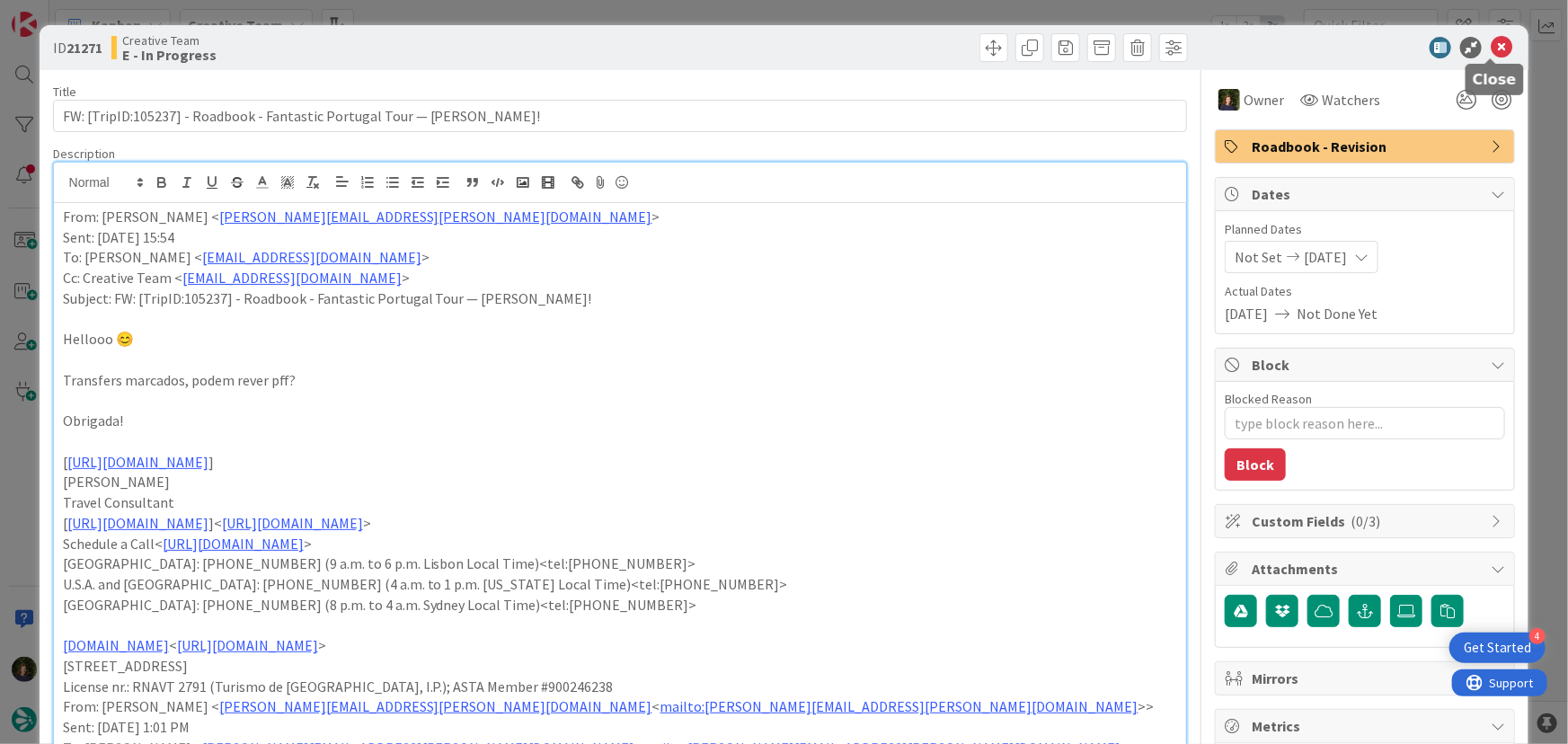
click at [1492, 47] on icon at bounding box center [1501, 47] width 21 height 21
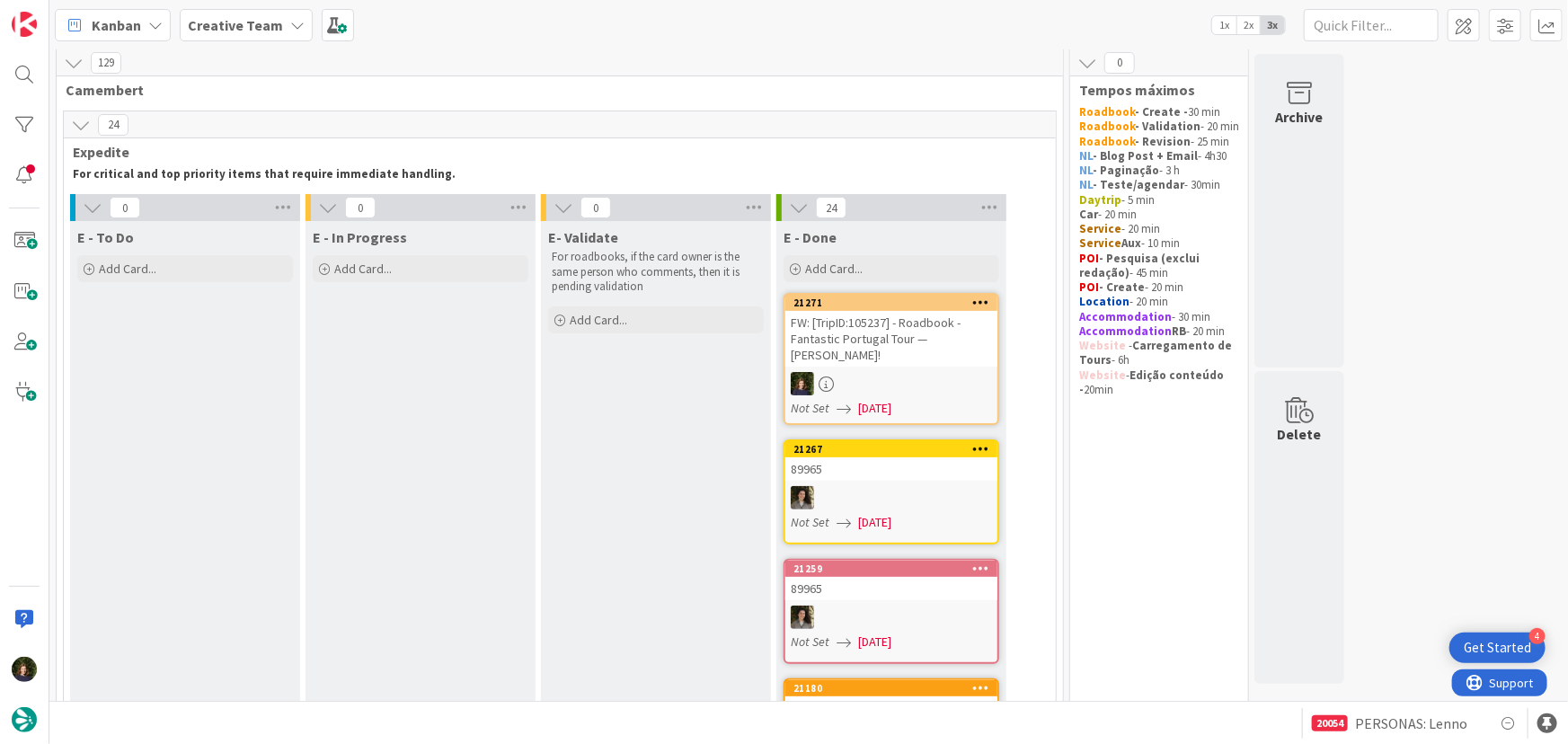
click at [259, 28] on b "Creative Team" at bounding box center [235, 24] width 95 height 18
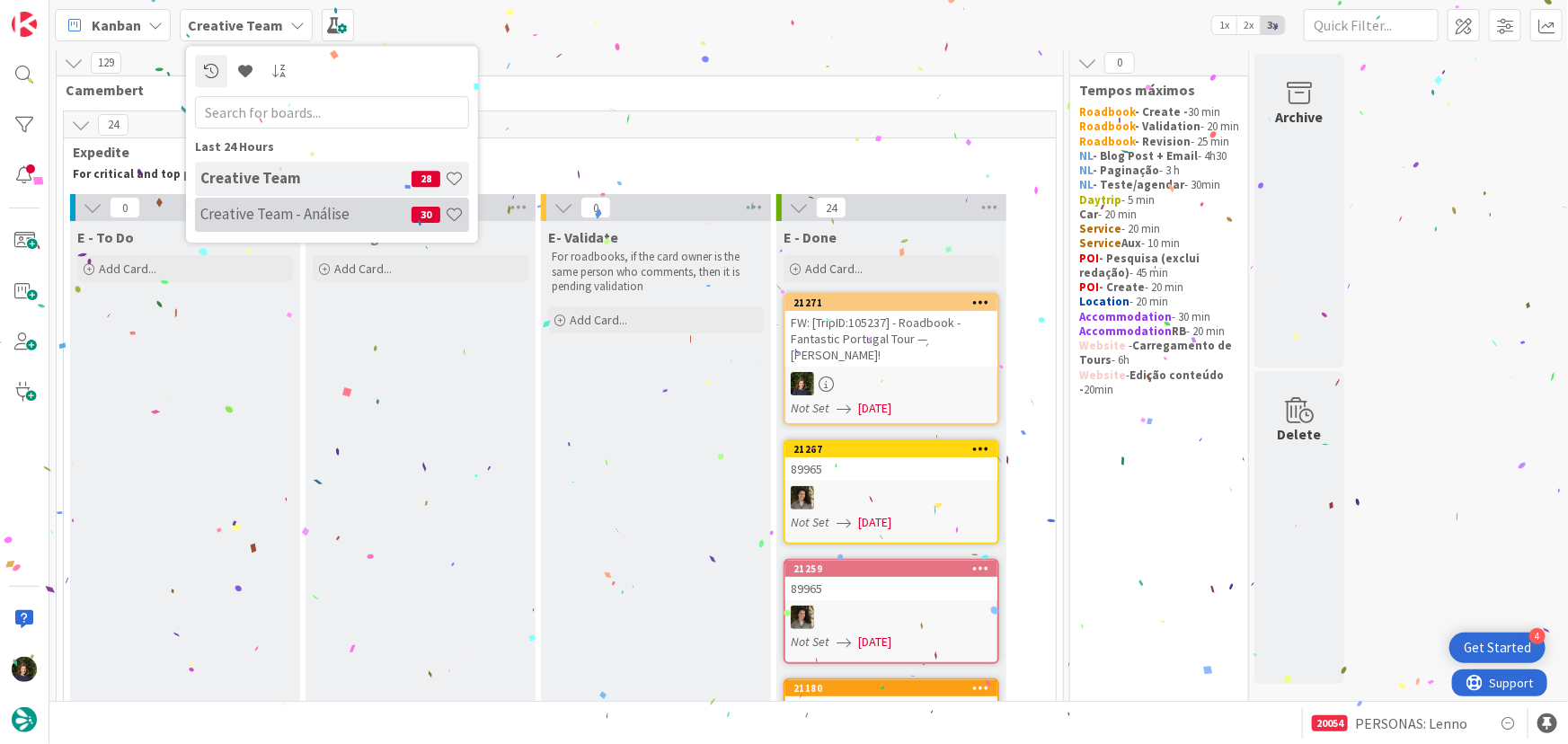
click at [227, 199] on div "Creative Team - Análise 30" at bounding box center [332, 214] width 274 height 34
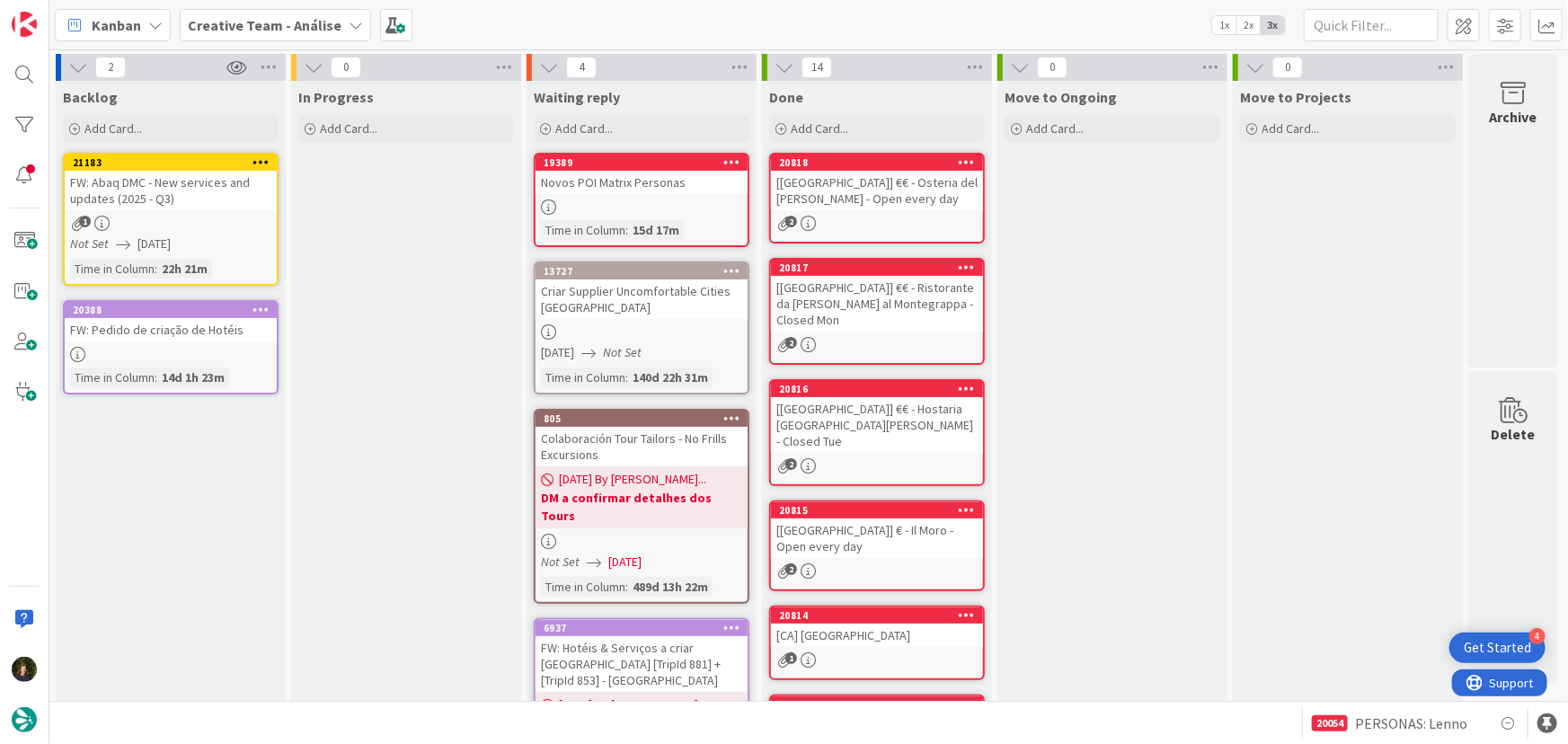
click at [272, 31] on b "Creative Team - Análise" at bounding box center [265, 24] width 154 height 18
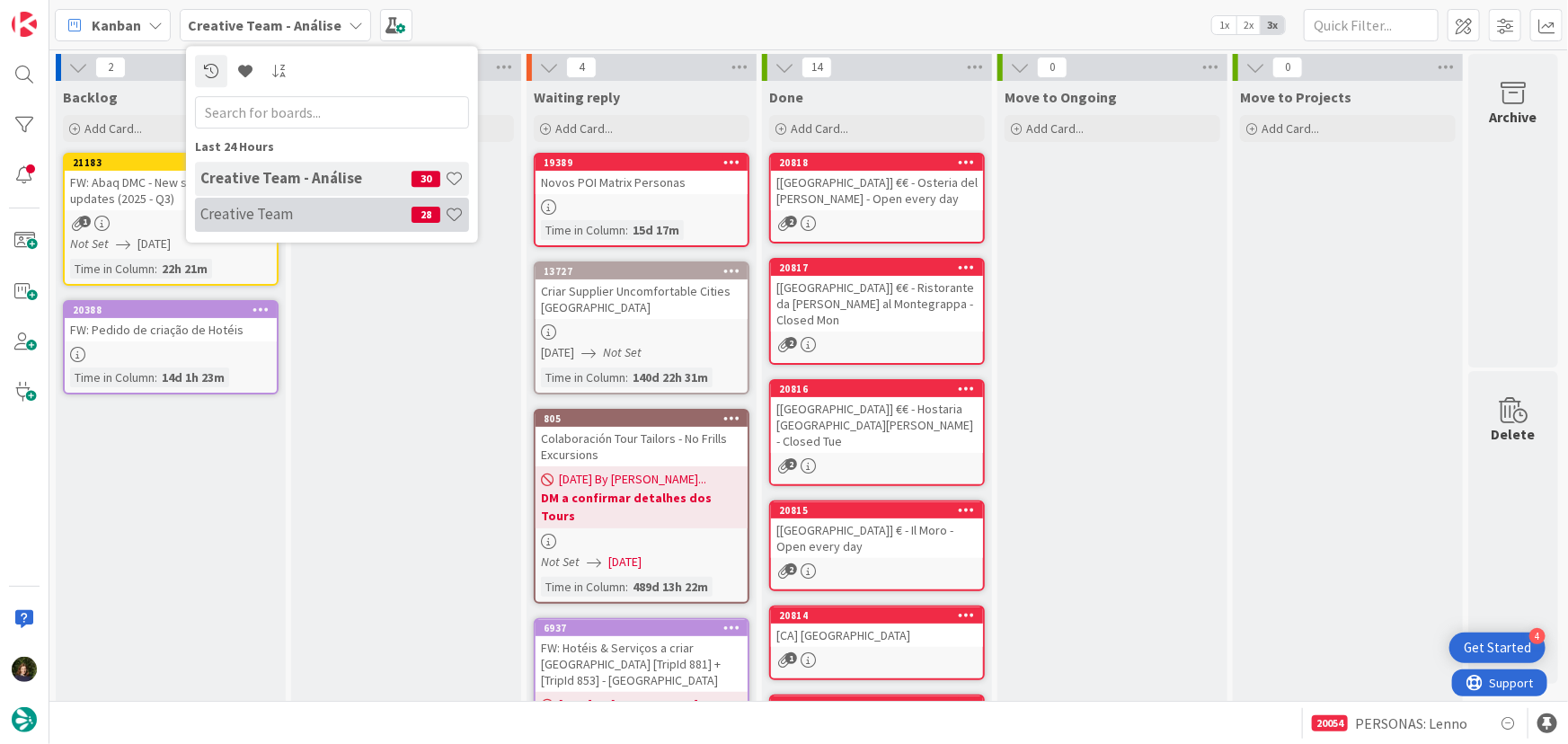
click at [274, 215] on h4 "Creative Team" at bounding box center [306, 213] width 211 height 18
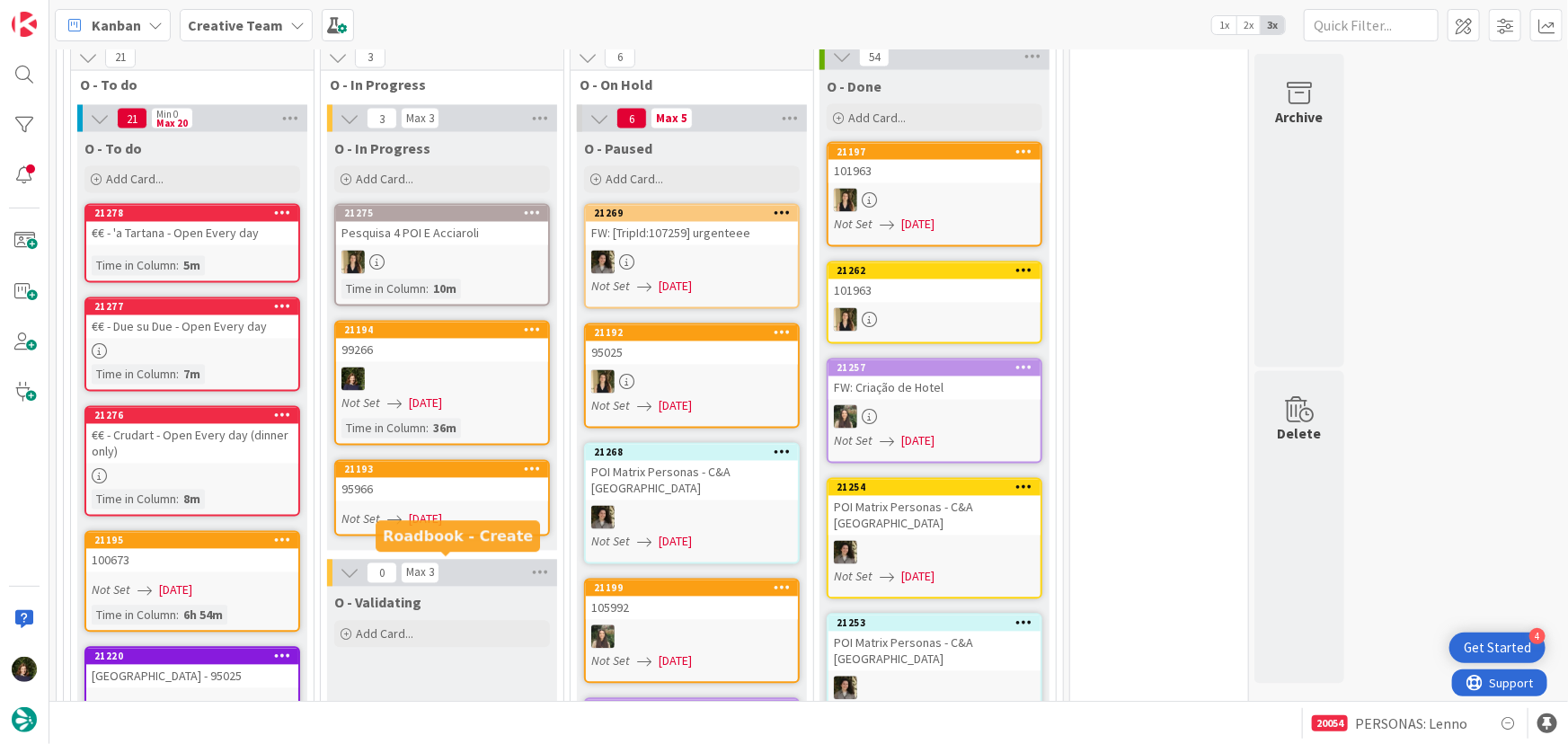
scroll to position [1477, 0]
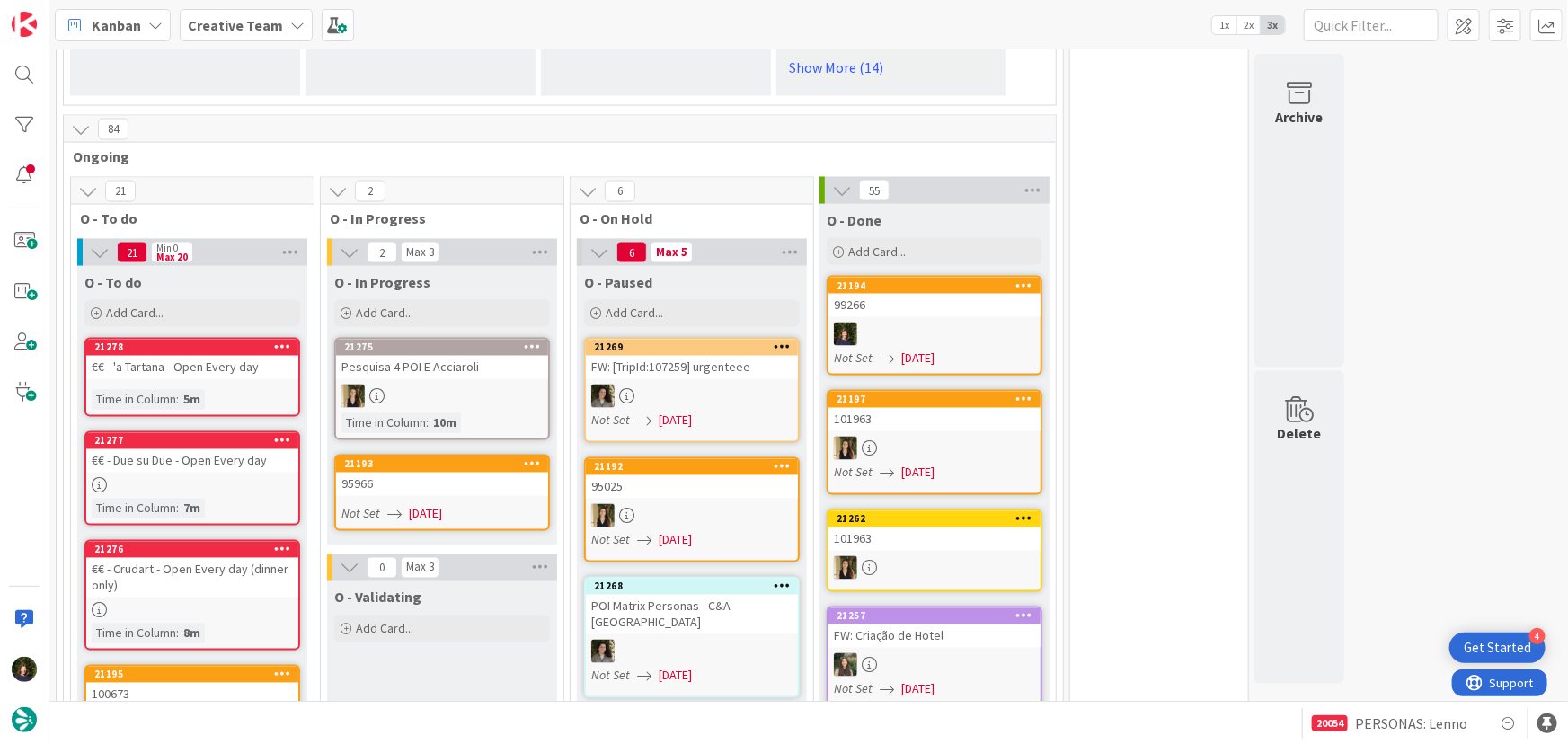
click at [391, 473] on div "95966" at bounding box center [442, 484] width 212 height 23
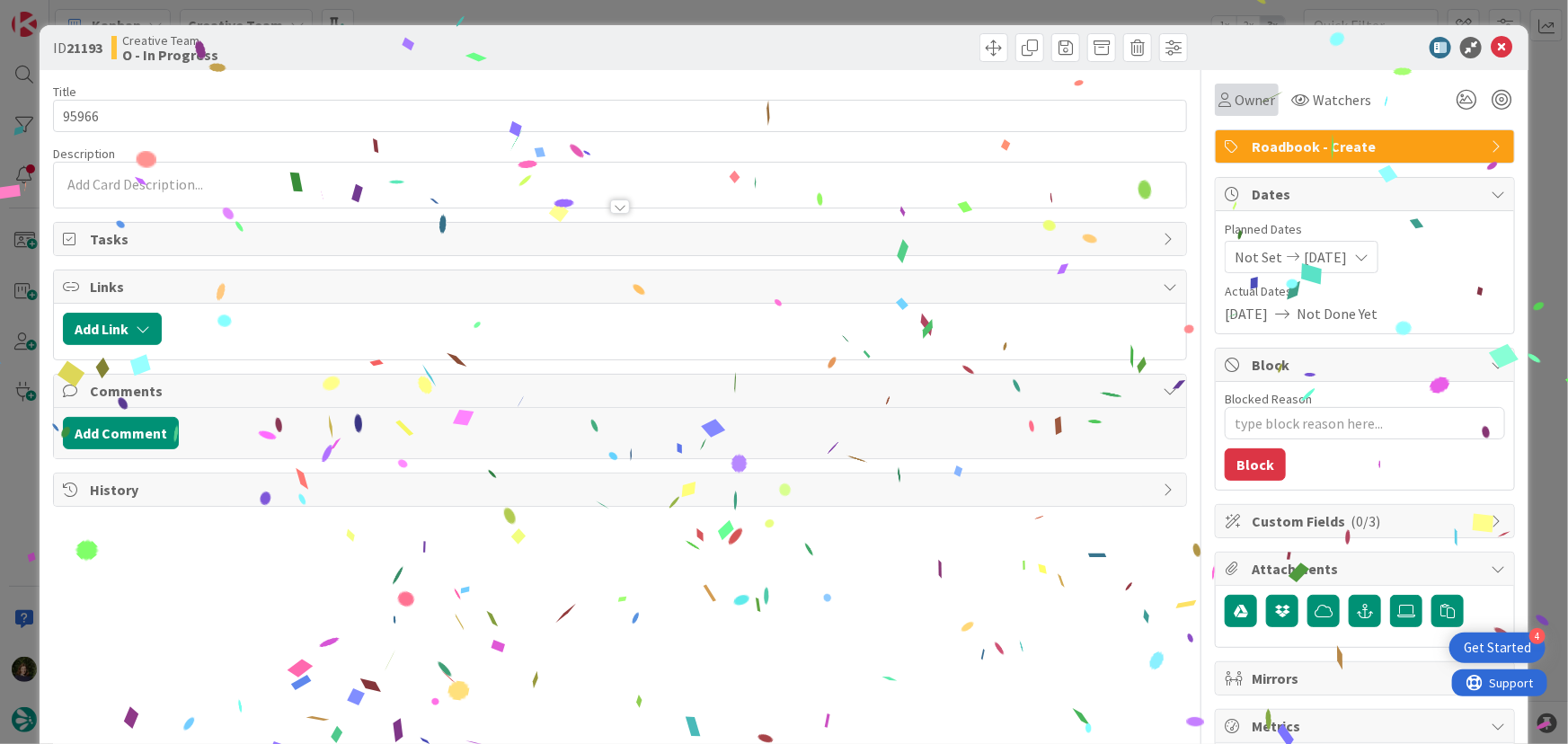
drag, startPoint x: 1233, startPoint y: 95, endPoint x: 1243, endPoint y: 108, distance: 16.4
click at [1235, 95] on span "Owner" at bounding box center [1256, 99] width 41 height 21
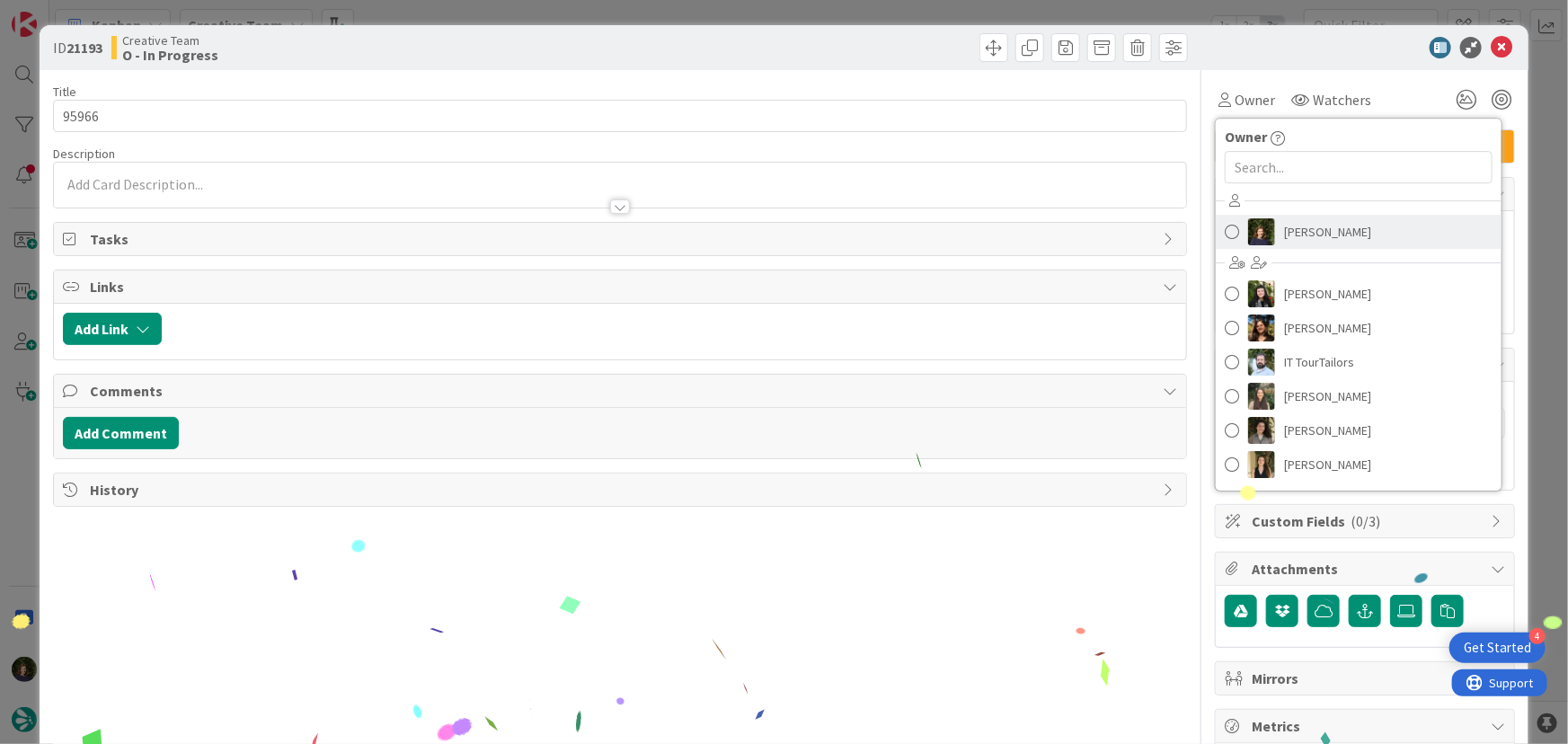
click at [1296, 233] on span "[PERSON_NAME]" at bounding box center [1328, 232] width 87 height 27
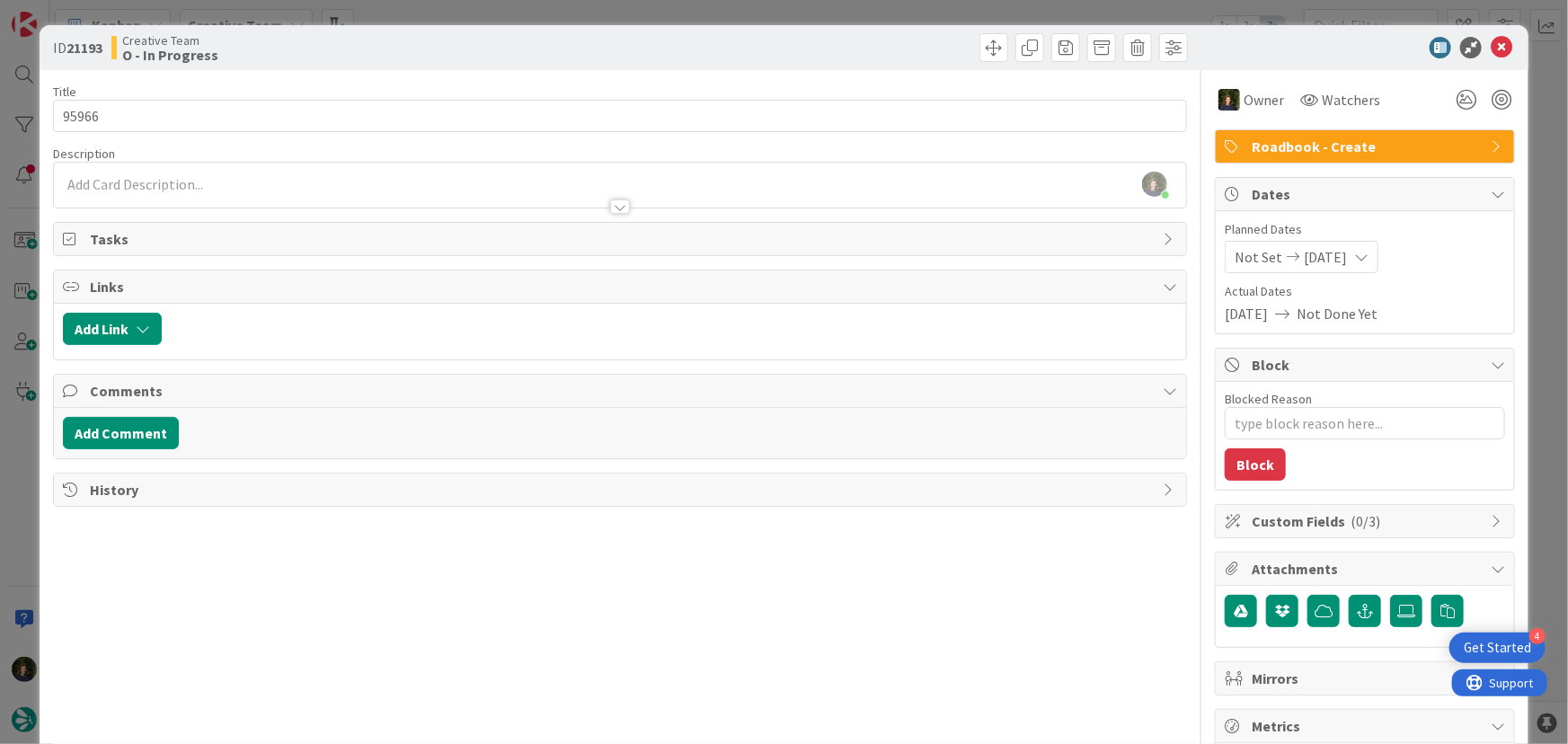
click at [212, 194] on div at bounding box center [620, 198] width 1133 height 19
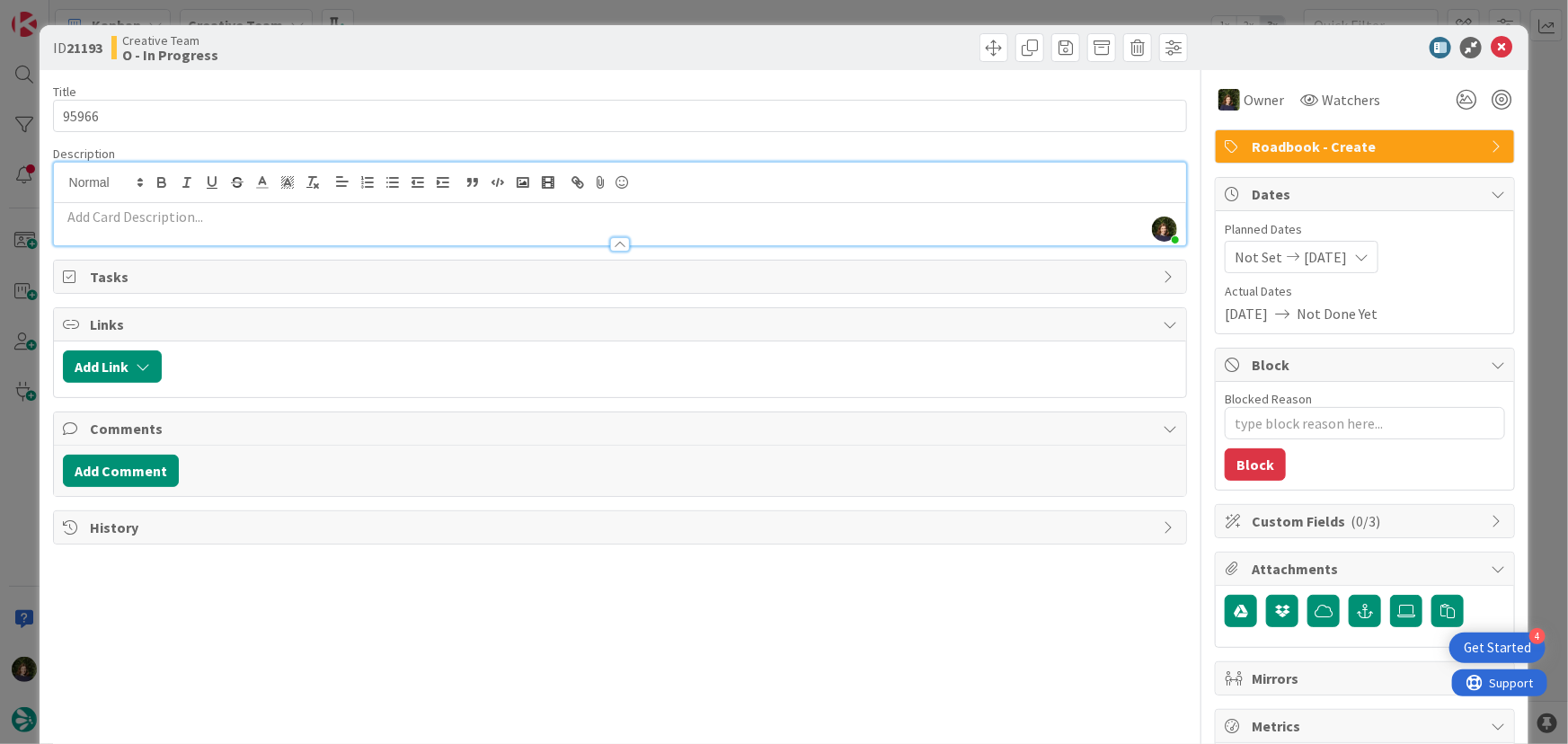
click at [220, 223] on p at bounding box center [621, 217] width 1116 height 20
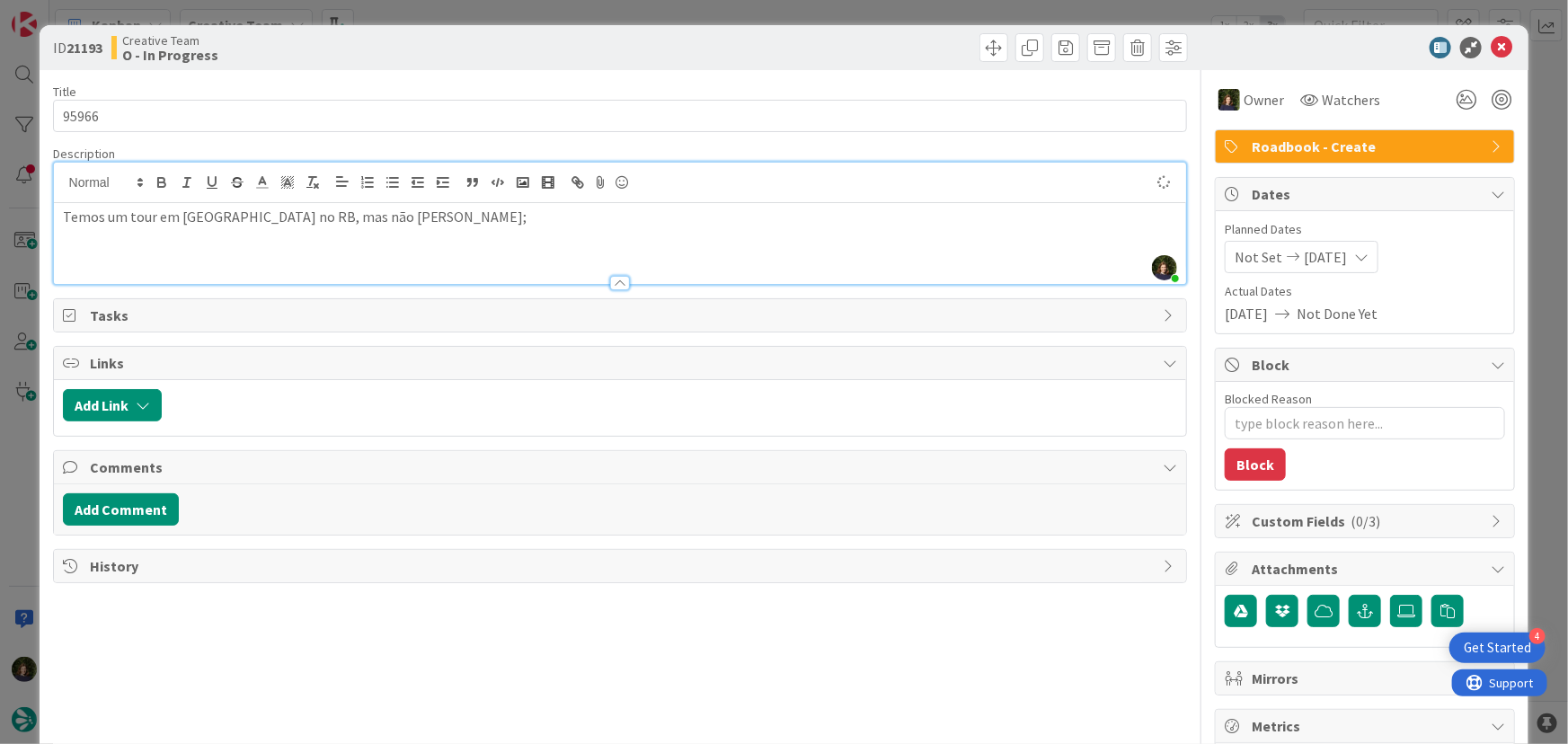
click at [58, 220] on div "Temos um tour em [GEOGRAPHIC_DATA] no RB, mas não [PERSON_NAME];" at bounding box center [620, 243] width 1133 height 81
click at [447, 216] on p "Dia 20 - Temos um tour em [GEOGRAPHIC_DATA] no RB, mas não [PERSON_NAME];" at bounding box center [621, 217] width 1116 height 20
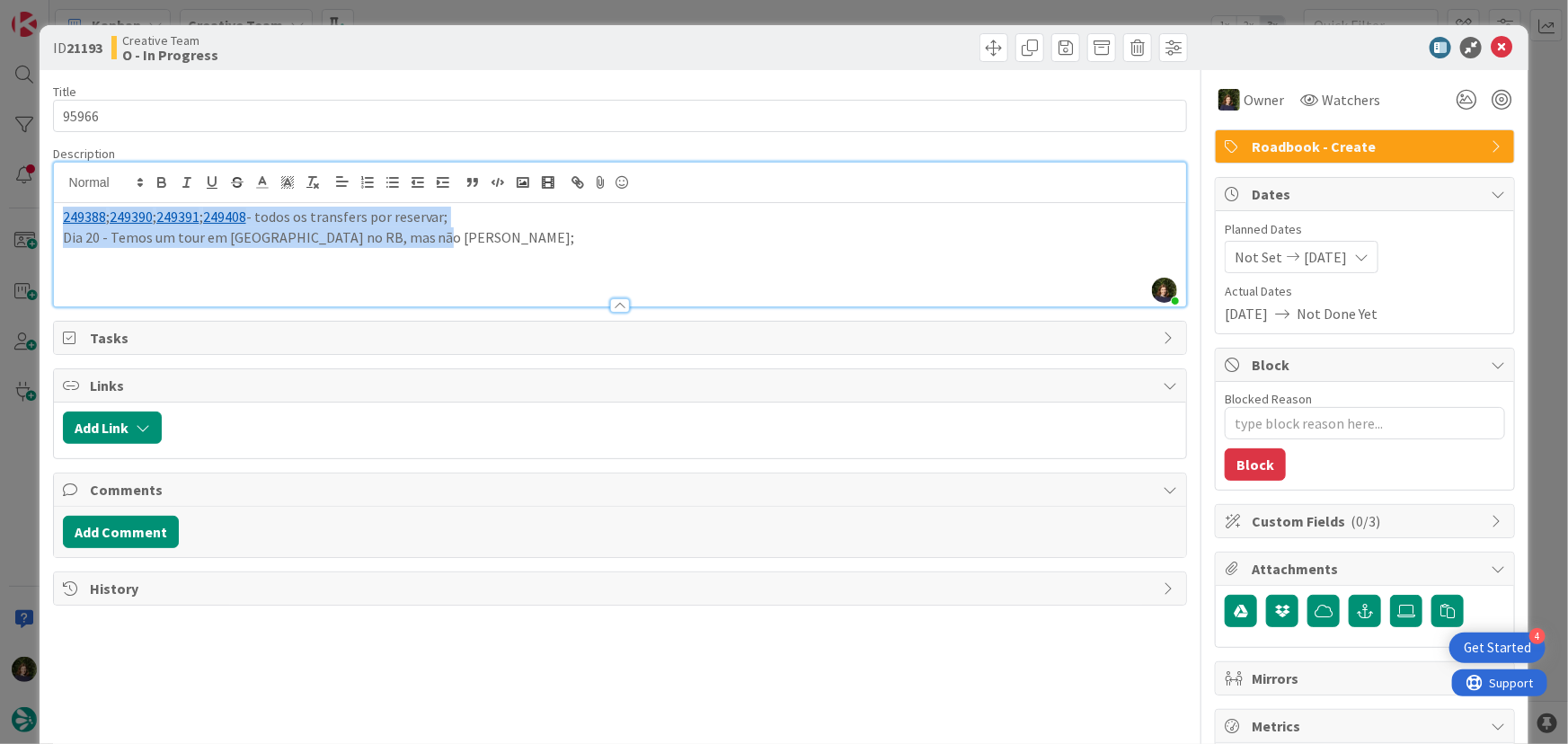
drag, startPoint x: 436, startPoint y: 241, endPoint x: 53, endPoint y: 223, distance: 383.4
click at [54, 223] on div "249388 ; 249390 ; 249391 ; 249408 - todos os transfers por reservar; Dia 20 - T…" at bounding box center [620, 255] width 1133 height 104
copy div "249388 ; 249390 ; 249391 ; 249408 - todos os transfers por reservar; Dia 20 - T…"
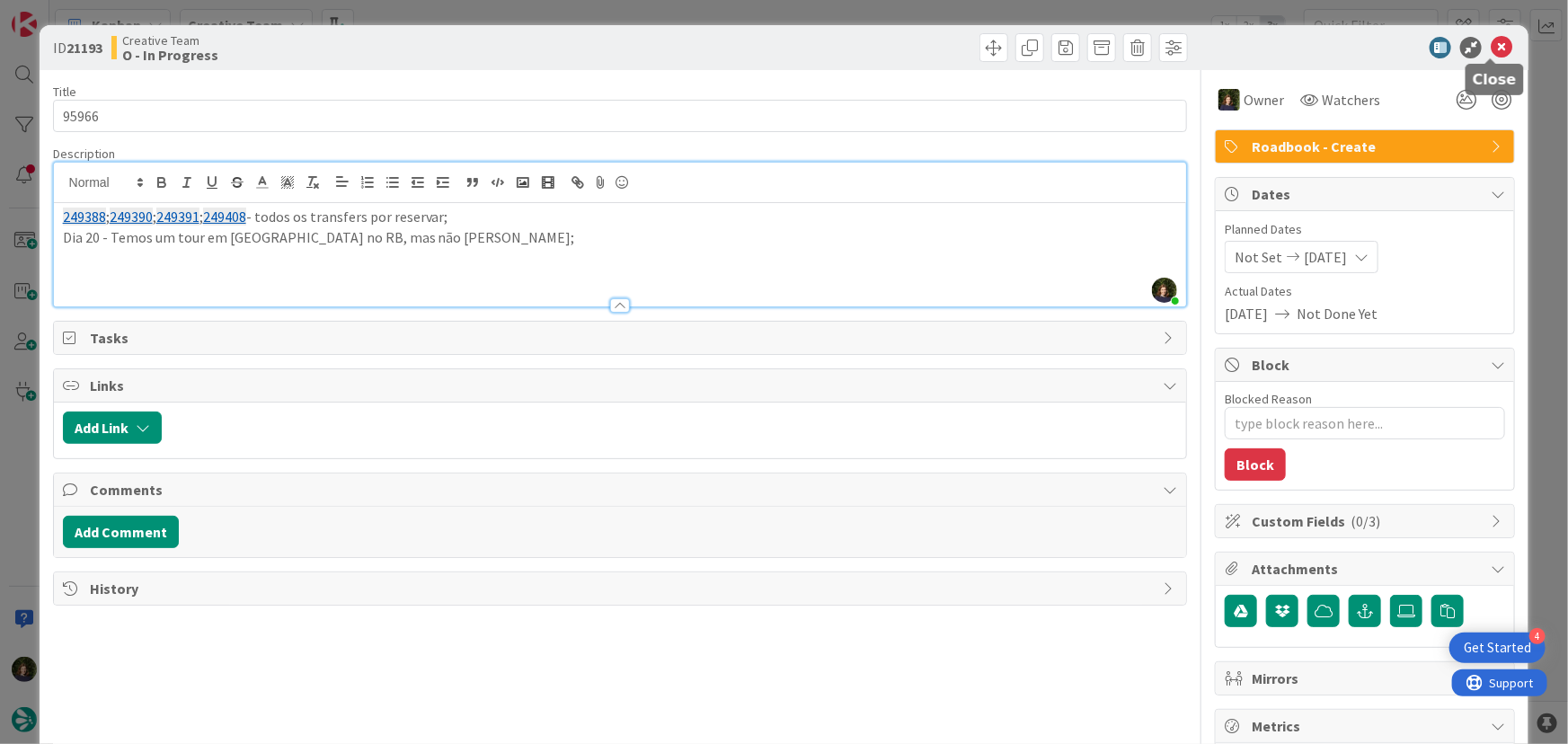
click at [1491, 52] on icon at bounding box center [1501, 47] width 21 height 21
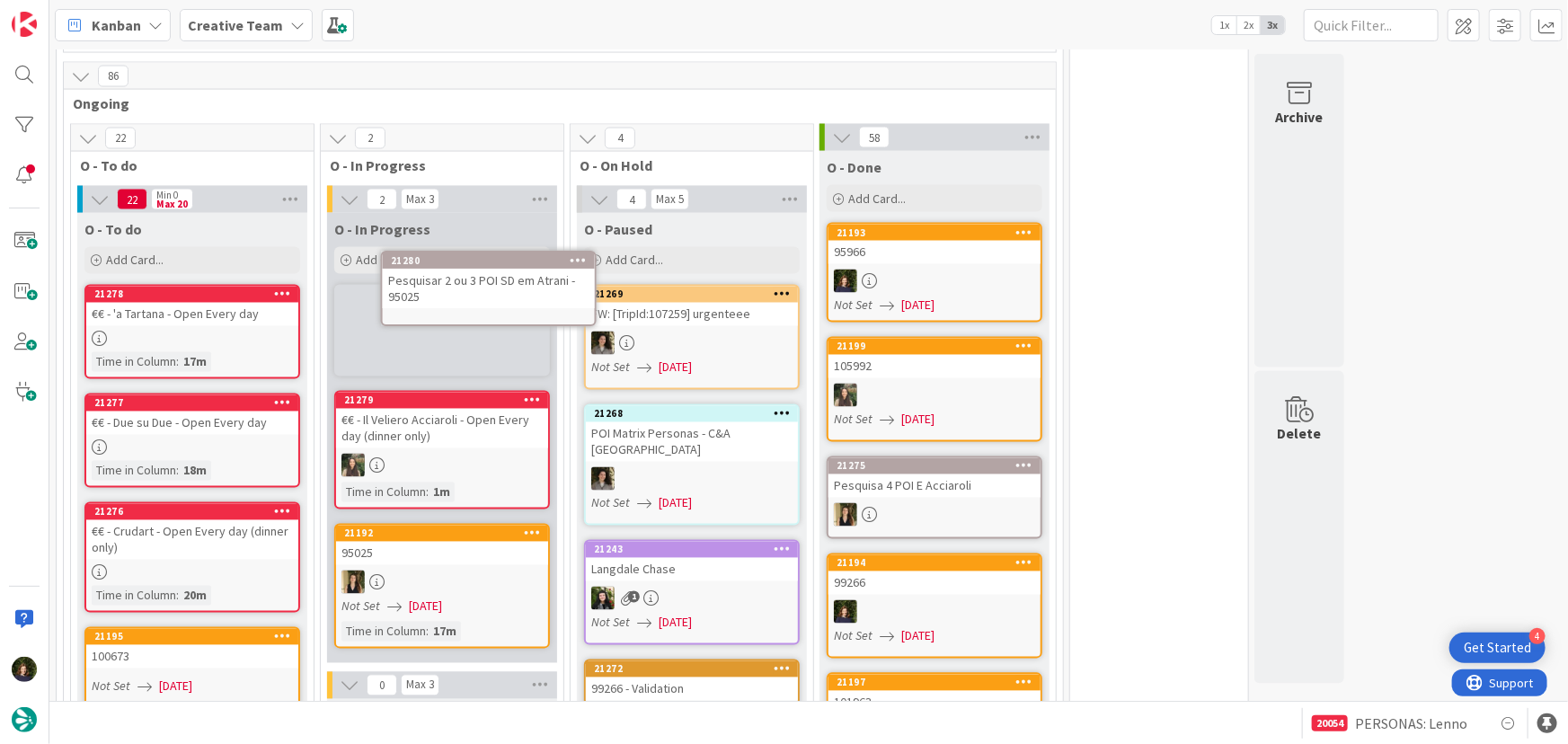
scroll to position [1519, 0]
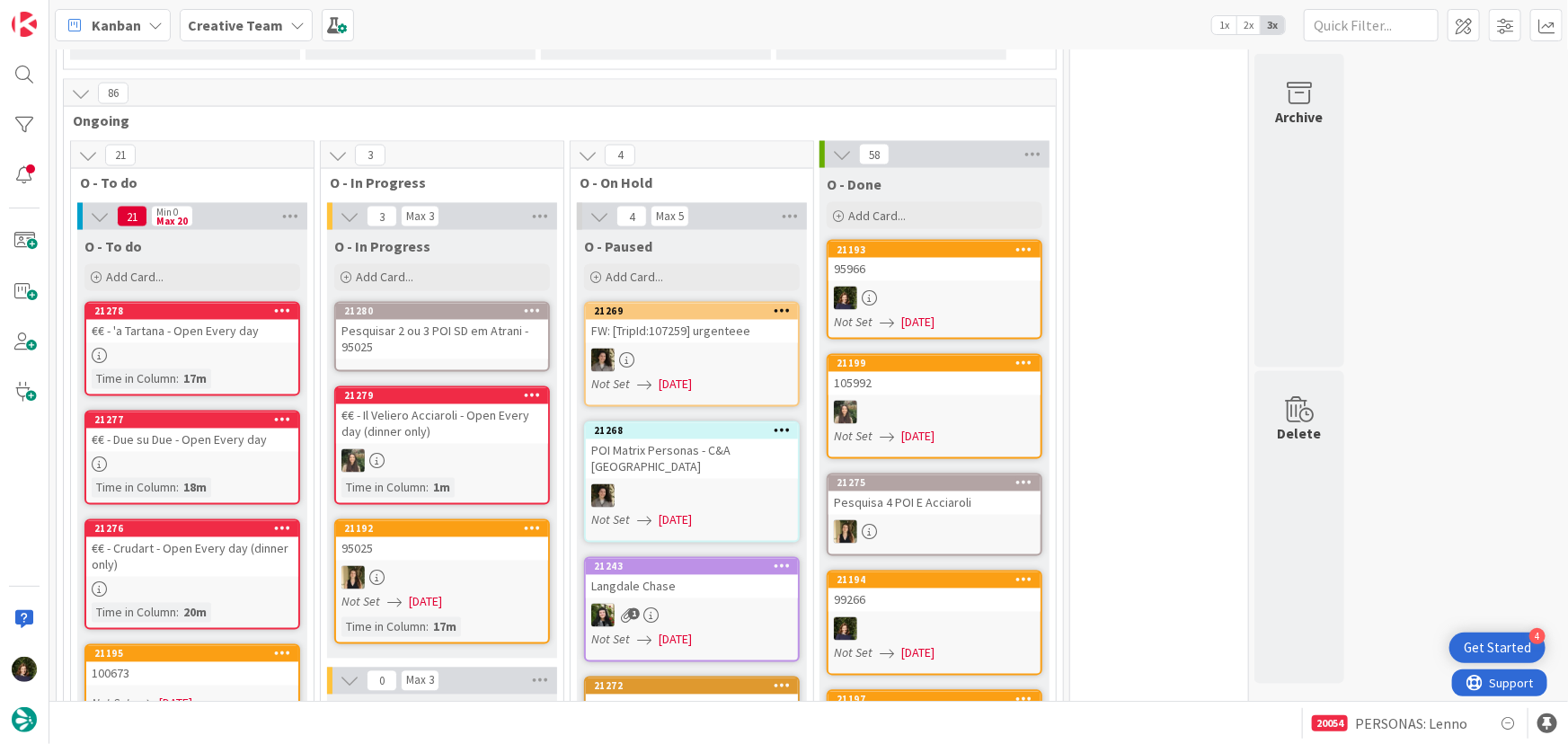
click at [462, 334] on div "Pesquisar 2 ou 3 POI SD em Atrani - 95025" at bounding box center [442, 339] width 212 height 40
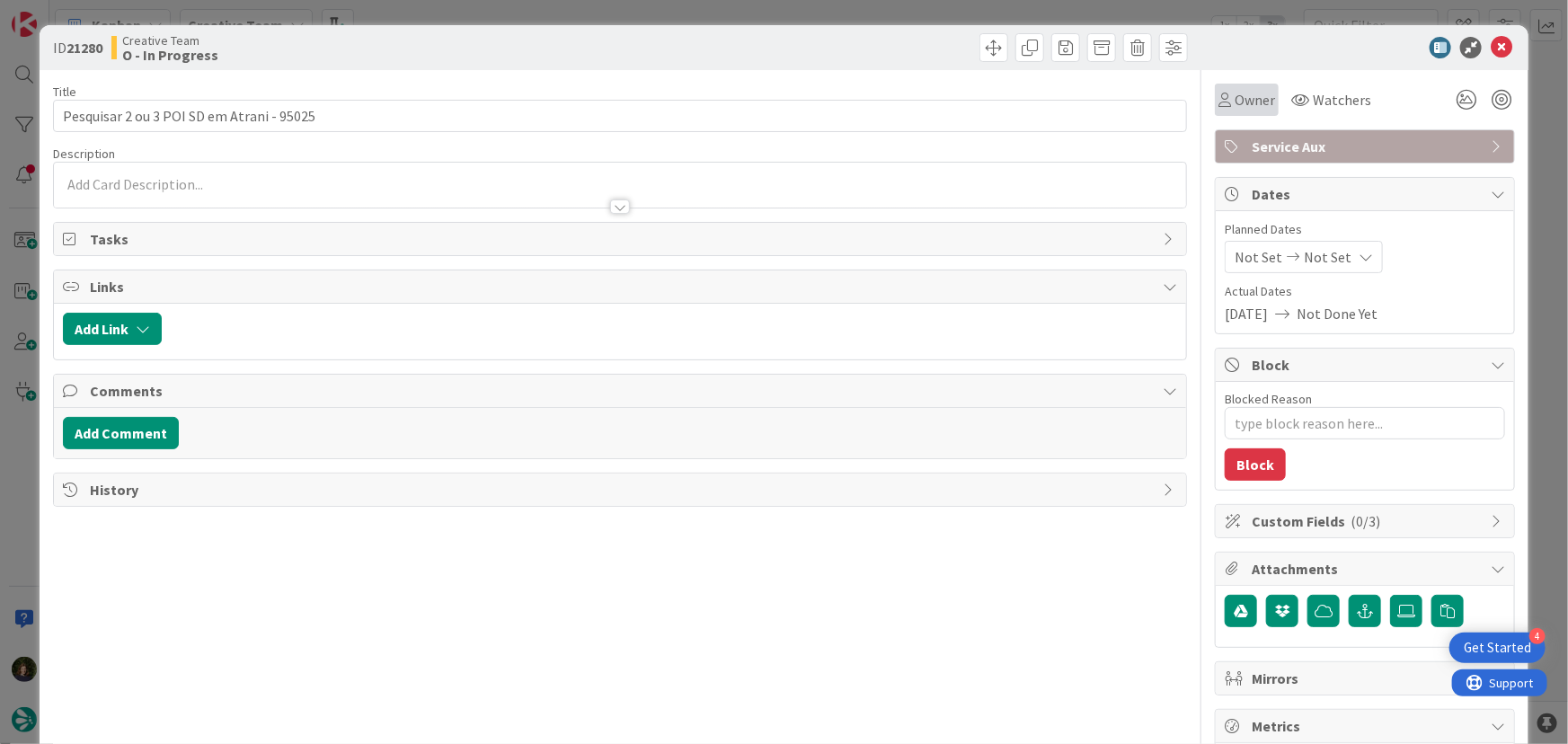
click at [1242, 104] on span "Owner" at bounding box center [1256, 99] width 41 height 21
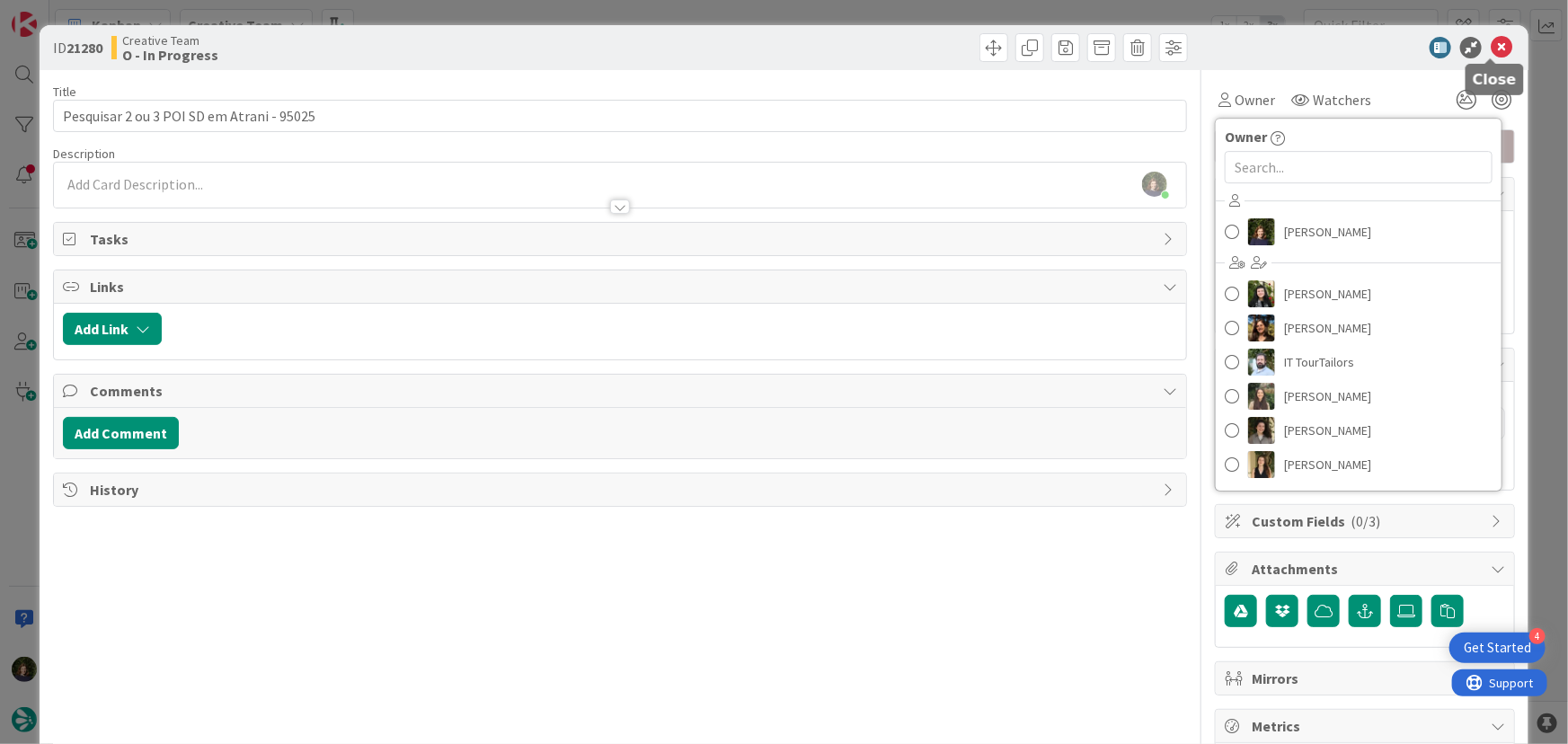
click at [1491, 45] on icon at bounding box center [1501, 47] width 21 height 21
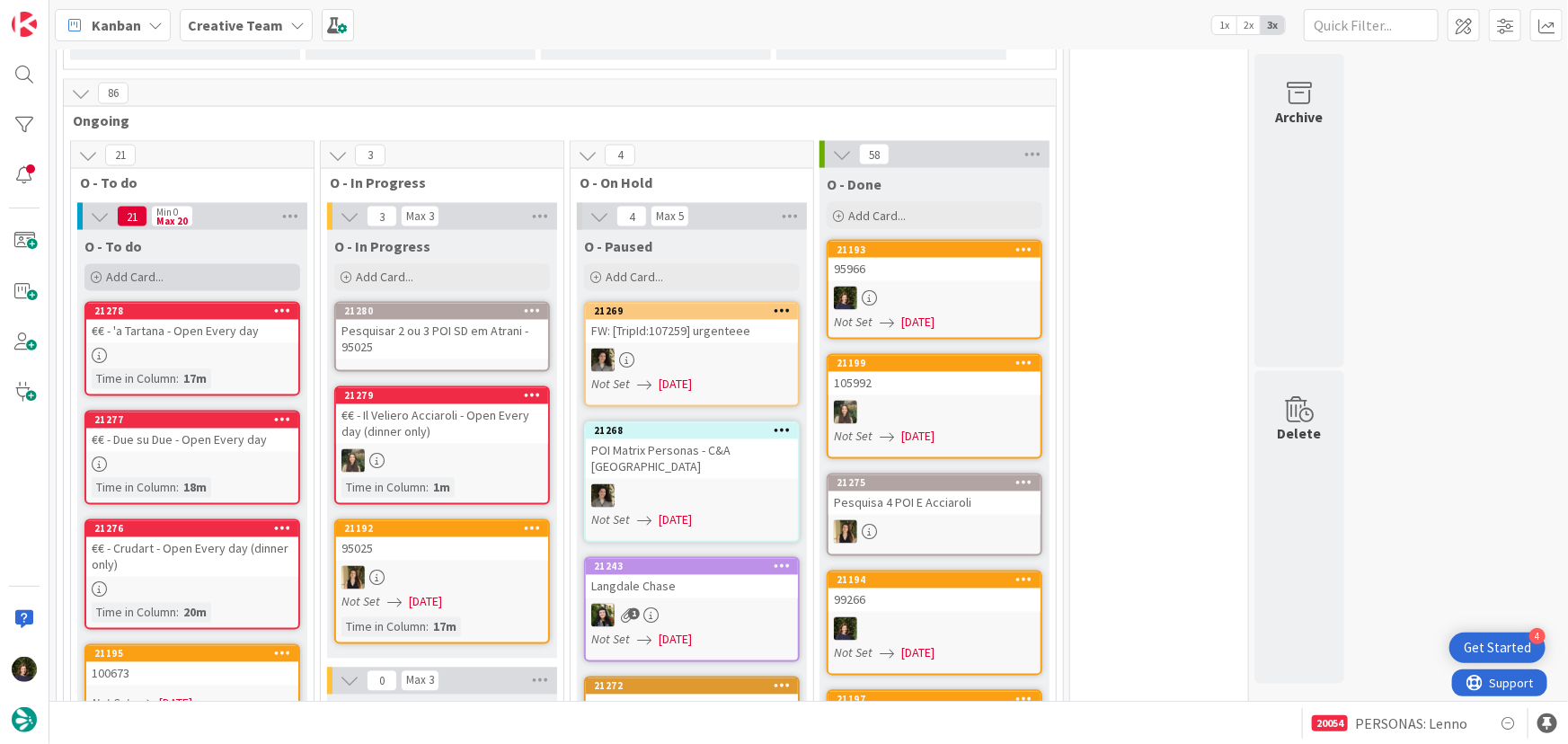
click at [171, 264] on div "Add Card..." at bounding box center [192, 277] width 216 height 27
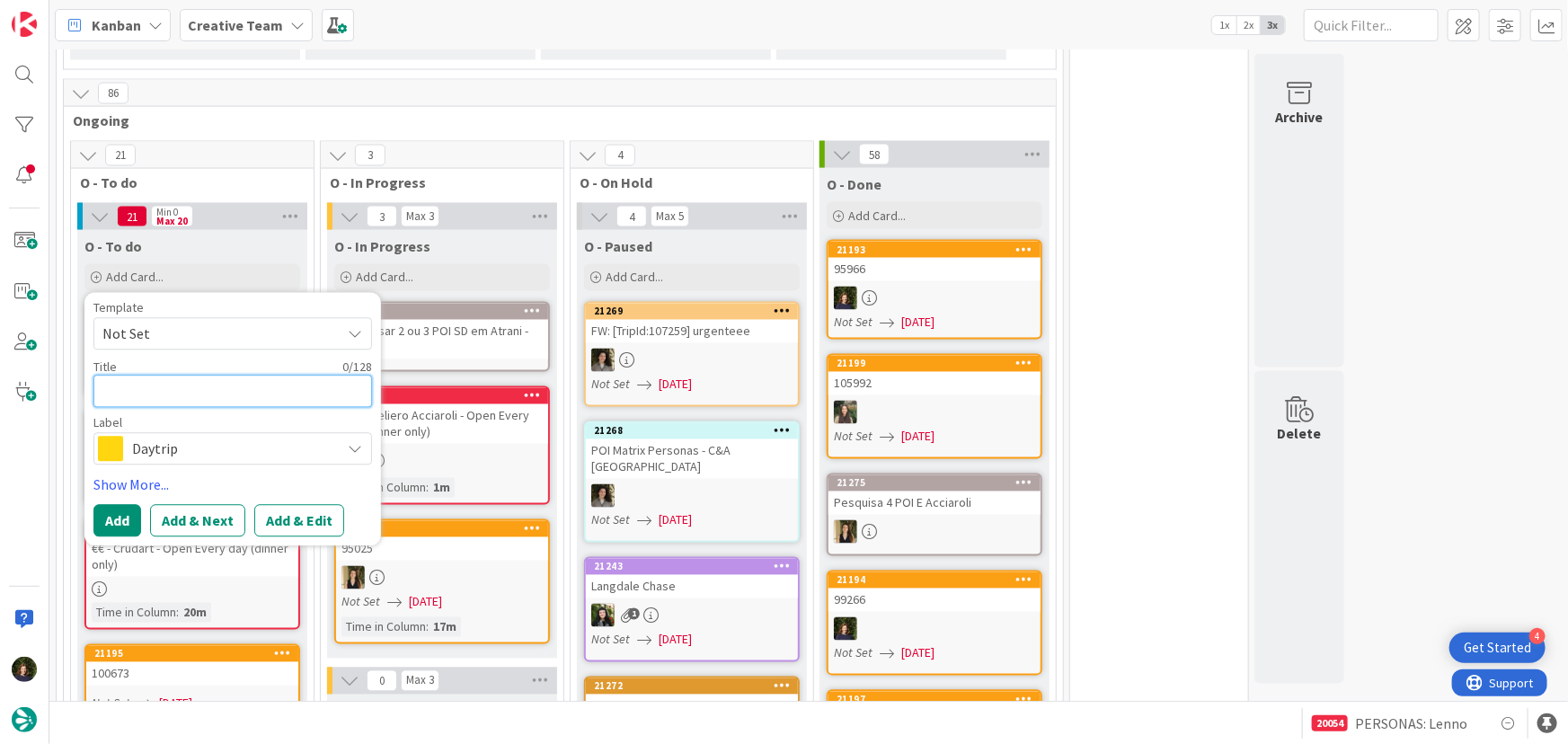
click at [148, 375] on textarea at bounding box center [233, 391] width 279 height 32
paste textarea "Church of [GEOGRAPHIC_DATA][PERSON_NAME]"
click at [162, 436] on span "Daytrip" at bounding box center [232, 448] width 199 height 25
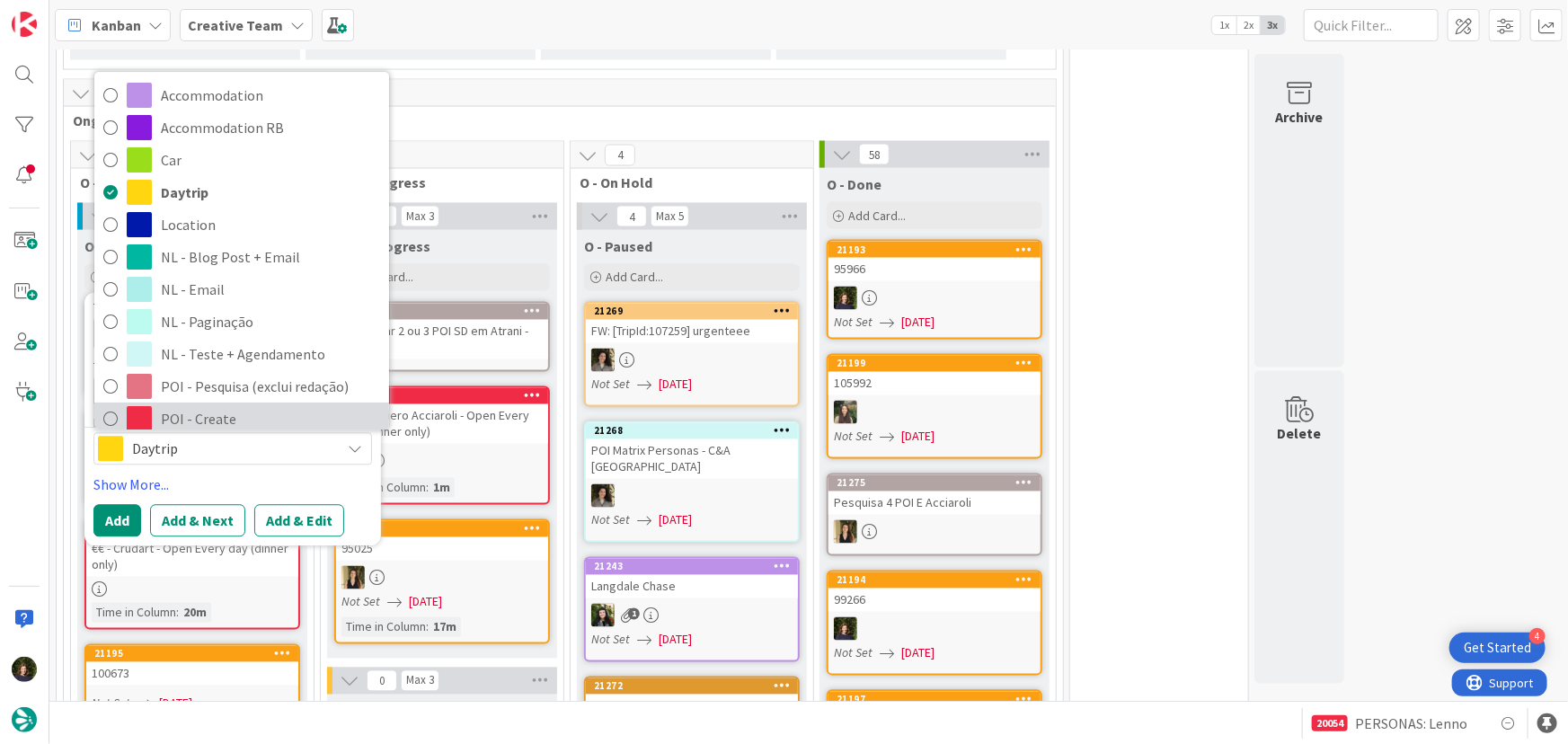
click at [180, 406] on span "POI - Create" at bounding box center [271, 419] width 220 height 27
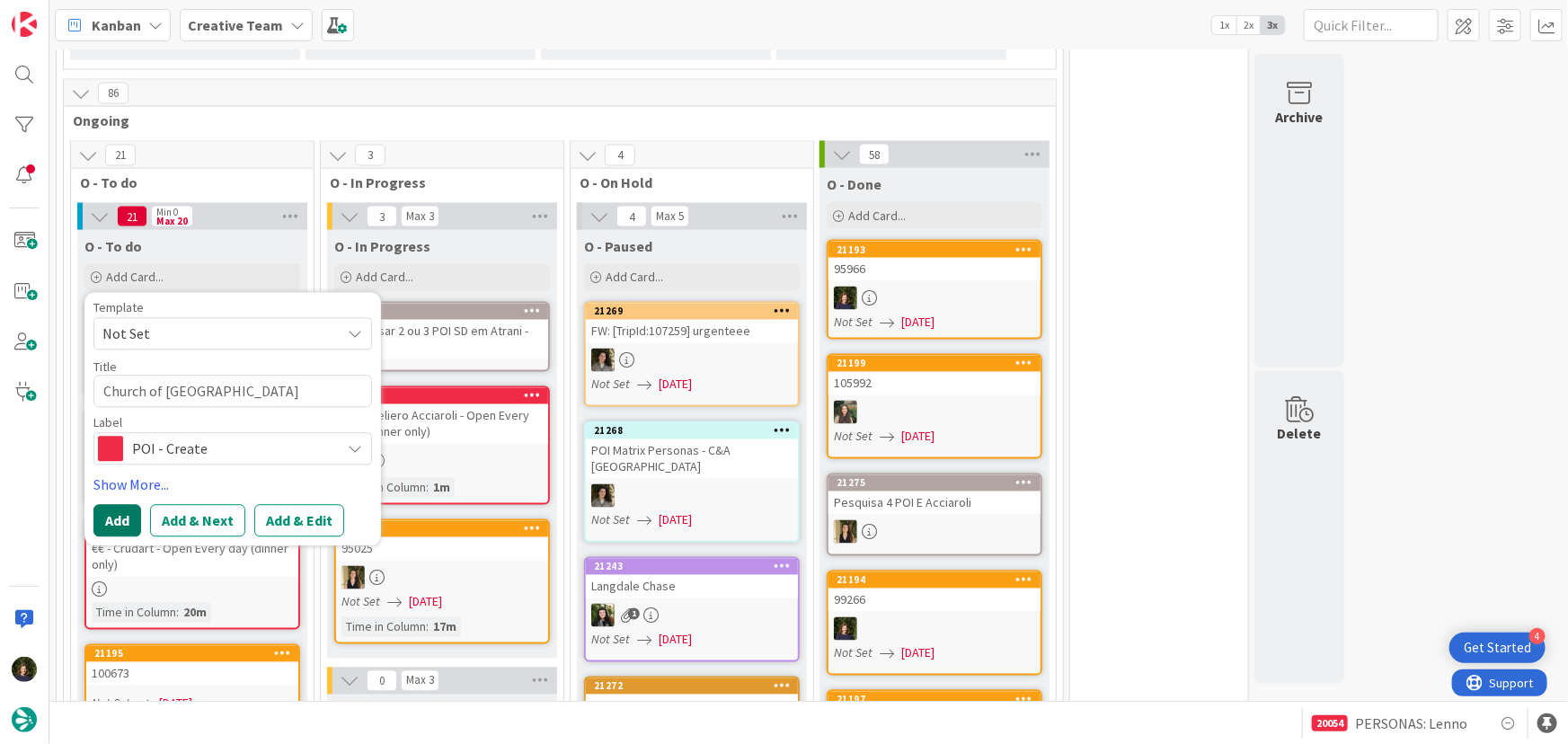
click at [126, 505] on button "Add" at bounding box center [117, 521] width 47 height 32
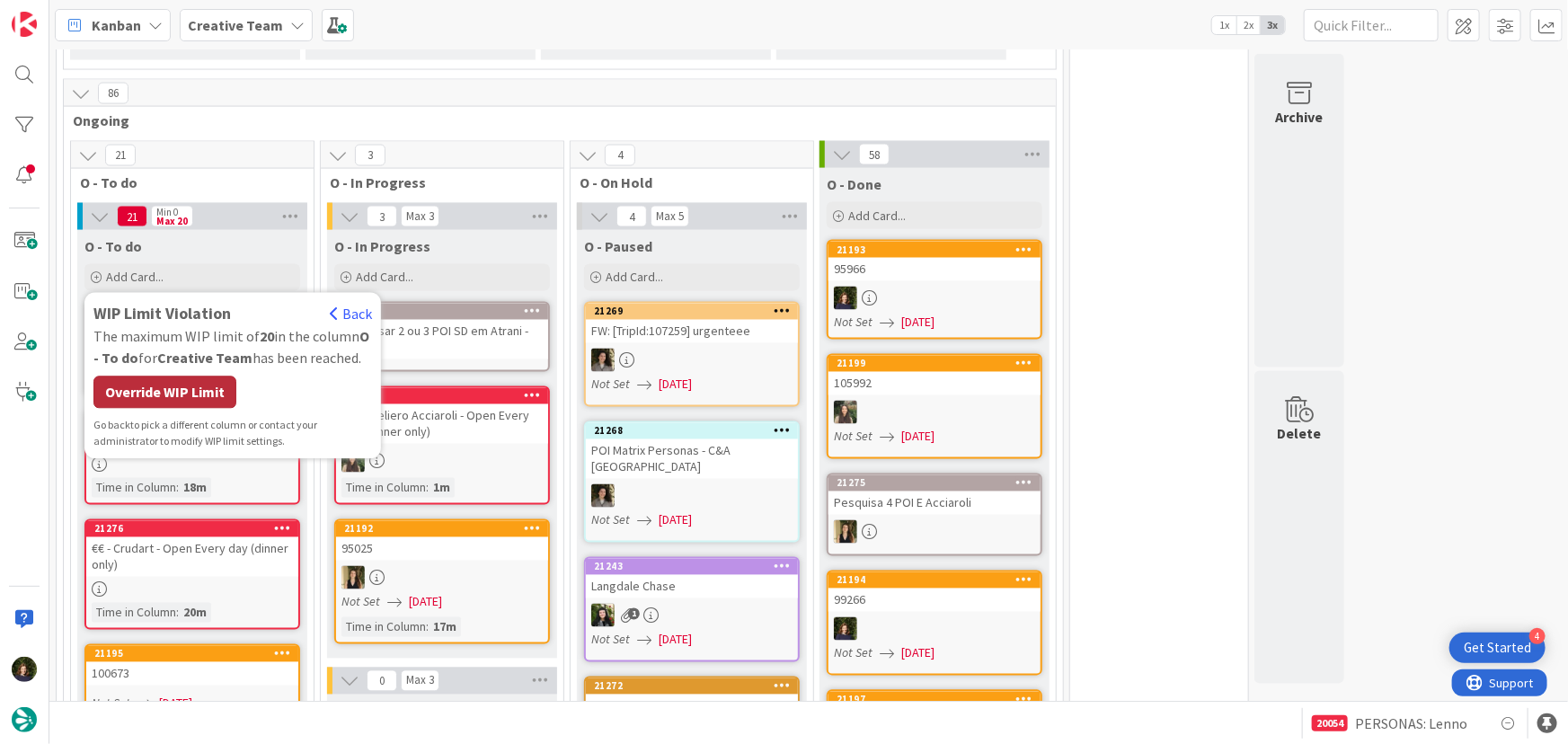
click at [191, 381] on div "Override WIP Limit" at bounding box center [165, 392] width 143 height 32
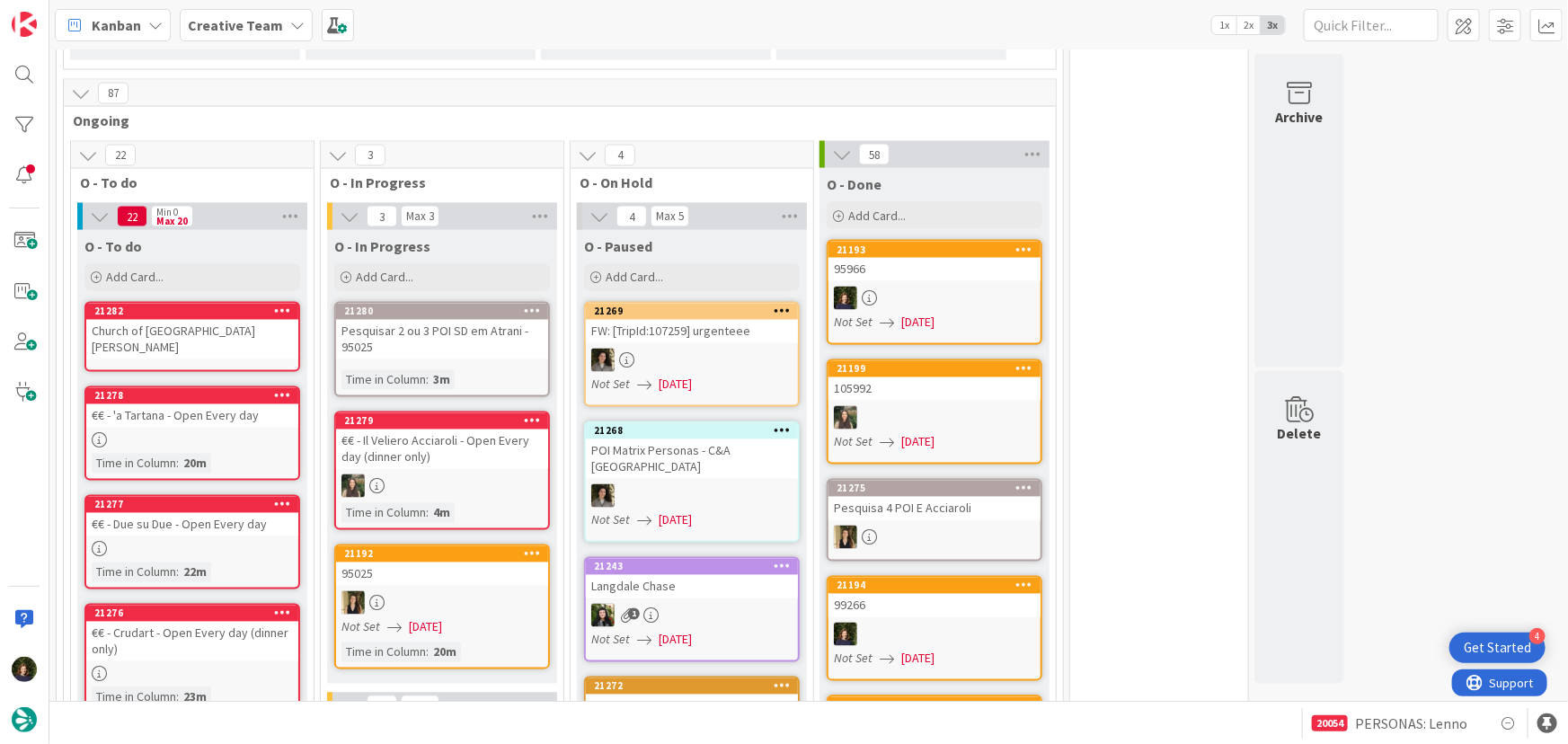
click at [171, 320] on div "Church of [GEOGRAPHIC_DATA][PERSON_NAME]" at bounding box center [192, 339] width 212 height 40
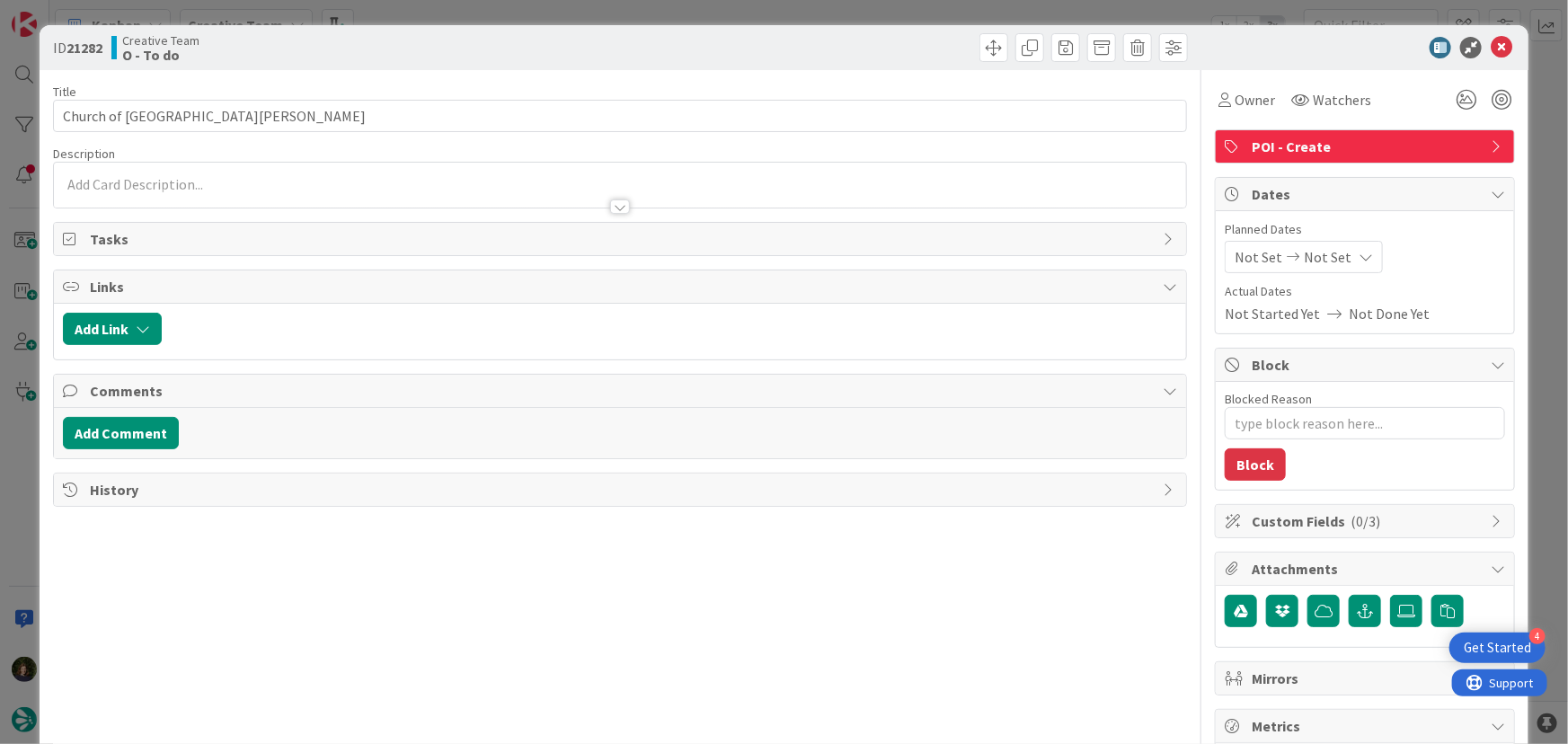
click at [142, 180] on p at bounding box center [621, 184] width 1116 height 20
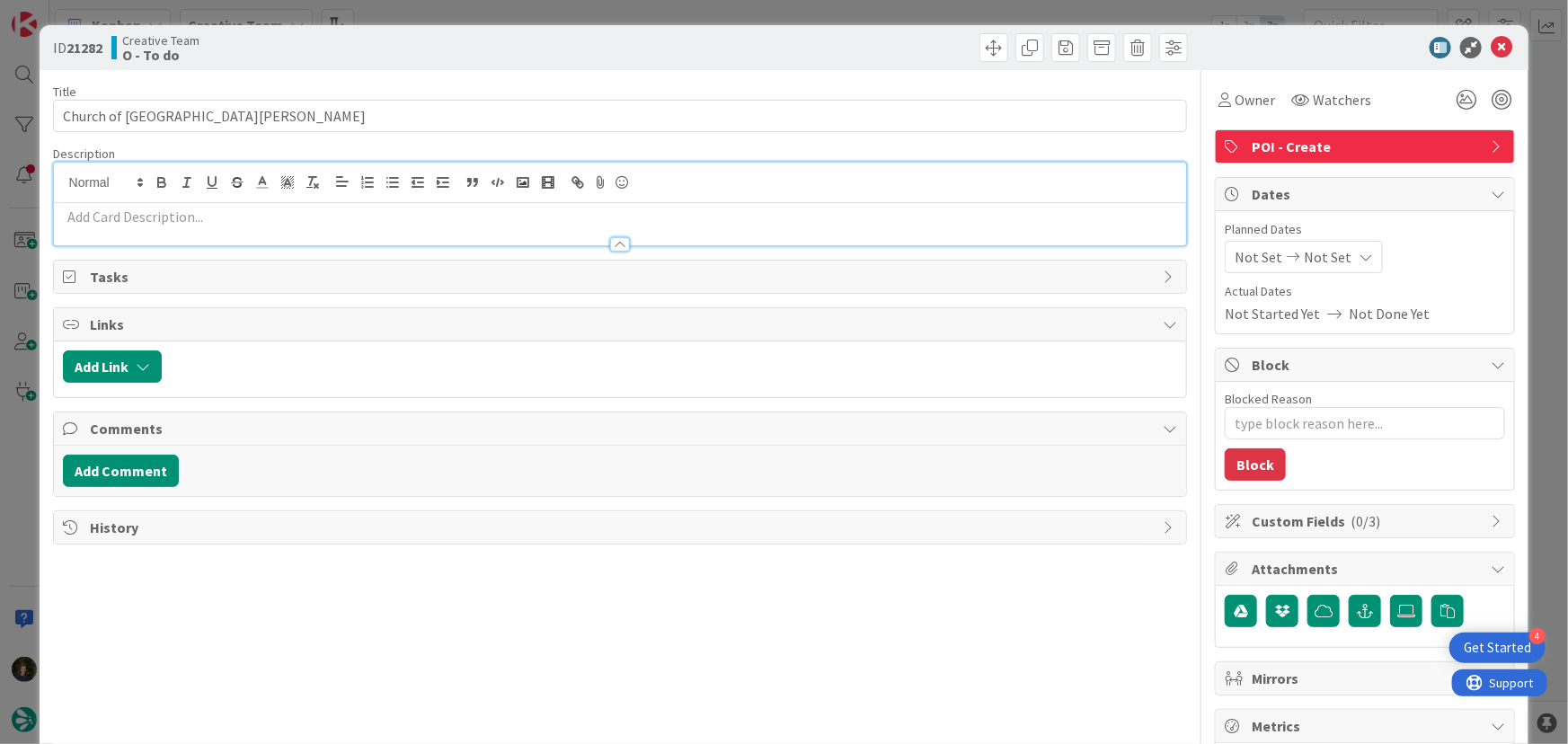
click at [123, 218] on p at bounding box center [621, 217] width 1116 height 20
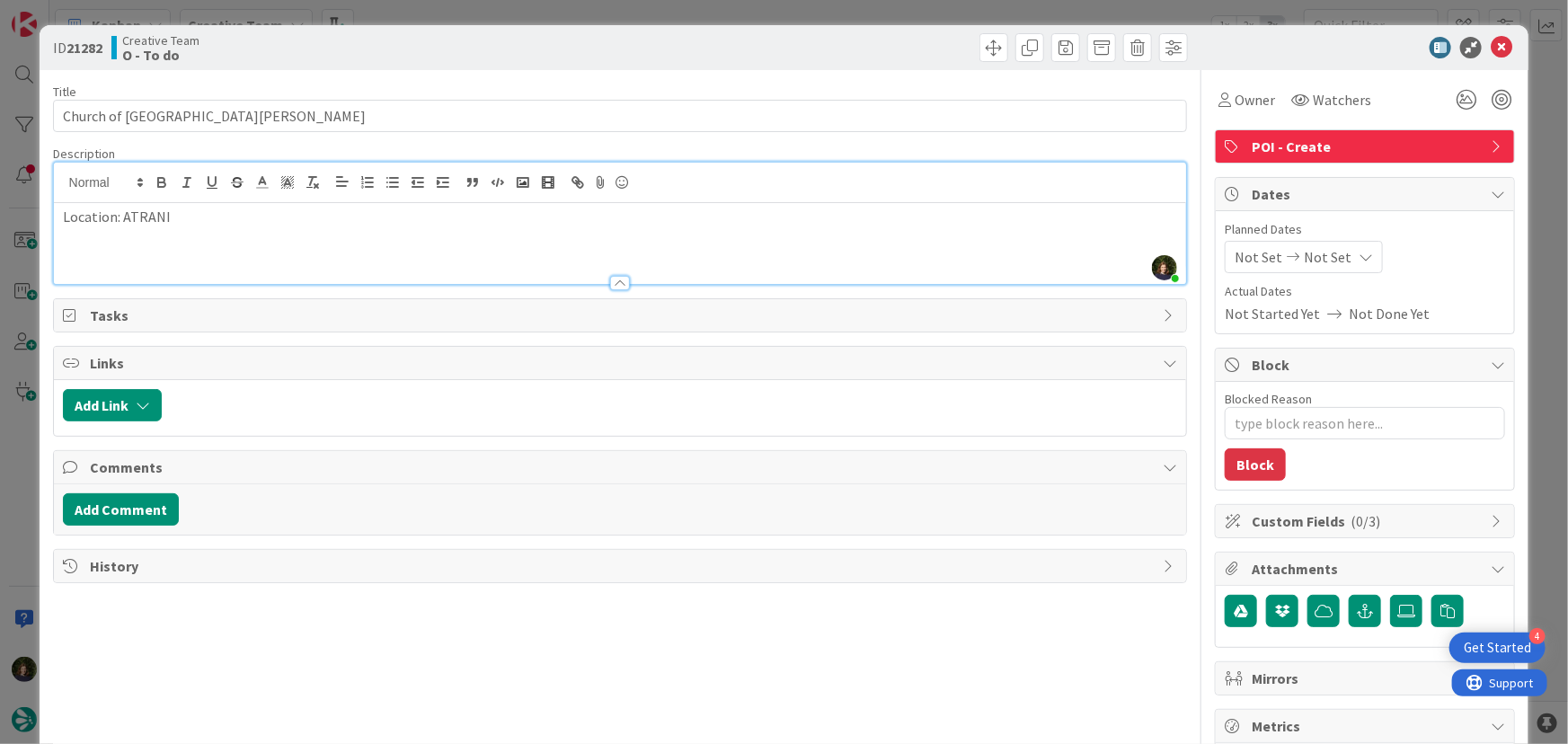
click at [225, 237] on p at bounding box center [621, 237] width 1116 height 20
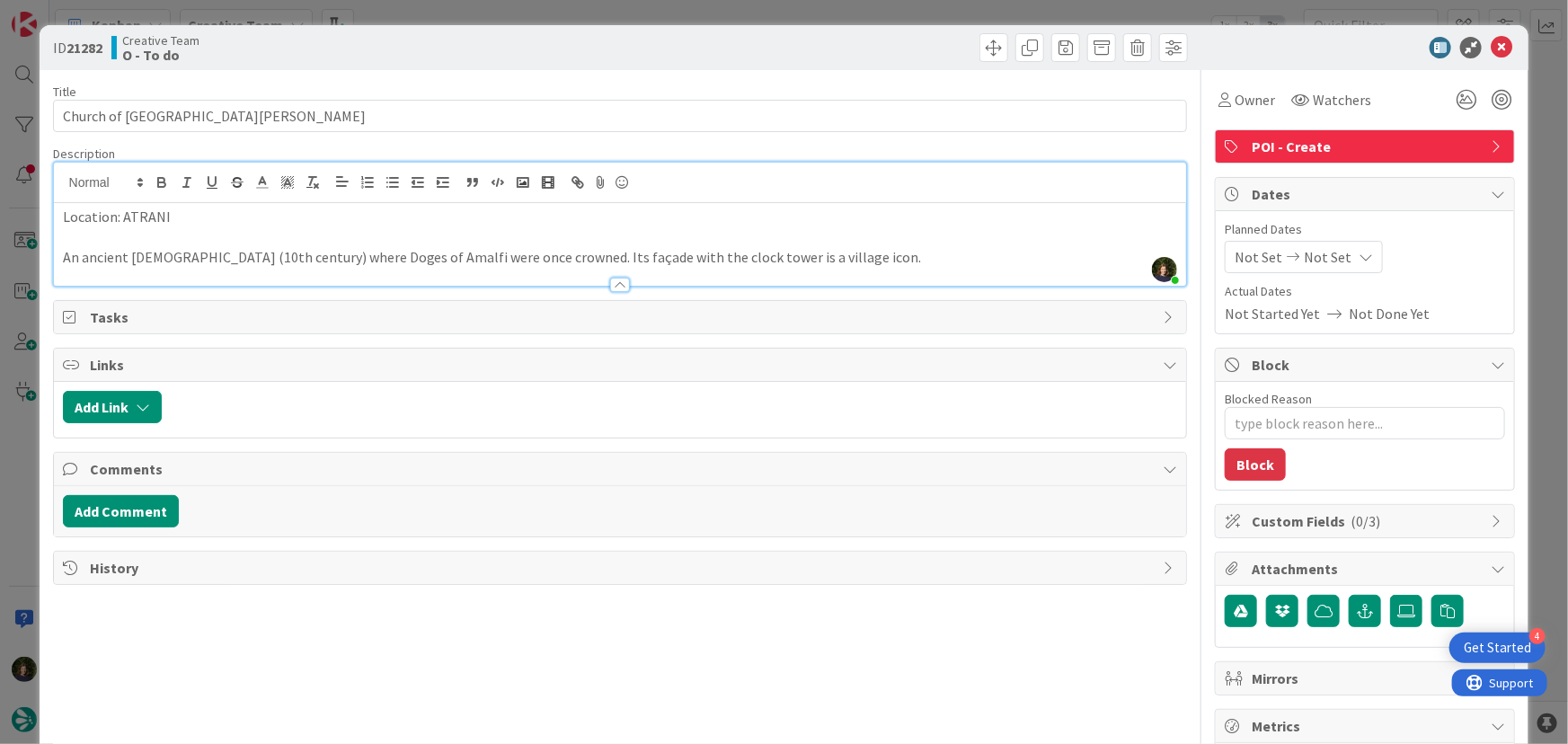
click at [858, 254] on p "An ancient [DEMOGRAPHIC_DATA] (10th century) where Doges of Amalfi were once cr…" at bounding box center [621, 258] width 1116 height 20
click at [970, 243] on p at bounding box center [621, 237] width 1116 height 20
click at [970, 254] on p "An ancient [DEMOGRAPHIC_DATA] (10th century) where Doges of Amalfi were once cr…" at bounding box center [621, 258] width 1116 height 20
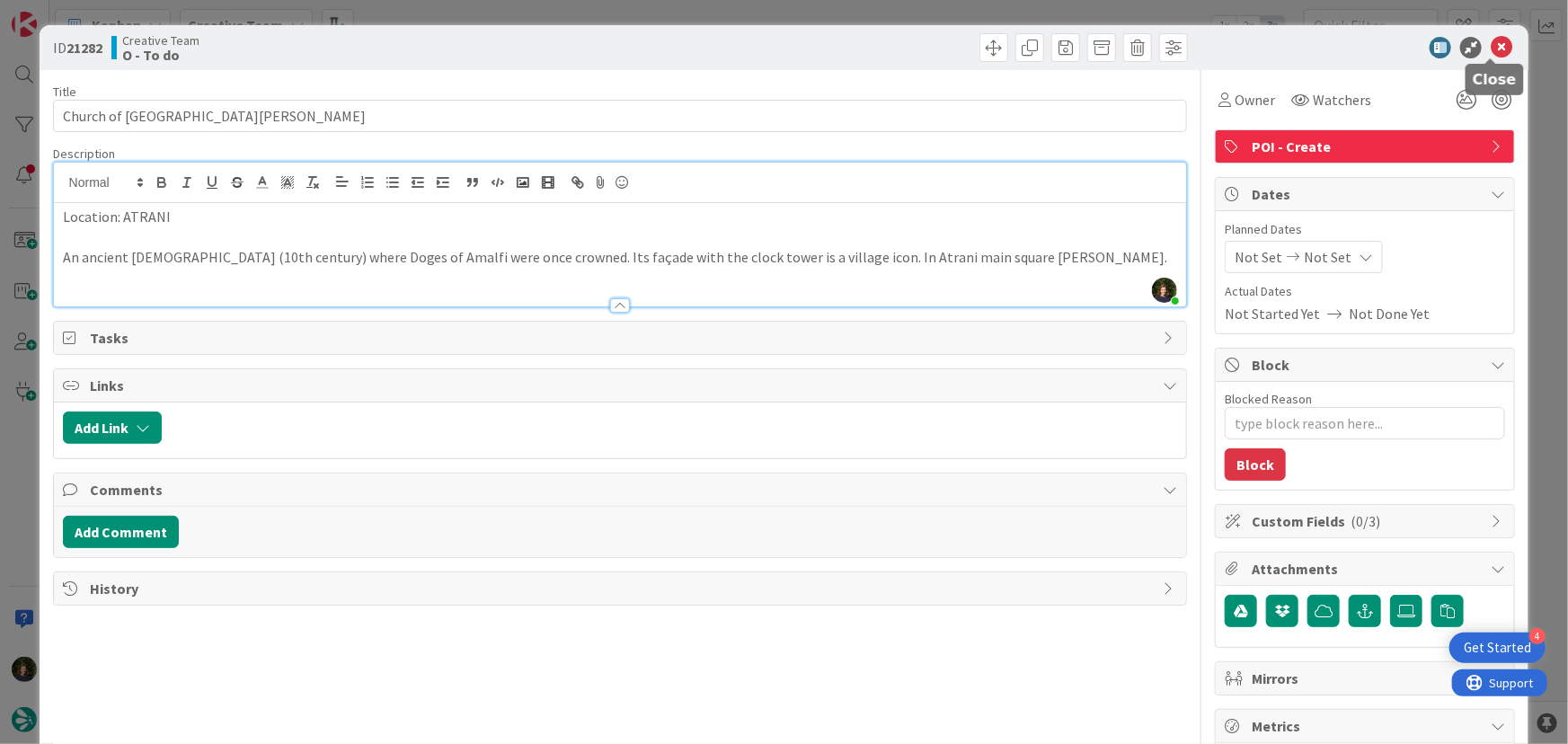
click at [1493, 47] on icon at bounding box center [1501, 47] width 21 height 21
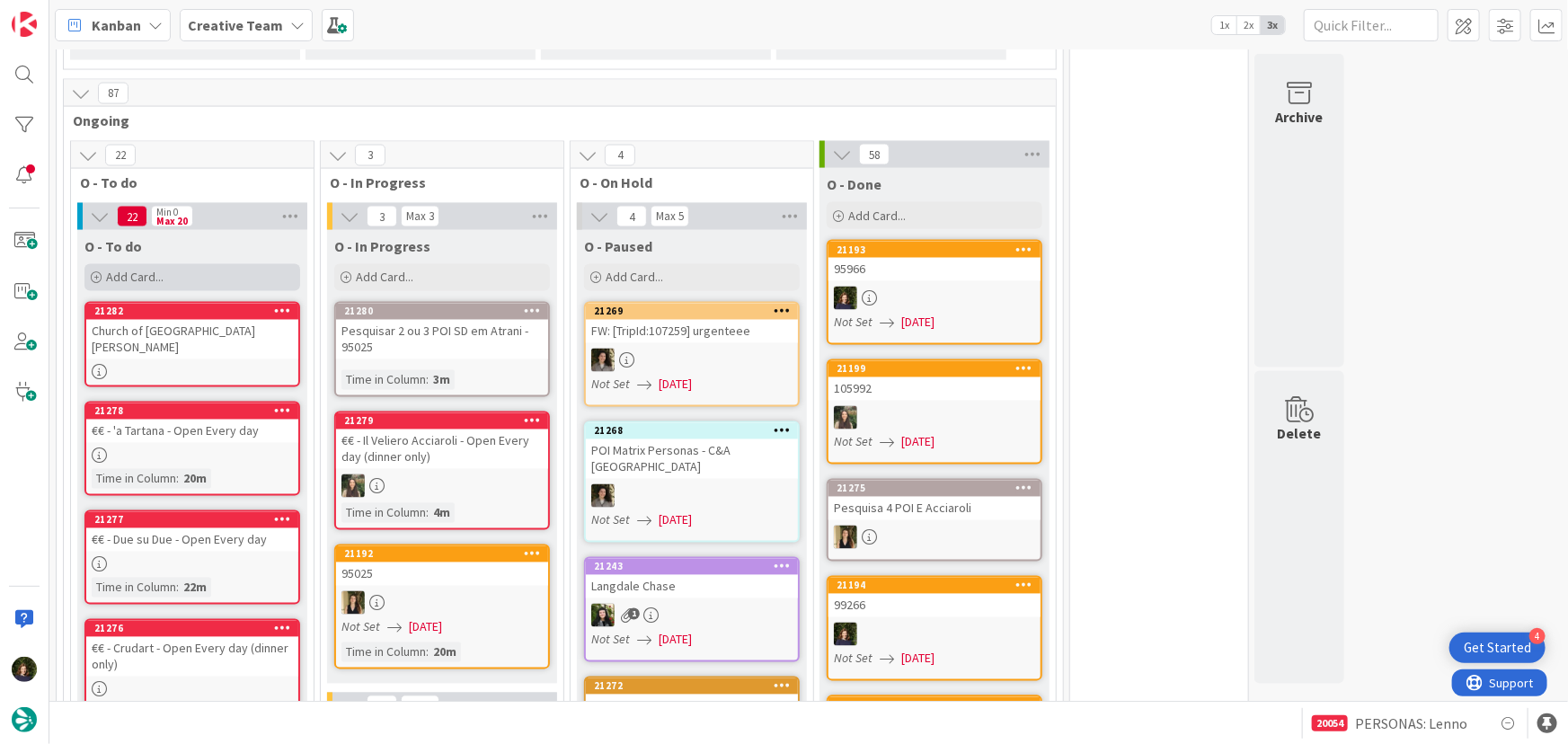
click at [145, 270] on span "Add Card..." at bounding box center [134, 277] width 57 height 16
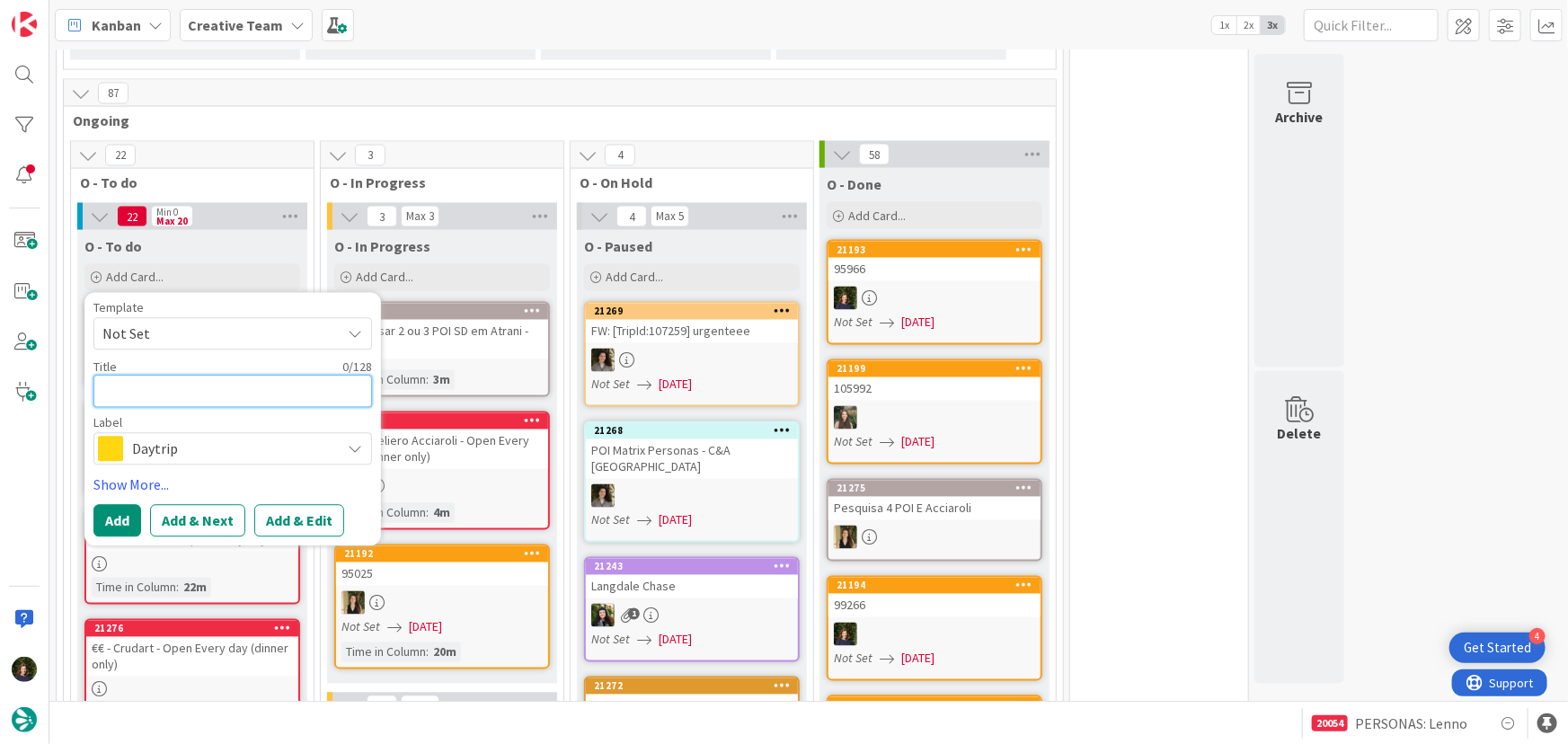
paste textarea "Collegiate Church of [GEOGRAPHIC_DATA][PERSON_NAME]"
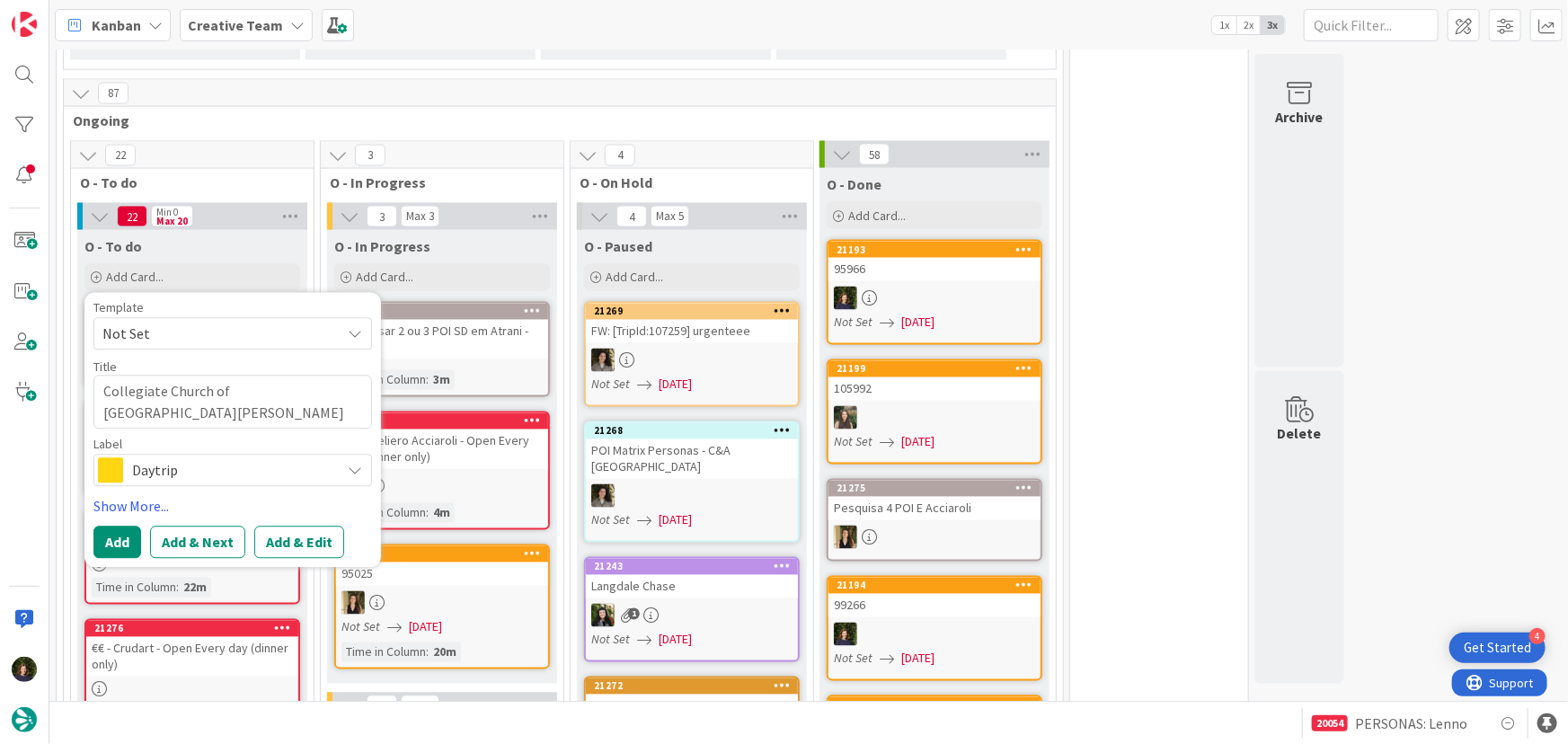
click at [118, 459] on span at bounding box center [110, 471] width 25 height 25
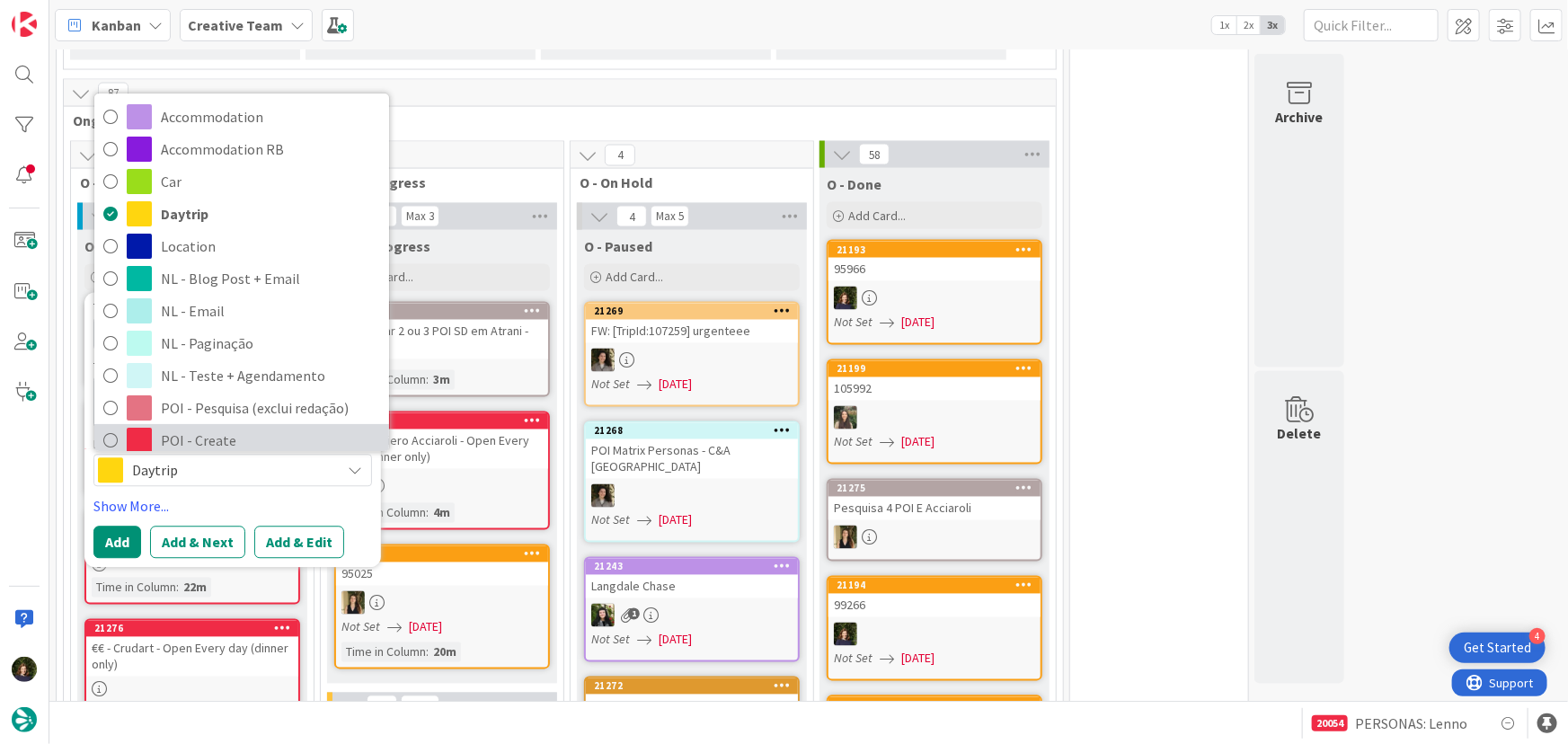
click at [165, 428] on span "POI - Create" at bounding box center [271, 441] width 220 height 27
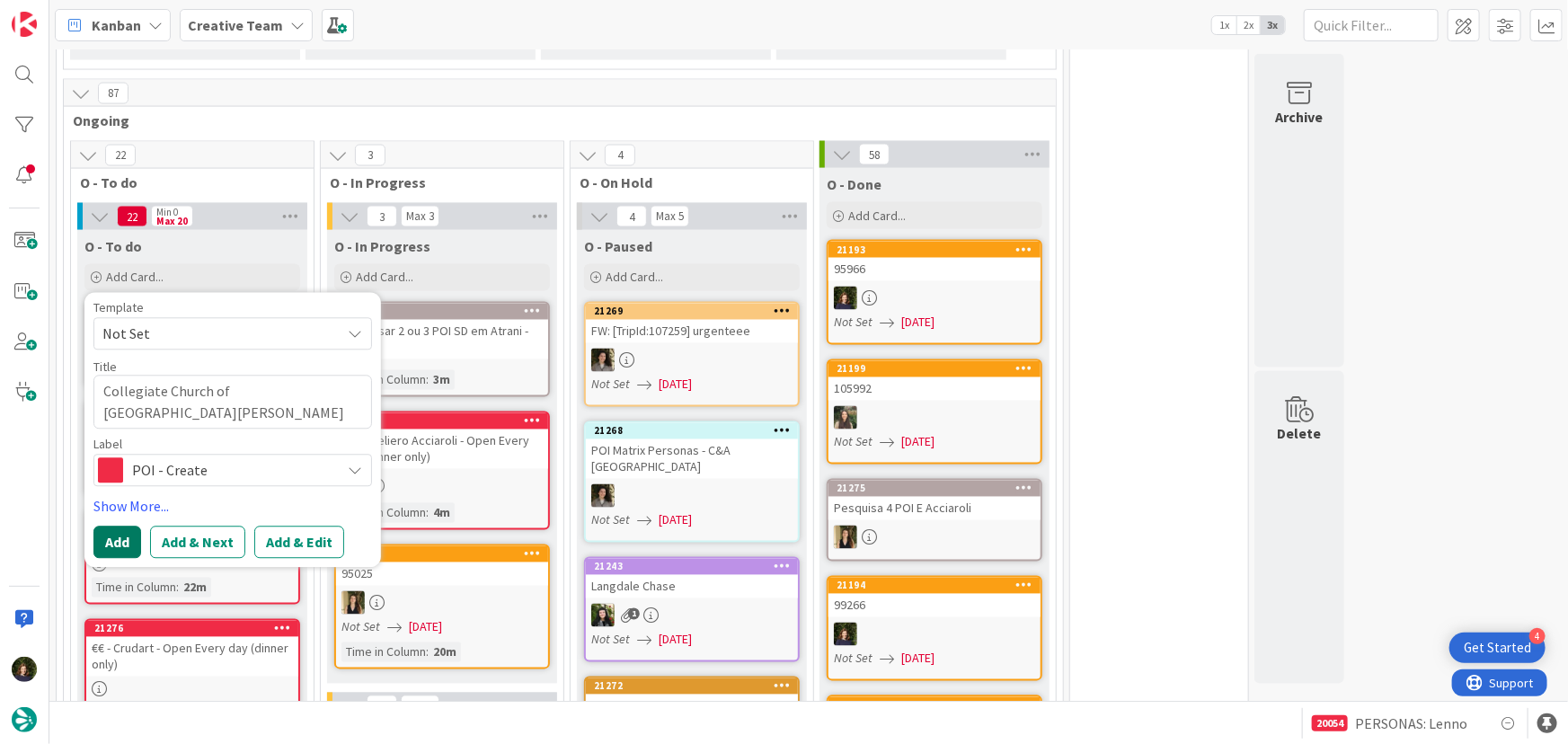
click at [118, 530] on button "Add" at bounding box center [117, 542] width 47 height 32
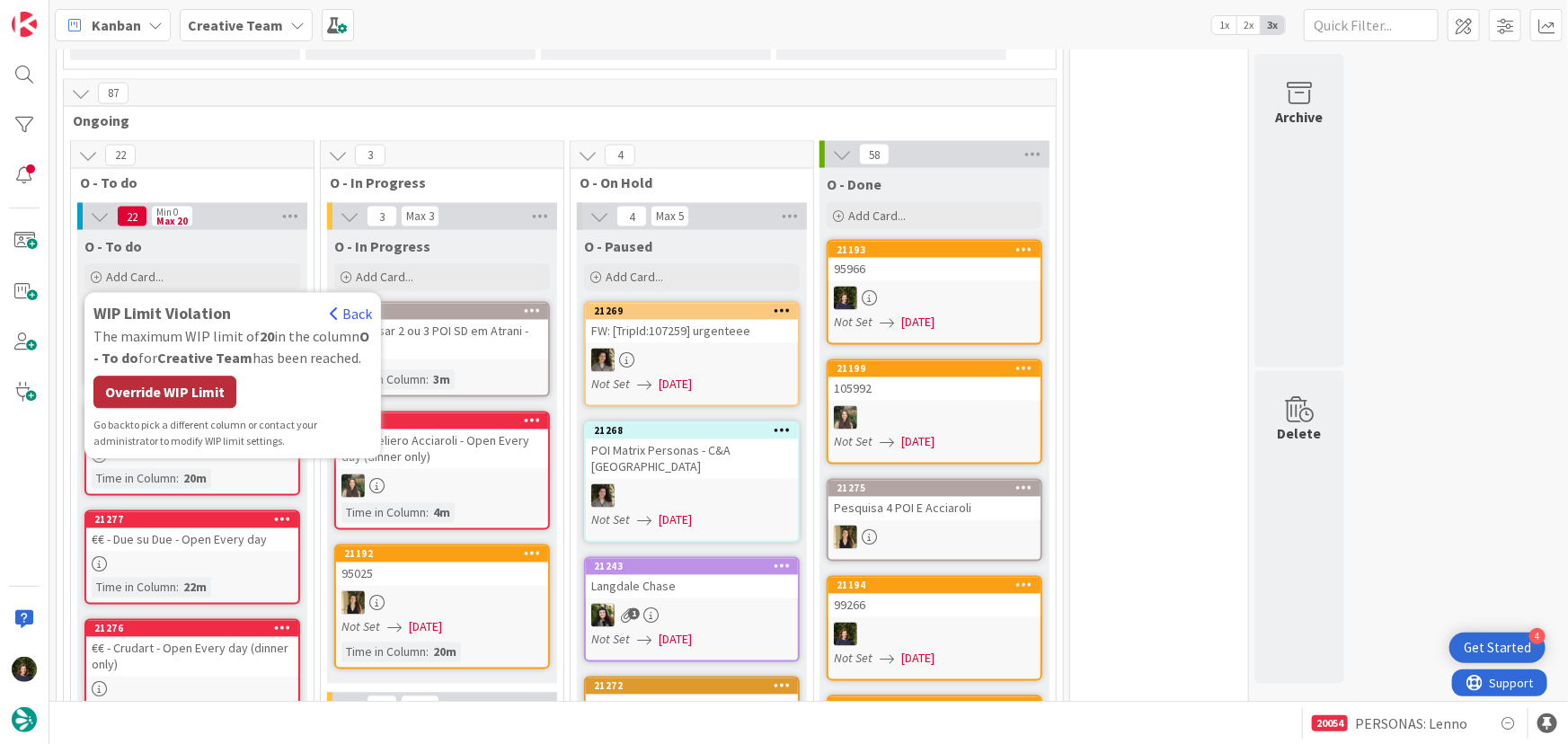
click at [144, 376] on div "Override WIP Limit" at bounding box center [165, 392] width 143 height 32
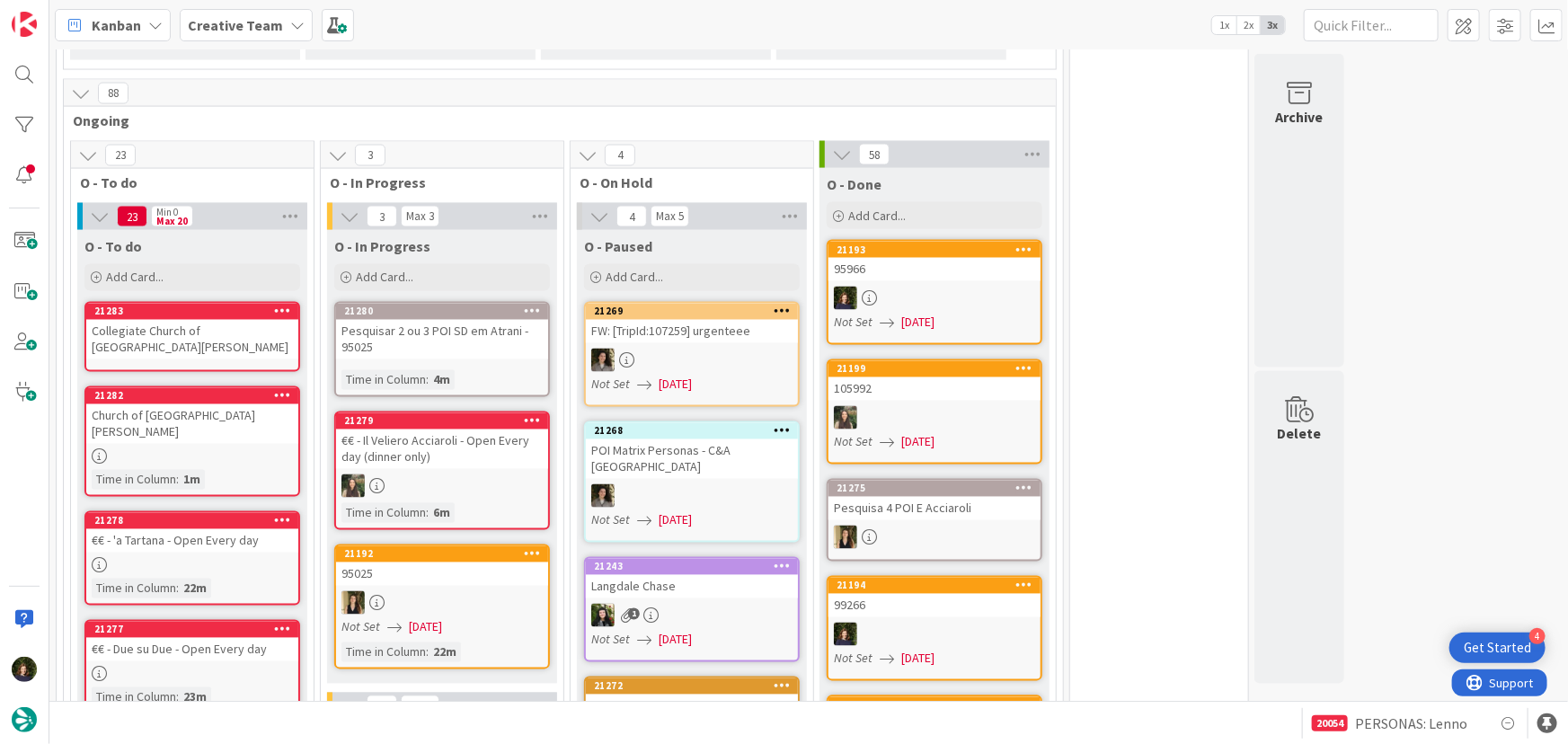
click at [194, 320] on div "Collegiate Church of [GEOGRAPHIC_DATA][PERSON_NAME]" at bounding box center [192, 339] width 212 height 40
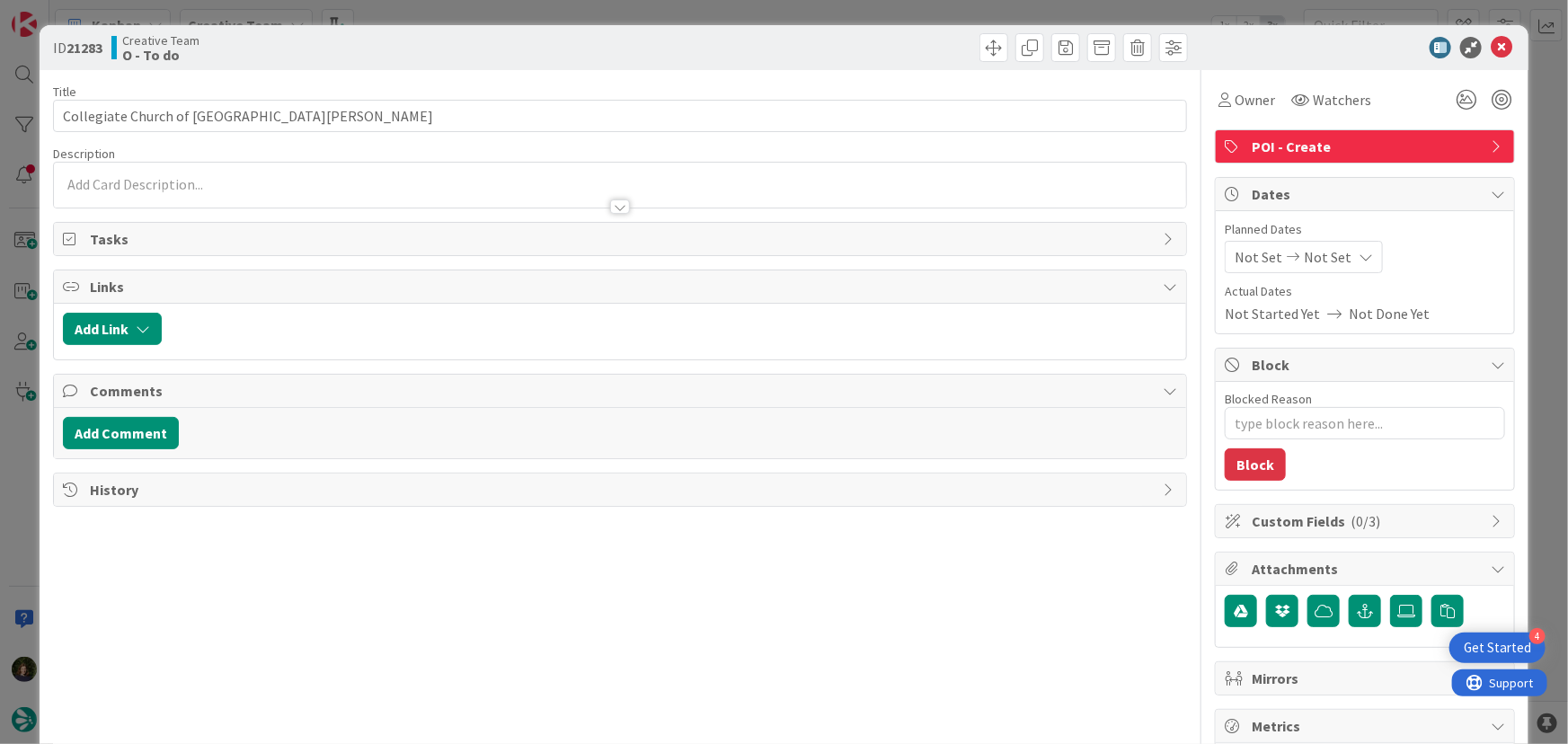
click at [221, 183] on div at bounding box center [620, 185] width 1133 height 44
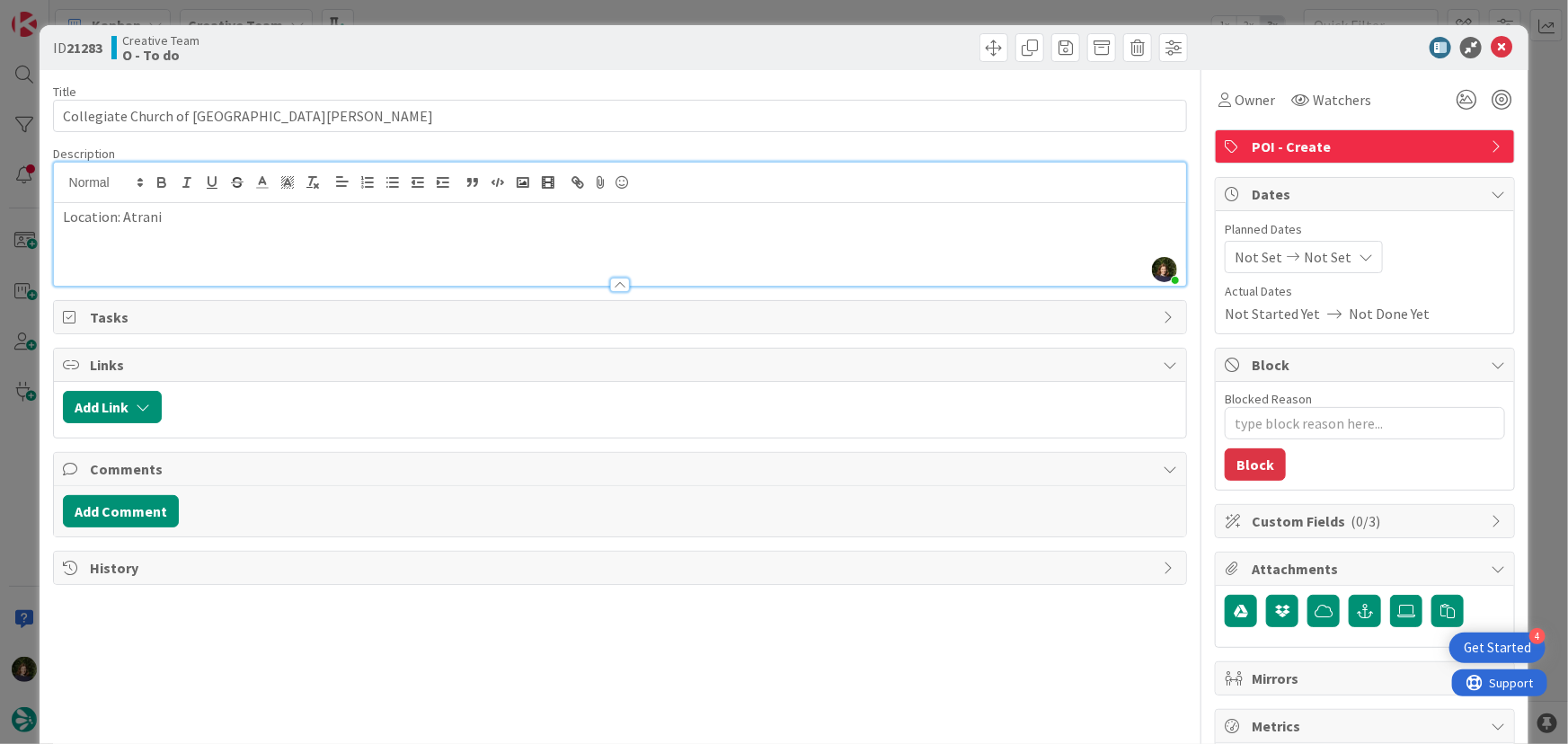
click at [335, 235] on p at bounding box center [621, 237] width 1116 height 20
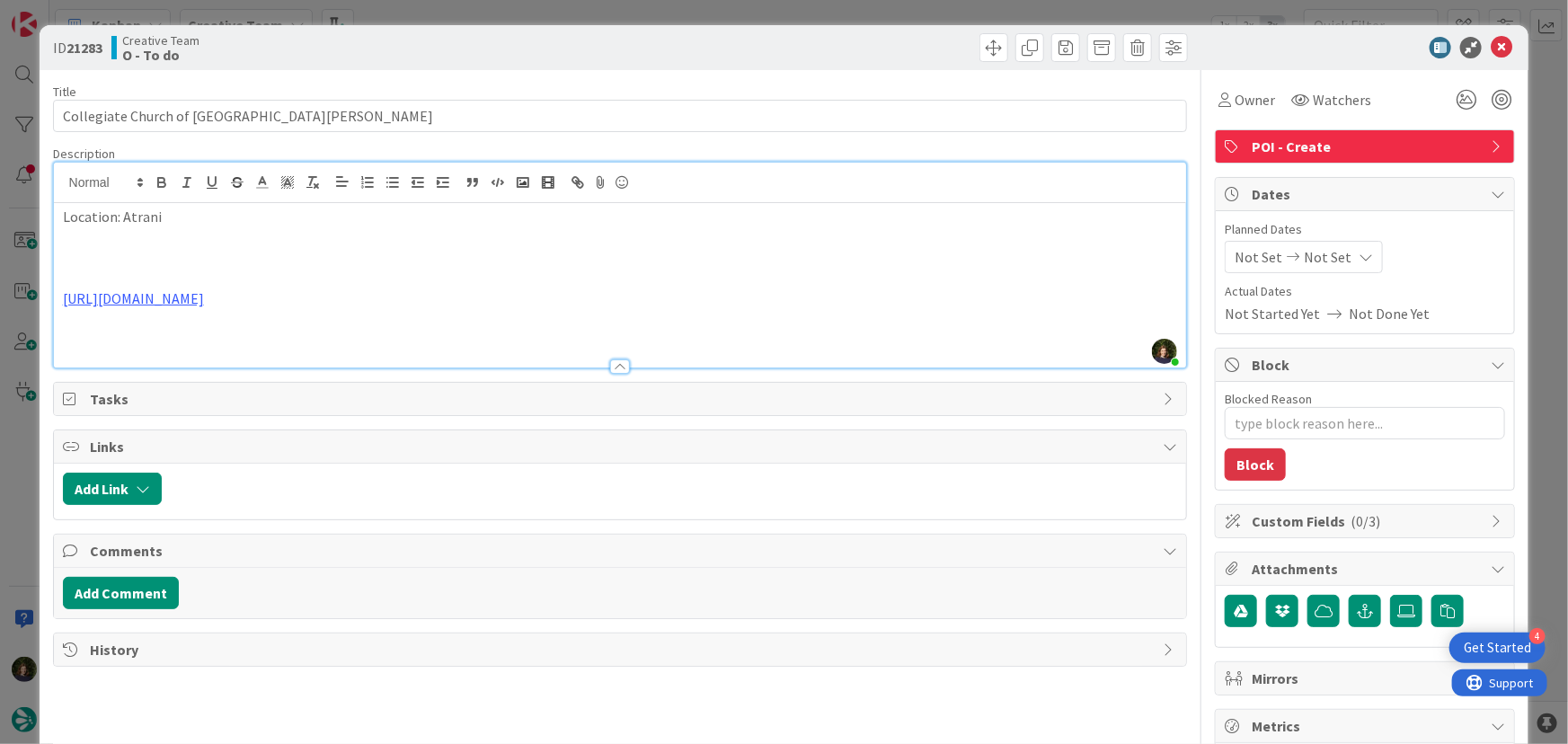
click at [156, 260] on p at bounding box center [621, 258] width 1116 height 20
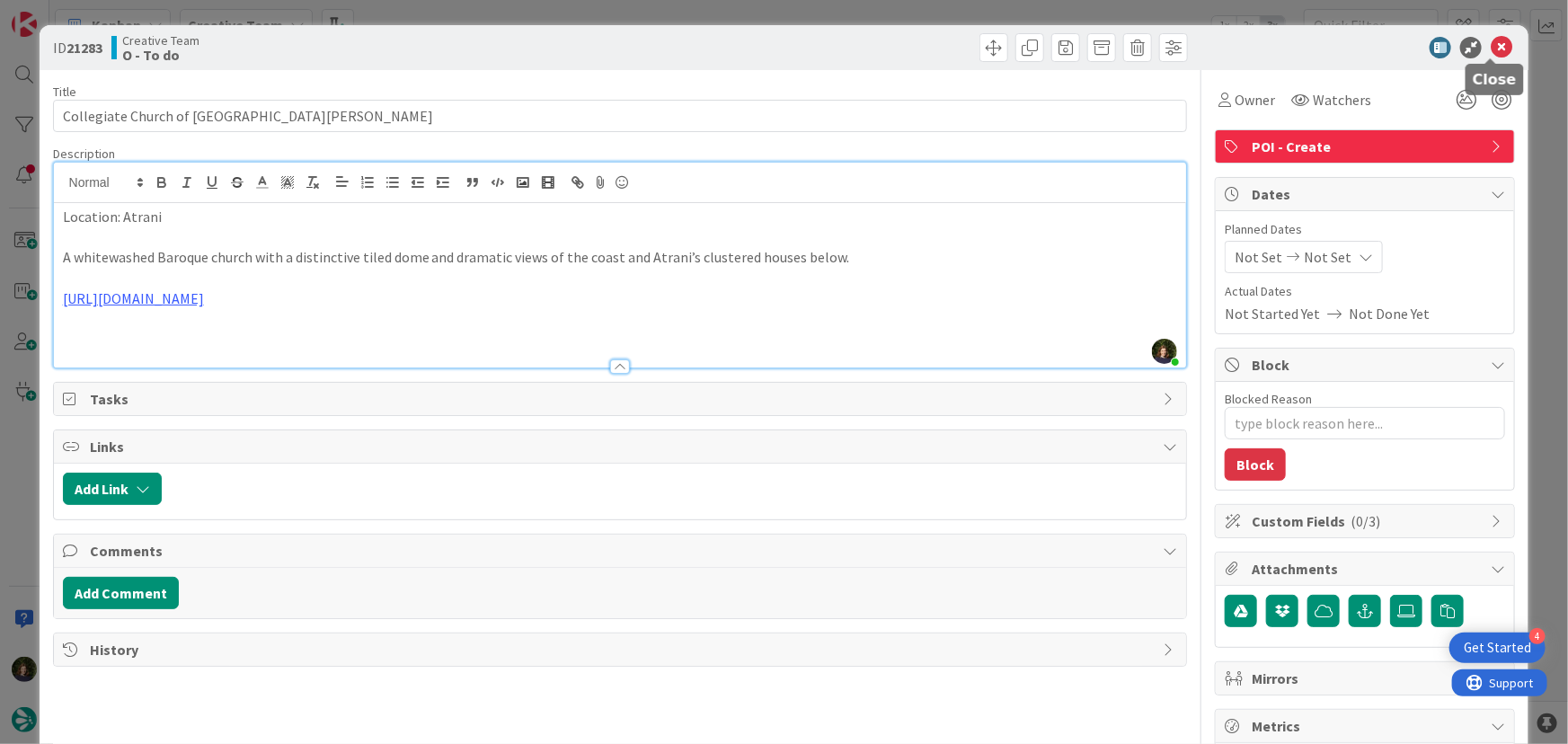
click at [1492, 44] on icon at bounding box center [1501, 47] width 21 height 21
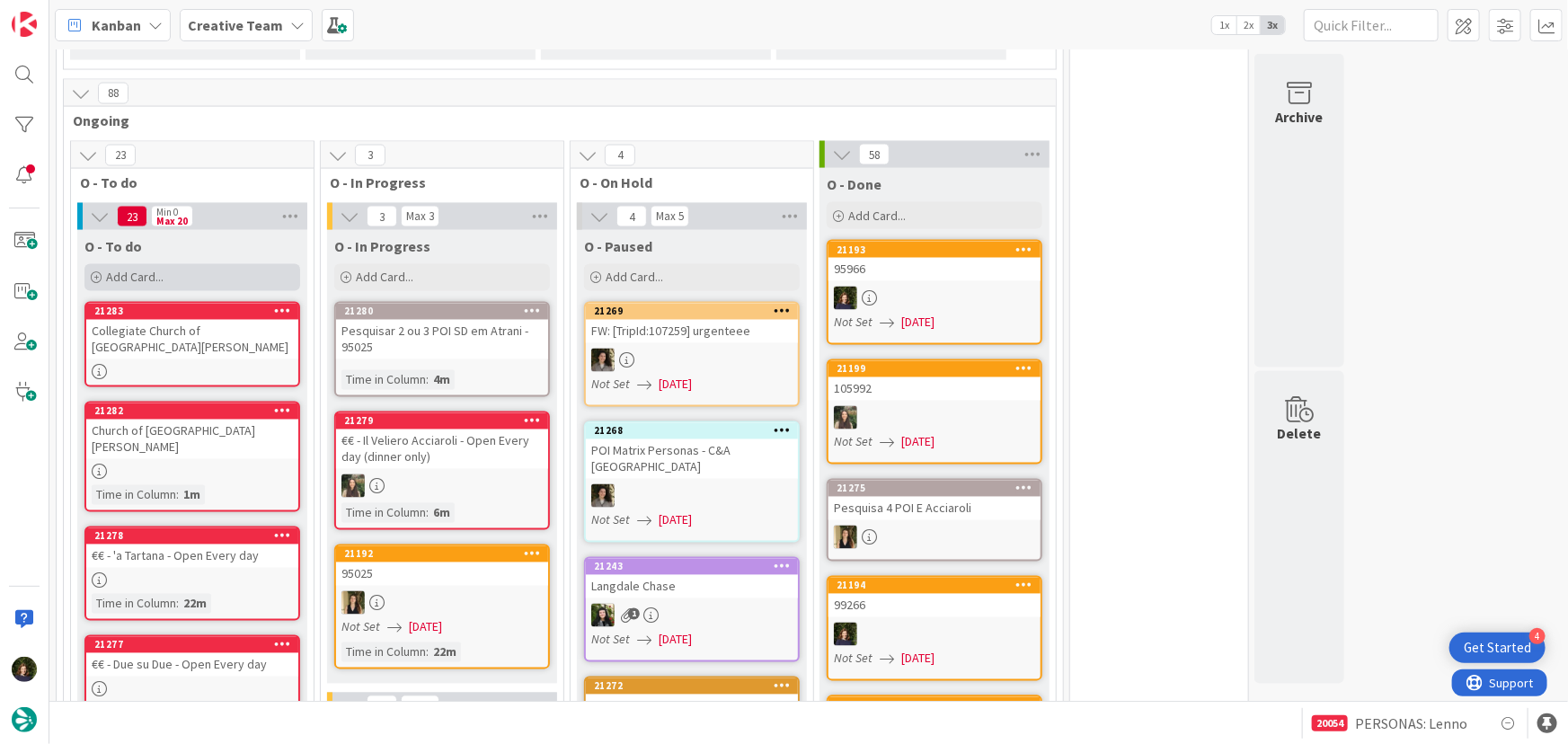
click at [162, 270] on span "Add Card..." at bounding box center [134, 277] width 57 height 16
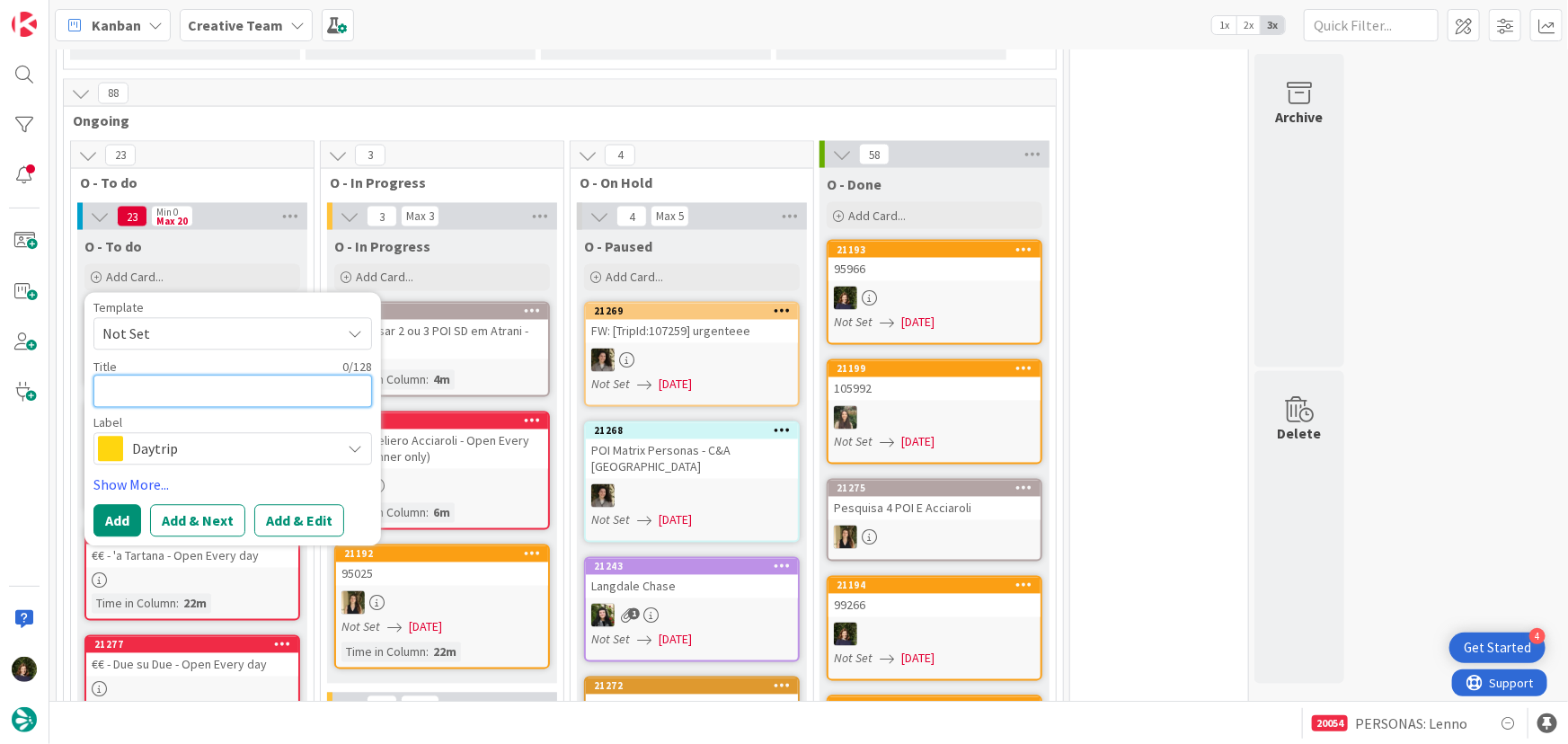
click at [171, 377] on textarea at bounding box center [233, 391] width 279 height 32
paste textarea "Atrani Beach (Spiaggia di Atrani) A small [PERSON_NAME] cove, one of the least …"
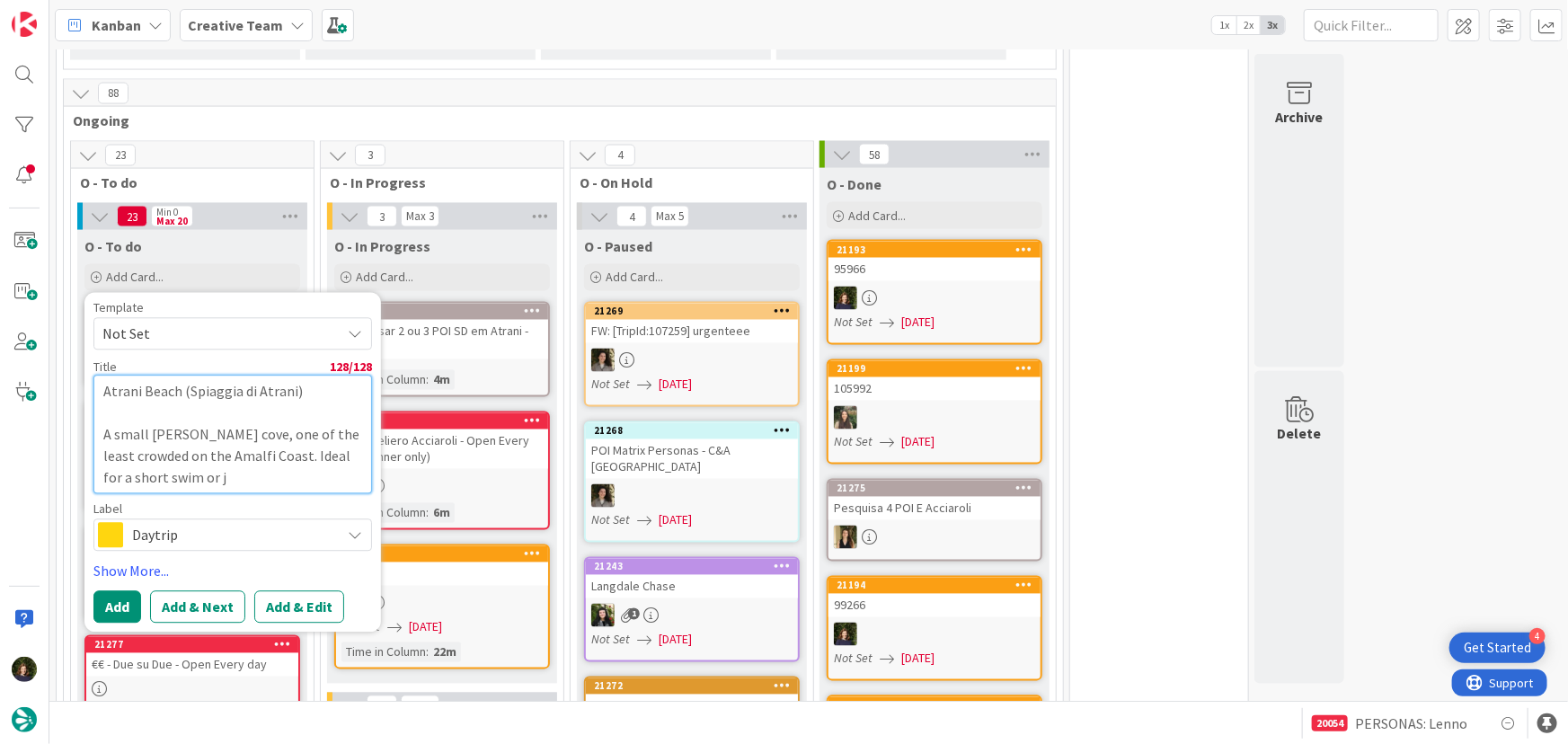
click at [179, 375] on textarea "Atrani Beach (Spiaggia di Atrani) A small [PERSON_NAME] cove, one of the least …" at bounding box center [233, 435] width 279 height 119
drag, startPoint x: 206, startPoint y: 461, endPoint x: 92, endPoint y: 410, distance: 124.9
click at [92, 410] on div "Template Not Set Title 128 / 128 Relax at [GEOGRAPHIC_DATA] and Stroll A small …" at bounding box center [233, 462] width 297 height 340
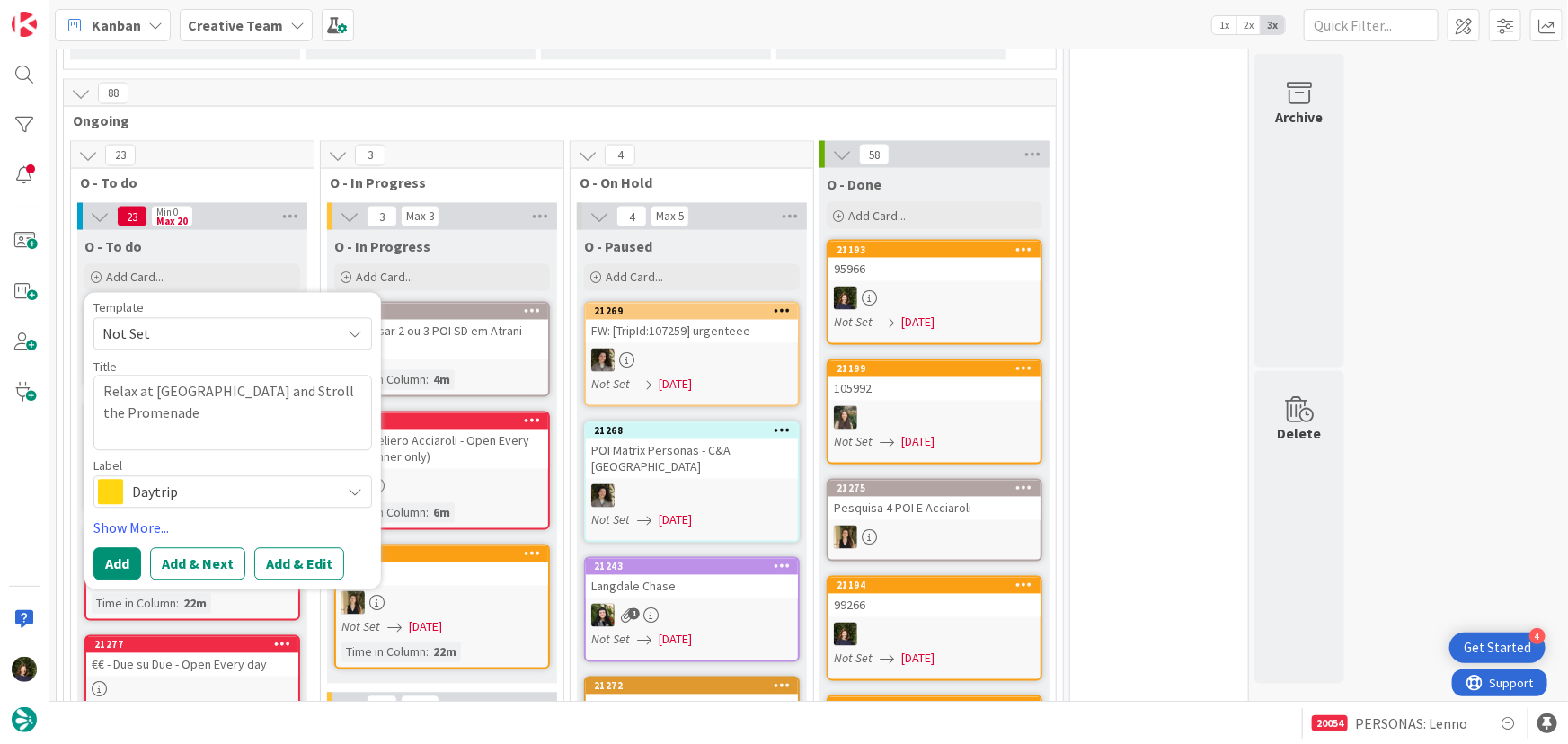
click at [171, 480] on span "Daytrip" at bounding box center [232, 492] width 199 height 25
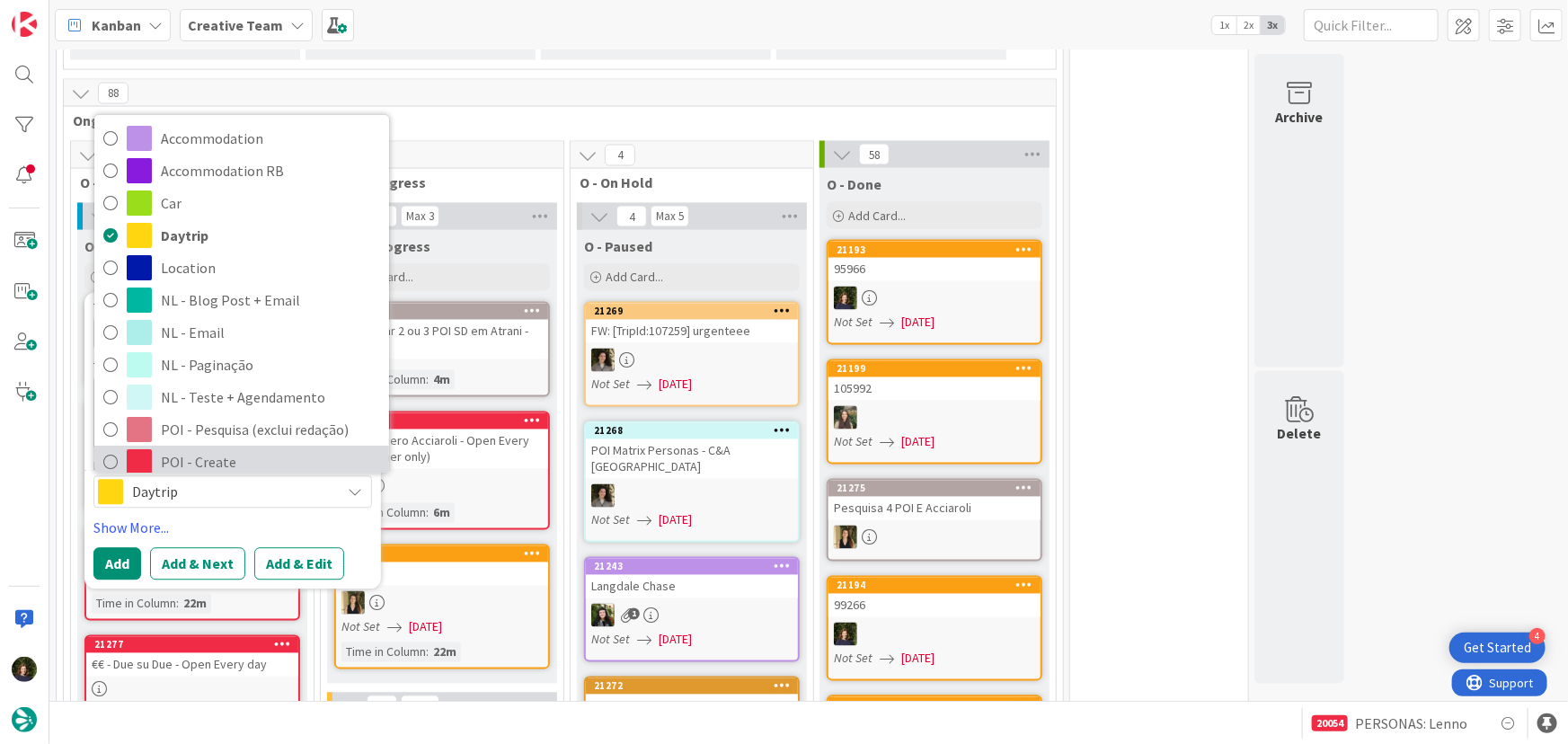
click at [178, 449] on span "POI - Create" at bounding box center [271, 462] width 220 height 27
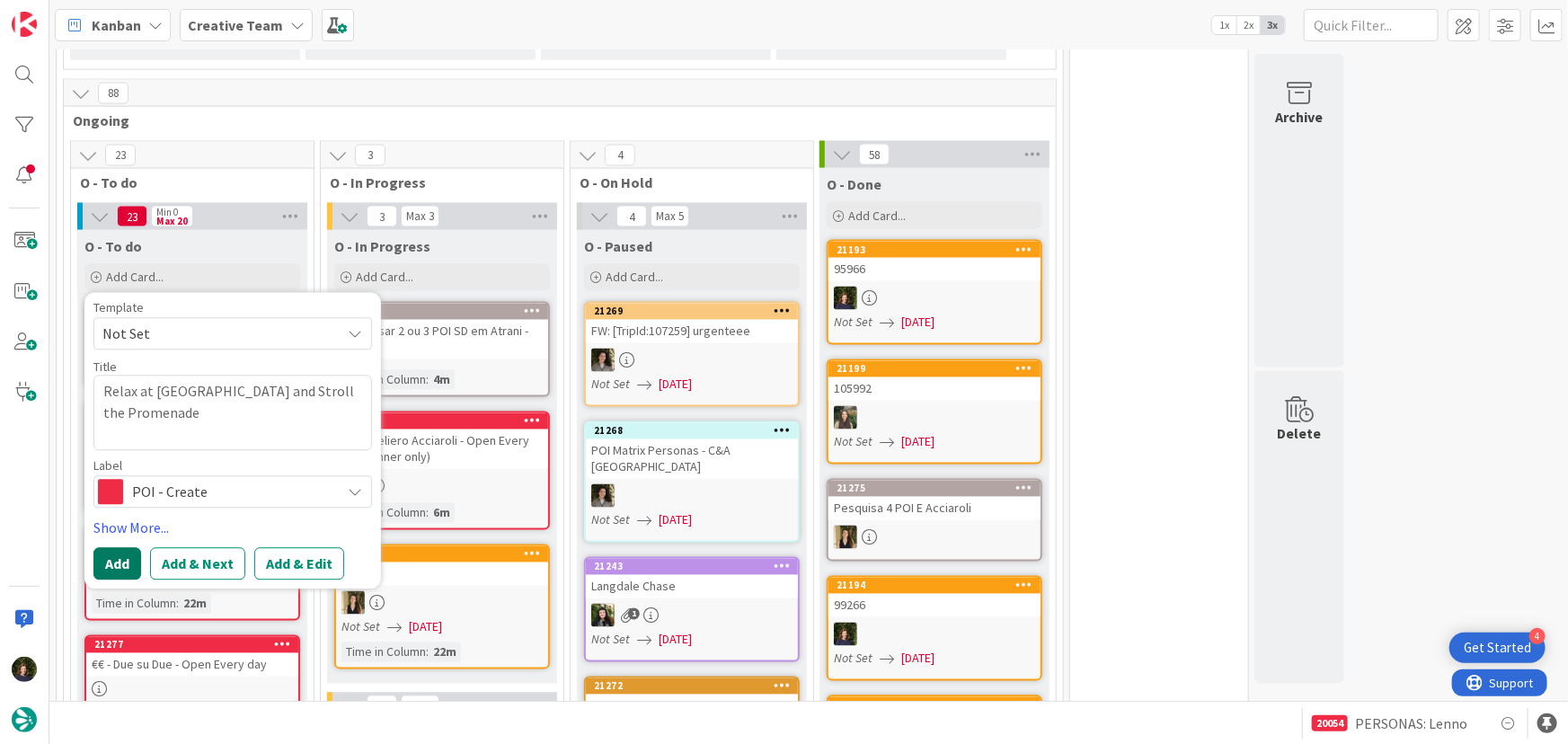
click at [117, 549] on button "Add" at bounding box center [117, 564] width 47 height 32
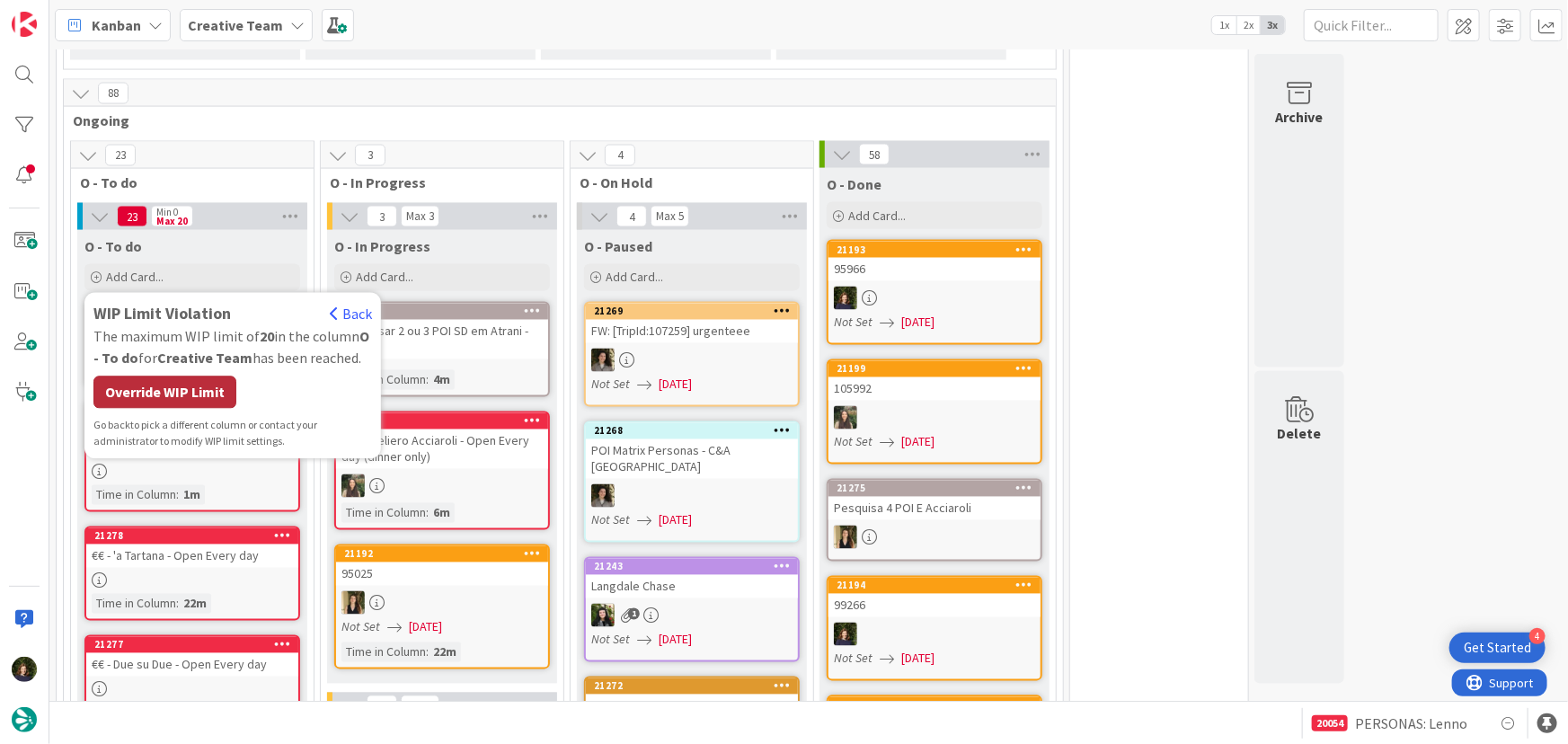
click at [161, 386] on div "Override WIP Limit" at bounding box center [165, 392] width 143 height 32
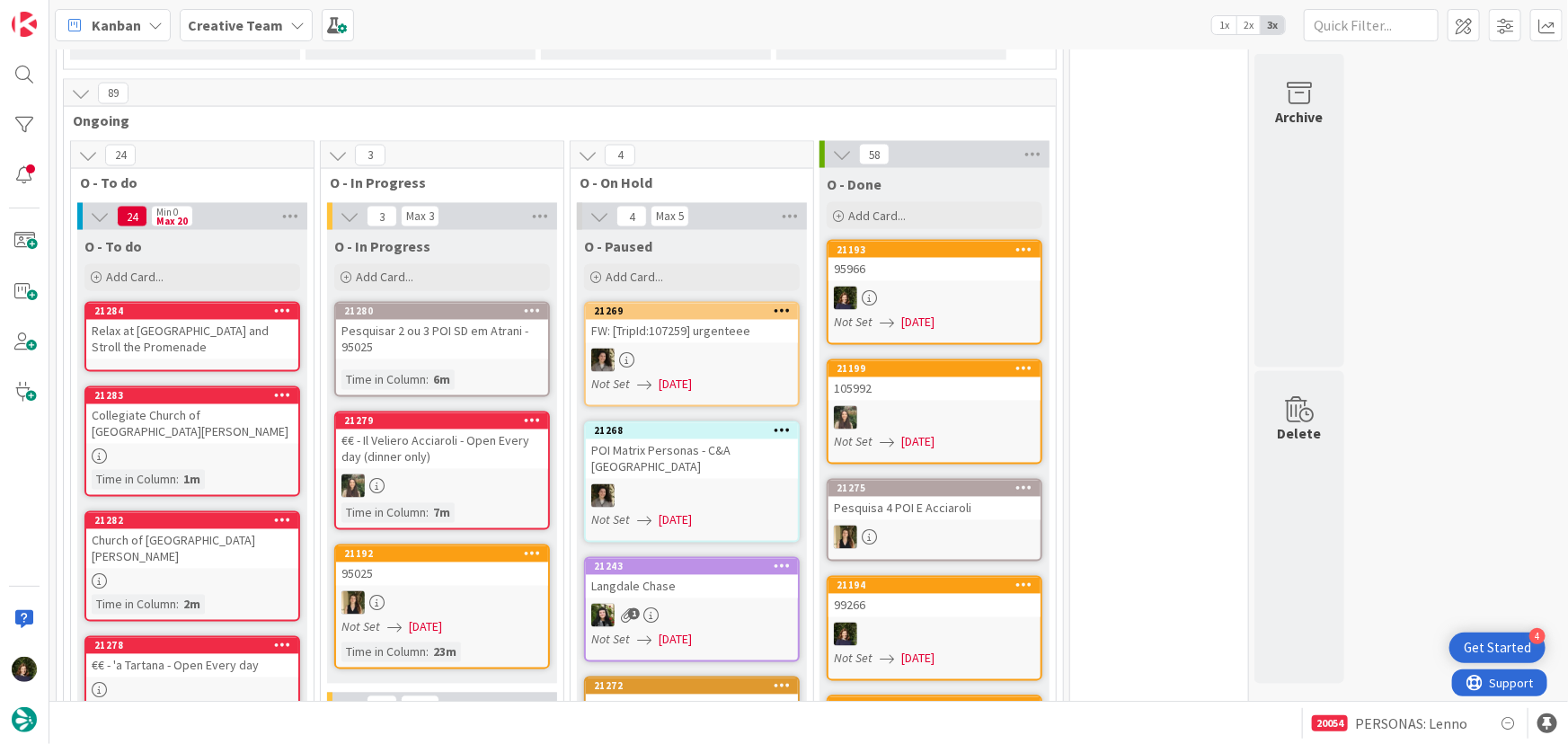
click at [215, 320] on div "Relax at [GEOGRAPHIC_DATA] and Stroll the Promenade" at bounding box center [192, 339] width 212 height 40
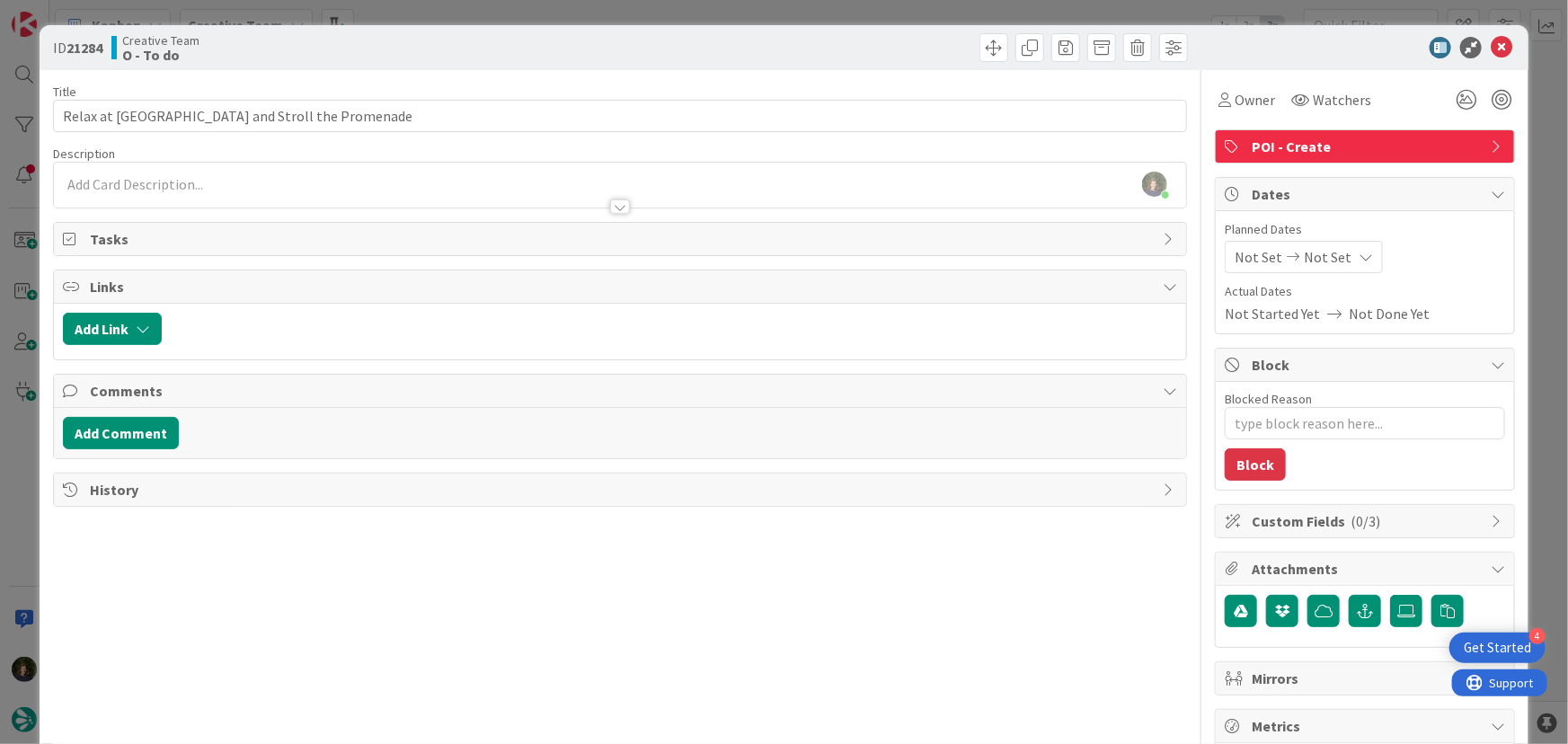
click at [196, 173] on div "[PERSON_NAME] just joined" at bounding box center [620, 185] width 1133 height 44
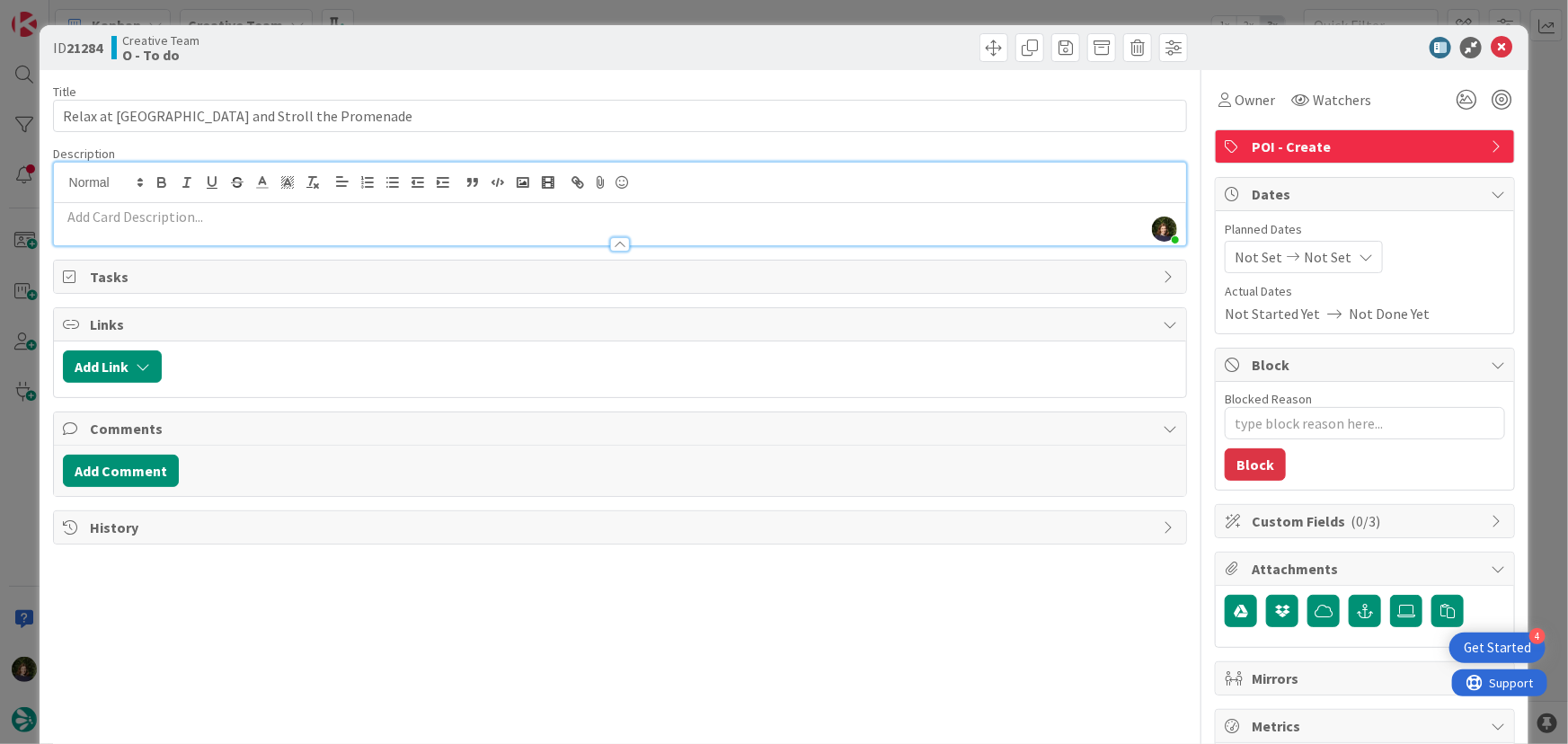
click at [194, 215] on p at bounding box center [621, 217] width 1116 height 20
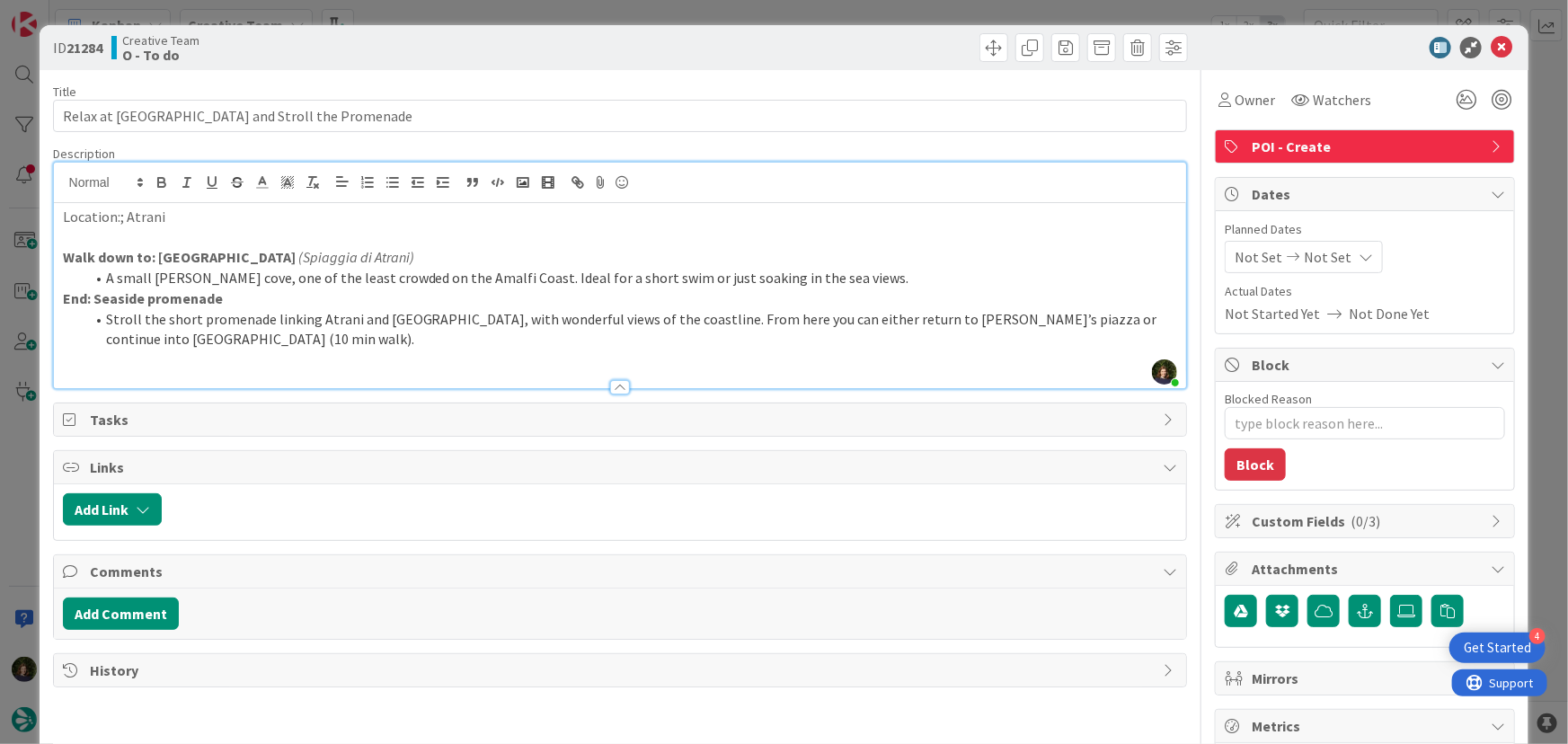
click at [383, 254] on p "Walk down to: [GEOGRAPHIC_DATA] (Spiaggia di Atrani)" at bounding box center [621, 258] width 1116 height 20
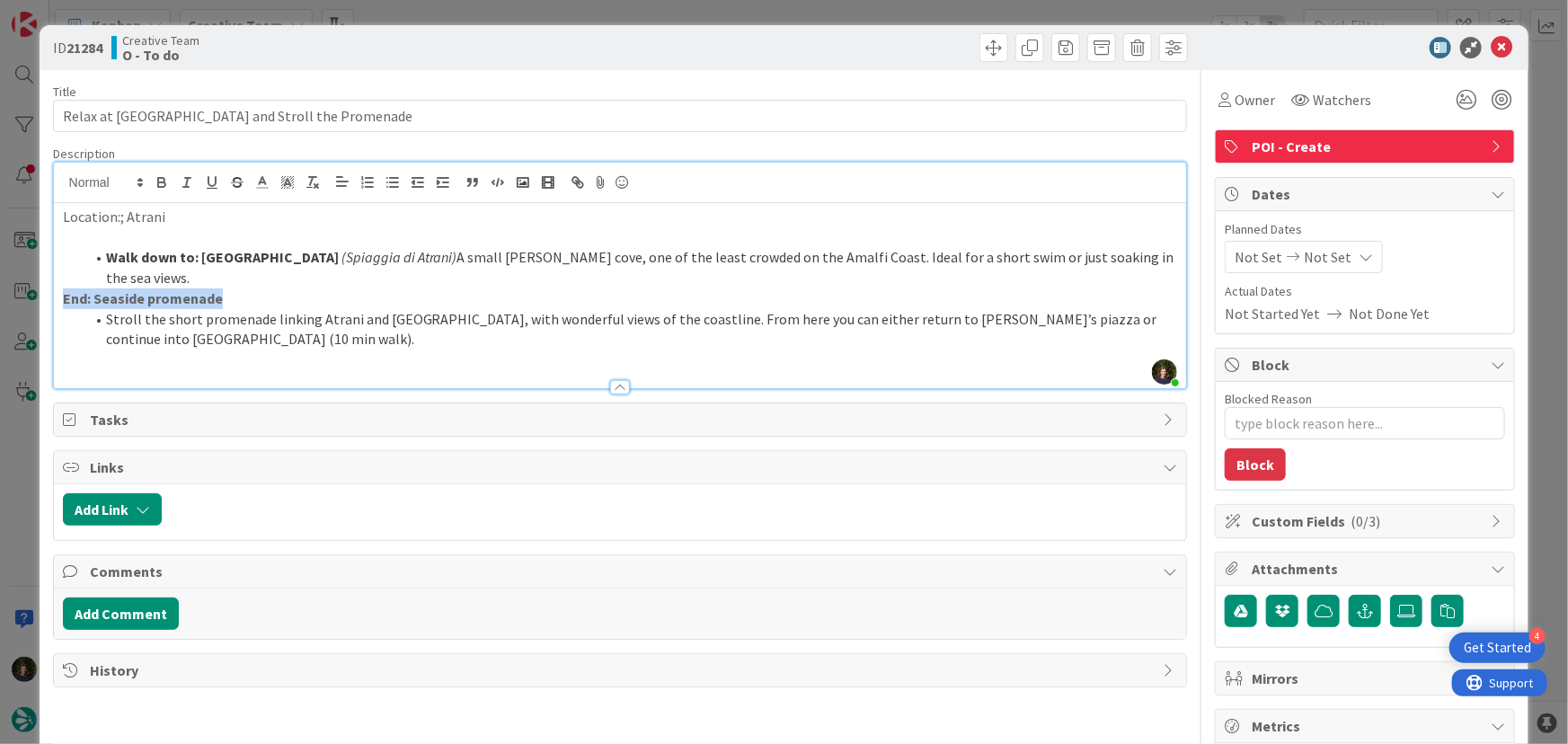
drag, startPoint x: 264, startPoint y: 274, endPoint x: 47, endPoint y: 284, distance: 217.2
click at [47, 284] on div "ID 21284 Creative Team O - To do Title 47 / 128 Relax at [GEOGRAPHIC_DATA] and …" at bounding box center [785, 544] width 1490 height 1038
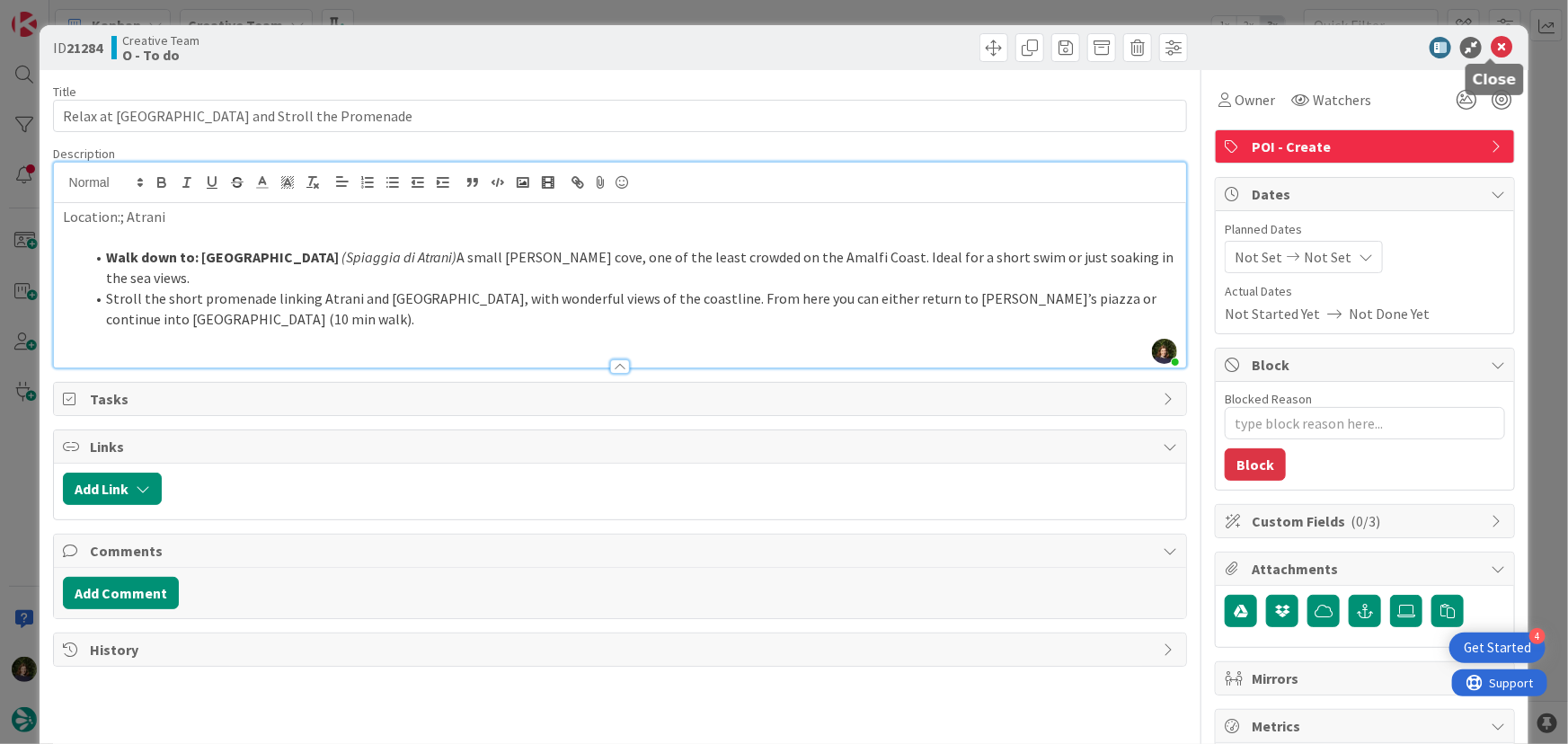
click at [1492, 44] on icon at bounding box center [1501, 47] width 21 height 21
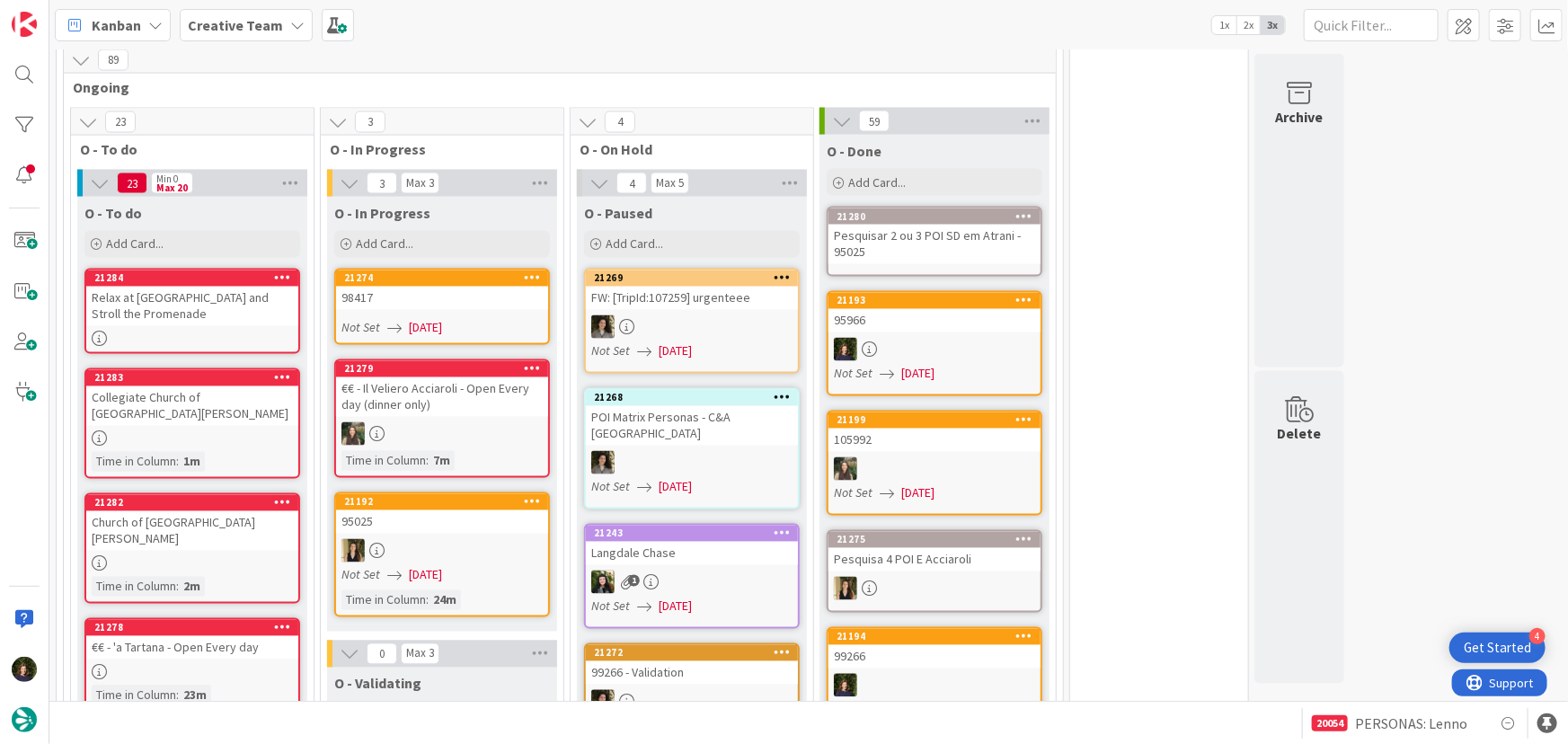
scroll to position [1551, 0]
click at [439, 287] on div "98417" at bounding box center [442, 298] width 212 height 23
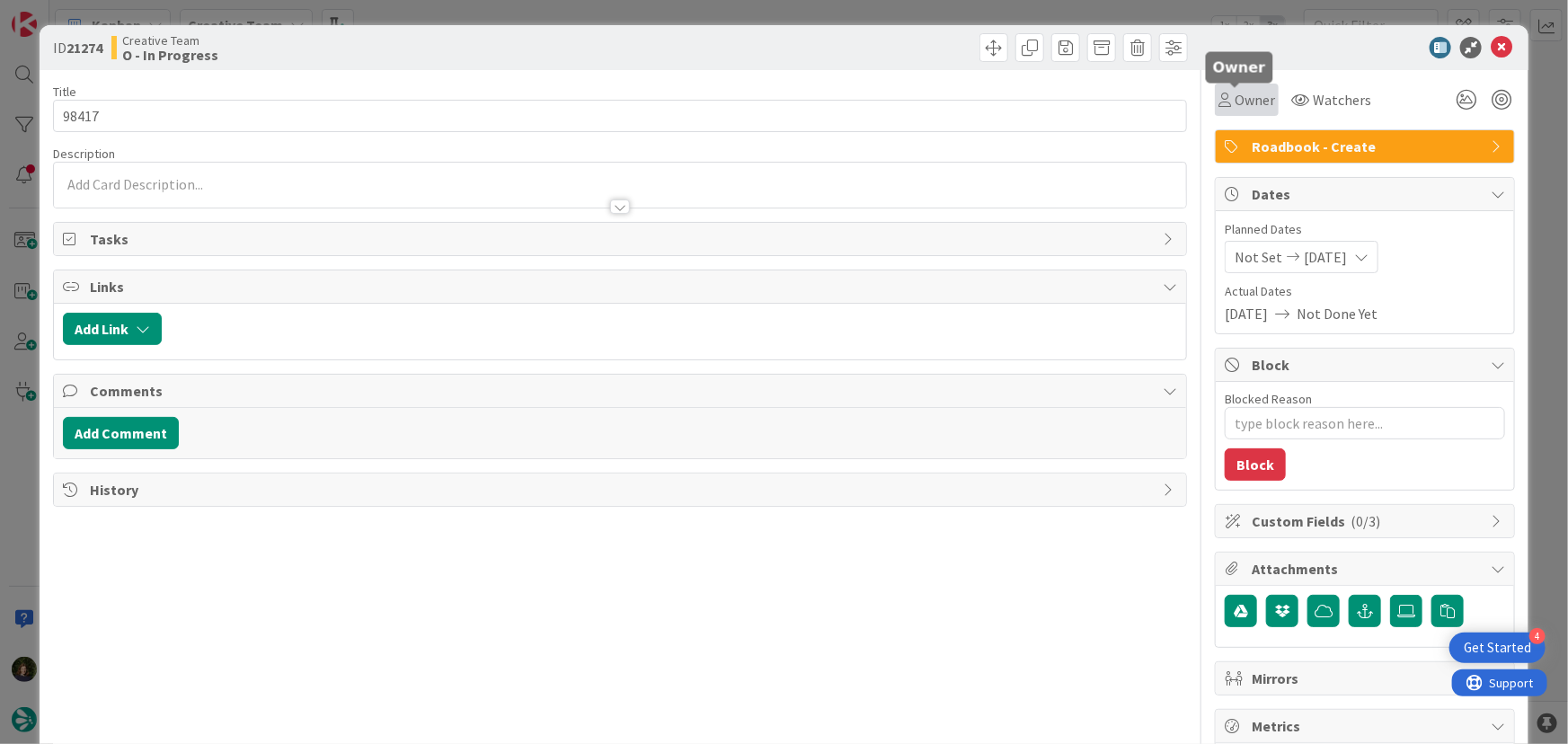
click at [1235, 99] on span "Owner" at bounding box center [1256, 99] width 41 height 21
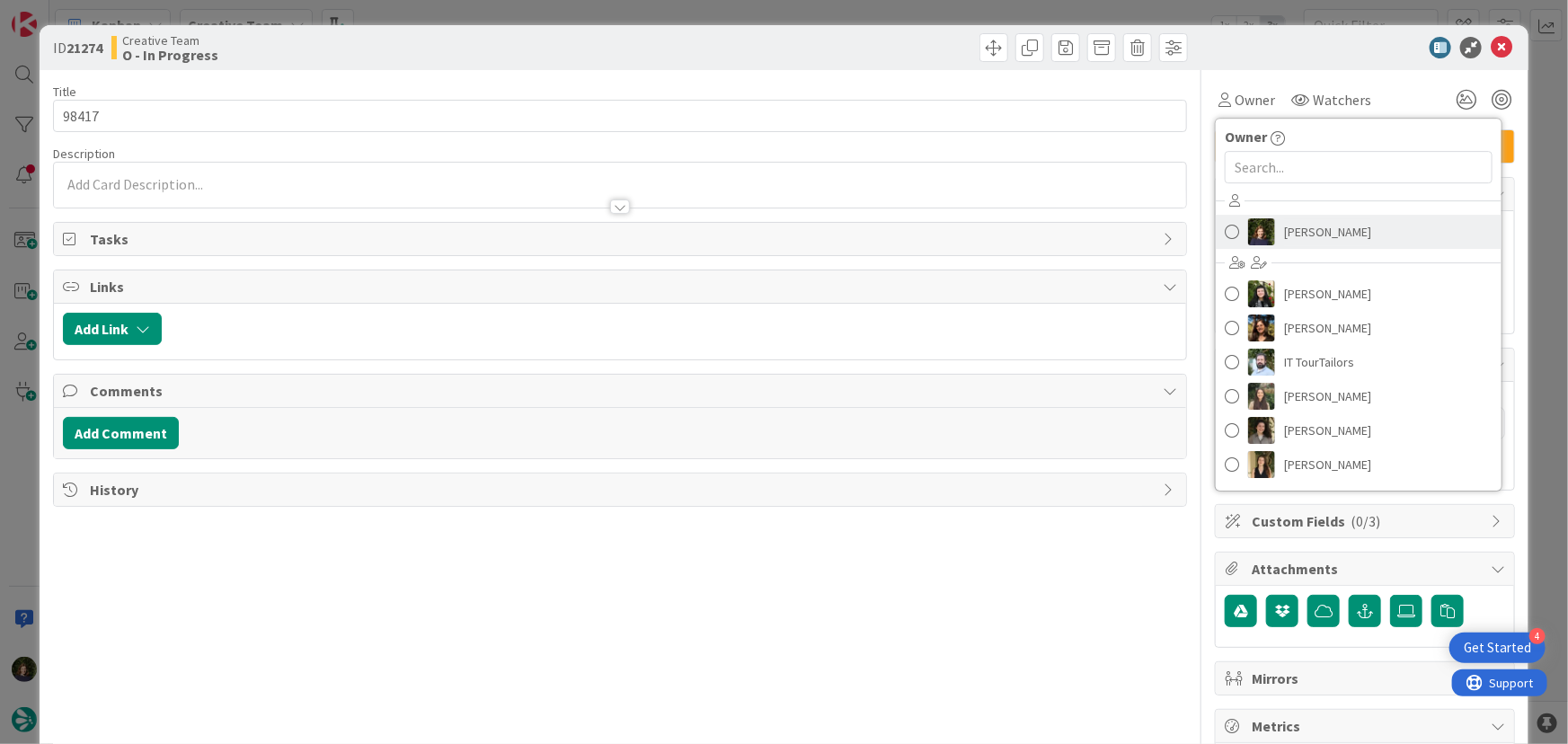
click at [1308, 224] on span "[PERSON_NAME]" at bounding box center [1328, 232] width 87 height 27
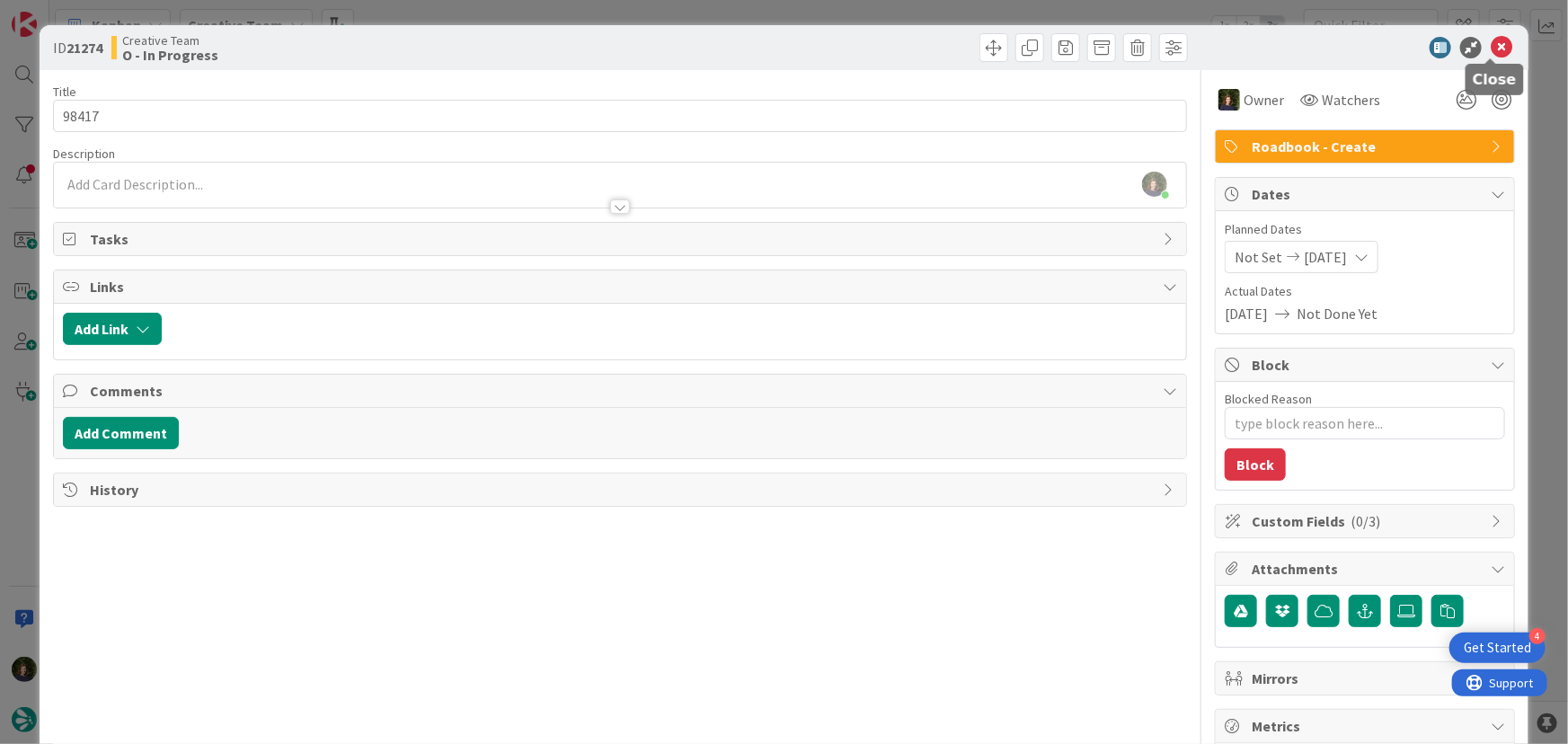
click at [1491, 47] on icon at bounding box center [1501, 47] width 21 height 21
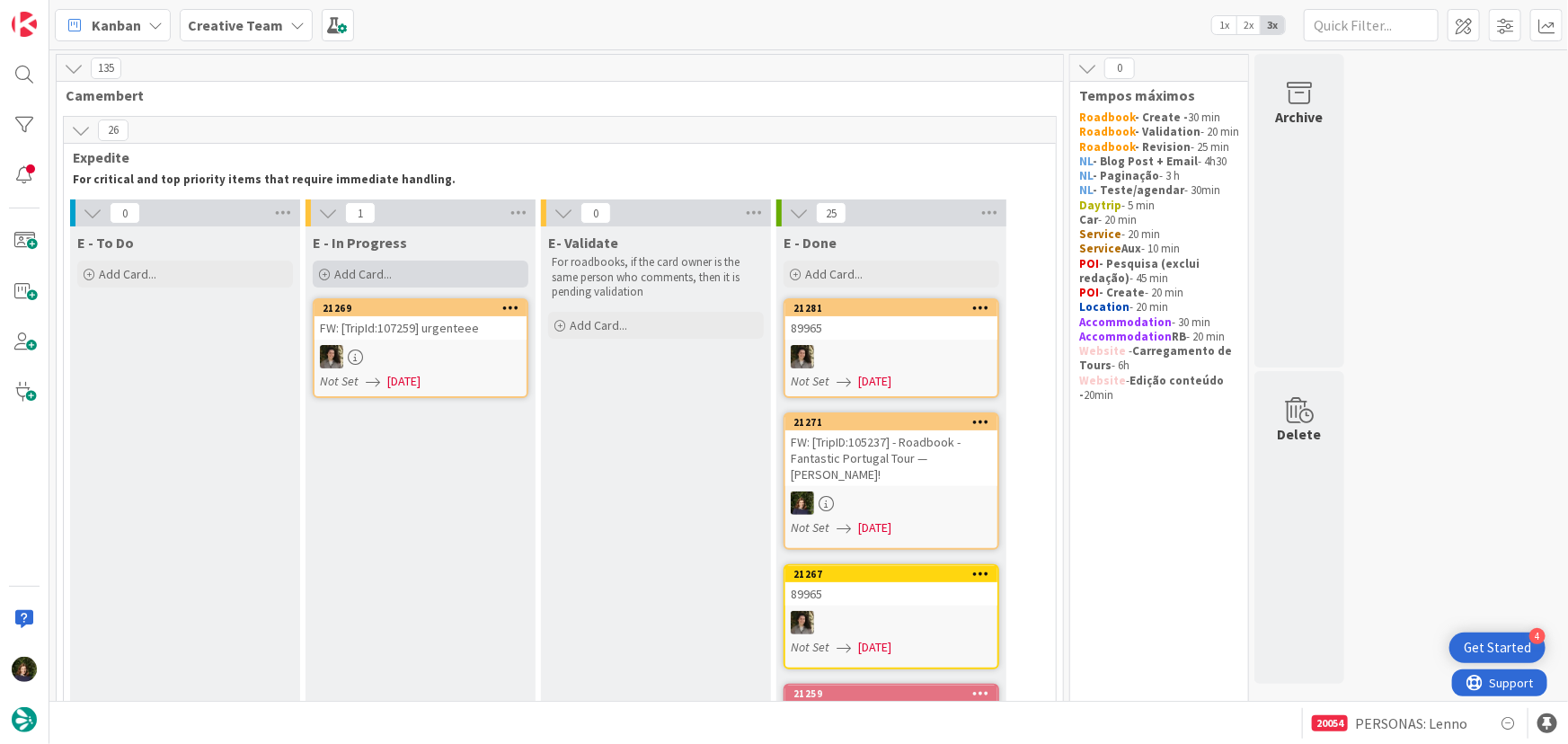
click at [364, 269] on span "Add Card..." at bounding box center [363, 273] width 57 height 16
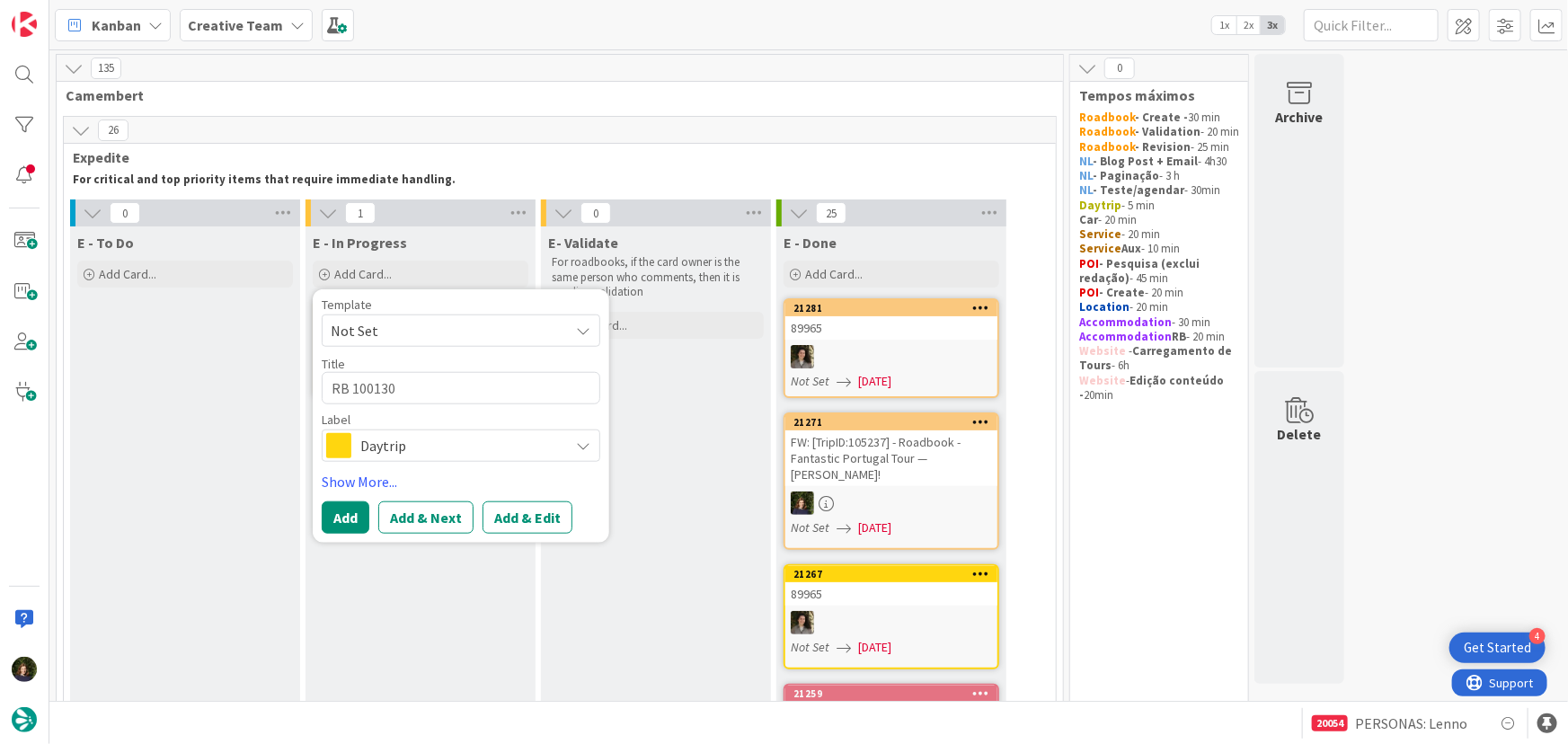
click at [398, 448] on span "Daytrip" at bounding box center [460, 445] width 199 height 25
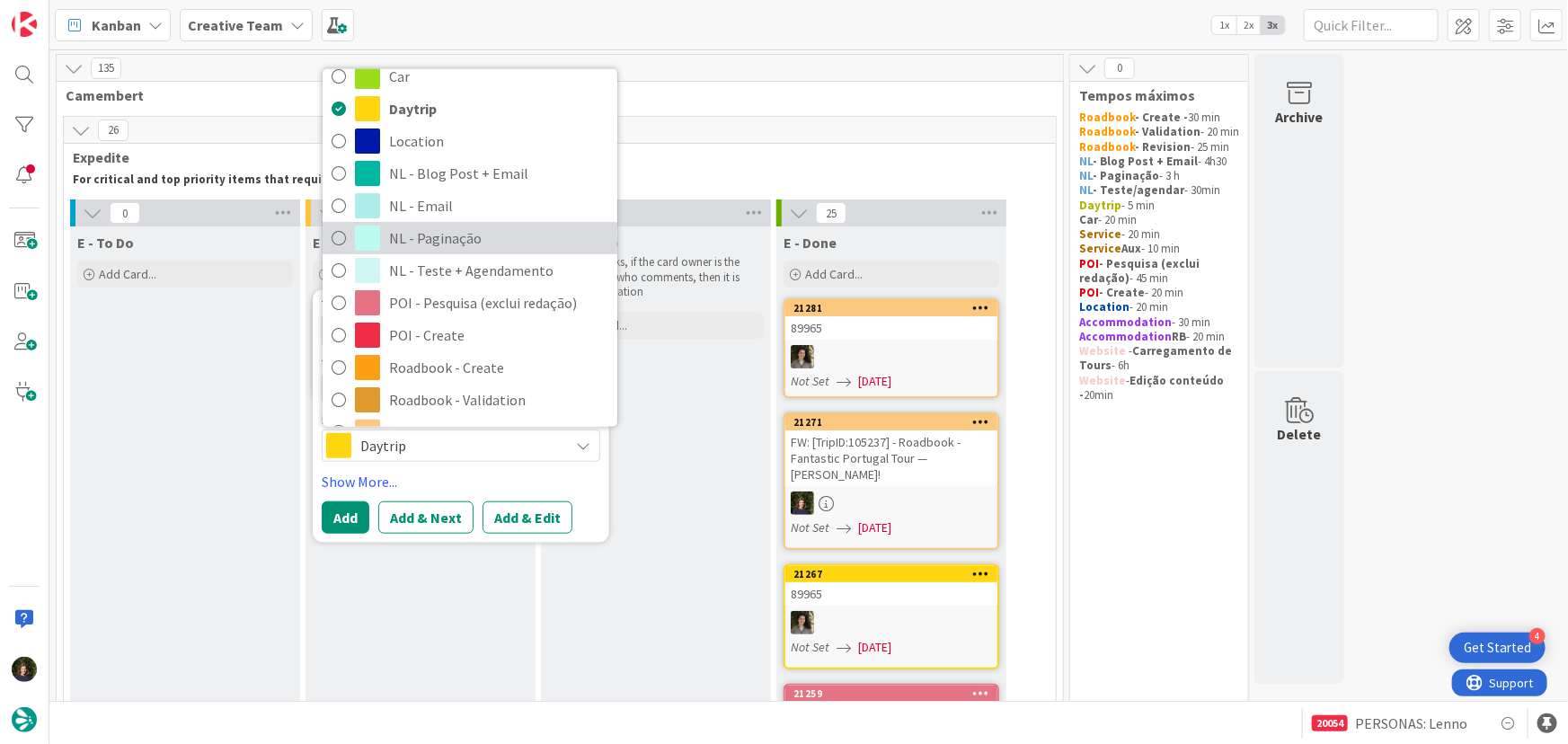
scroll to position [245, 0]
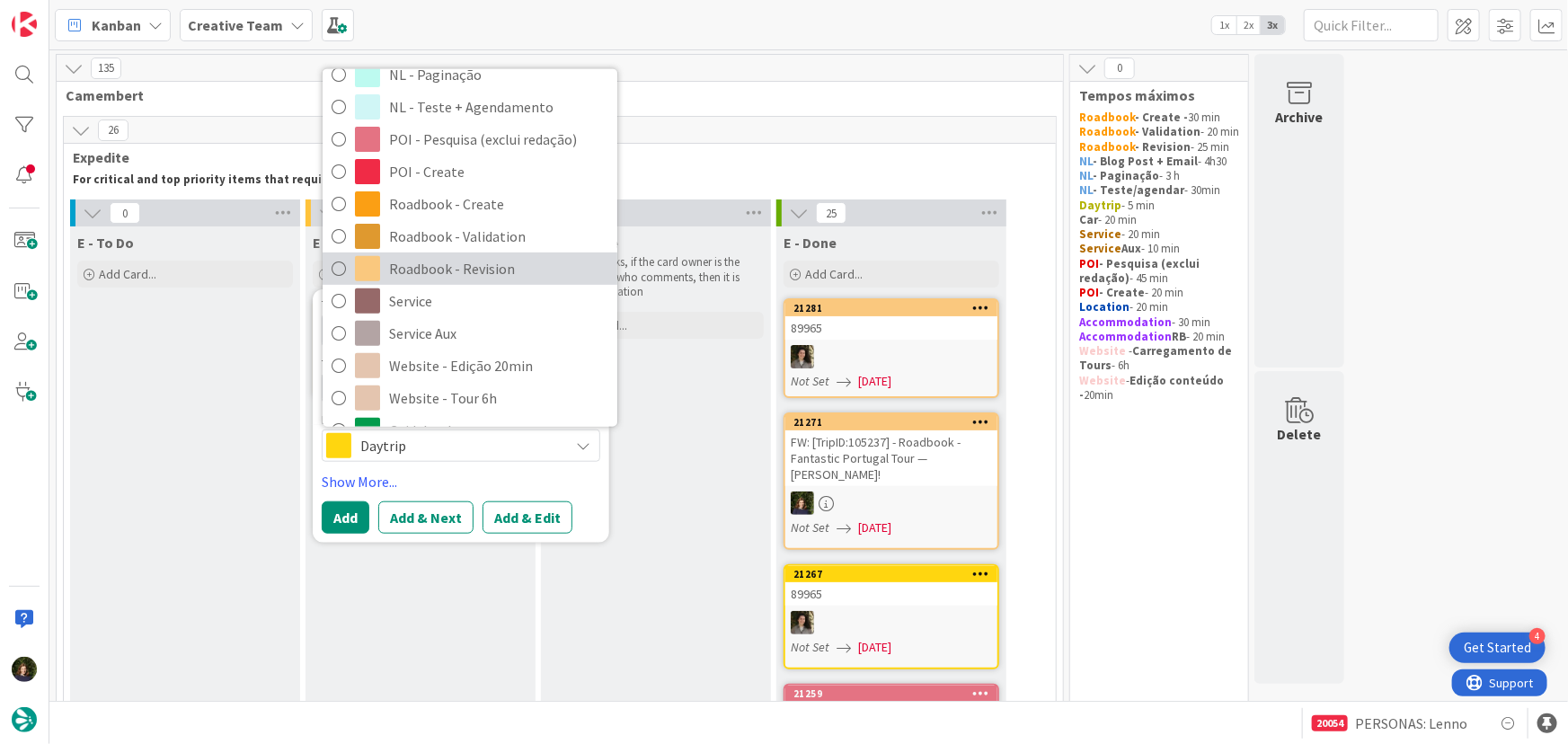
click at [442, 262] on span "Roadbook - Revision" at bounding box center [499, 268] width 220 height 27
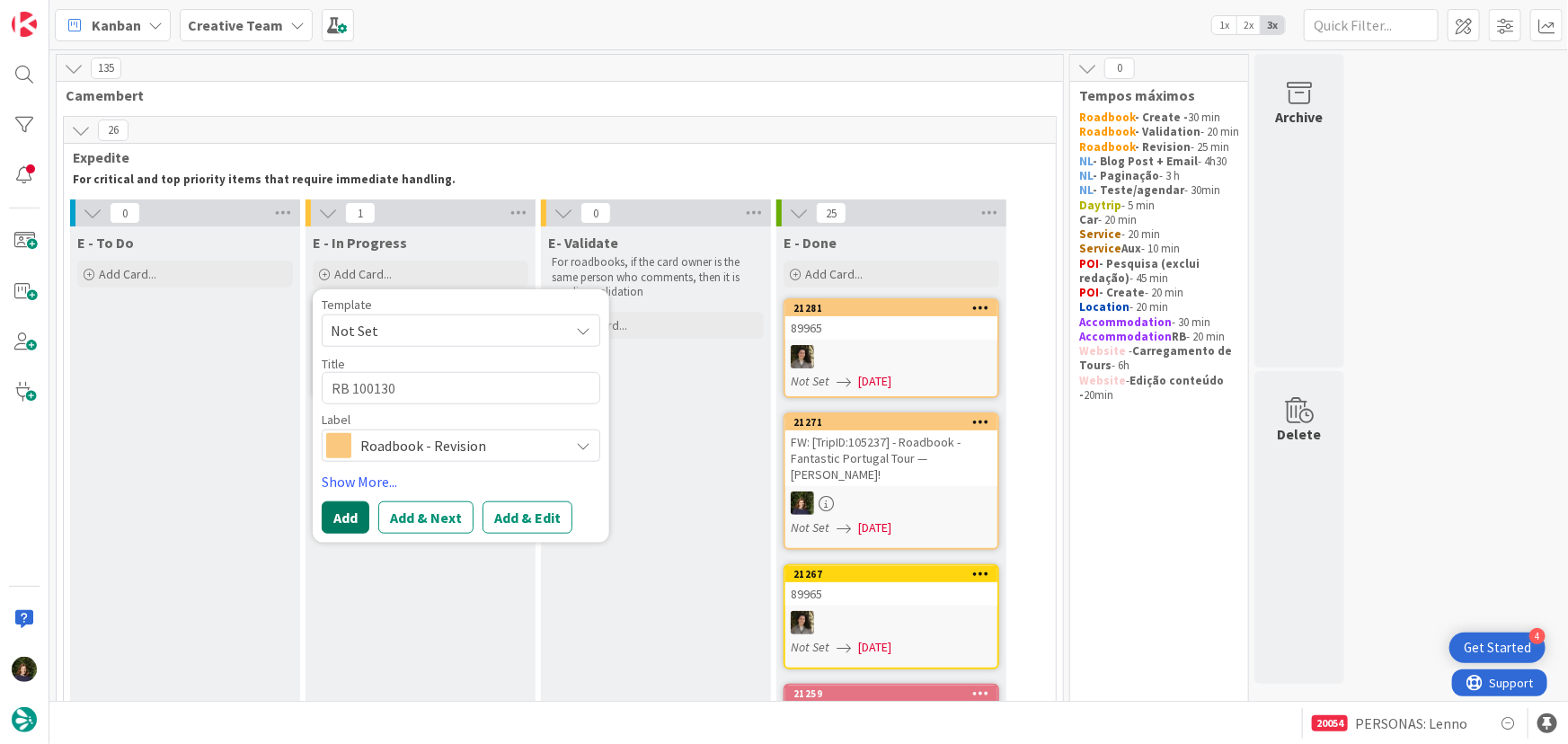
click at [337, 507] on button "Add" at bounding box center [345, 517] width 47 height 32
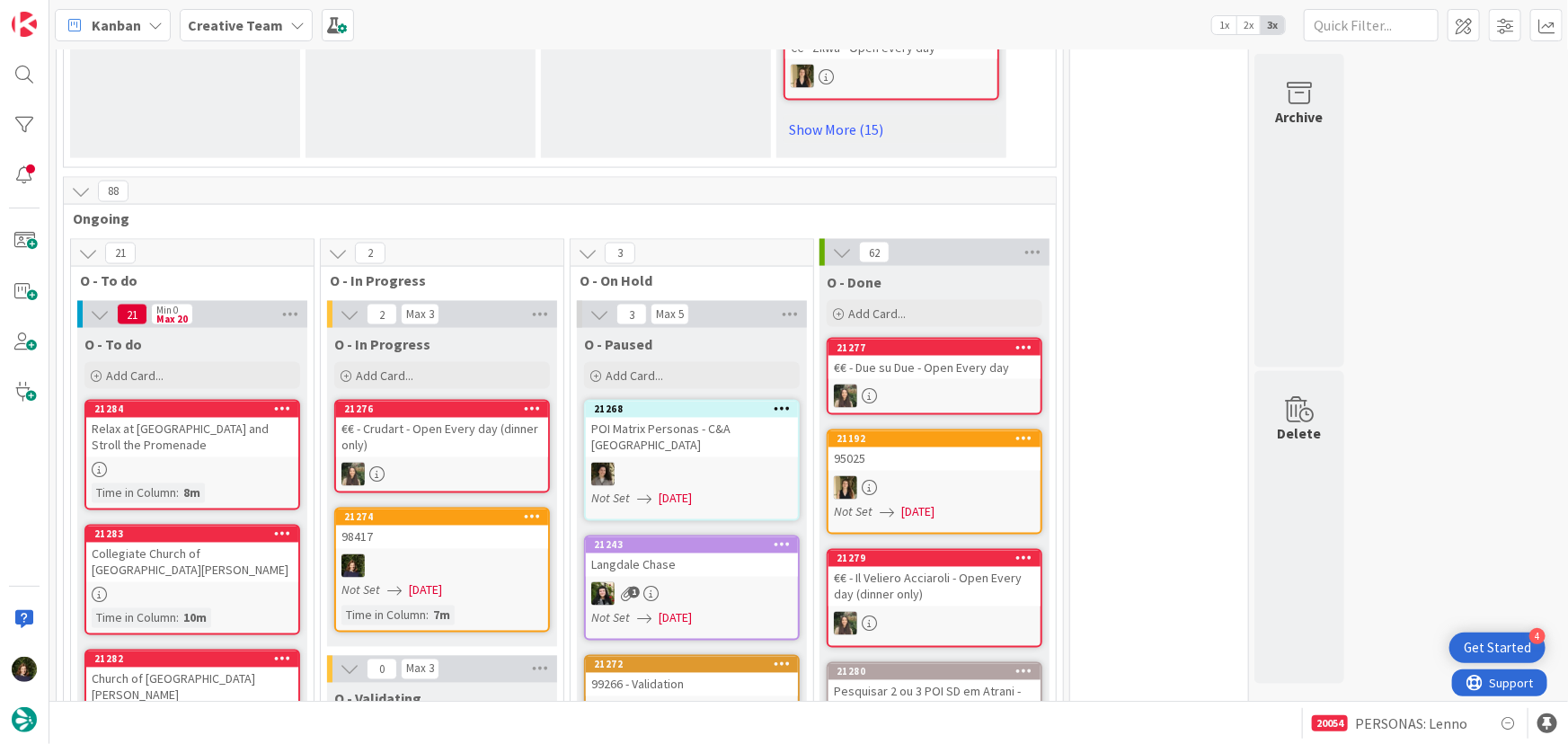
scroll to position [1633, 0]
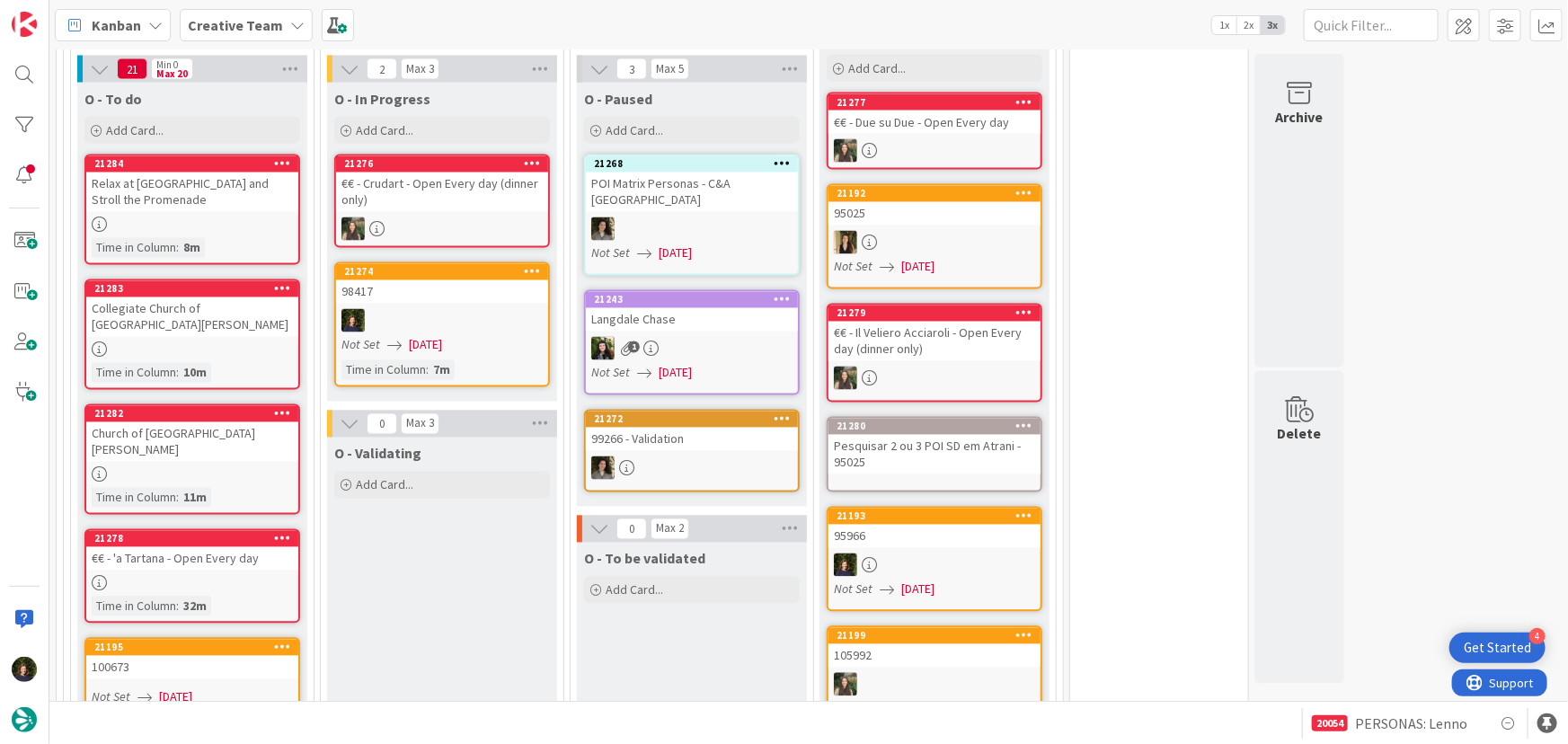
click at [391, 309] on div at bounding box center [442, 321] width 212 height 23
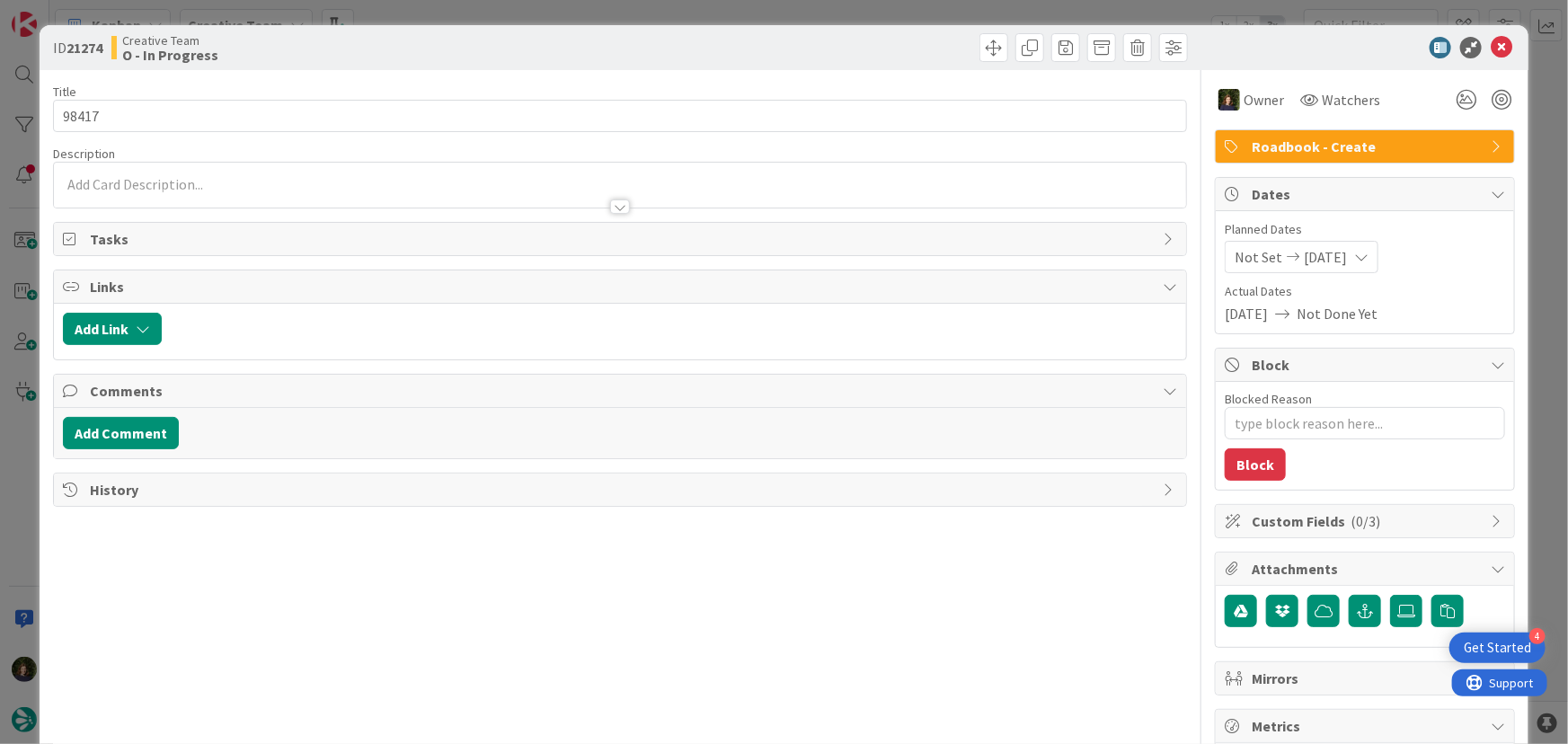
click at [204, 184] on div at bounding box center [620, 185] width 1133 height 44
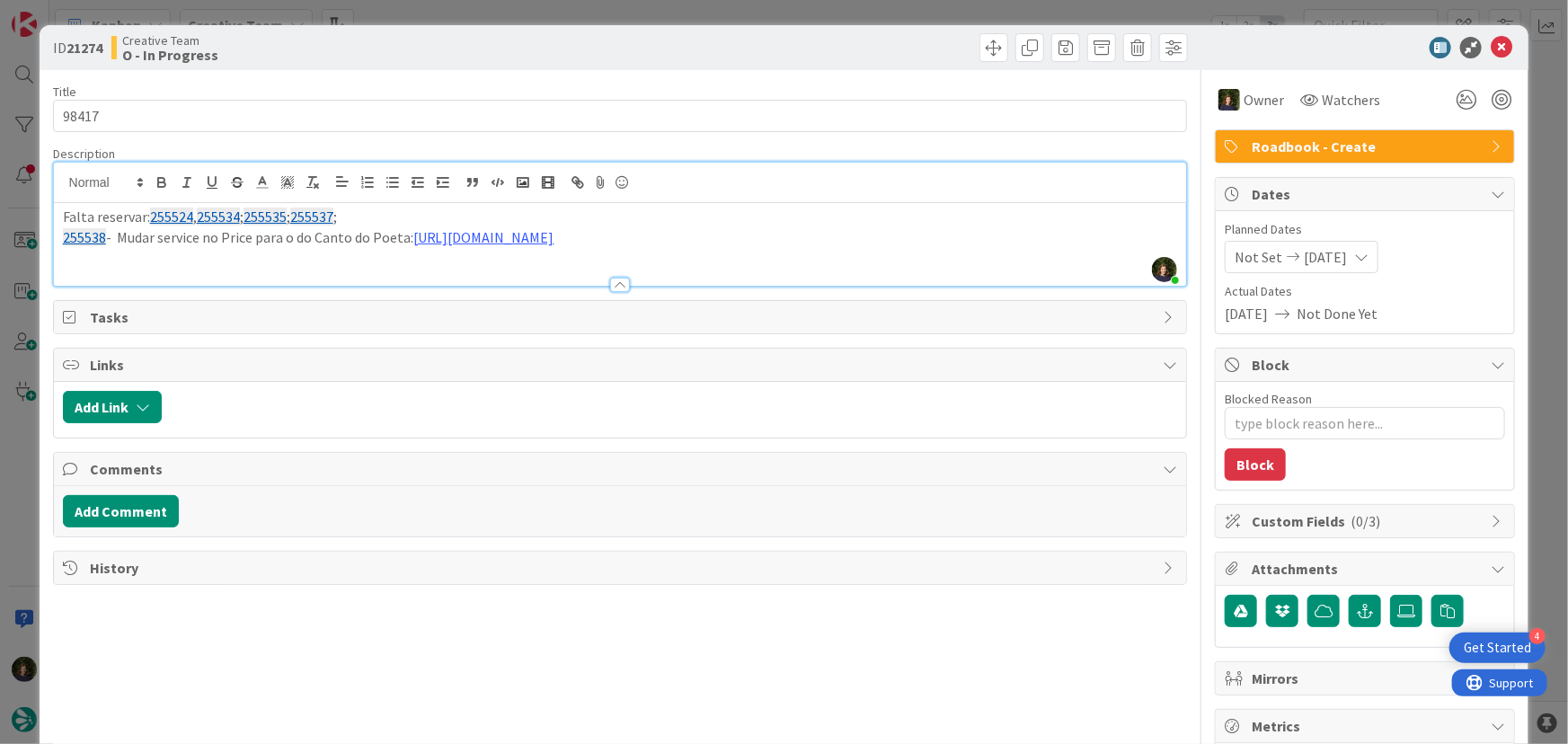
scroll to position [1621, 0]
drag, startPoint x: 1491, startPoint y: 43, endPoint x: 1475, endPoint y: 44, distance: 16.0
click at [1491, 43] on icon at bounding box center [1501, 47] width 21 height 21
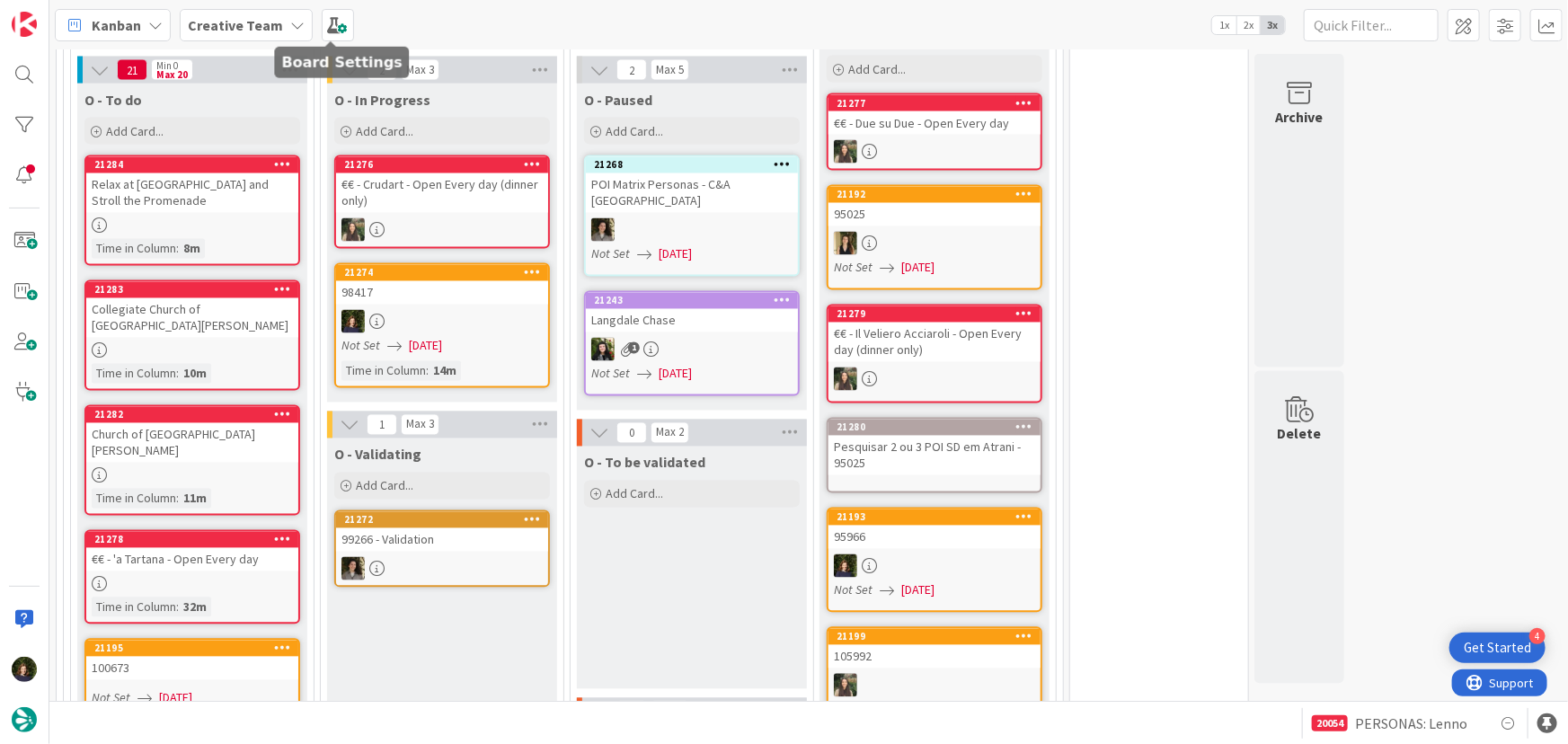
click at [234, 21] on b "Creative Team" at bounding box center [235, 24] width 95 height 18
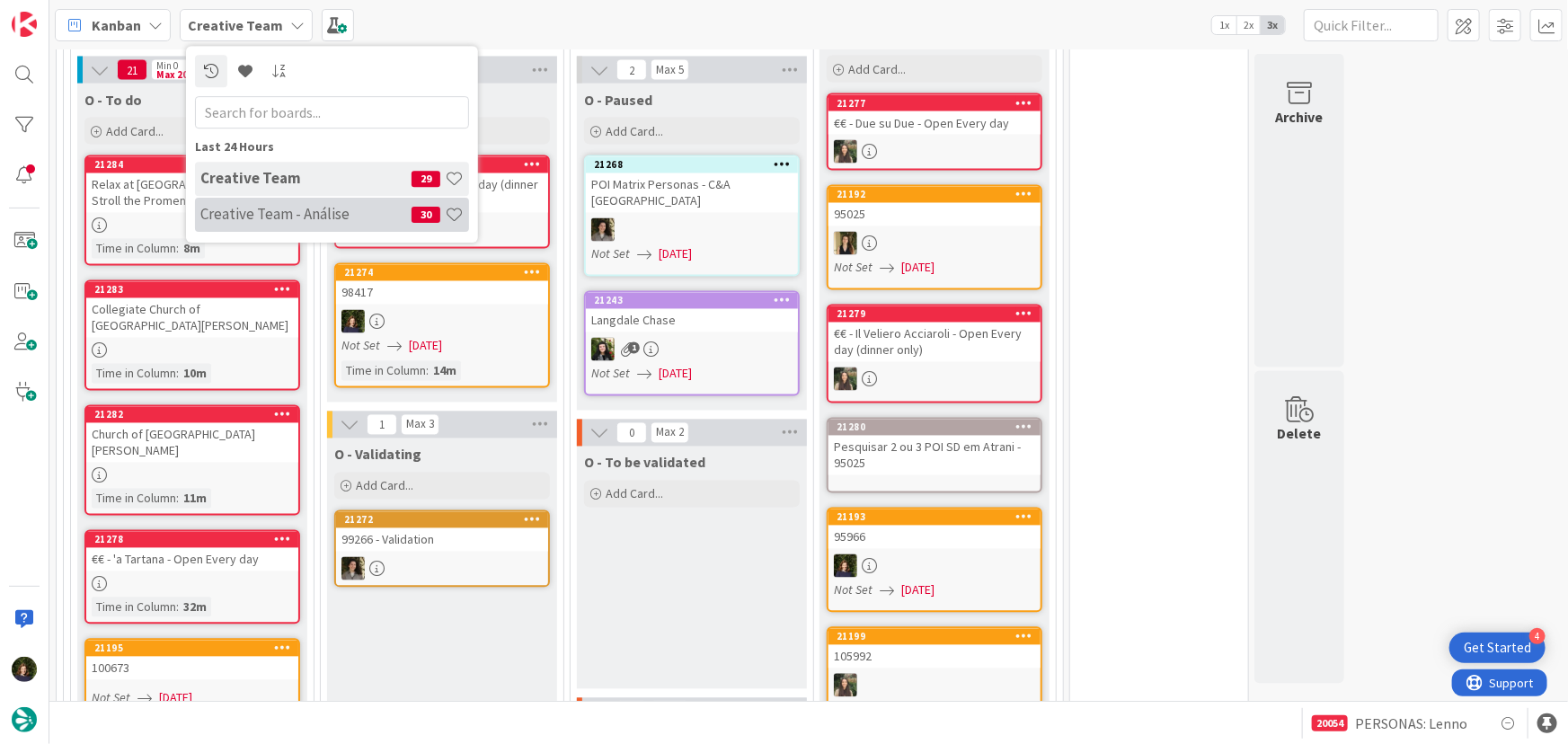
click at [234, 212] on h4 "Creative Team - Análise" at bounding box center [306, 213] width 211 height 18
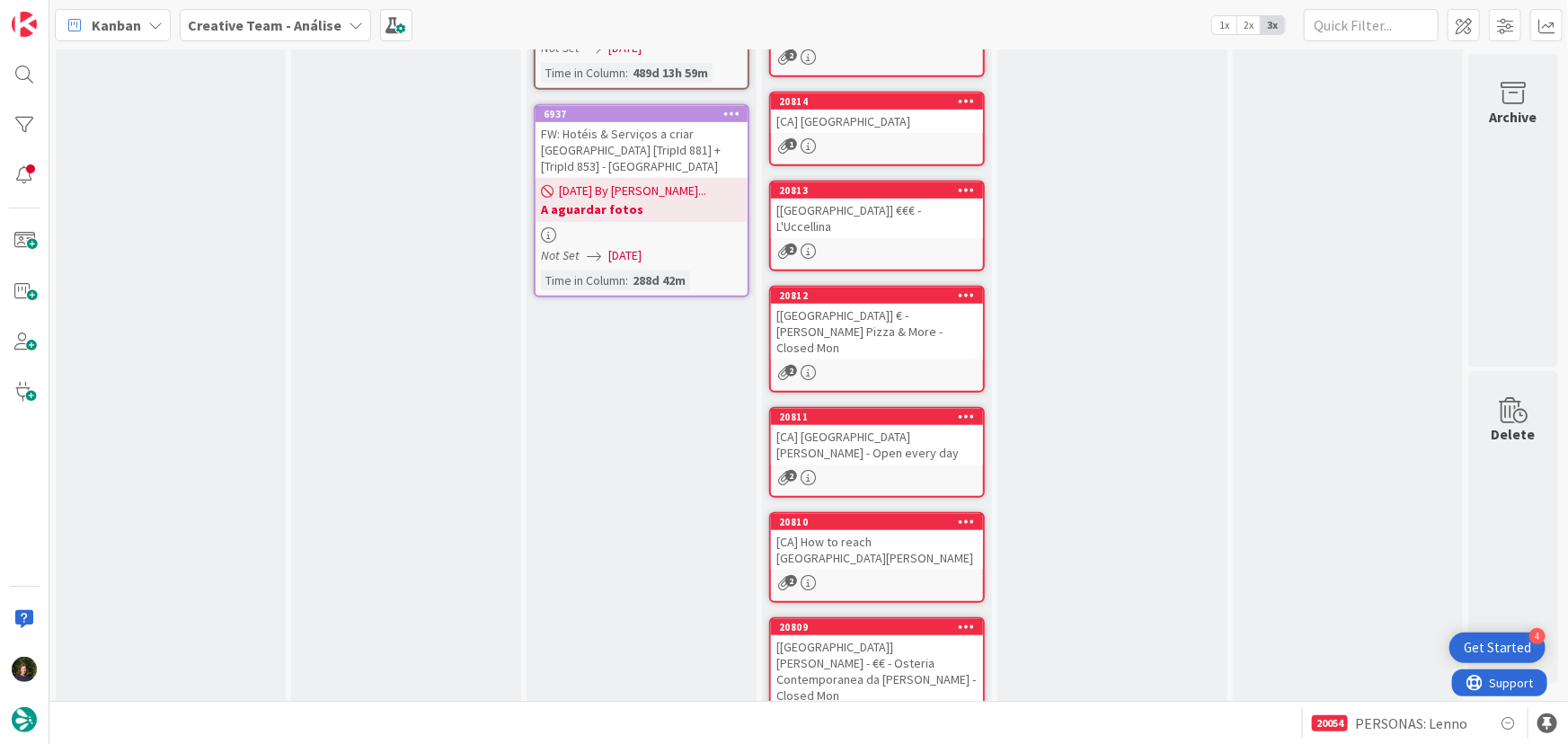
scroll to position [189, 0]
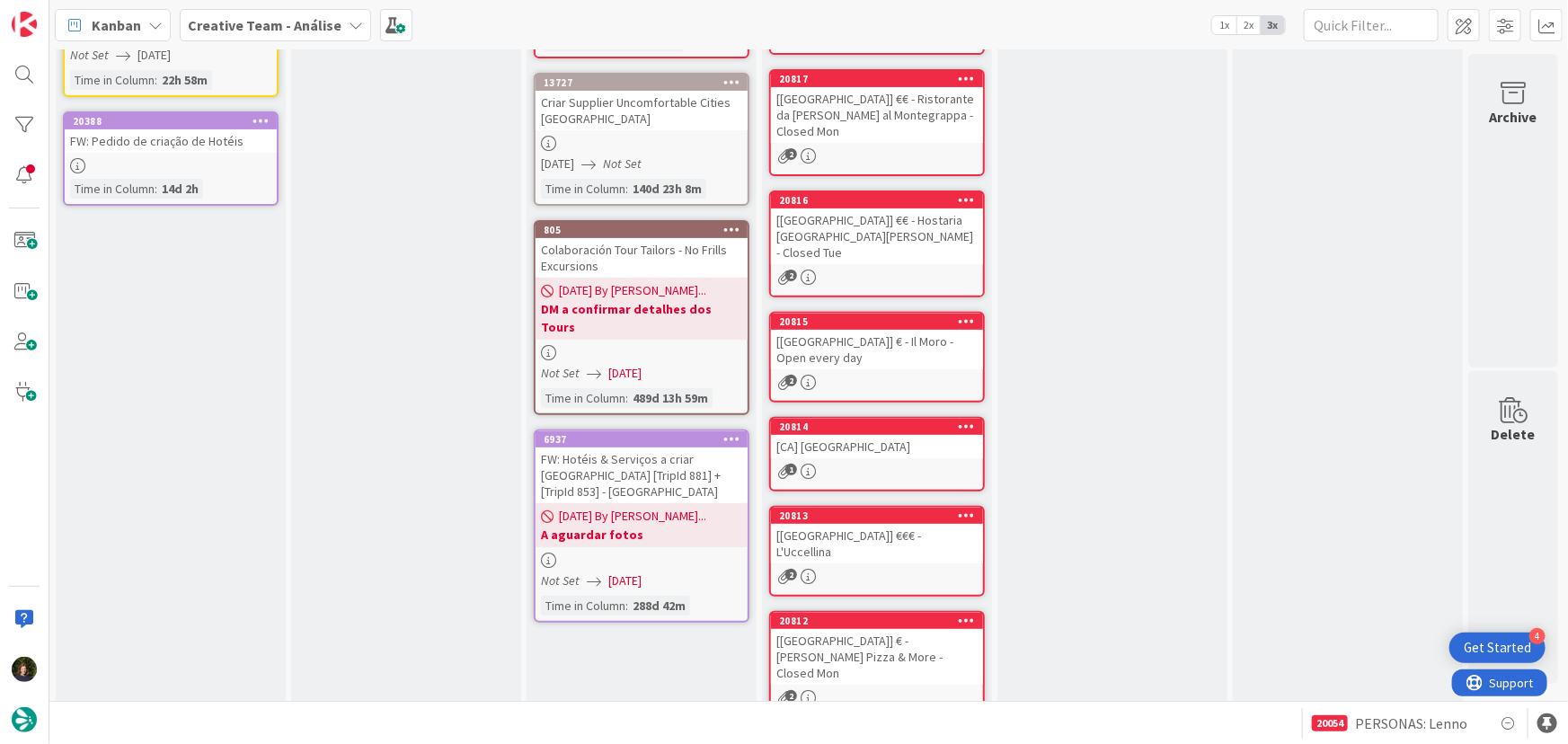
click at [312, 29] on b "Creative Team - Análise" at bounding box center [265, 24] width 154 height 18
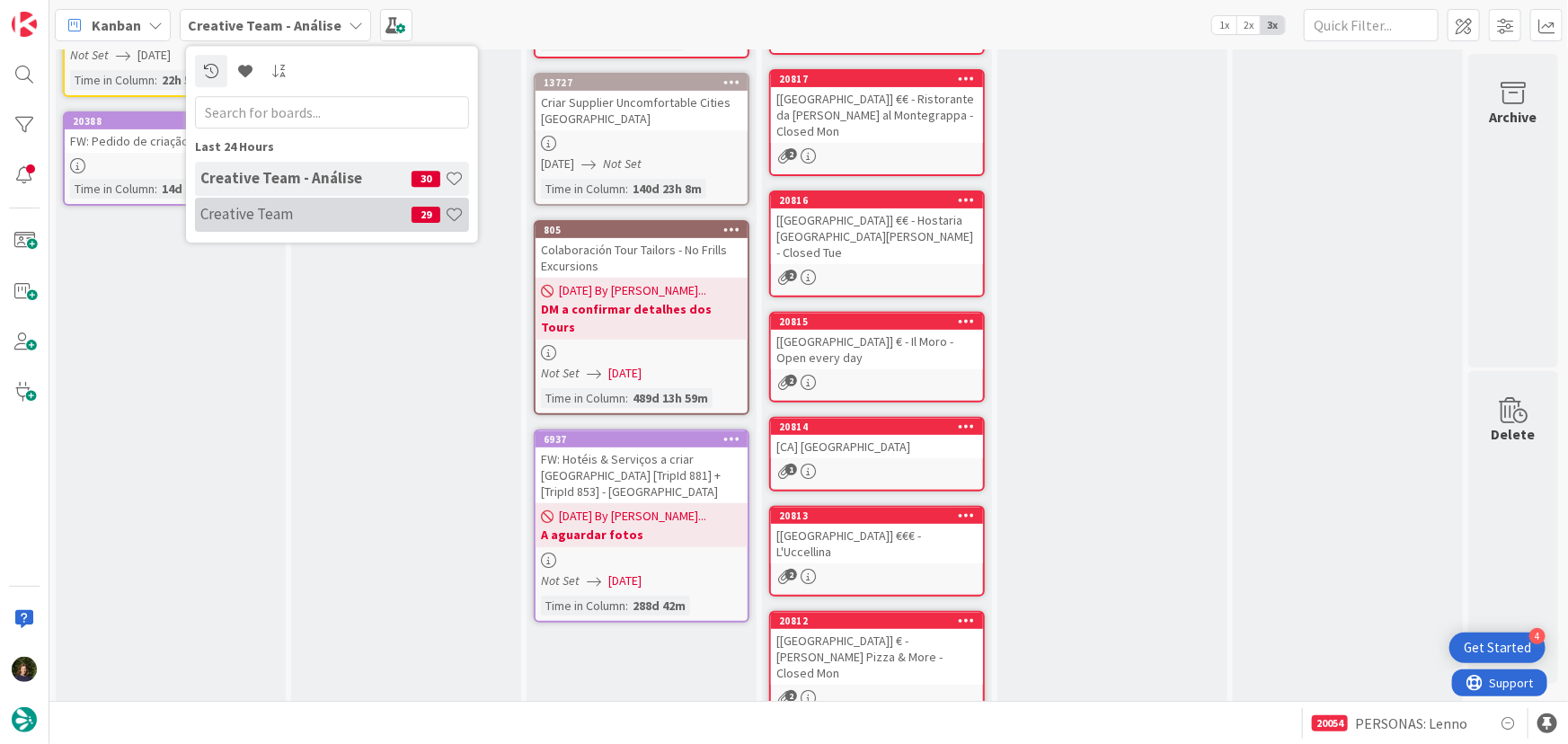
click at [314, 211] on h4 "Creative Team" at bounding box center [306, 213] width 211 height 18
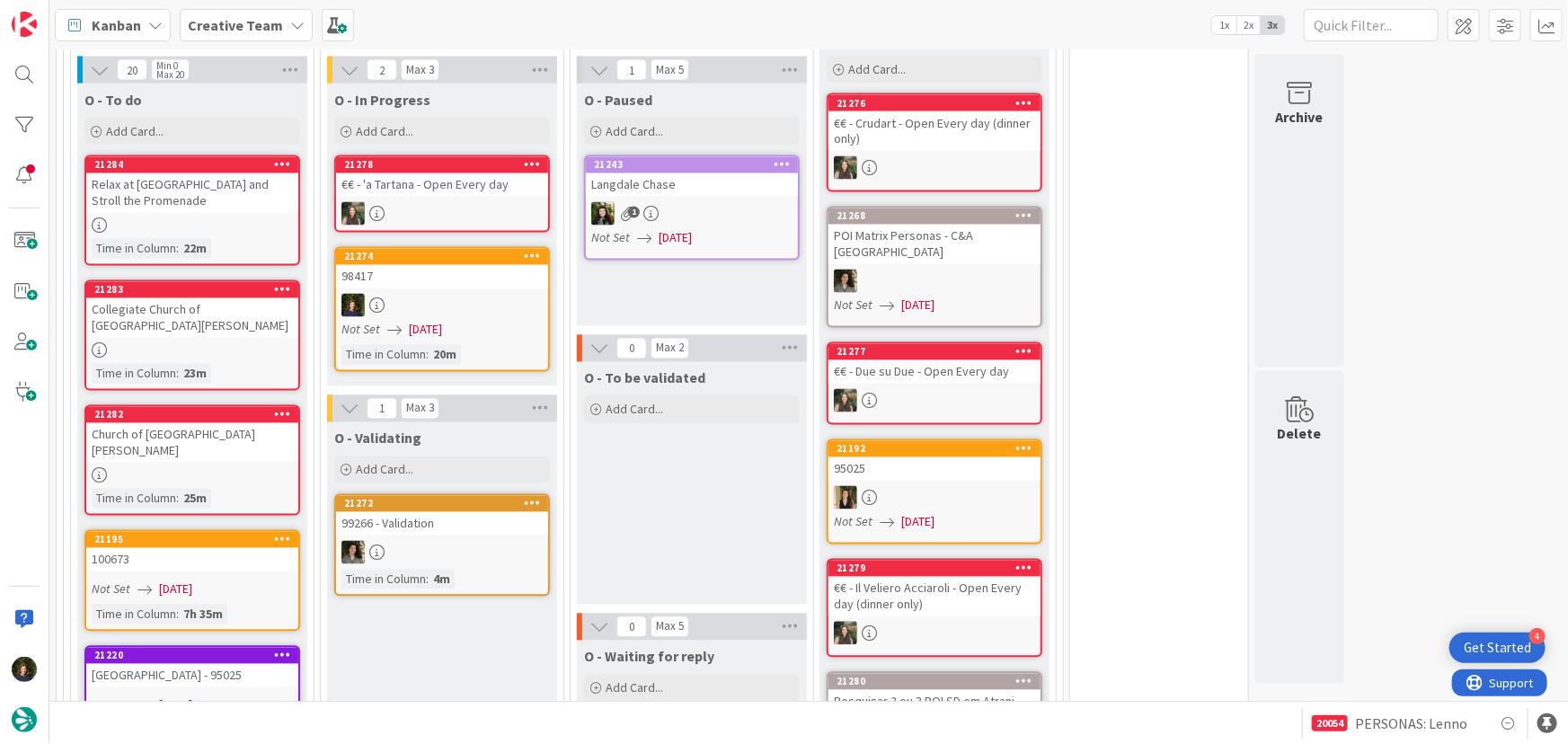
scroll to position [1633, 0]
click at [408, 286] on link "21274 98417 Not Set [DATE] Time in [GEOGRAPHIC_DATA] : 20m" at bounding box center [442, 309] width 216 height 125
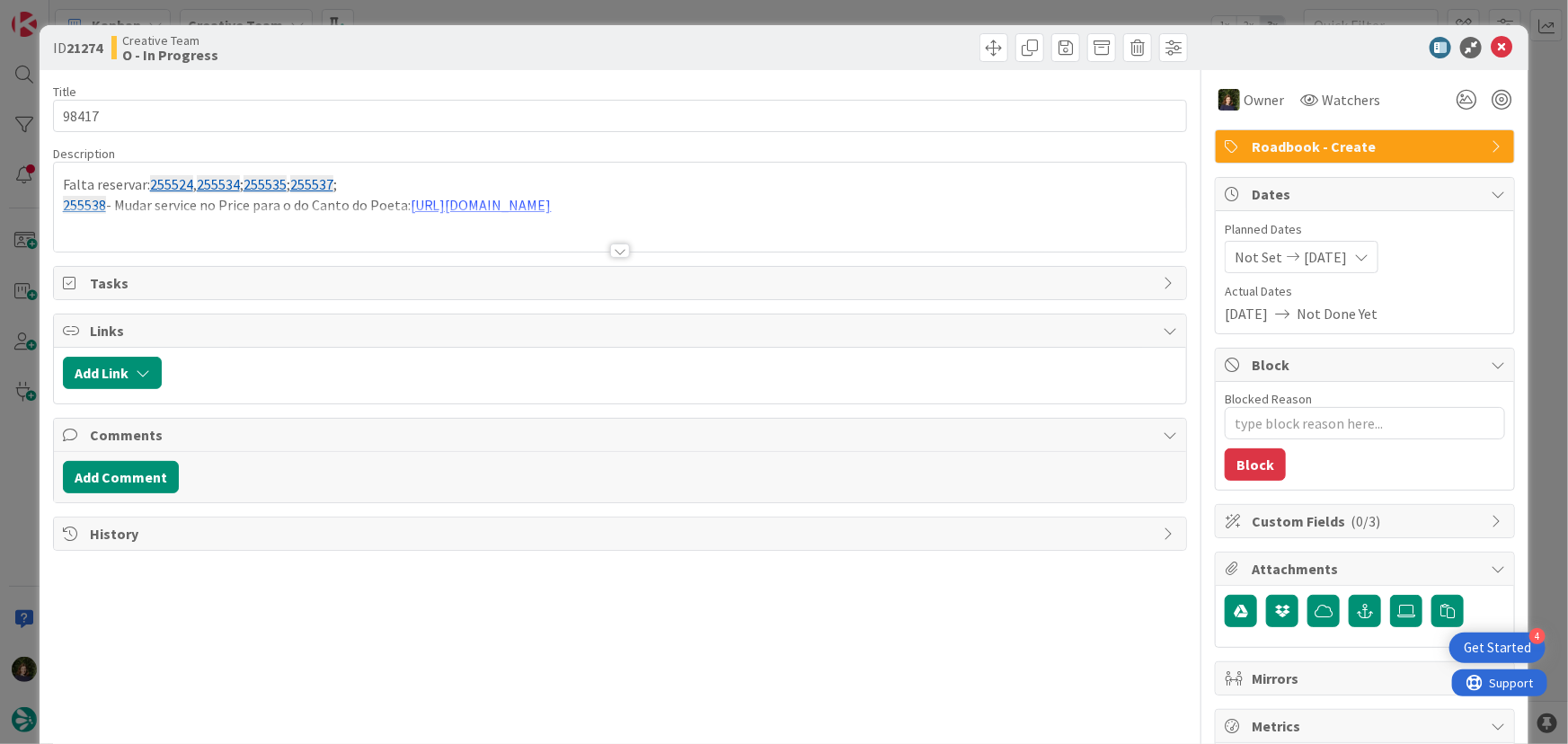
click at [379, 180] on div "Falta reservar: 255524 , 255534 ; 255535 ; 255537 ; 255538 - Mudar service no P…" at bounding box center [620, 208] width 1133 height 89
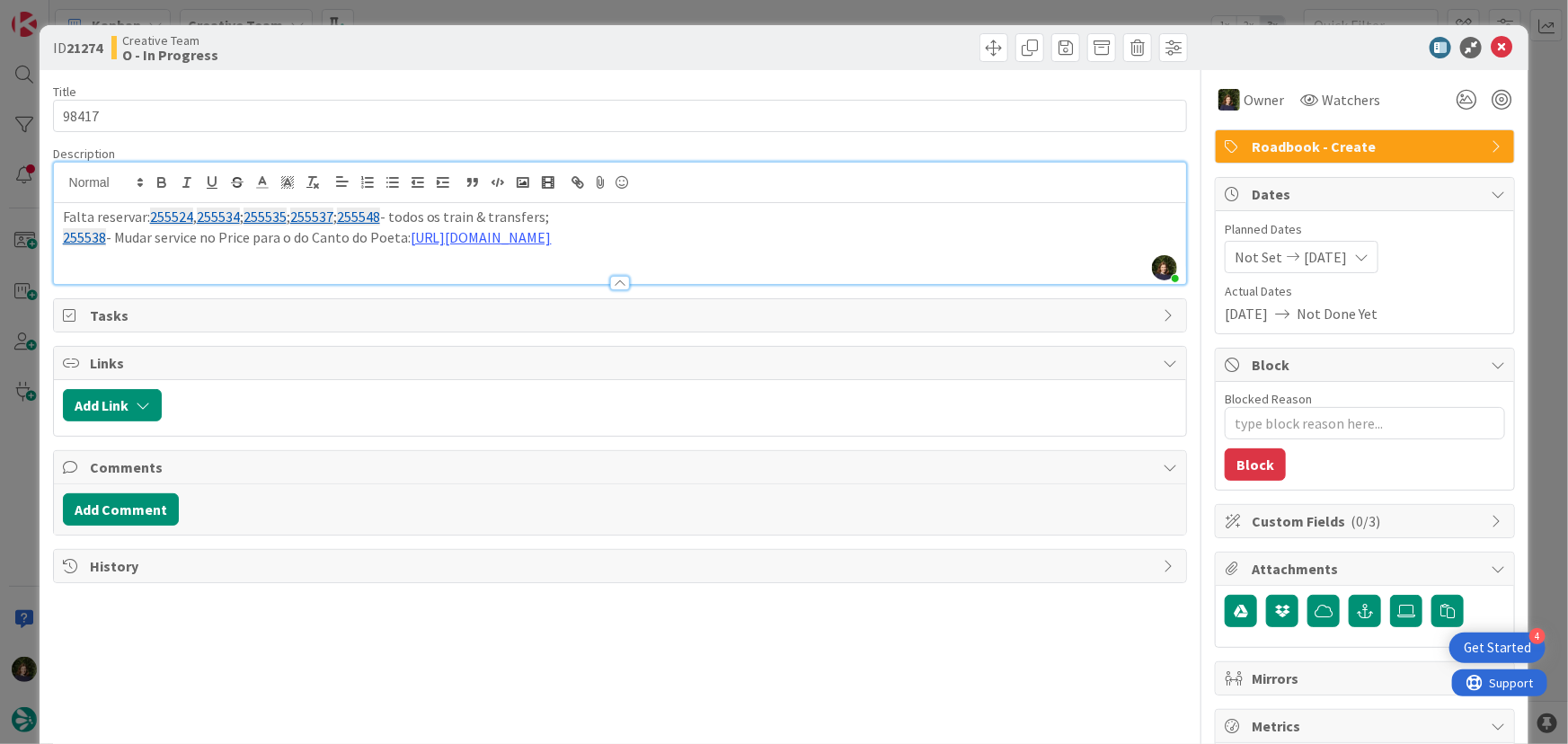
drag, startPoint x: 988, startPoint y: 239, endPoint x: 44, endPoint y: 220, distance: 944.2
click at [44, 220] on div "ID 21274 Creative Team O - In Progress Title 5 / 128 98417 Description [PERSON_…" at bounding box center [785, 544] width 1490 height 1038
copy div "Falta reservar: 255524 , 255534 ; 255535 ; 255537 ; 255548 - todos os train & t…"
drag, startPoint x: 1498, startPoint y: 53, endPoint x: 1474, endPoint y: 70, distance: 29.4
click at [1498, 53] on icon at bounding box center [1501, 47] width 21 height 21
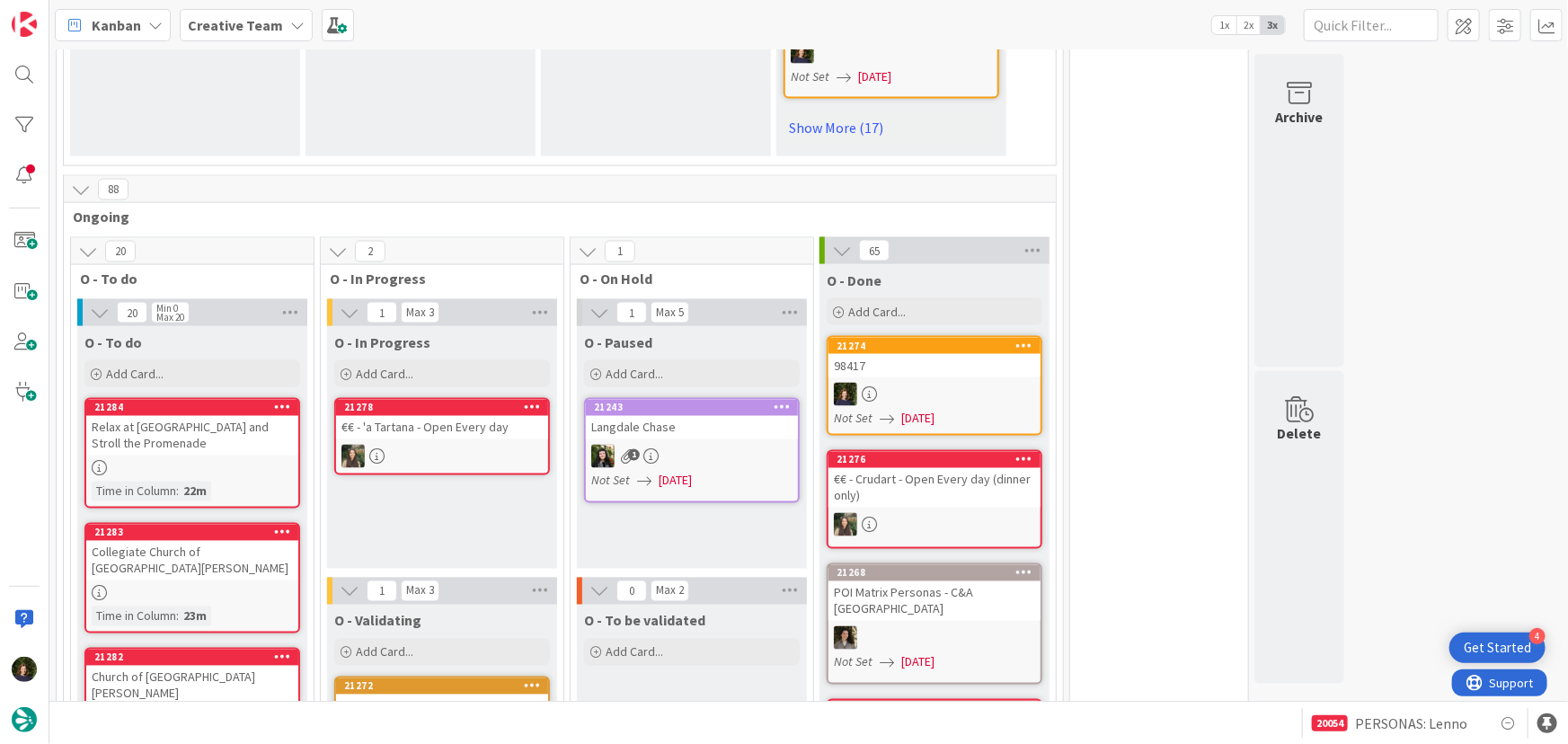
scroll to position [1308, 0]
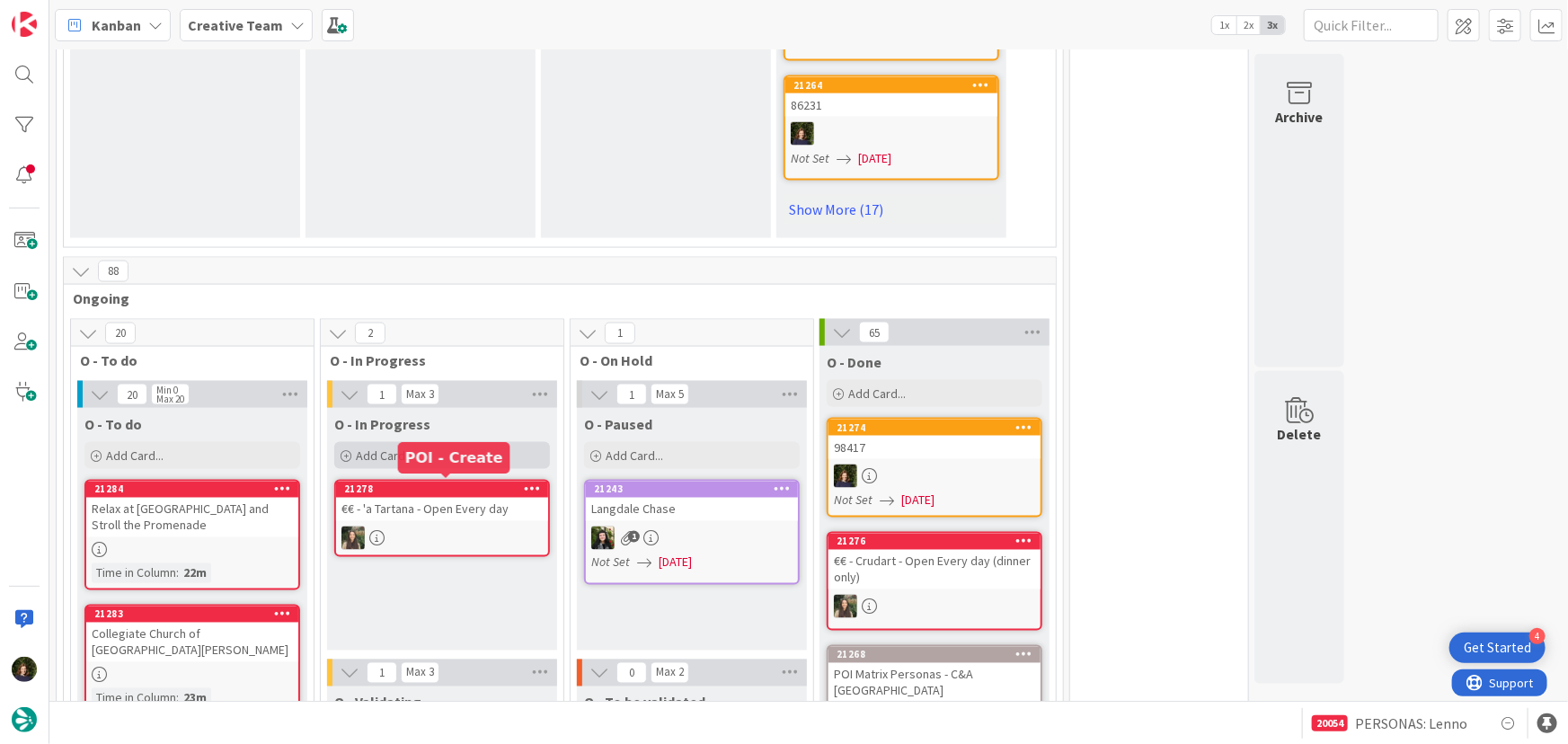
click at [412, 454] on div "Add Card..." at bounding box center [442, 455] width 216 height 27
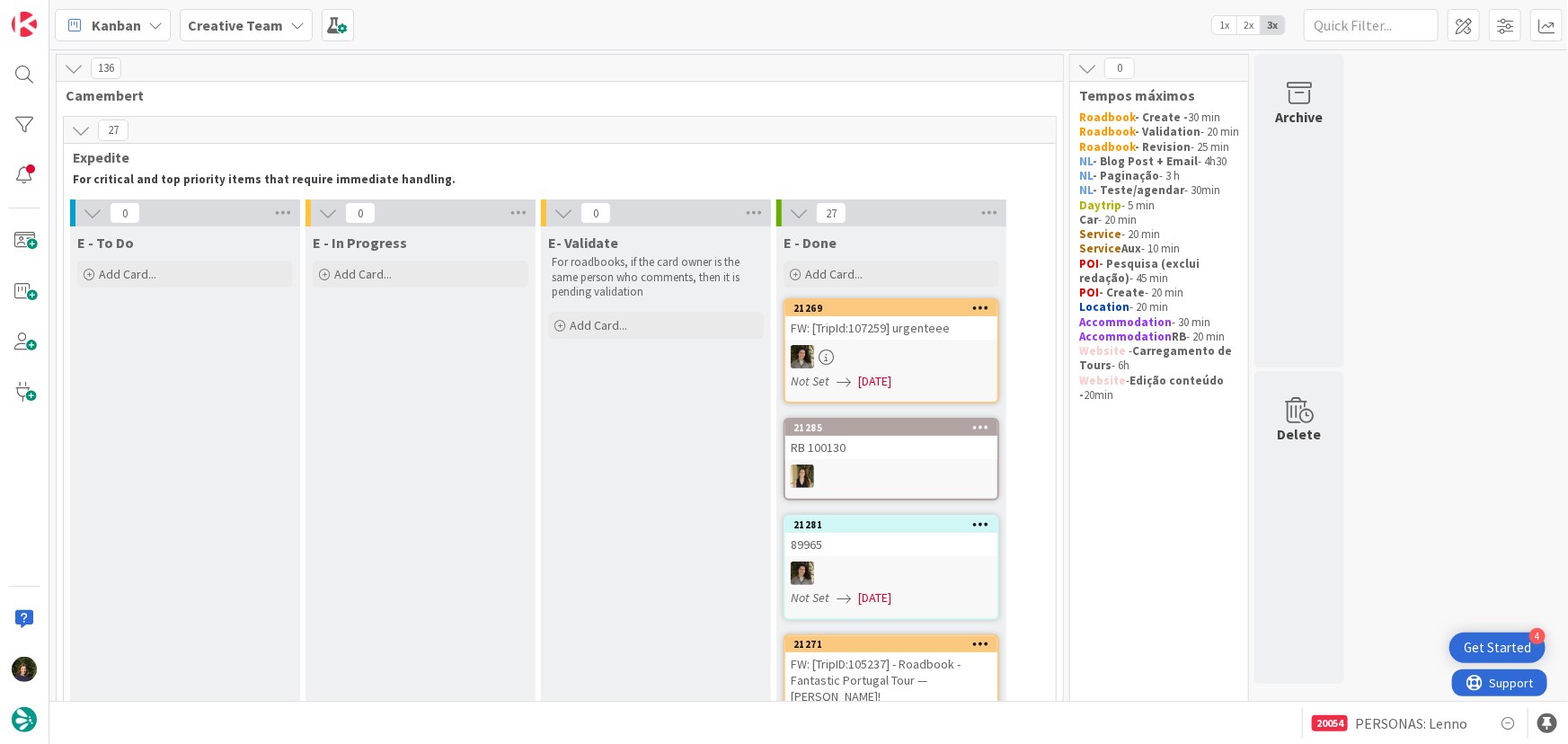
scroll to position [0, 0]
click at [276, 29] on b "Creative Team" at bounding box center [235, 24] width 95 height 18
click at [274, 228] on div "Creative Team - Análise 30" at bounding box center [332, 214] width 274 height 34
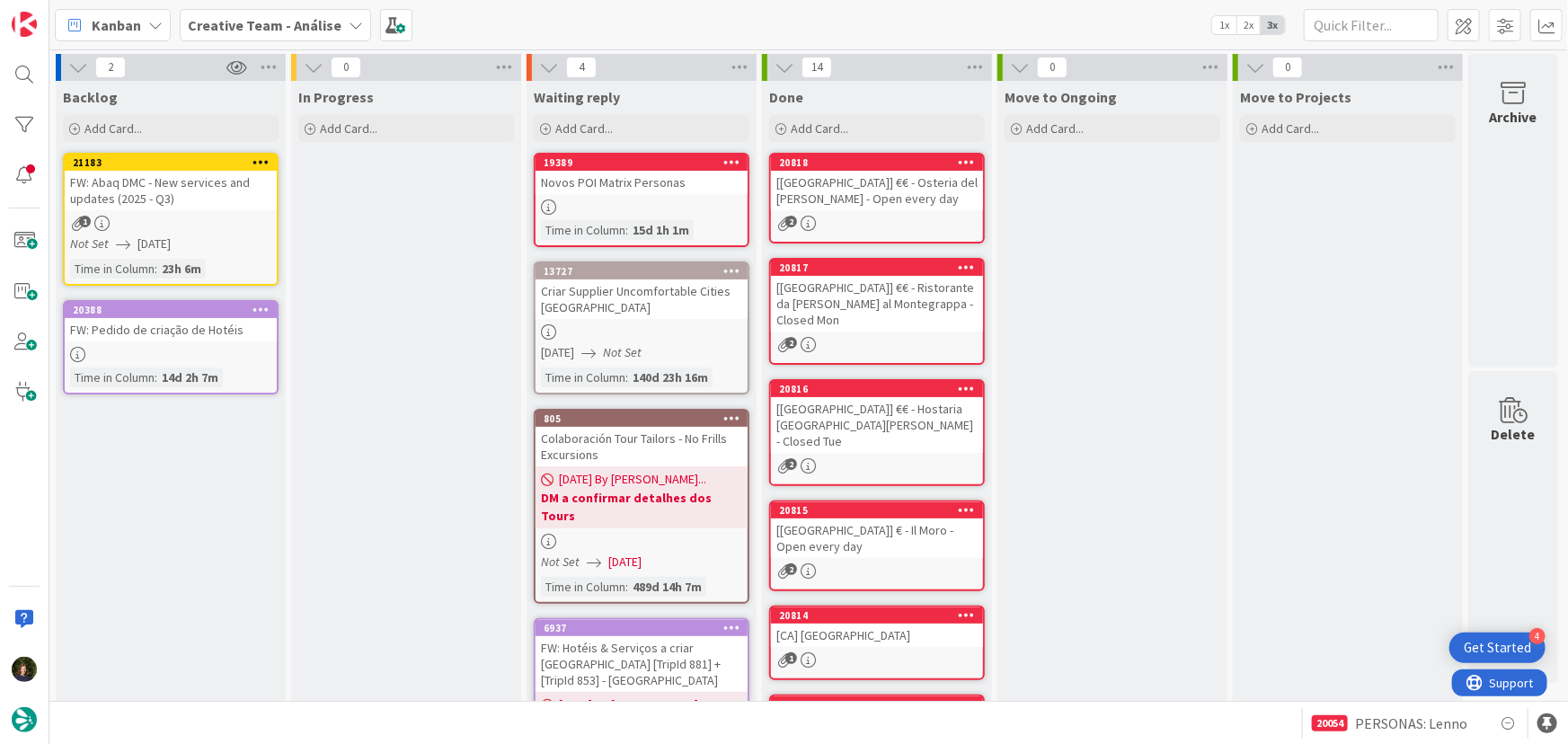
click at [287, 23] on b "Creative Team - Análise" at bounding box center [265, 24] width 154 height 18
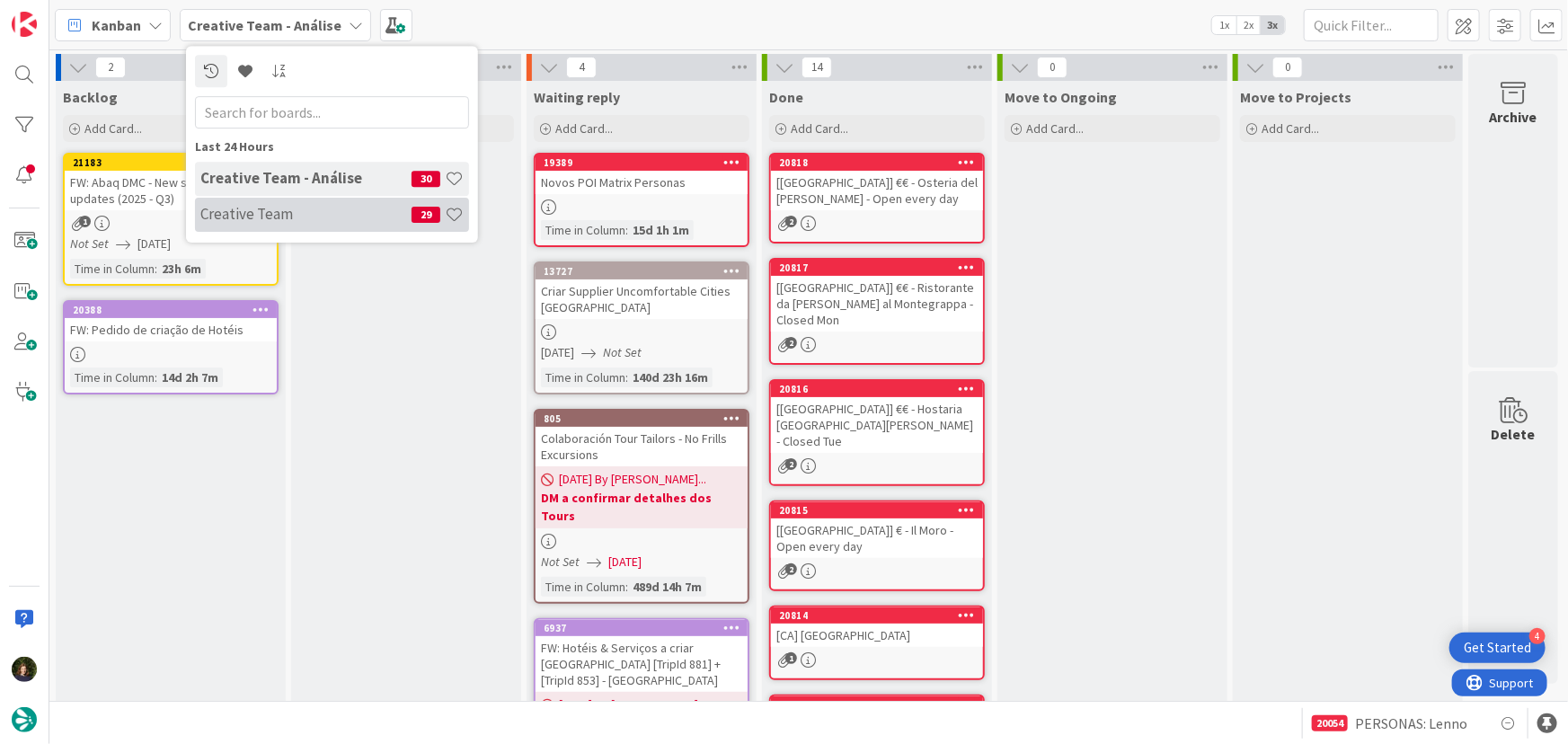
click at [318, 222] on h4 "Creative Team" at bounding box center [306, 213] width 211 height 18
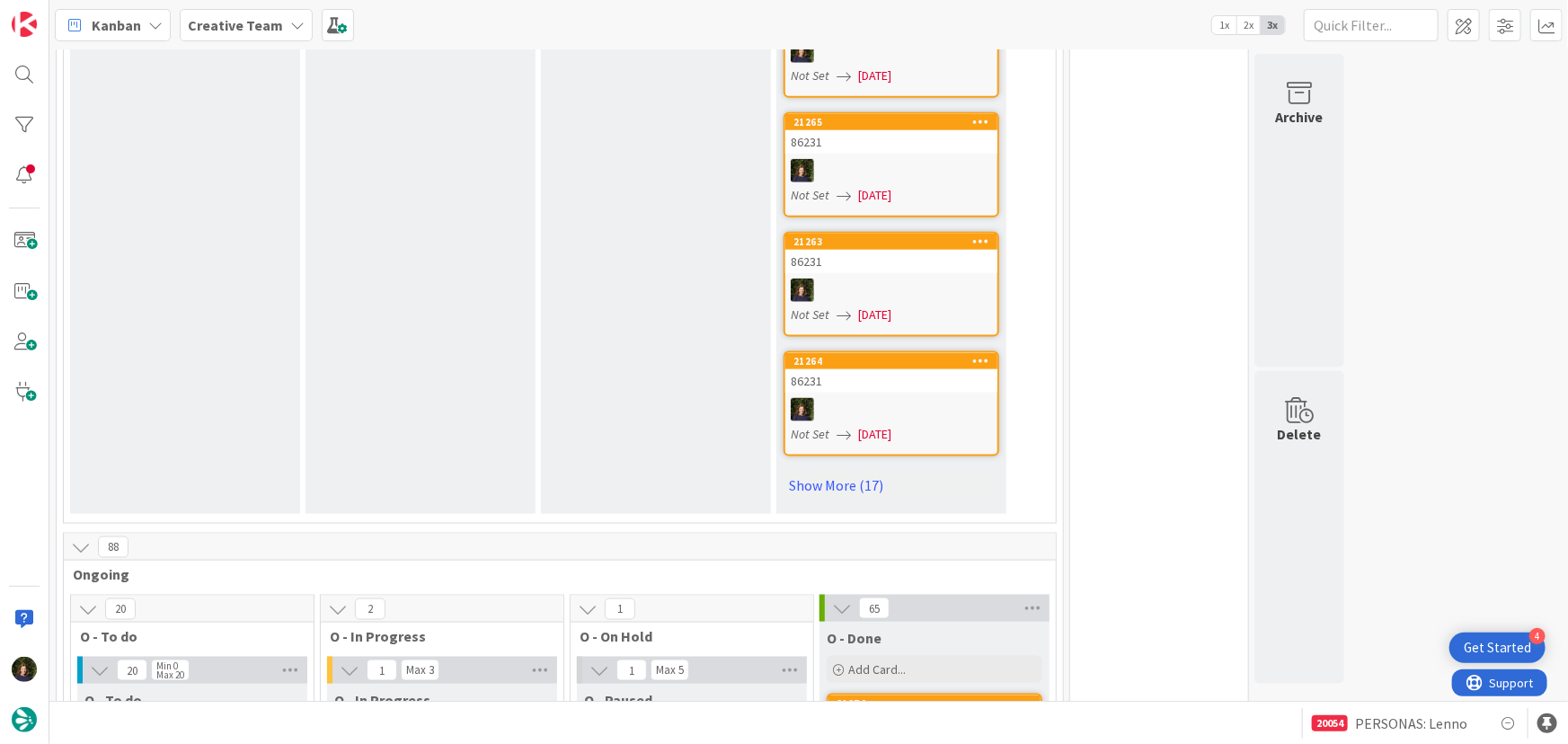
scroll to position [1061, 0]
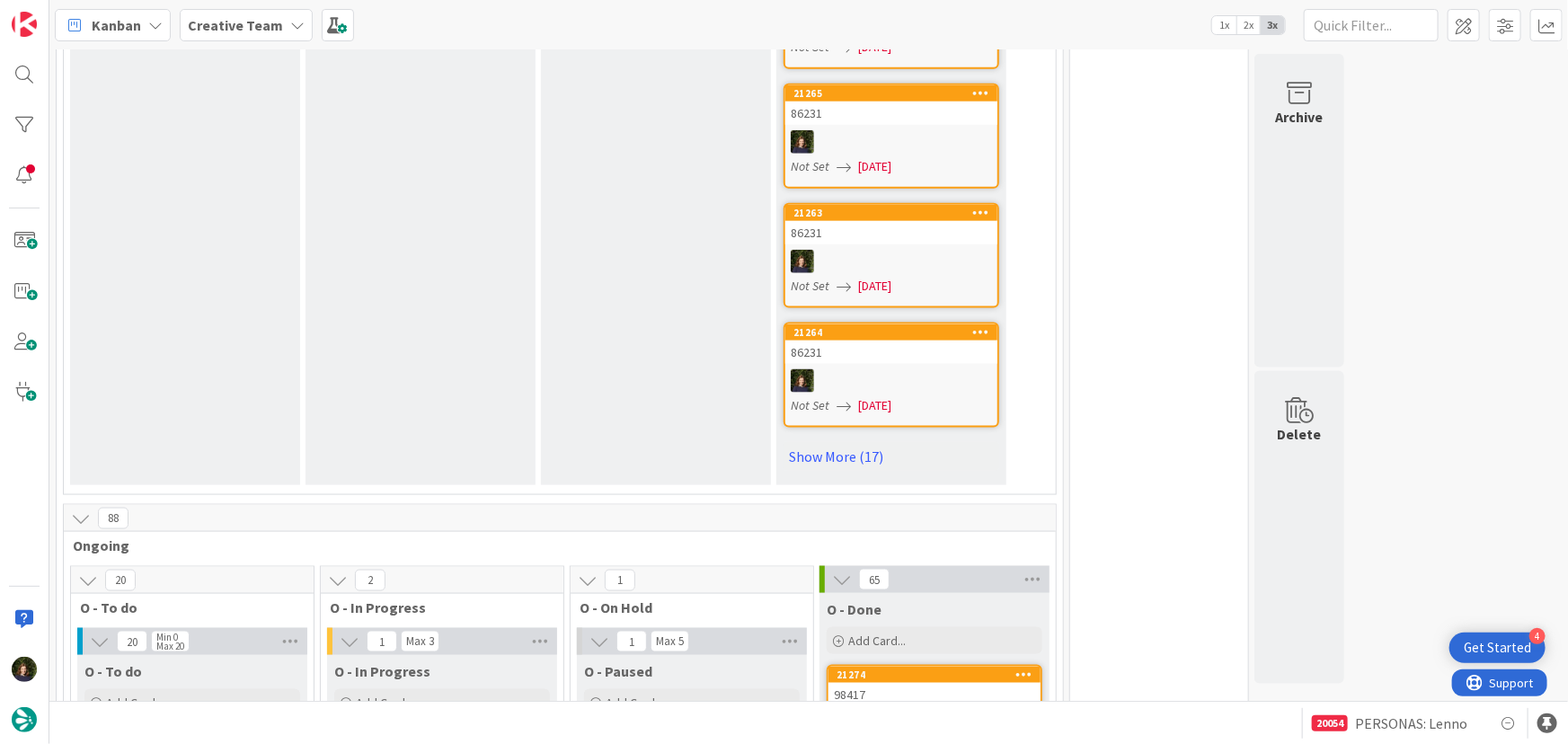
click at [889, 370] on div at bounding box center [891, 381] width 212 height 23
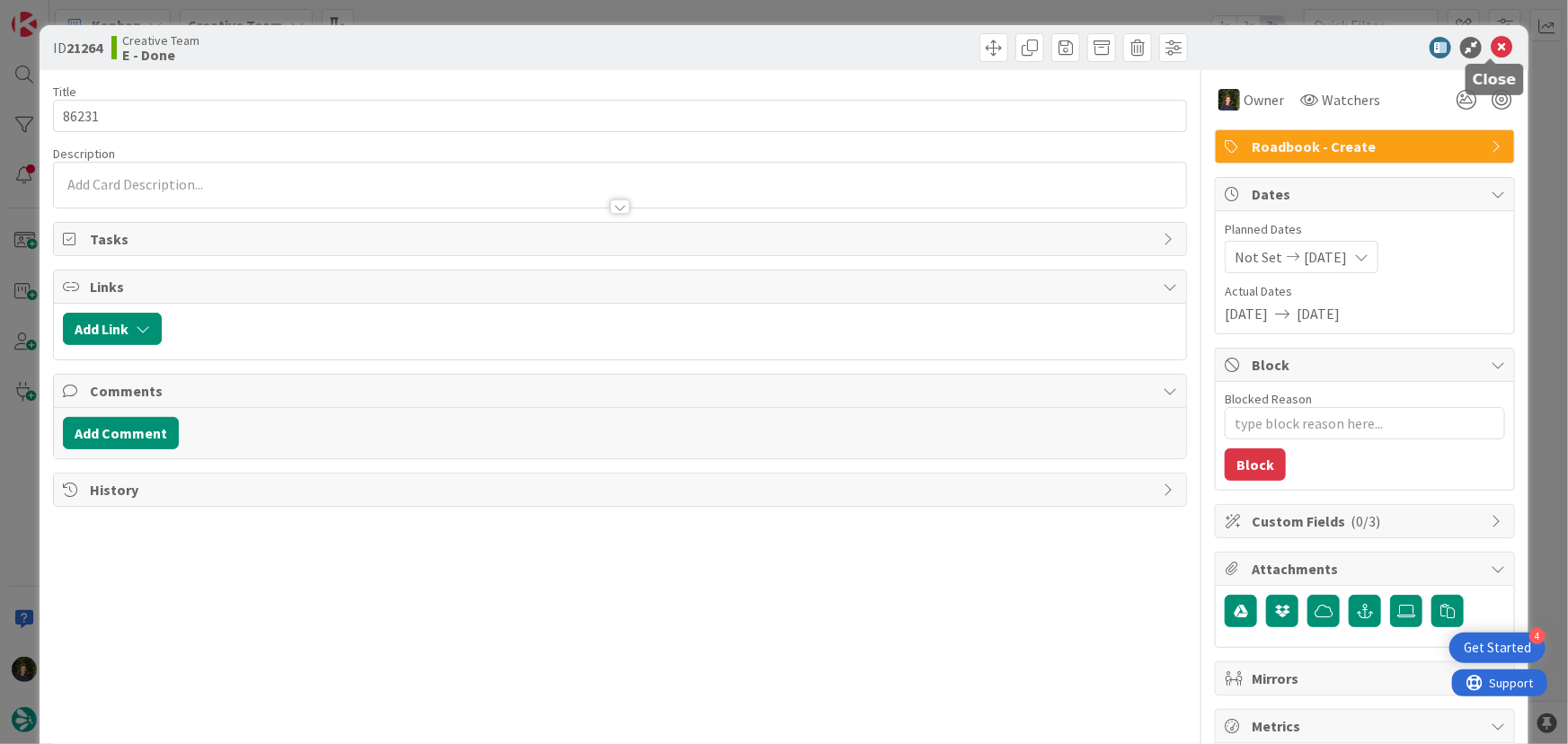
click at [1492, 47] on icon at bounding box center [1501, 47] width 21 height 21
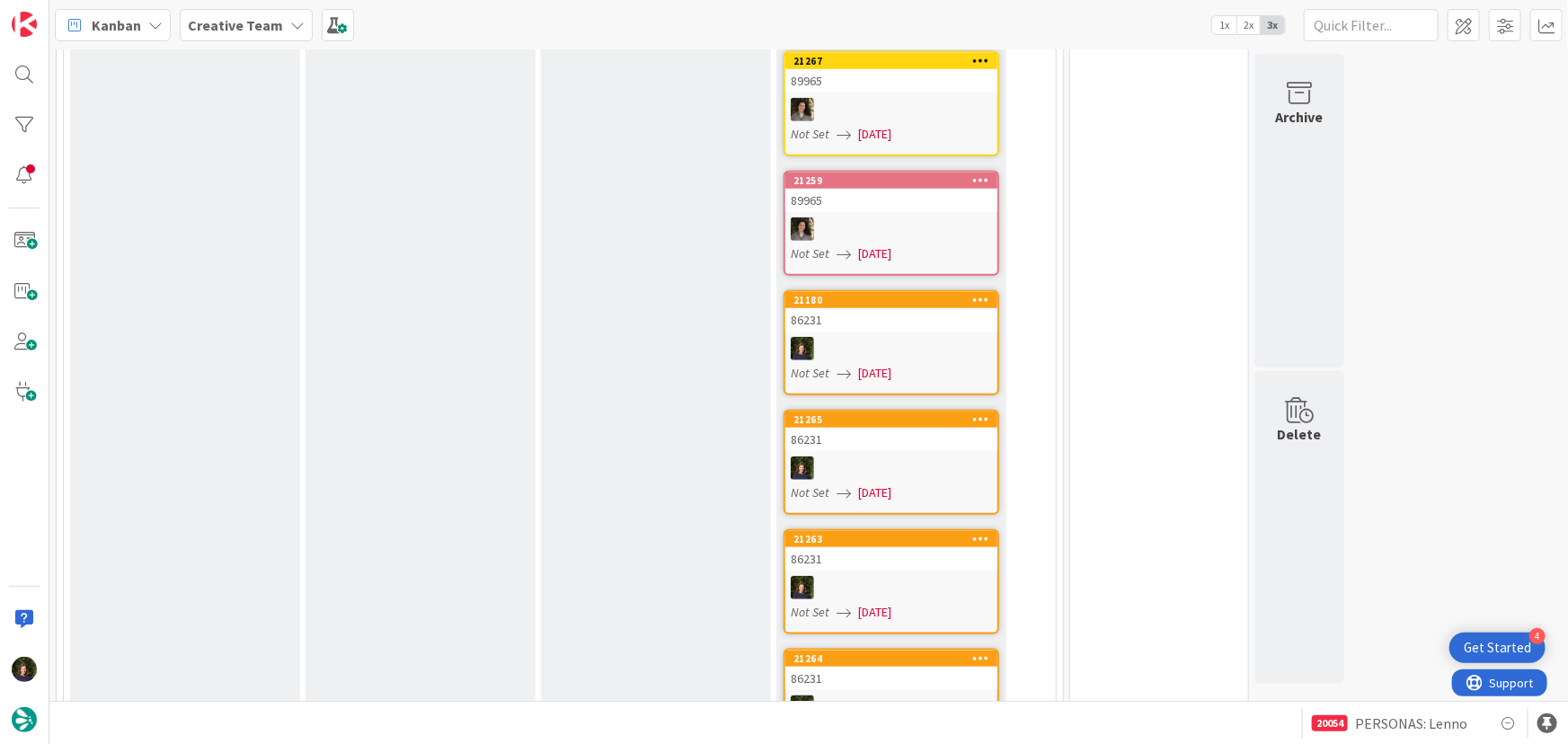
click at [916, 323] on div "86231" at bounding box center [891, 320] width 212 height 23
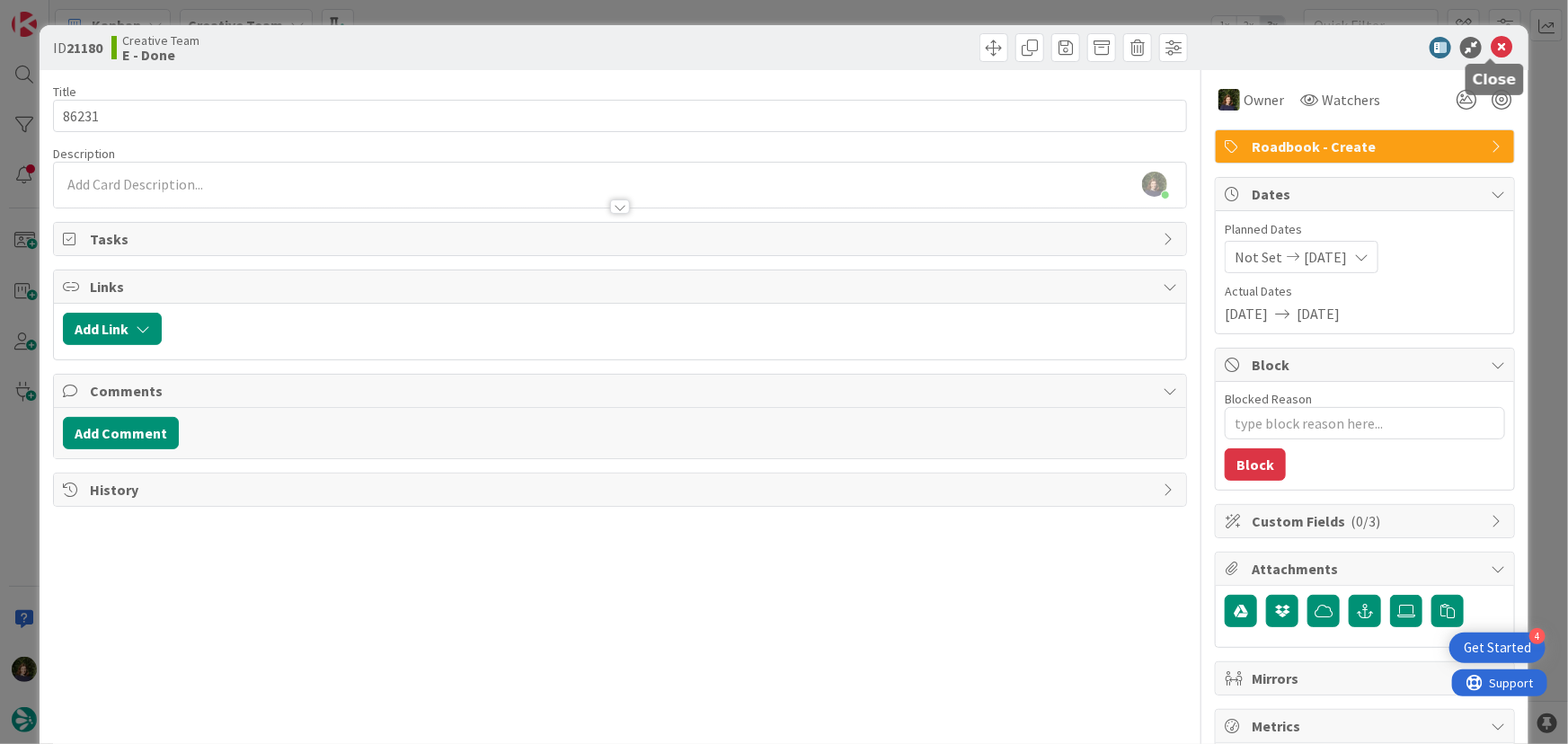
click at [1492, 48] on icon at bounding box center [1501, 47] width 21 height 21
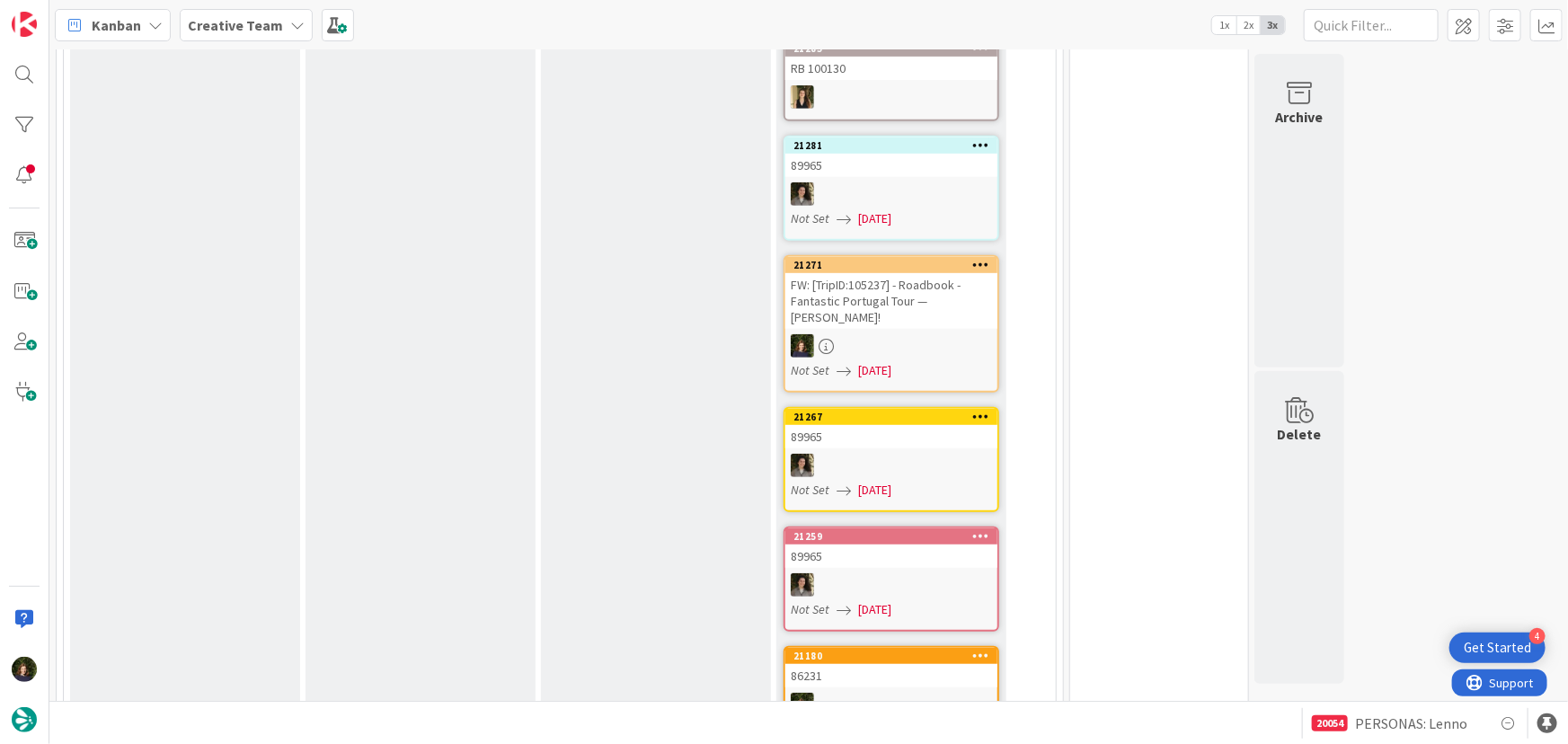
scroll to position [408, 0]
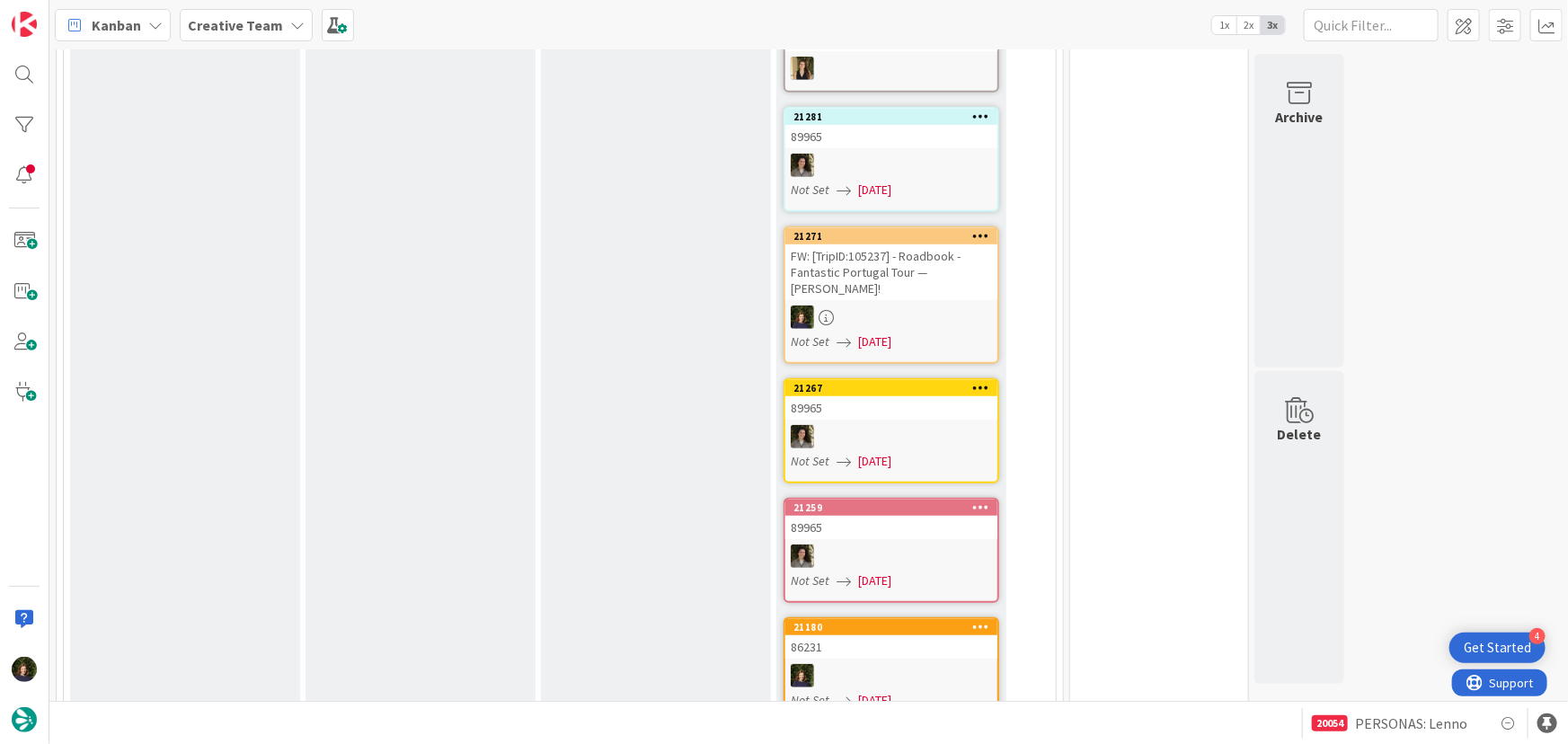
click at [902, 296] on div "FW: [TripID:105237] - Roadbook - Fantastic Portugal Tour — [PERSON_NAME]!" at bounding box center [891, 272] width 212 height 56
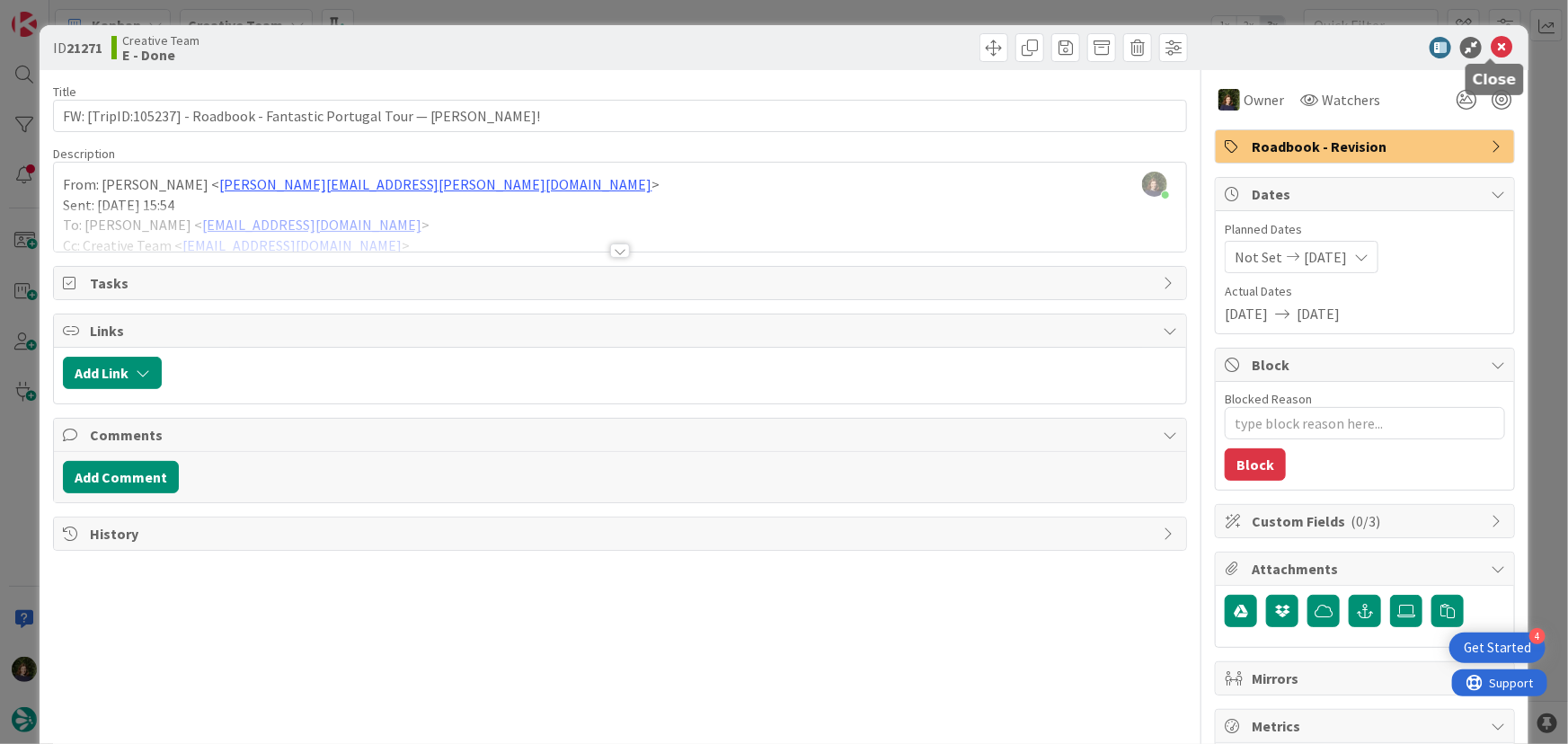
click at [1493, 46] on icon at bounding box center [1501, 47] width 21 height 21
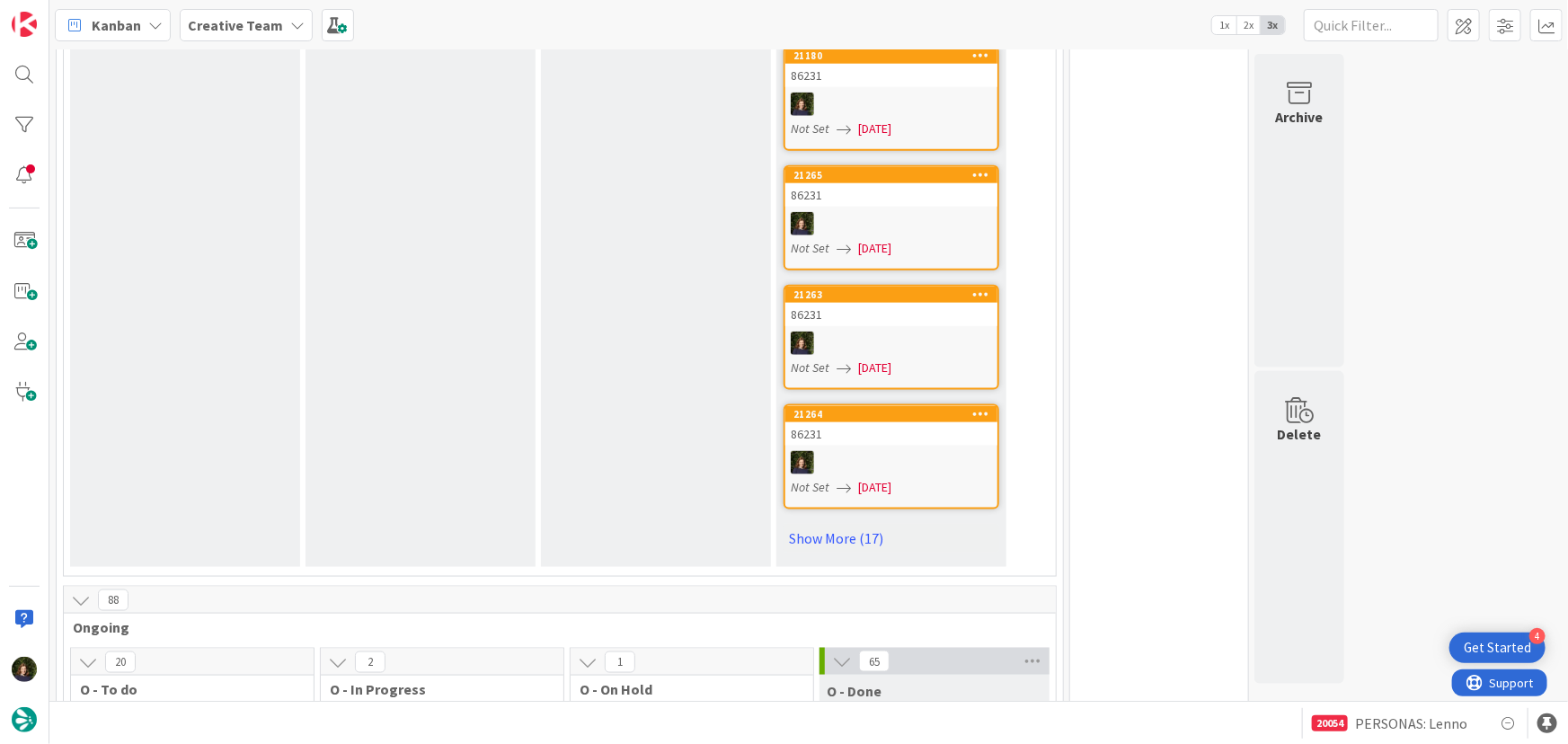
scroll to position [979, 0]
click at [808, 529] on link "Show More (17)" at bounding box center [891, 537] width 216 height 29
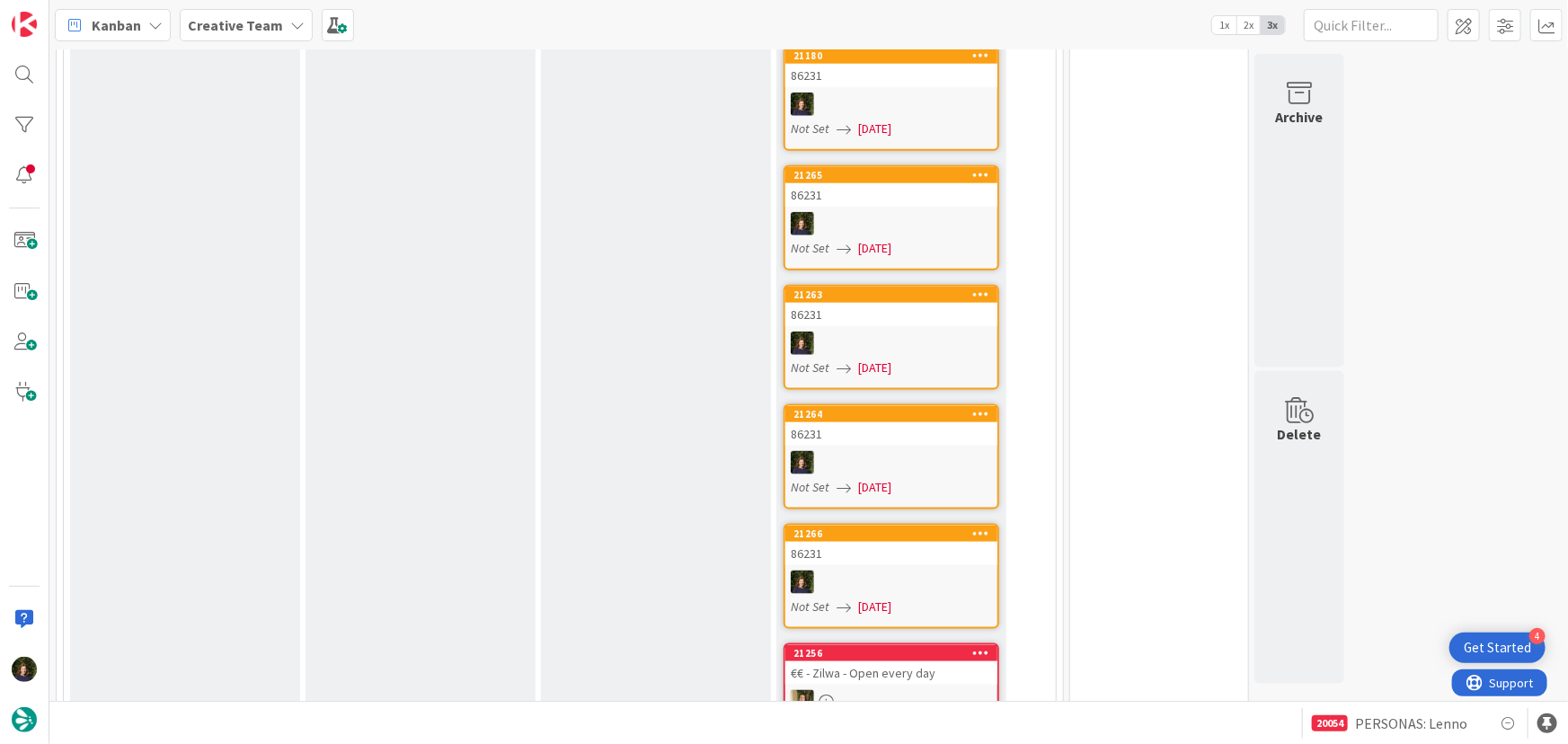
click at [889, 549] on div "86231" at bounding box center [891, 553] width 212 height 23
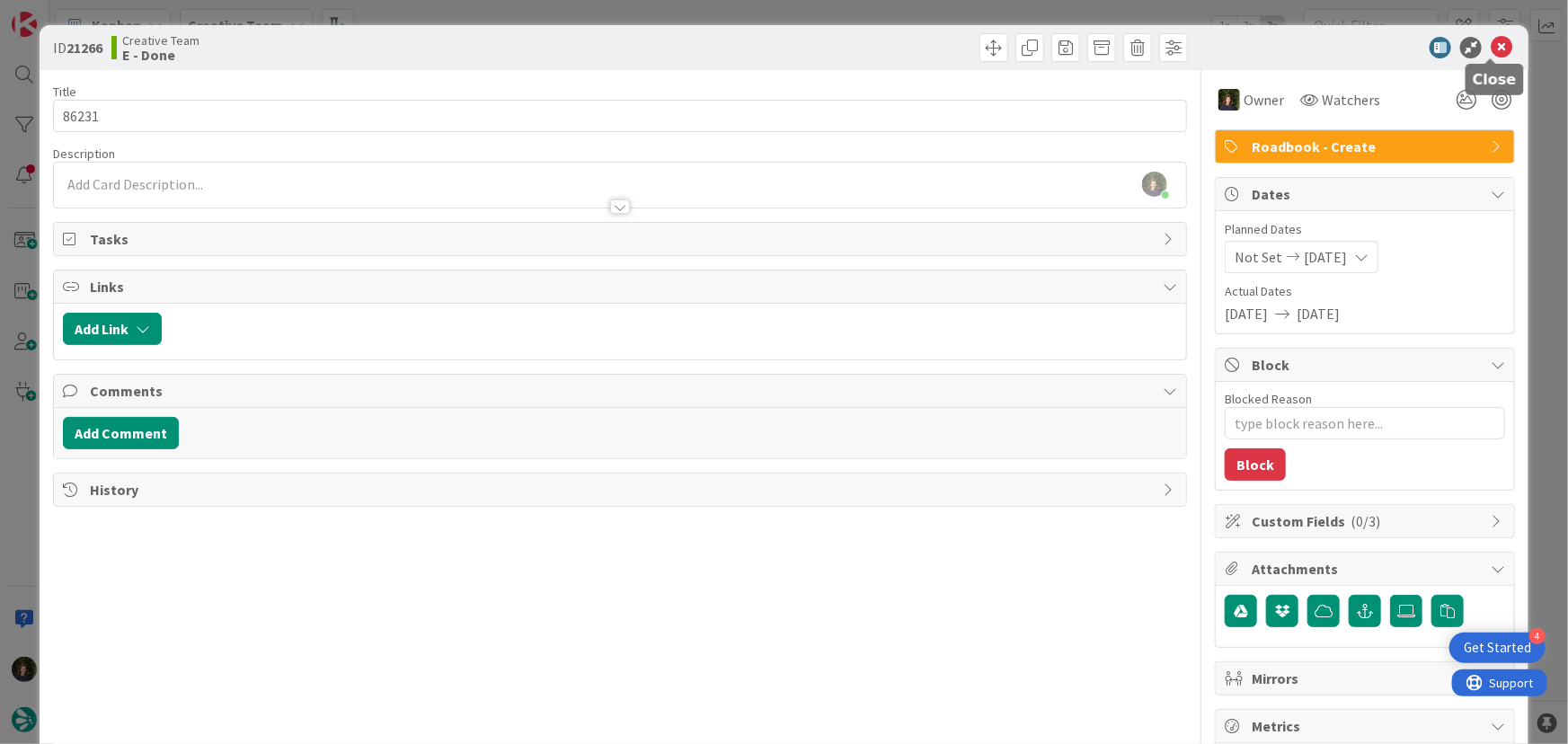
click at [1497, 46] on icon at bounding box center [1501, 47] width 21 height 21
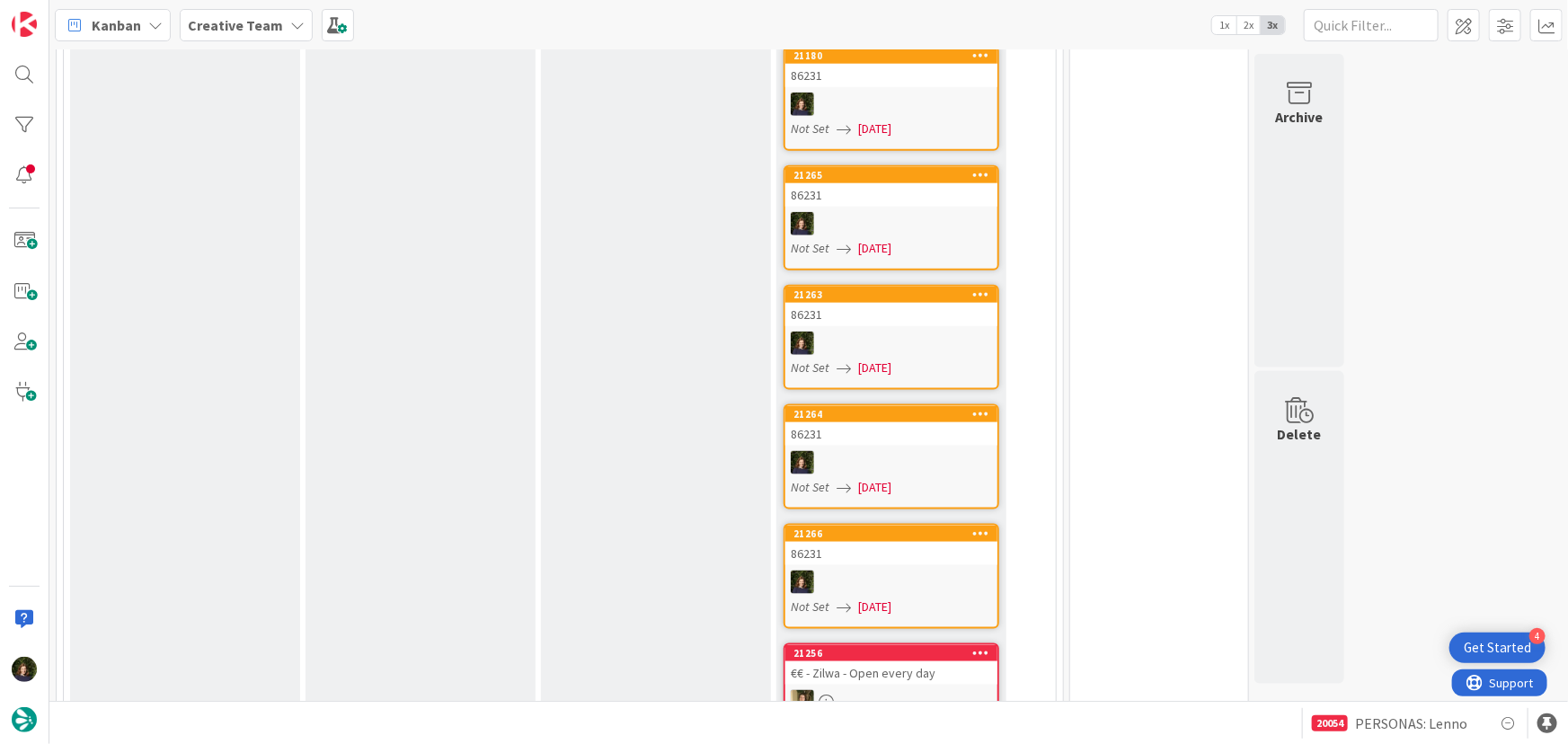
click at [990, 531] on div at bounding box center [981, 534] width 32 height 13
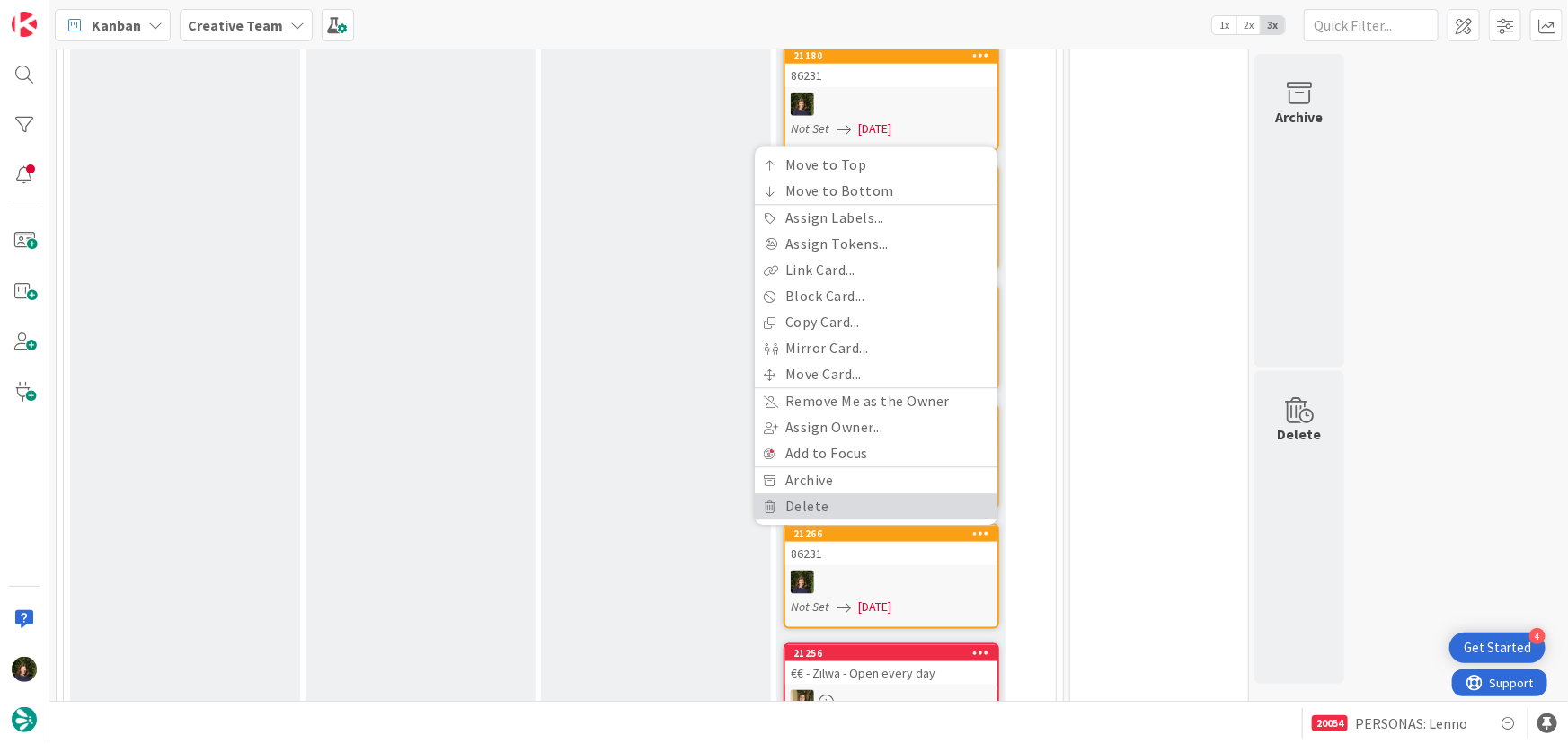
click at [822, 503] on link "Delete" at bounding box center [877, 507] width 243 height 26
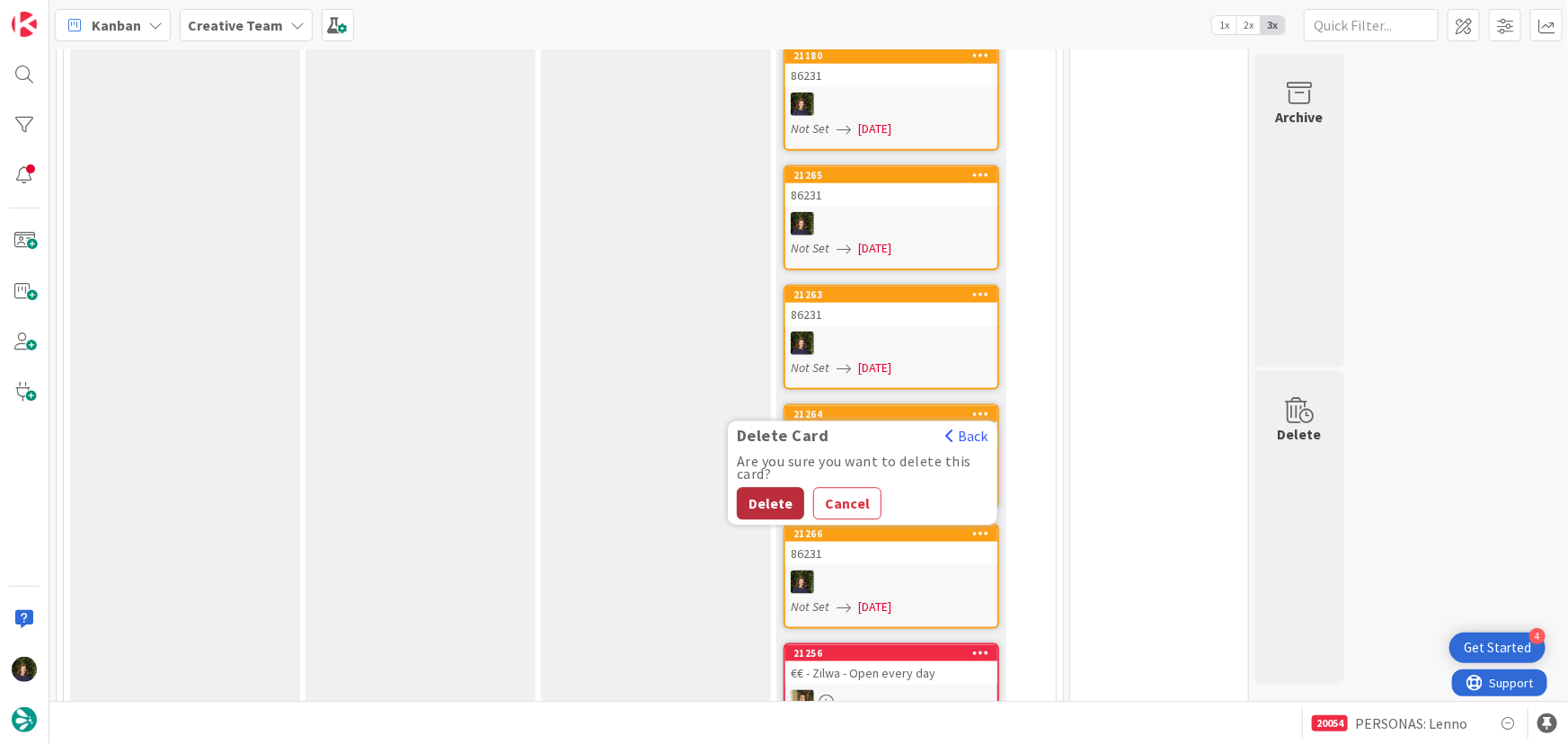
click at [756, 499] on button "Delete" at bounding box center [770, 504] width 68 height 32
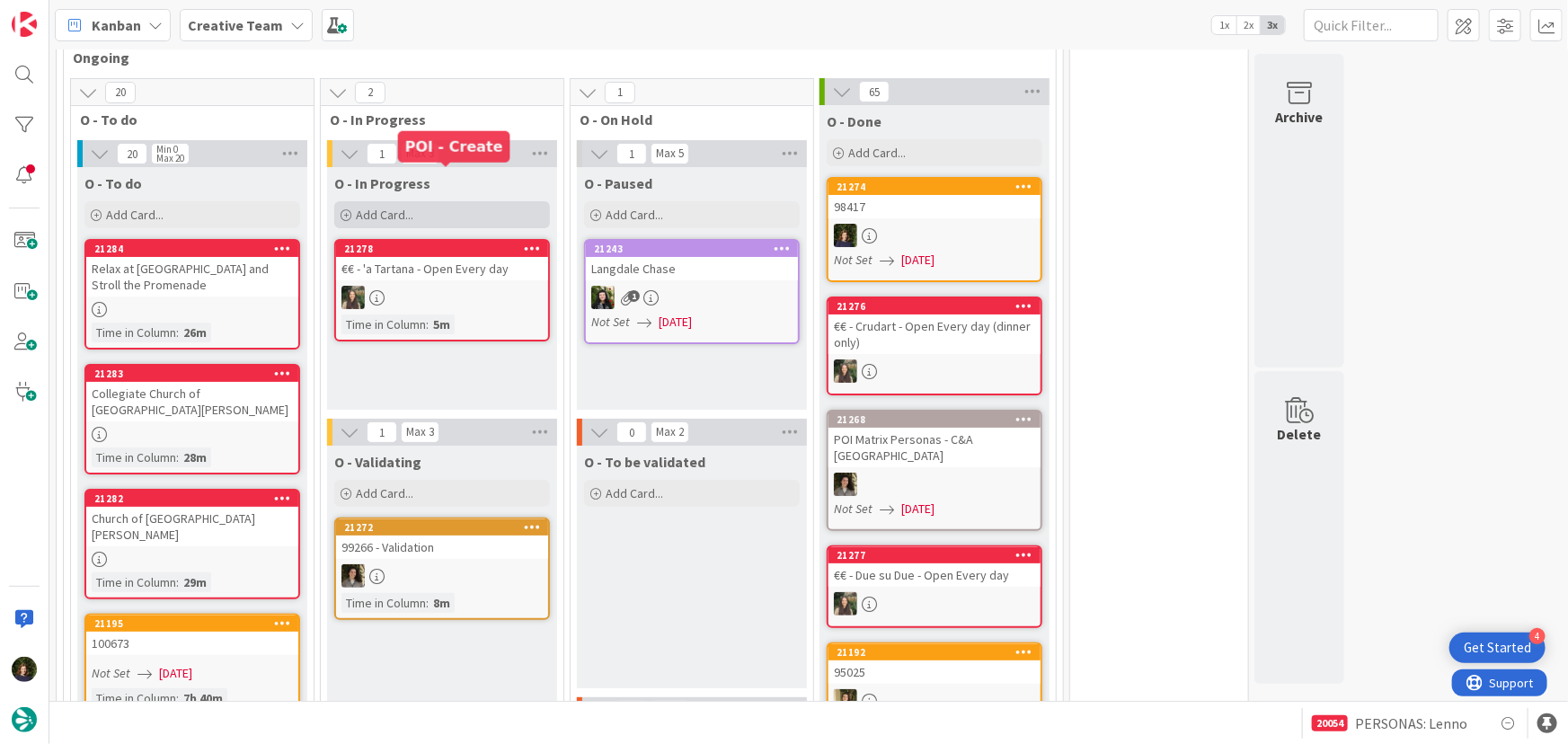
drag, startPoint x: 435, startPoint y: 169, endPoint x: 436, endPoint y: 132, distance: 37.0
click at [436, 201] on div "Add Card..." at bounding box center [442, 214] width 216 height 27
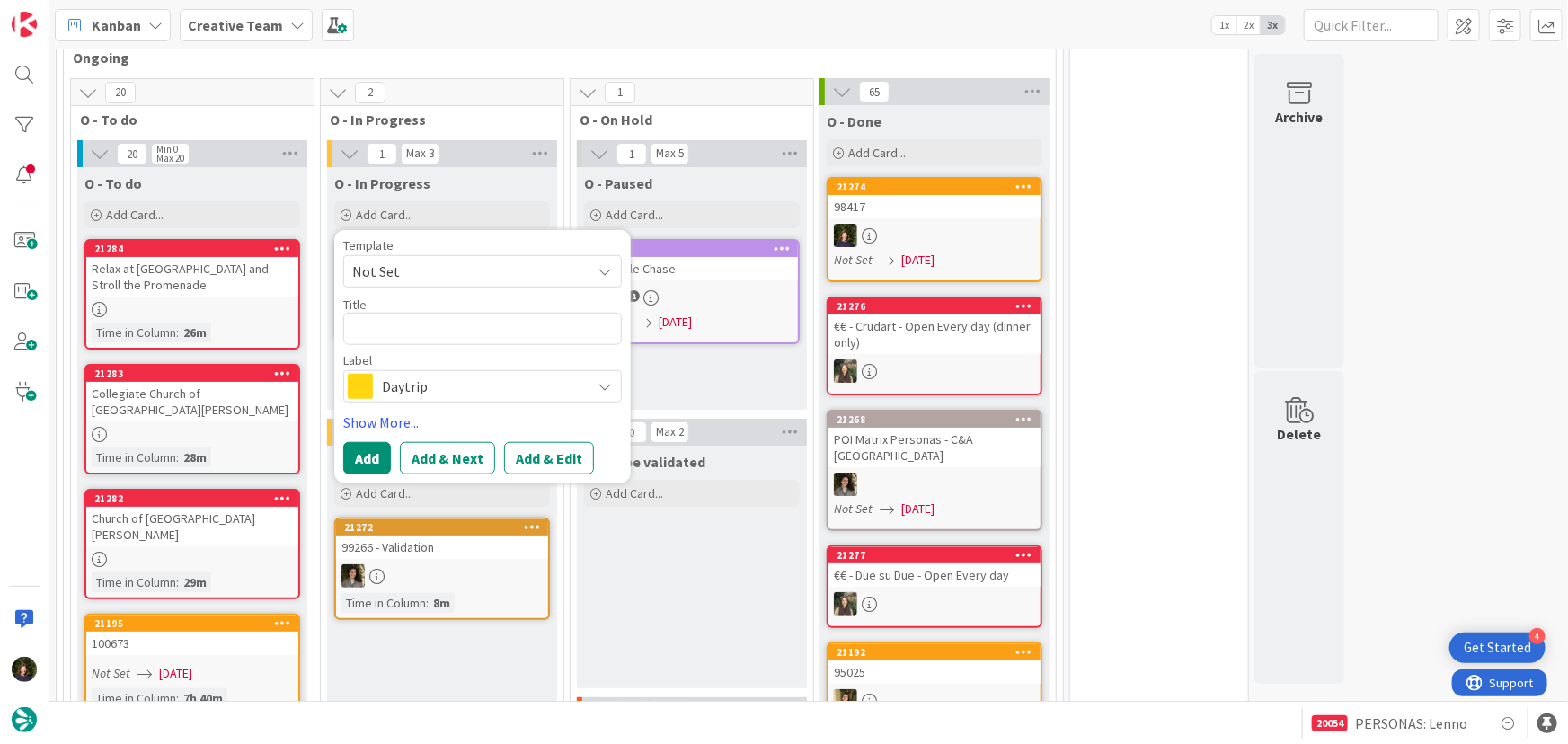
click at [404, 373] on span "Daytrip" at bounding box center [481, 385] width 199 height 25
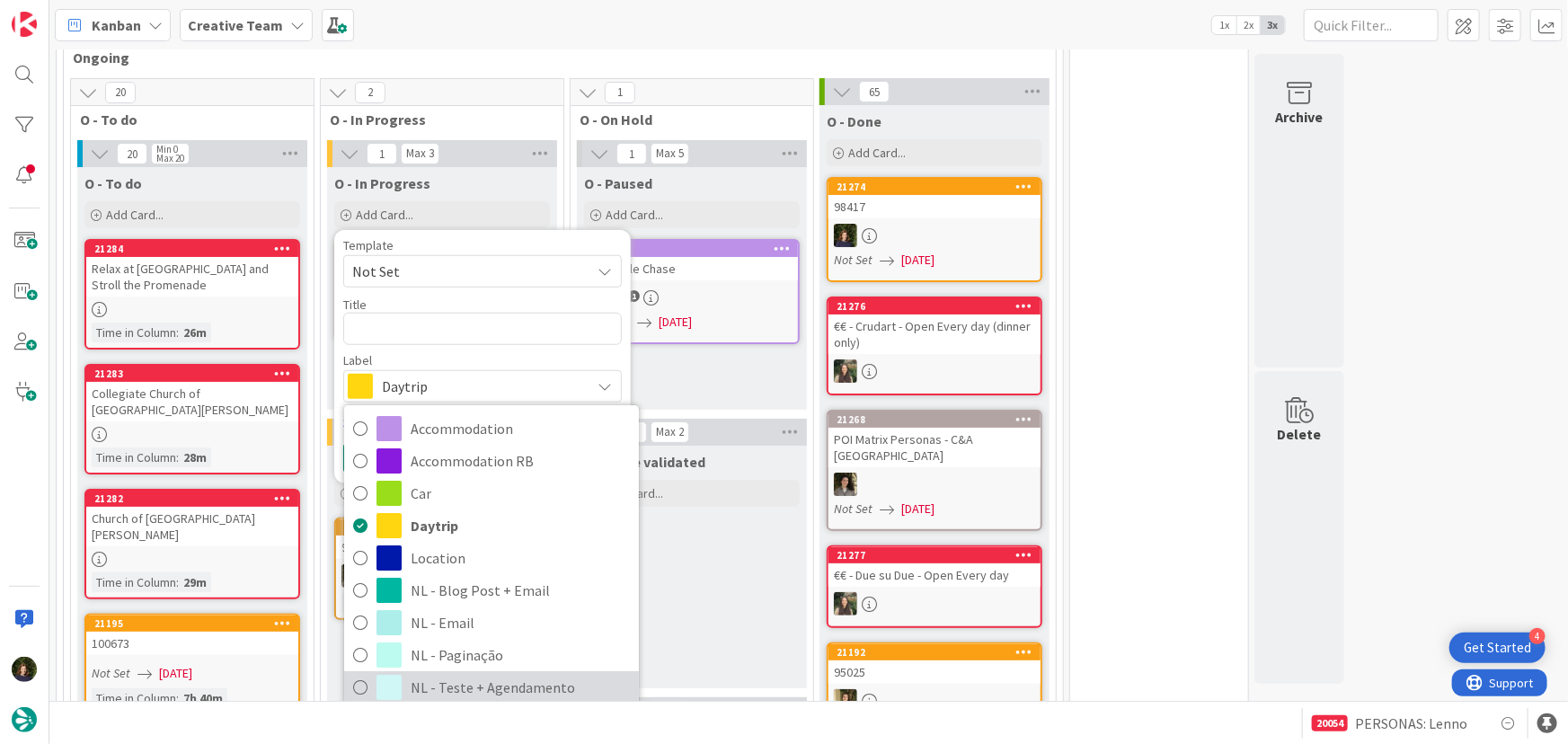
click at [521, 674] on span "NL - Teste + Agendamento" at bounding box center [520, 687] width 220 height 27
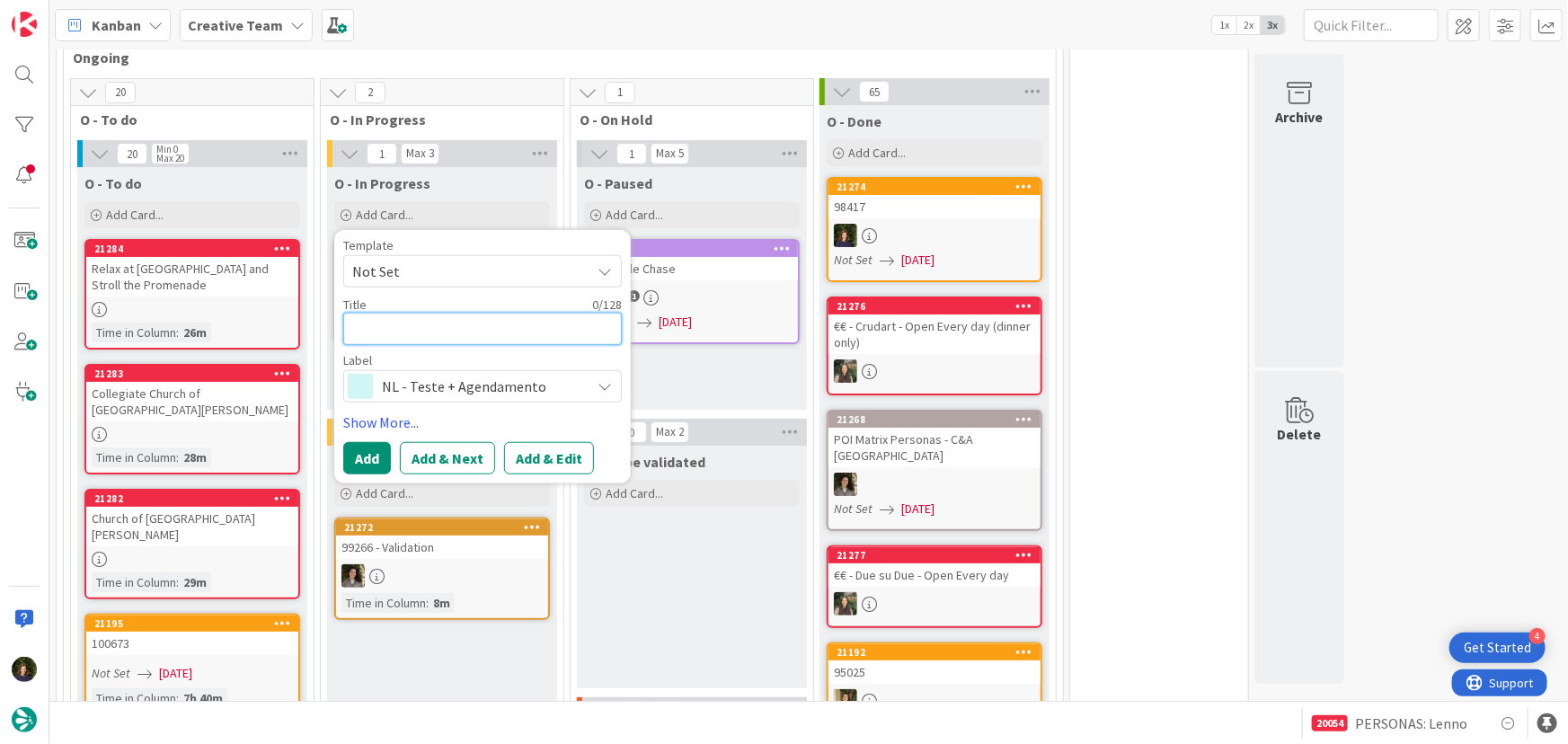
click at [384, 312] on textarea at bounding box center [482, 328] width 279 height 32
click at [372, 442] on button "Add" at bounding box center [366, 458] width 47 height 32
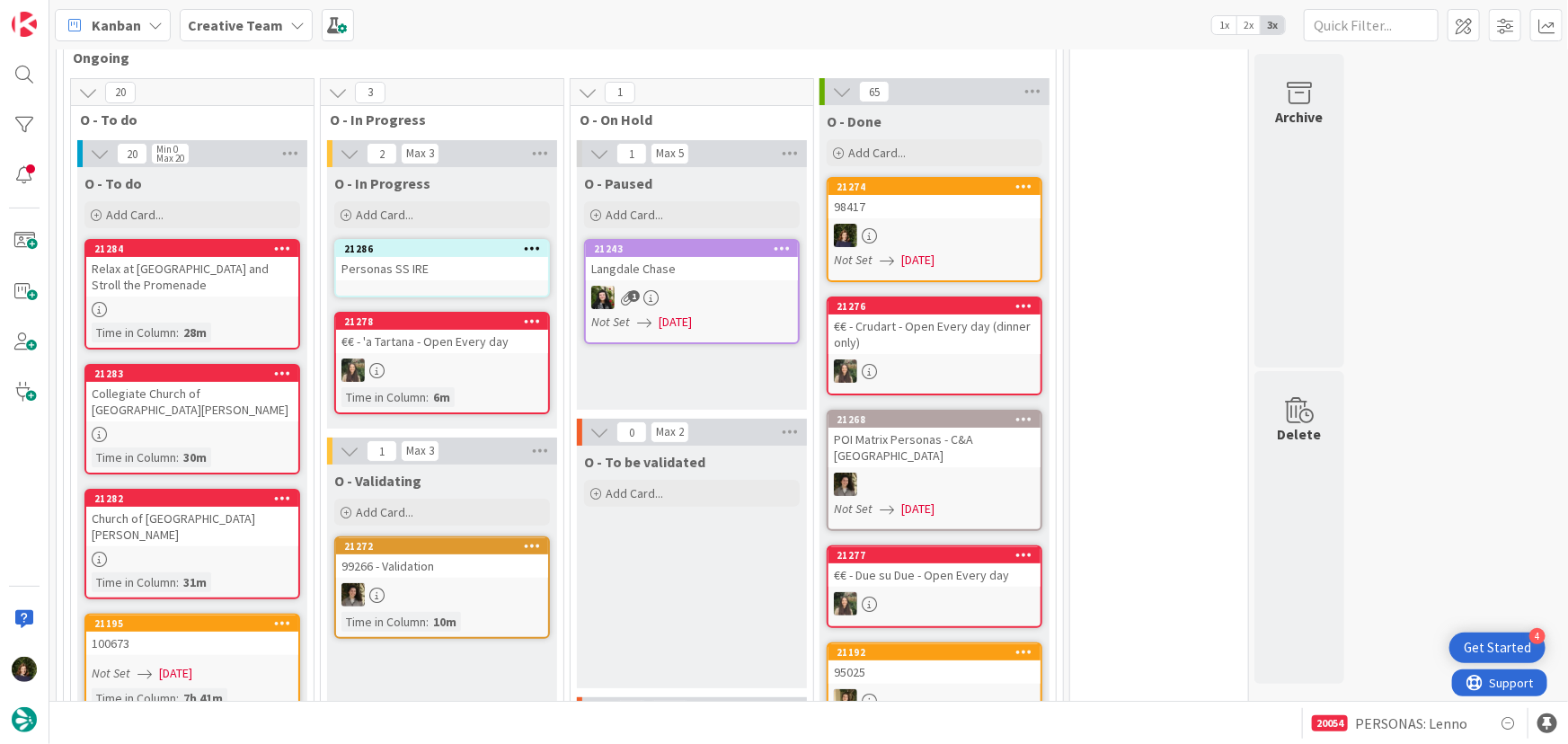
click at [463, 257] on div "Personas SS IRE" at bounding box center [442, 268] width 212 height 23
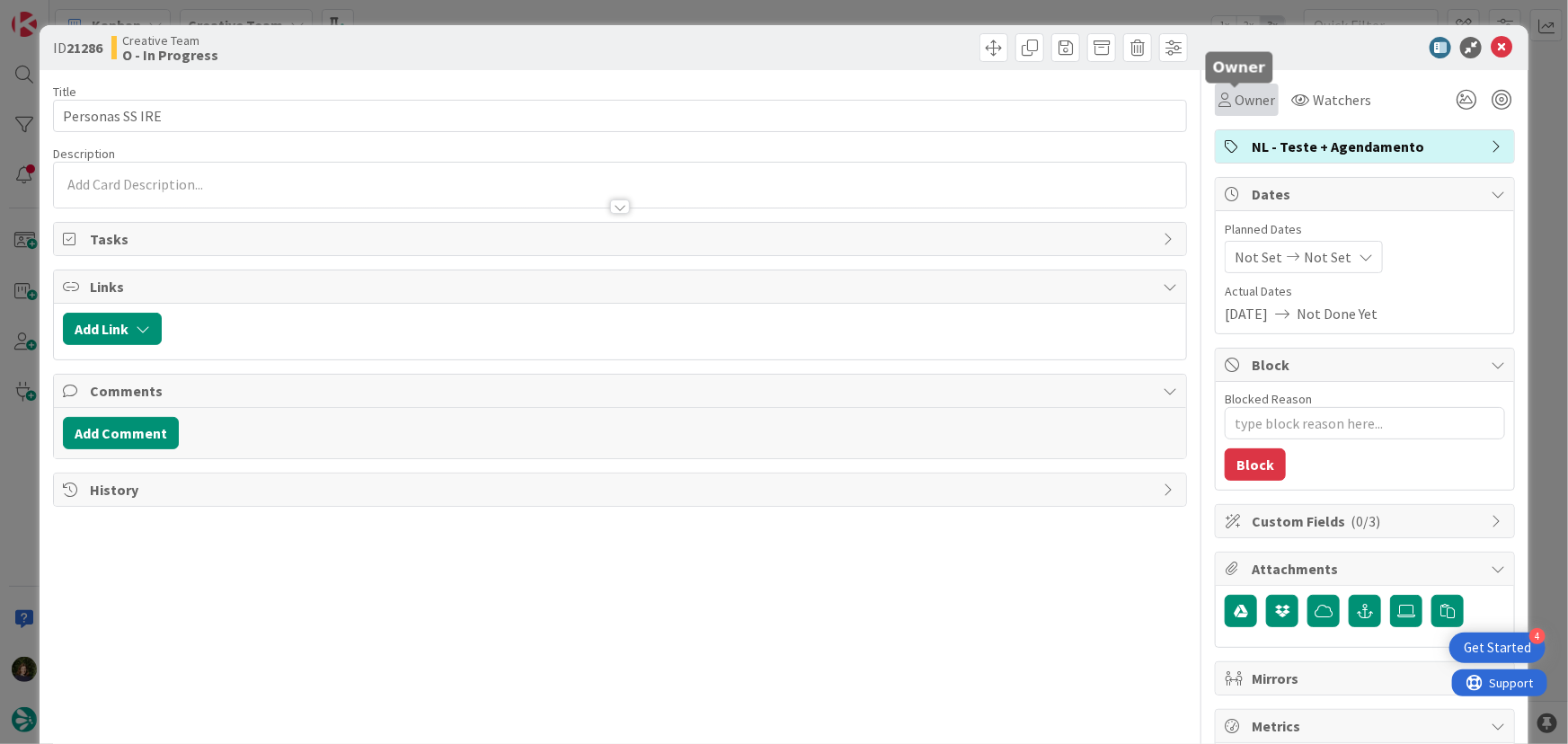
click at [1239, 94] on span "Owner" at bounding box center [1256, 99] width 41 height 21
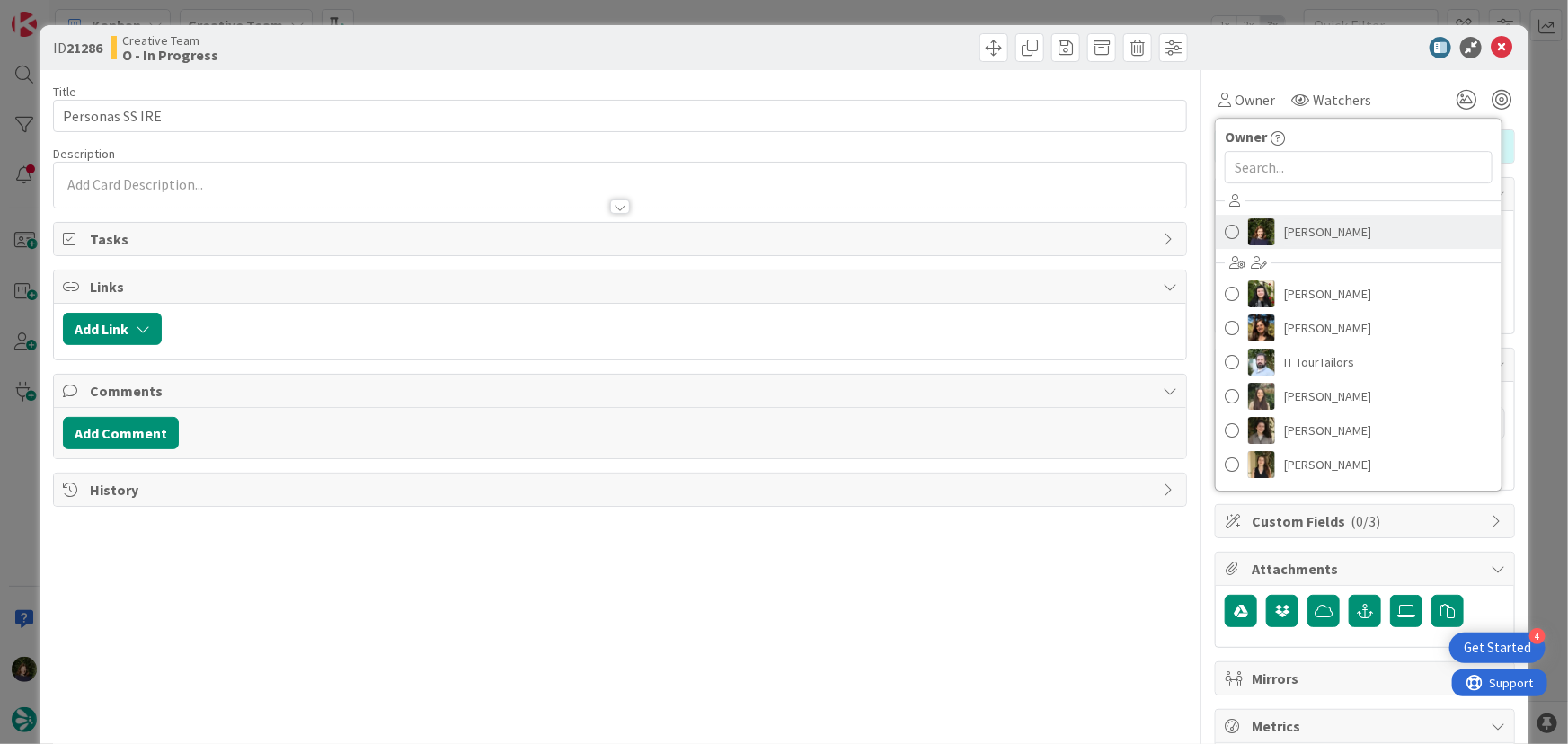
click at [1310, 234] on span "[PERSON_NAME]" at bounding box center [1328, 232] width 87 height 27
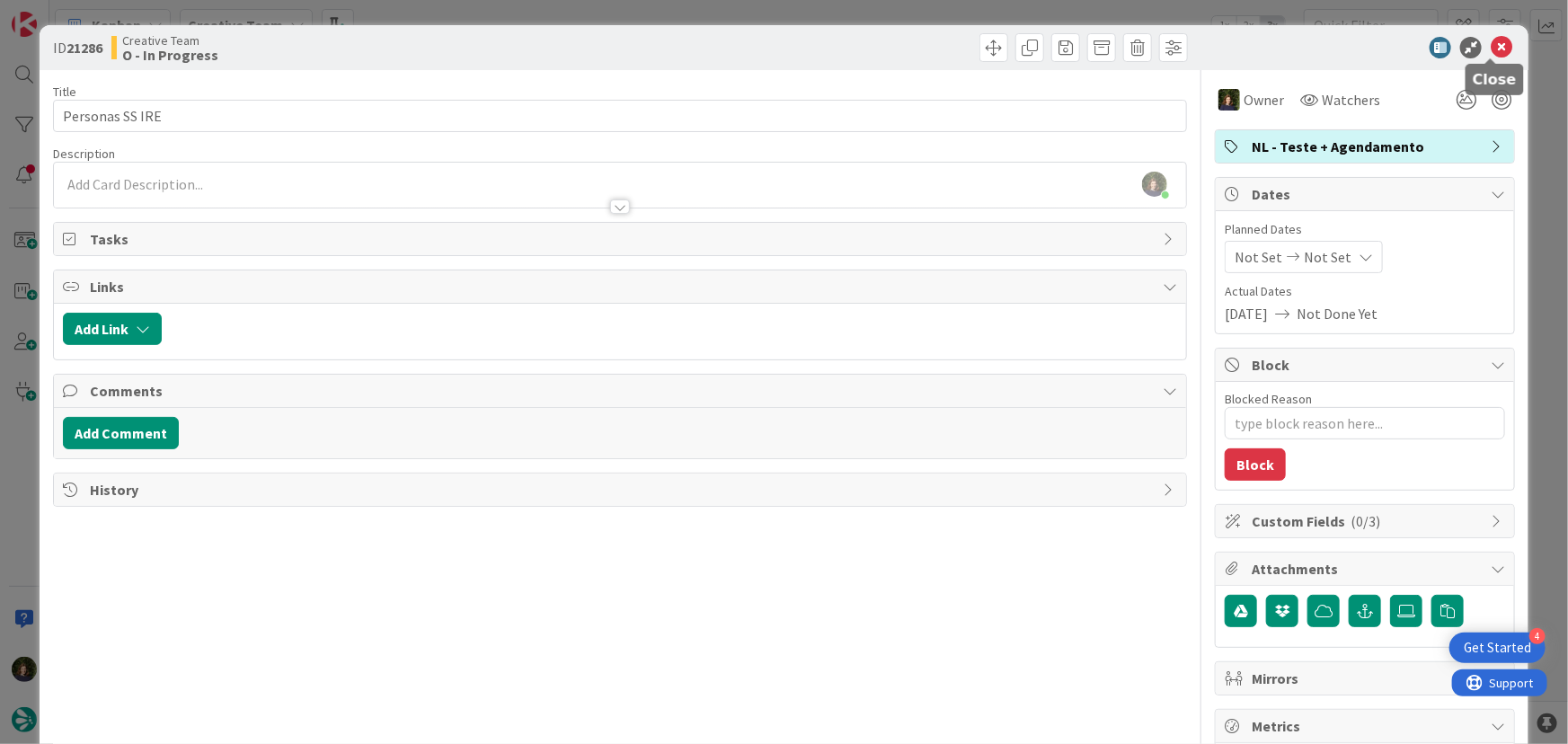
click at [1499, 52] on icon at bounding box center [1501, 47] width 21 height 21
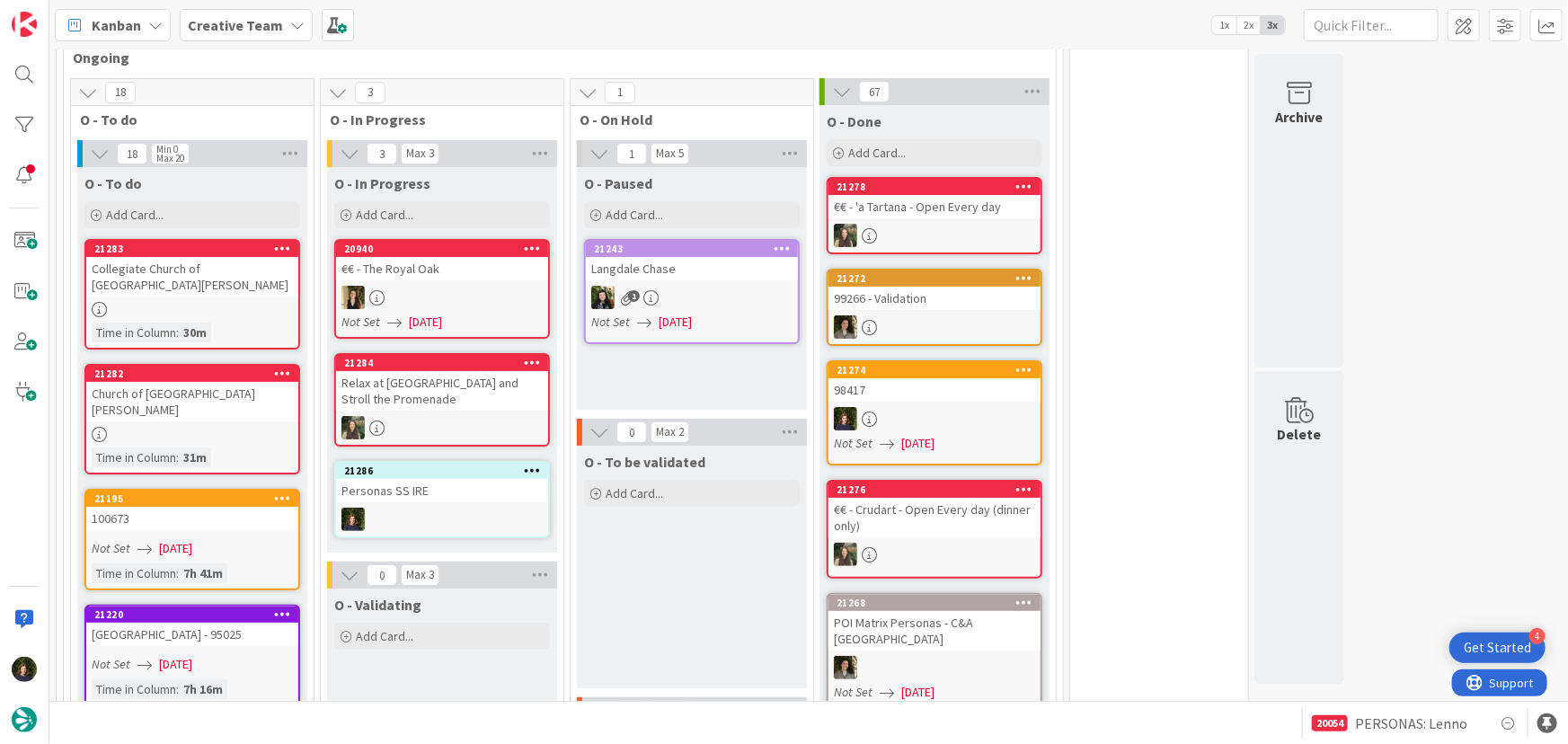
click at [270, 21] on b "Creative Team" at bounding box center [235, 24] width 95 height 18
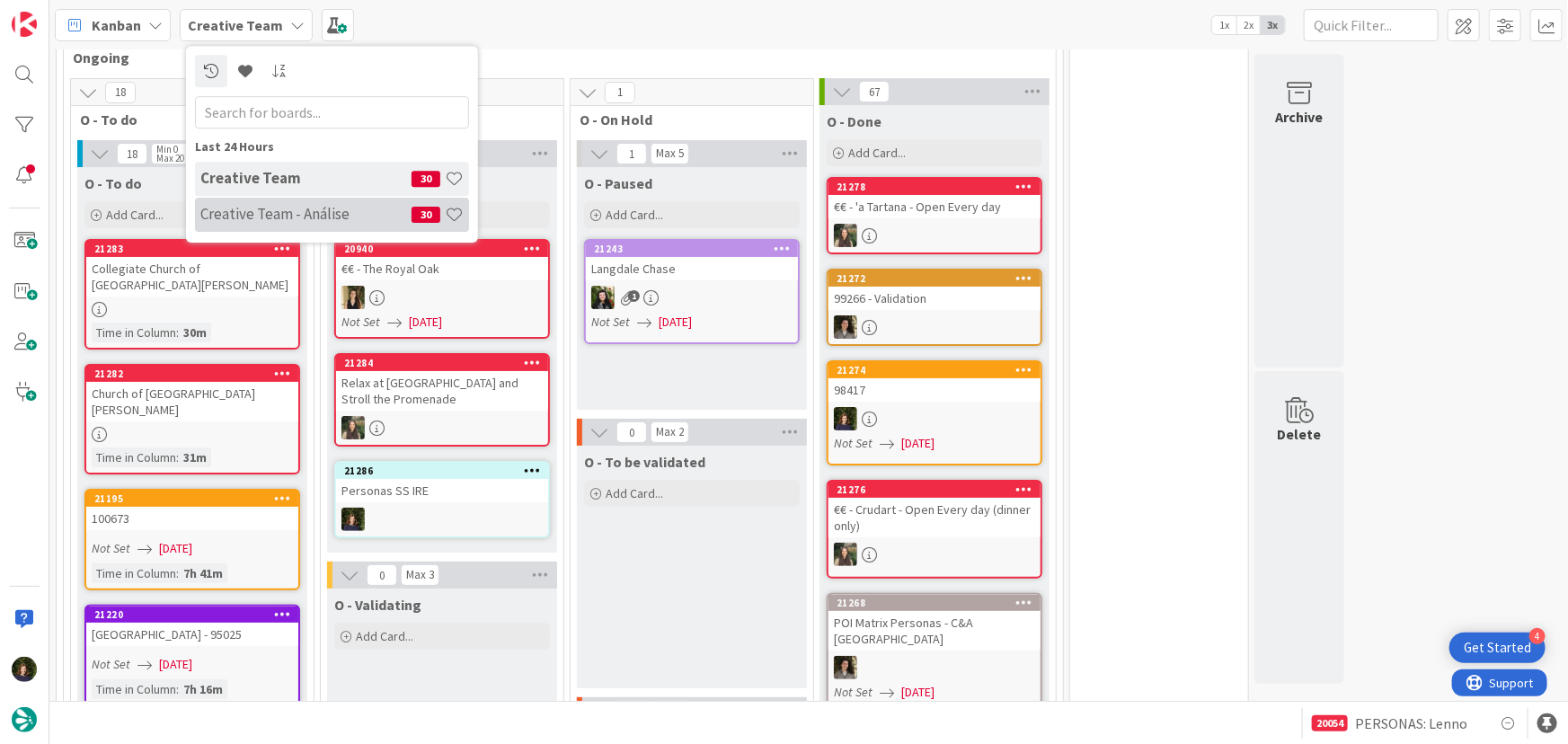
click at [244, 221] on h4 "Creative Team - Análise" at bounding box center [306, 213] width 211 height 18
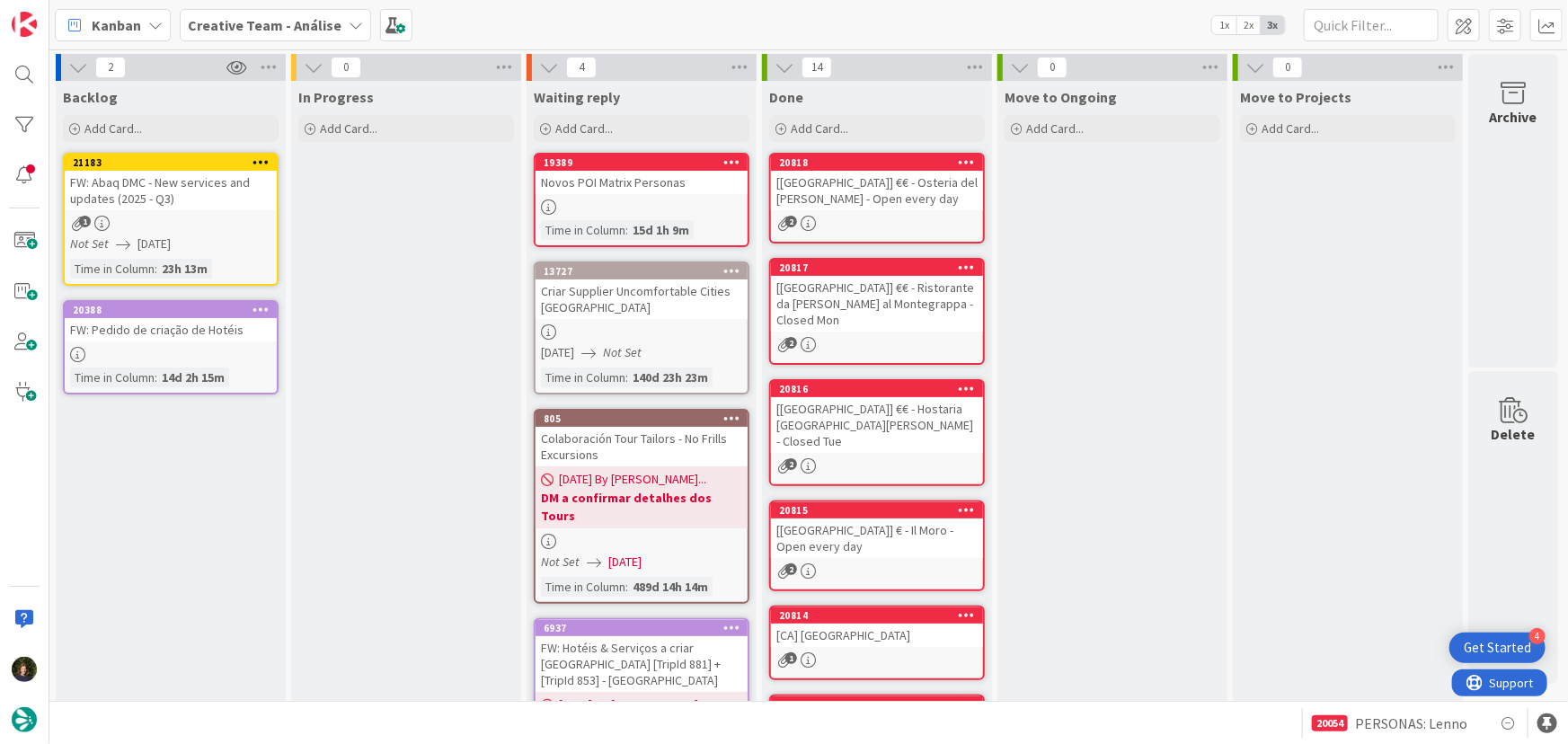
click at [175, 349] on div at bounding box center [171, 354] width 212 height 15
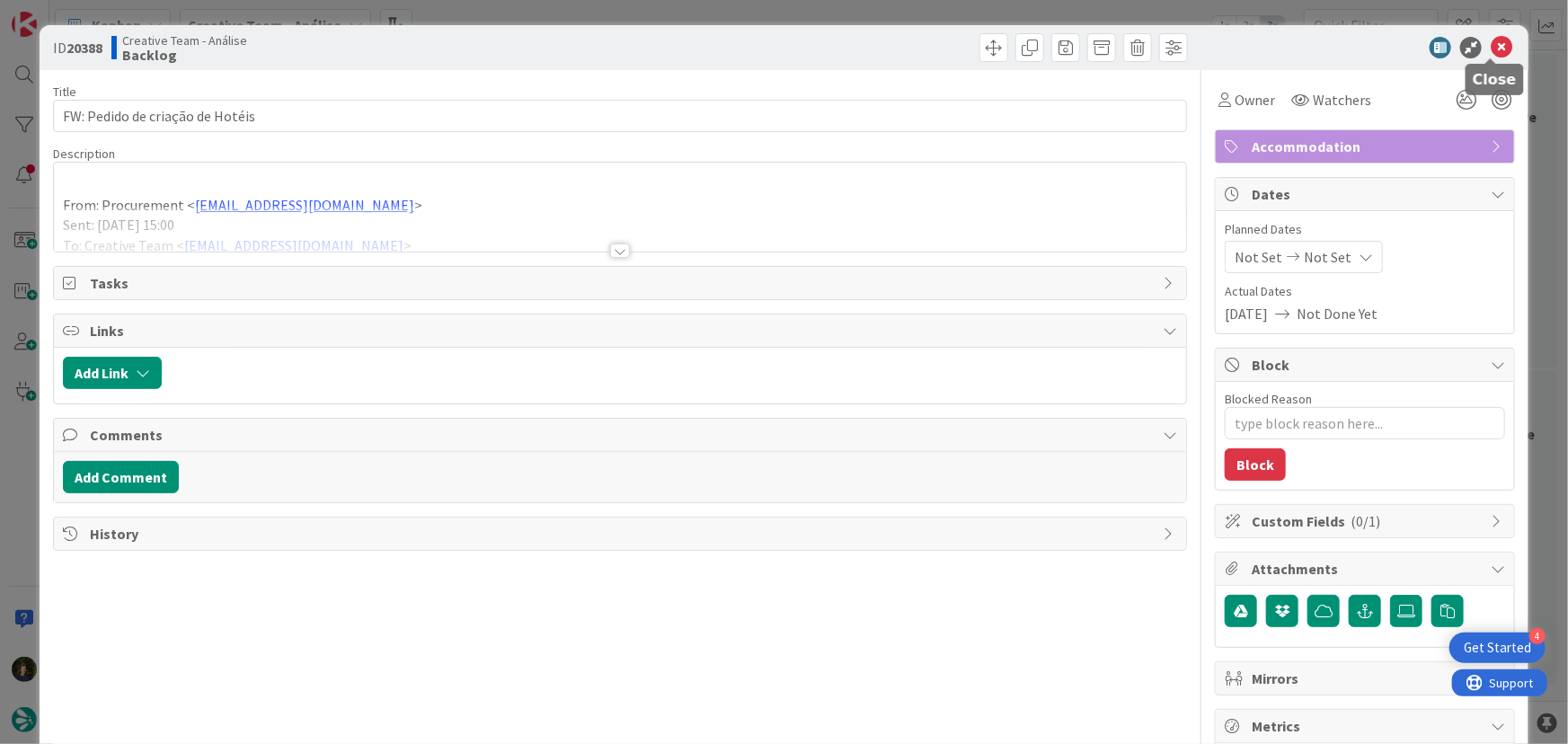
click at [1498, 47] on icon at bounding box center [1501, 47] width 21 height 21
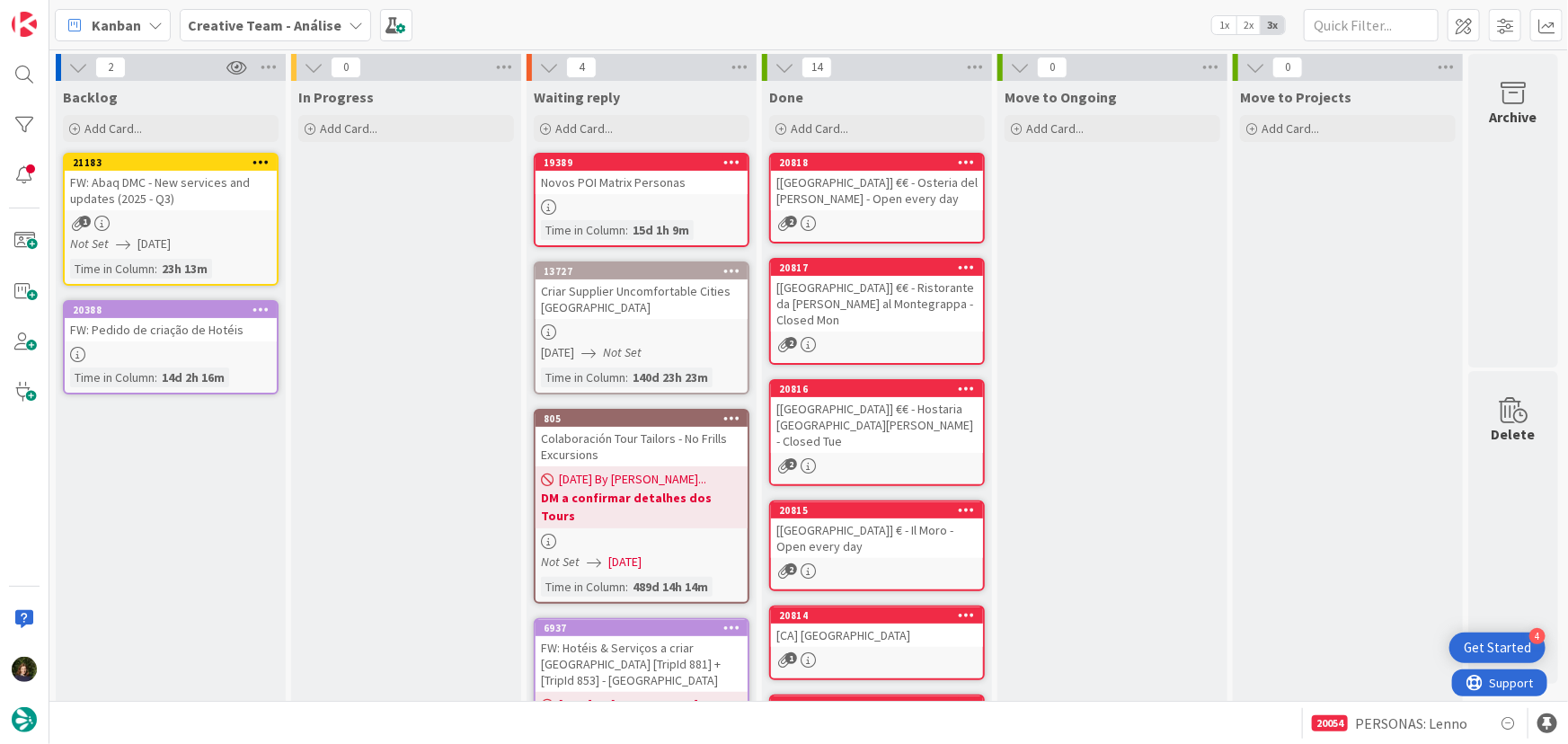
click at [282, 23] on b "Creative Team - Análise" at bounding box center [265, 24] width 154 height 18
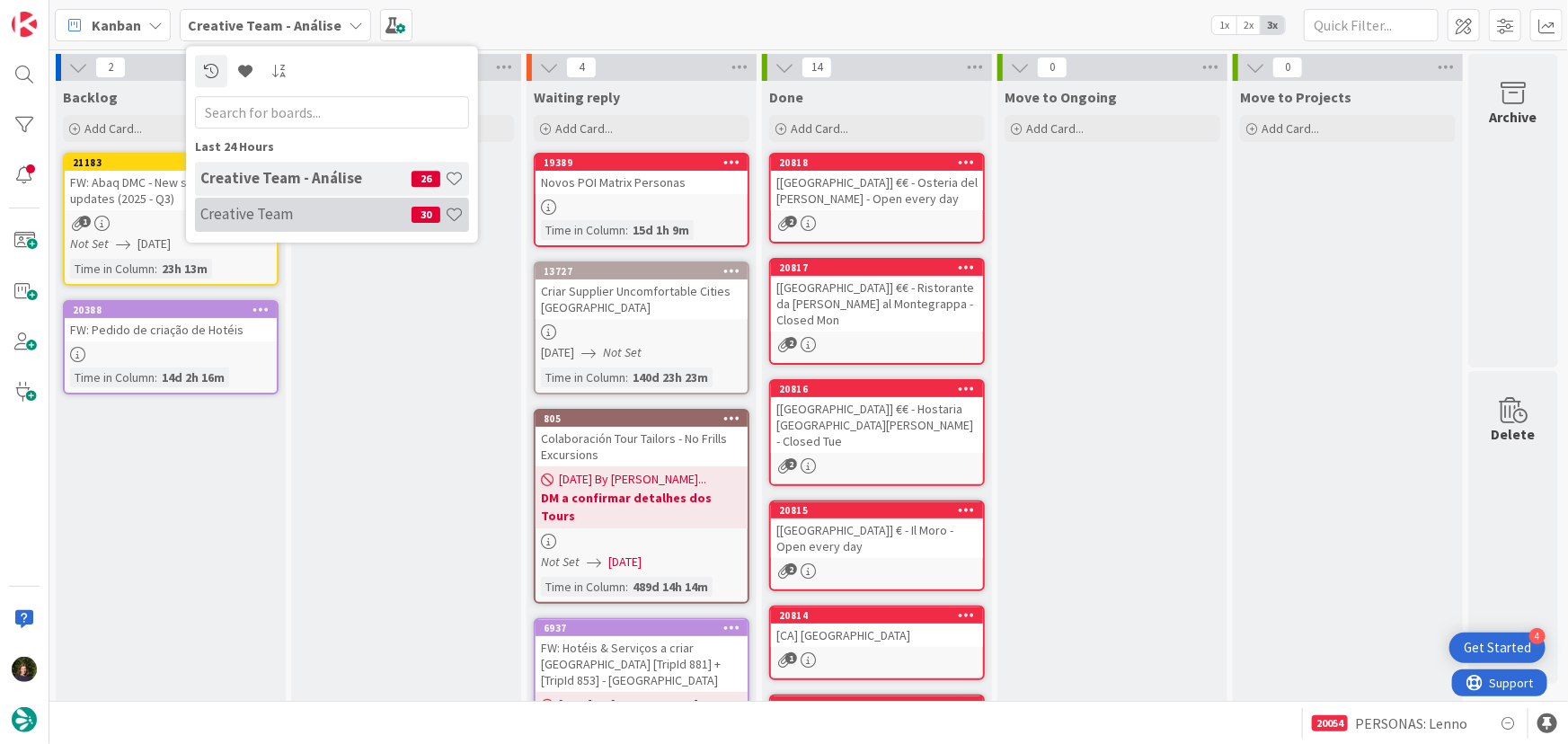
click at [311, 206] on h4 "Creative Team" at bounding box center [306, 213] width 211 height 18
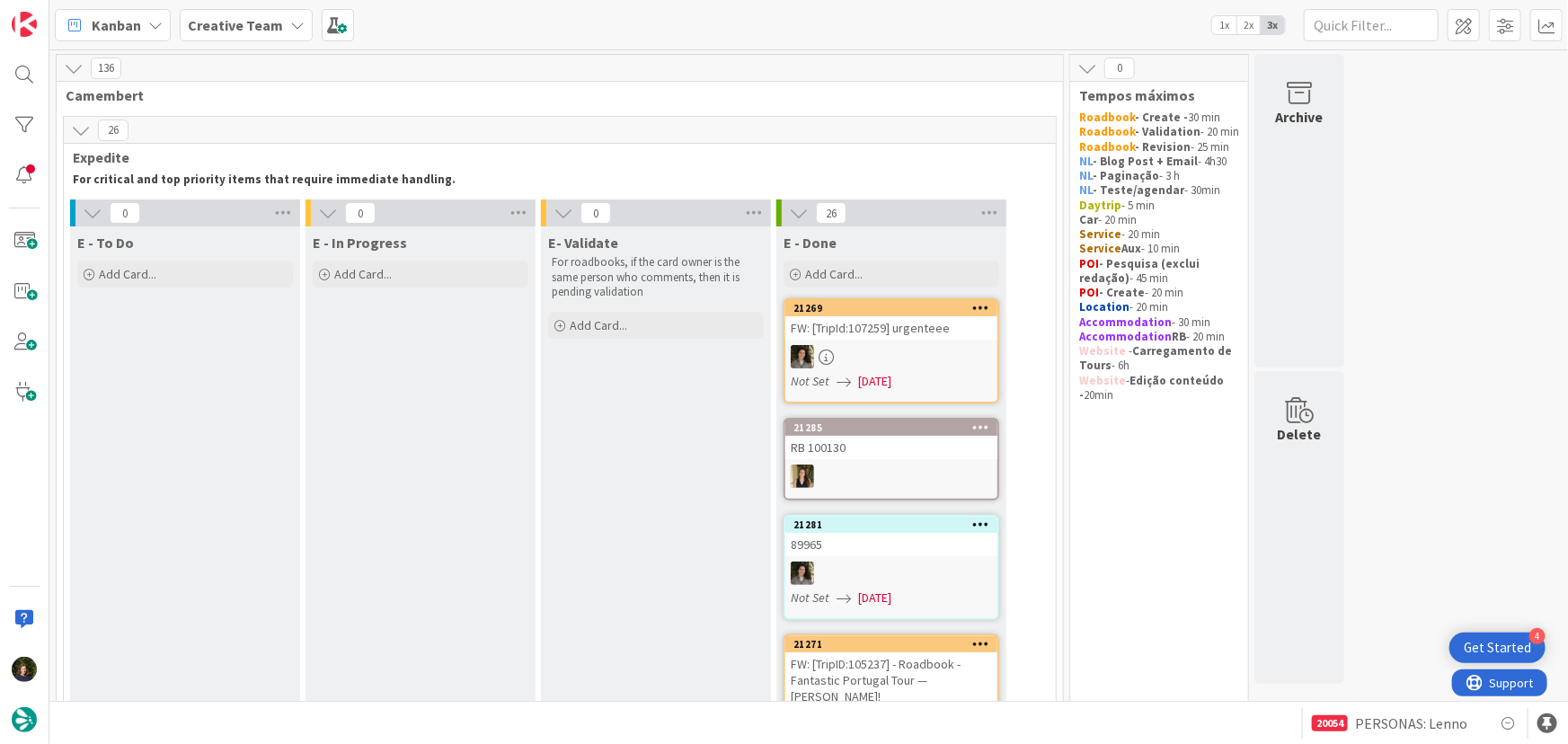
click at [243, 10] on div "Creative Team" at bounding box center [247, 25] width 133 height 32
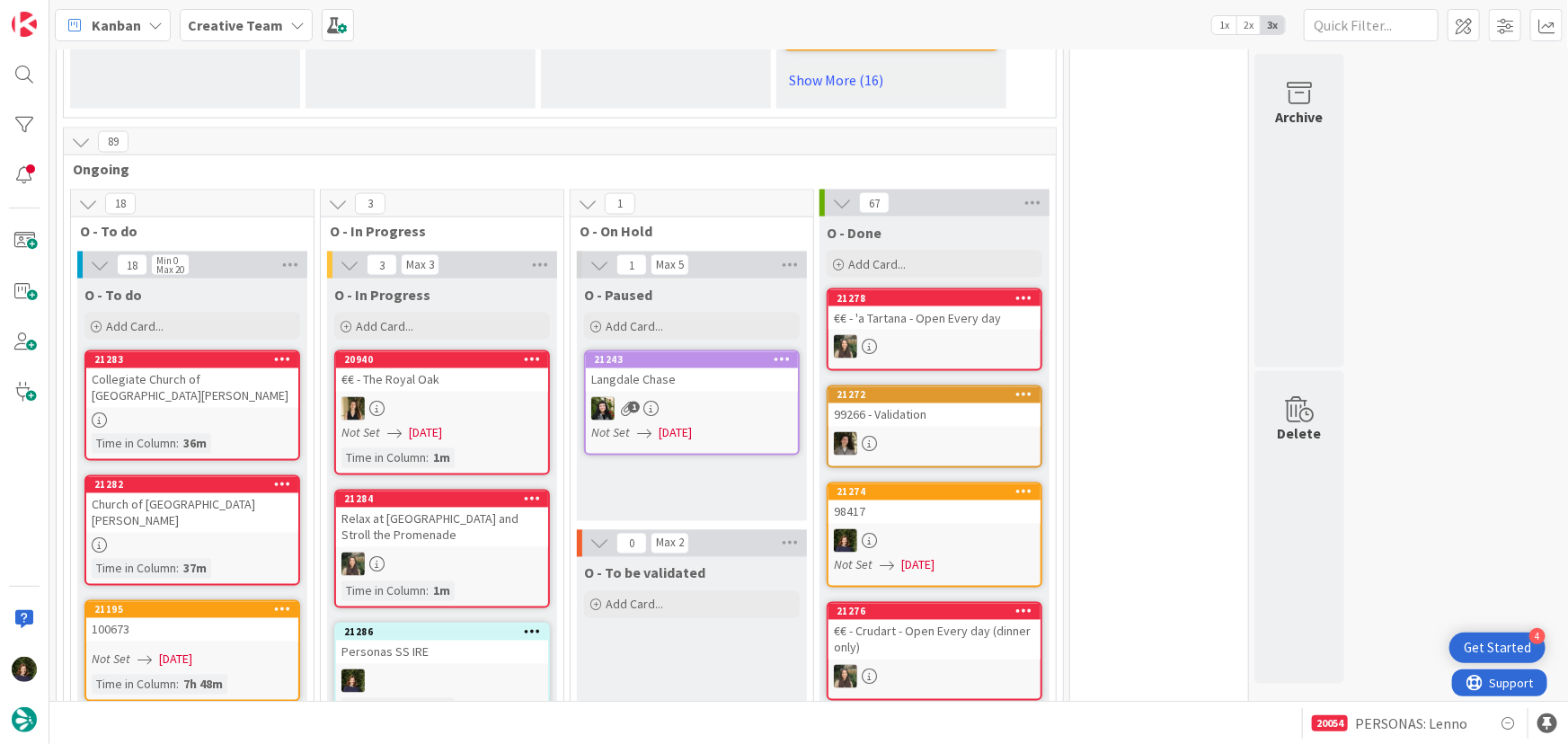
scroll to position [1306, 0]
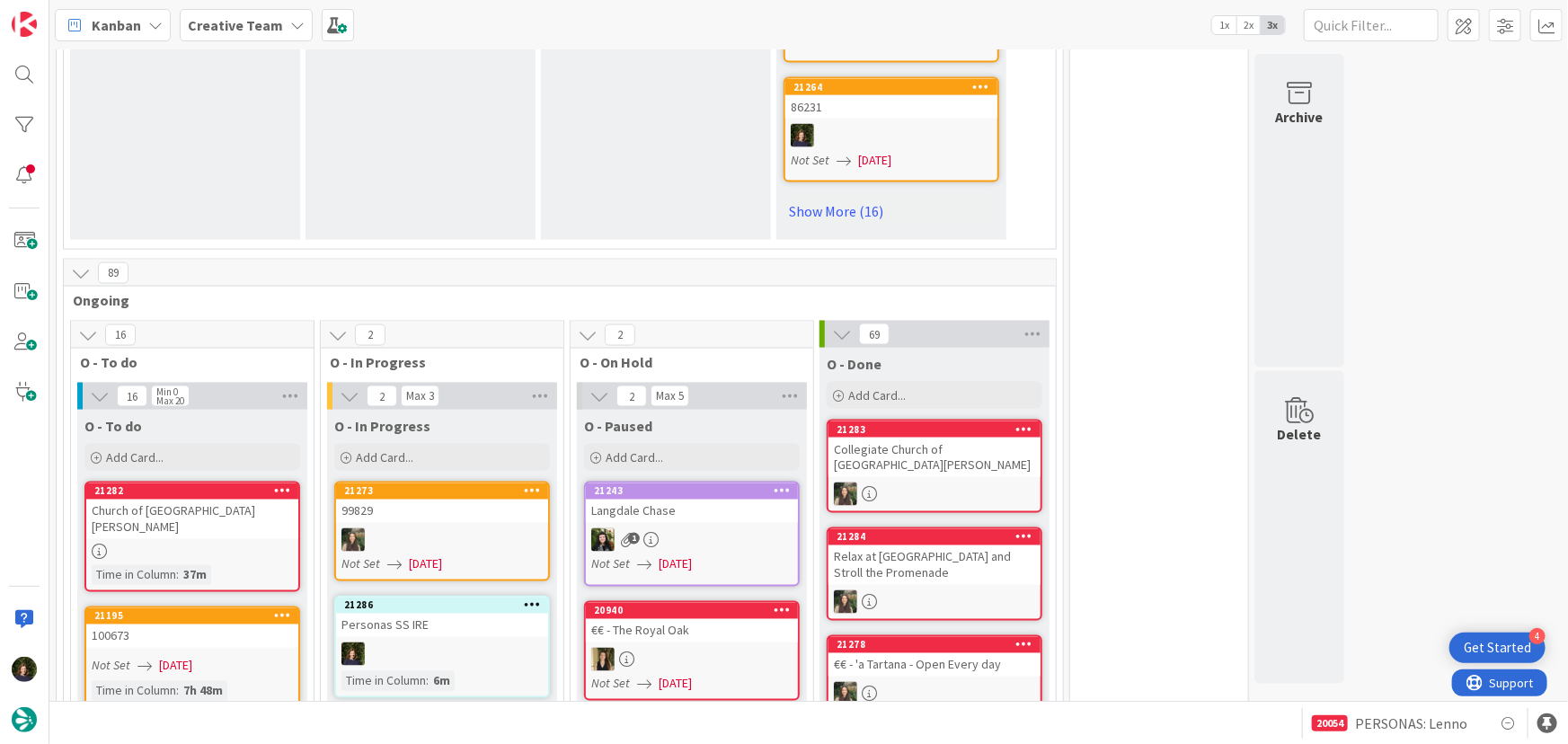
click at [242, 17] on b "Creative Team" at bounding box center [235, 24] width 95 height 18
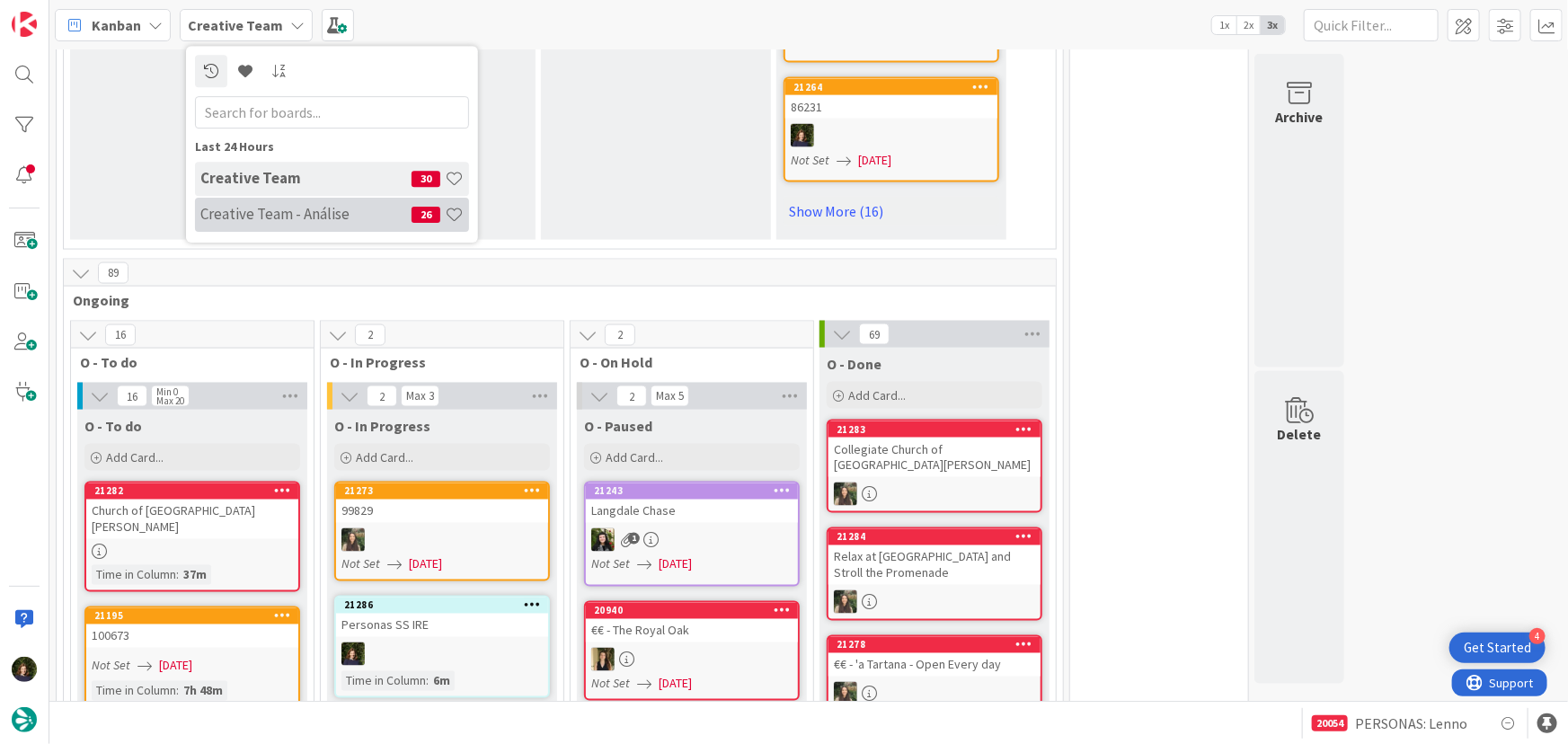
click at [277, 209] on h4 "Creative Team - Análise" at bounding box center [306, 213] width 211 height 18
